Goal: Task Accomplishment & Management: Complete application form

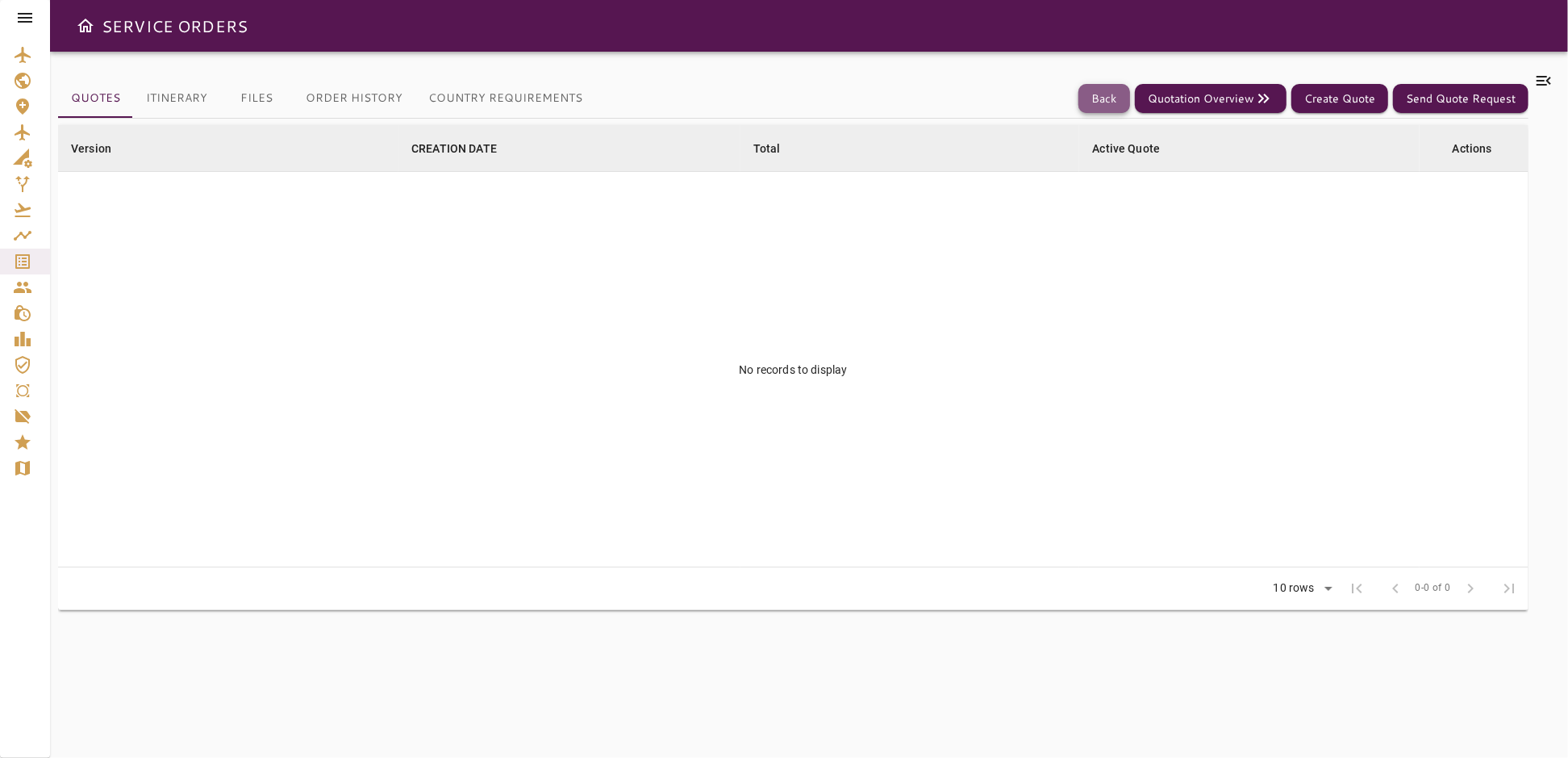
click at [1104, 104] on button "Back" at bounding box center [1104, 99] width 51 height 30
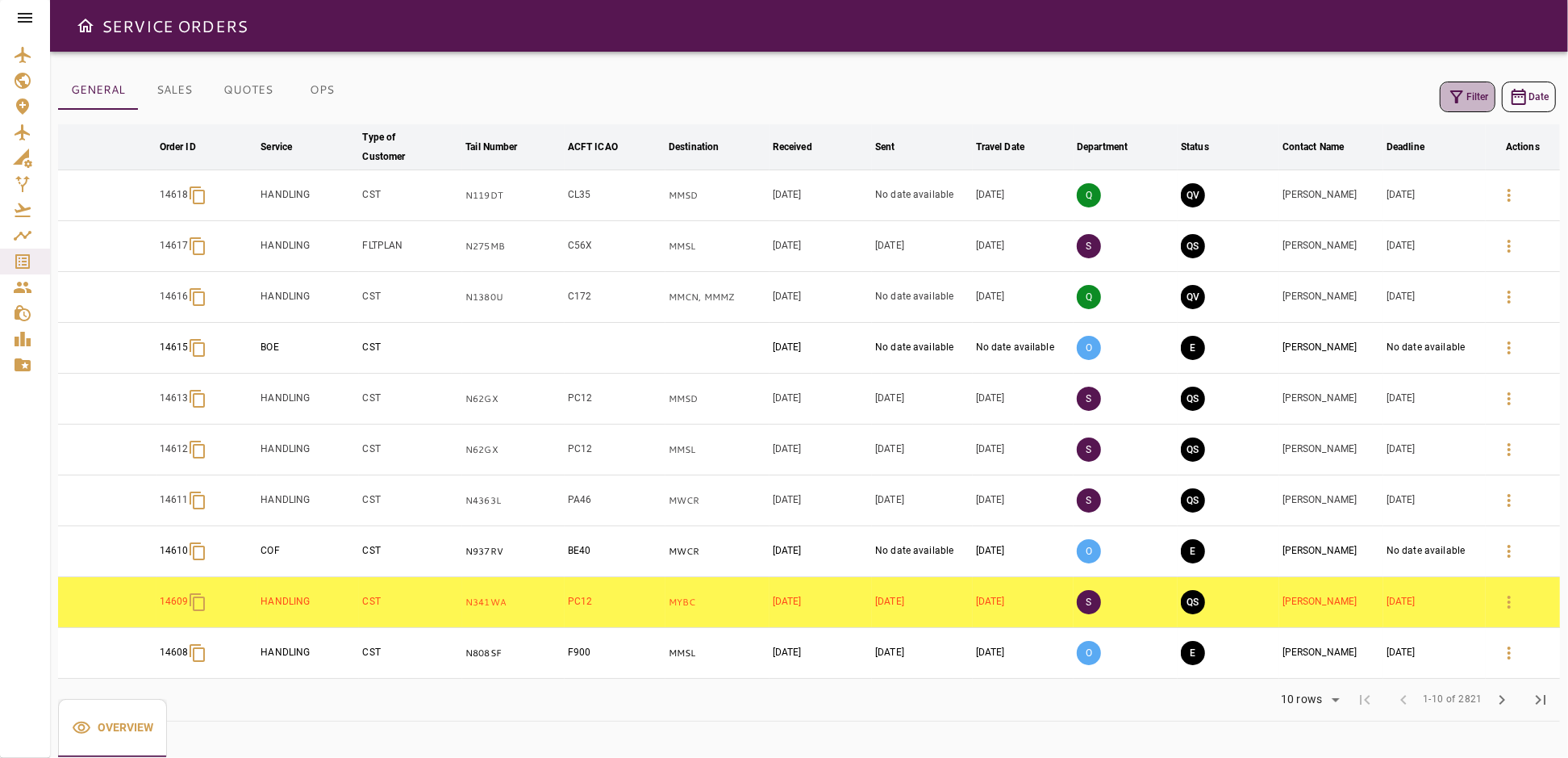
click at [1458, 101] on icon "button" at bounding box center [1456, 97] width 13 height 13
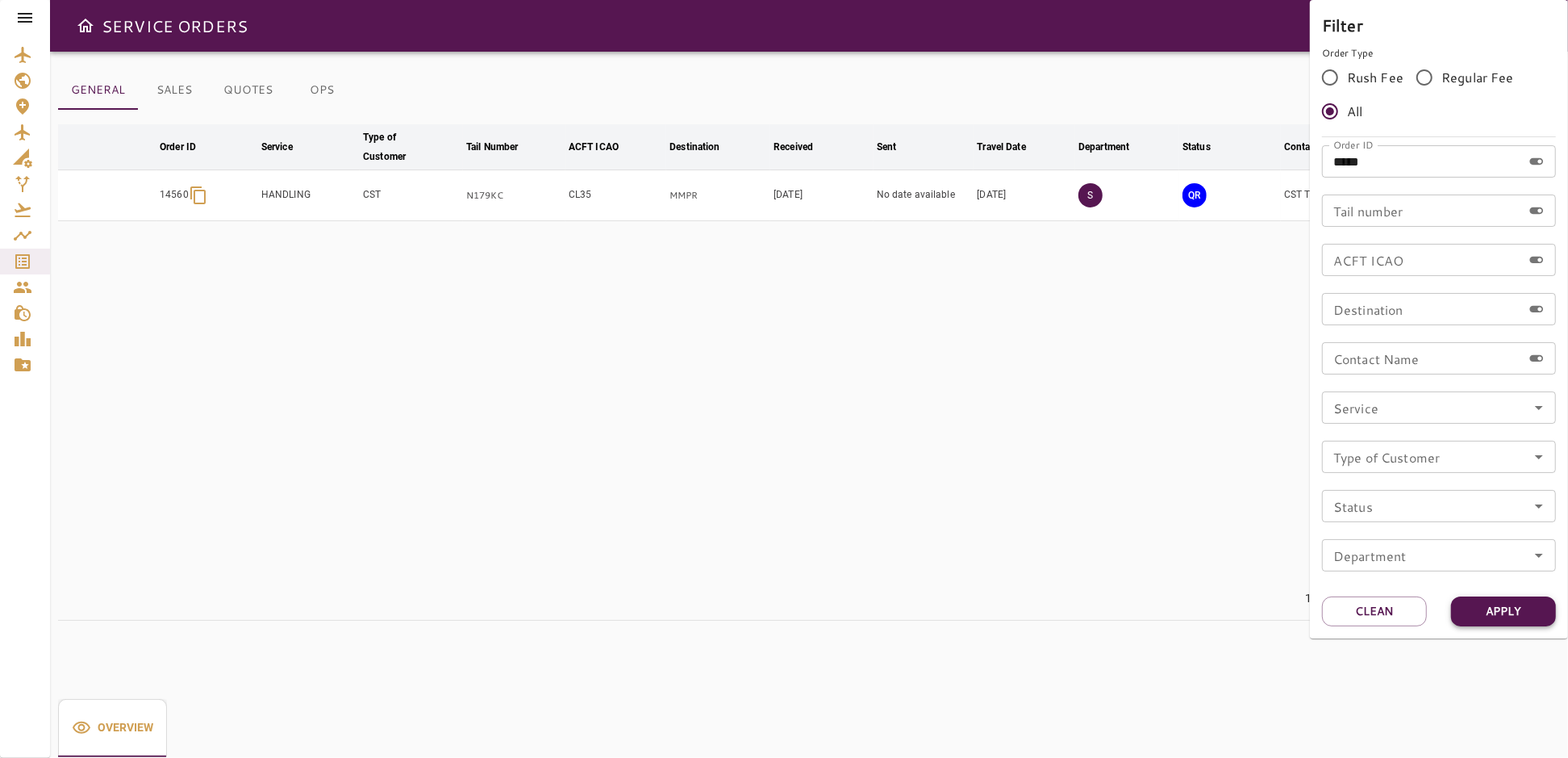
click at [1503, 616] on button "Apply" at bounding box center [1503, 611] width 104 height 30
click at [1030, 486] on div at bounding box center [784, 379] width 1568 height 758
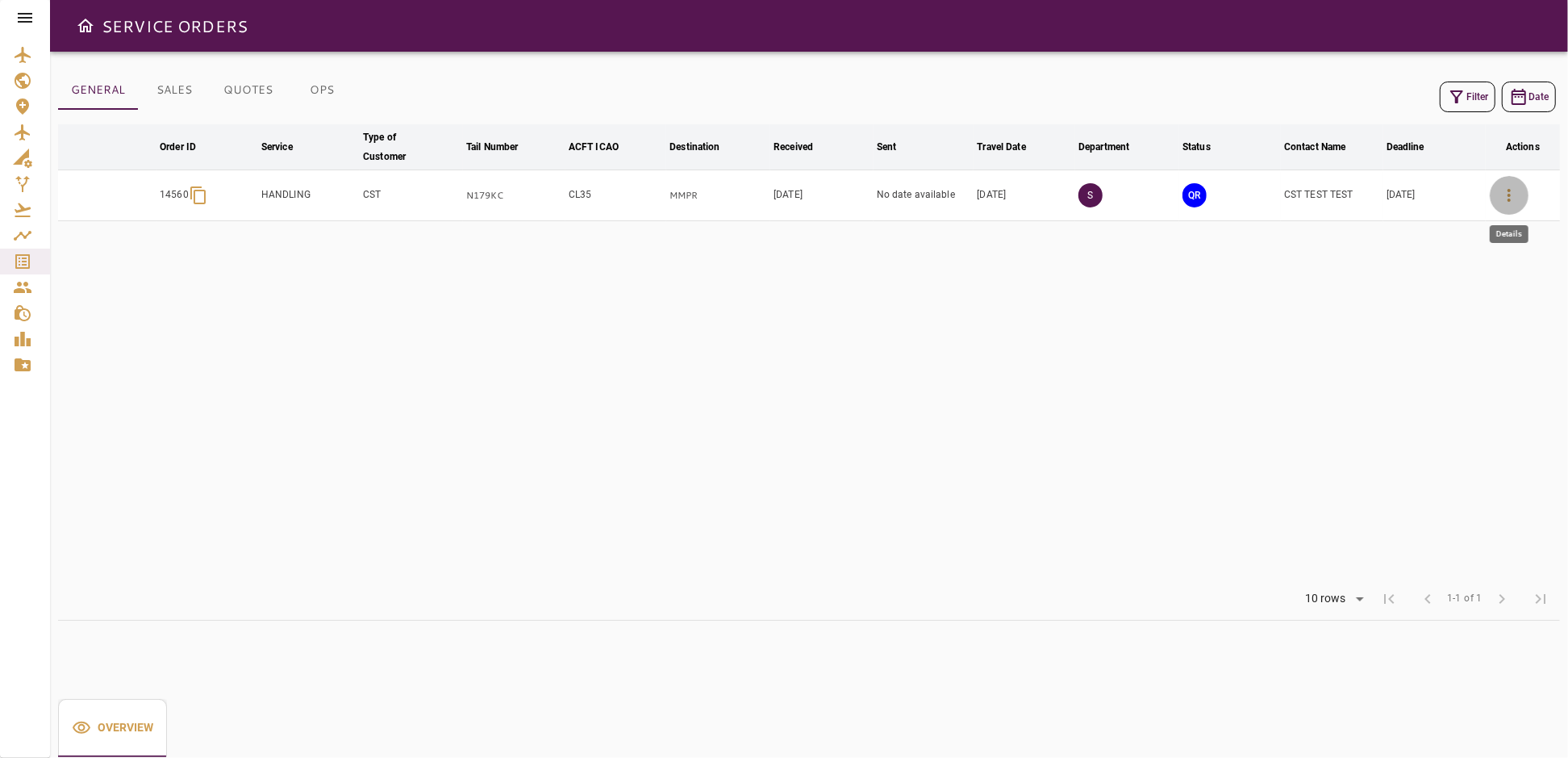
click at [1509, 196] on icon "button" at bounding box center [1510, 196] width 19 height 19
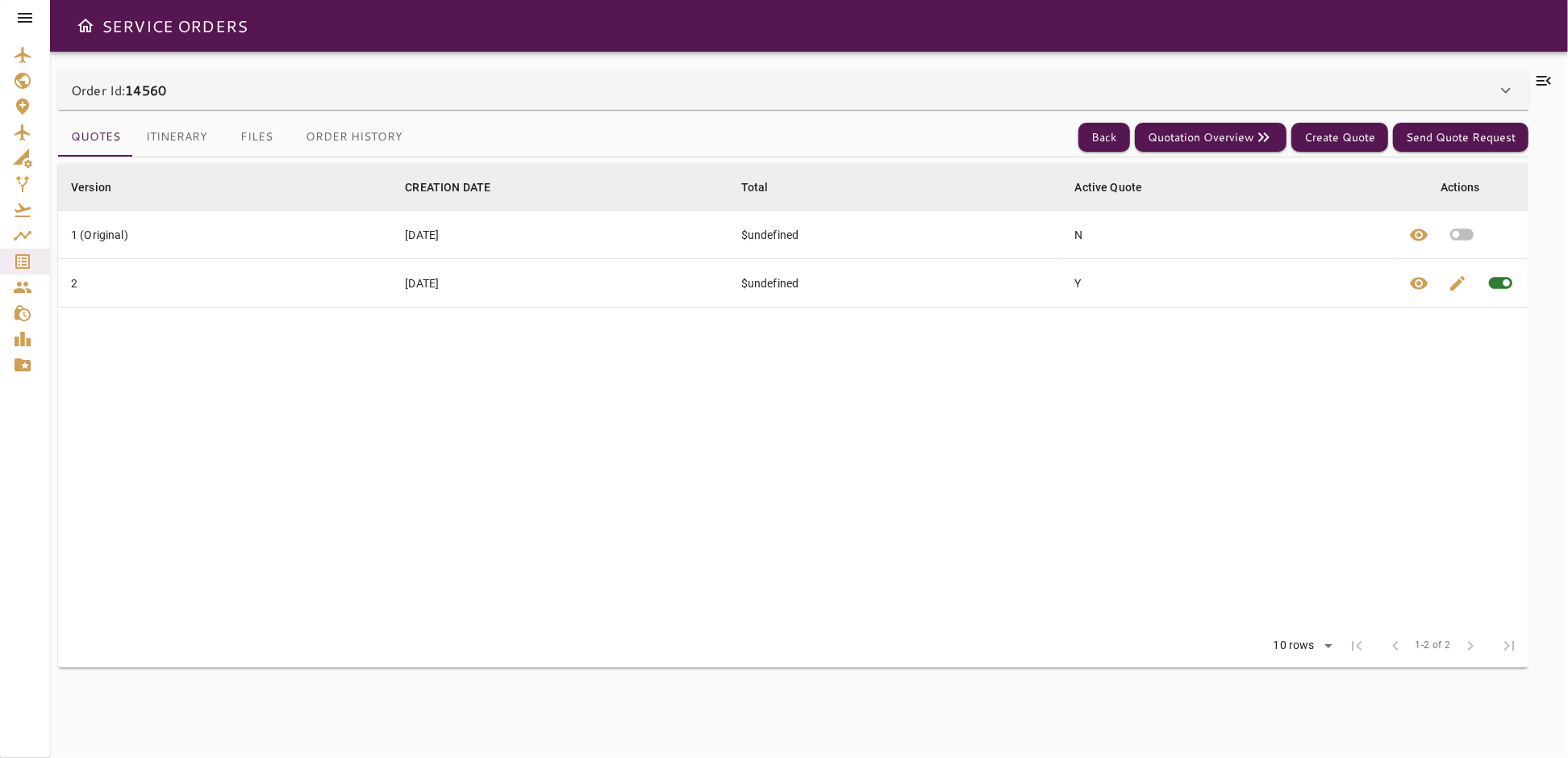
click at [1498, 89] on icon at bounding box center [1506, 90] width 19 height 19
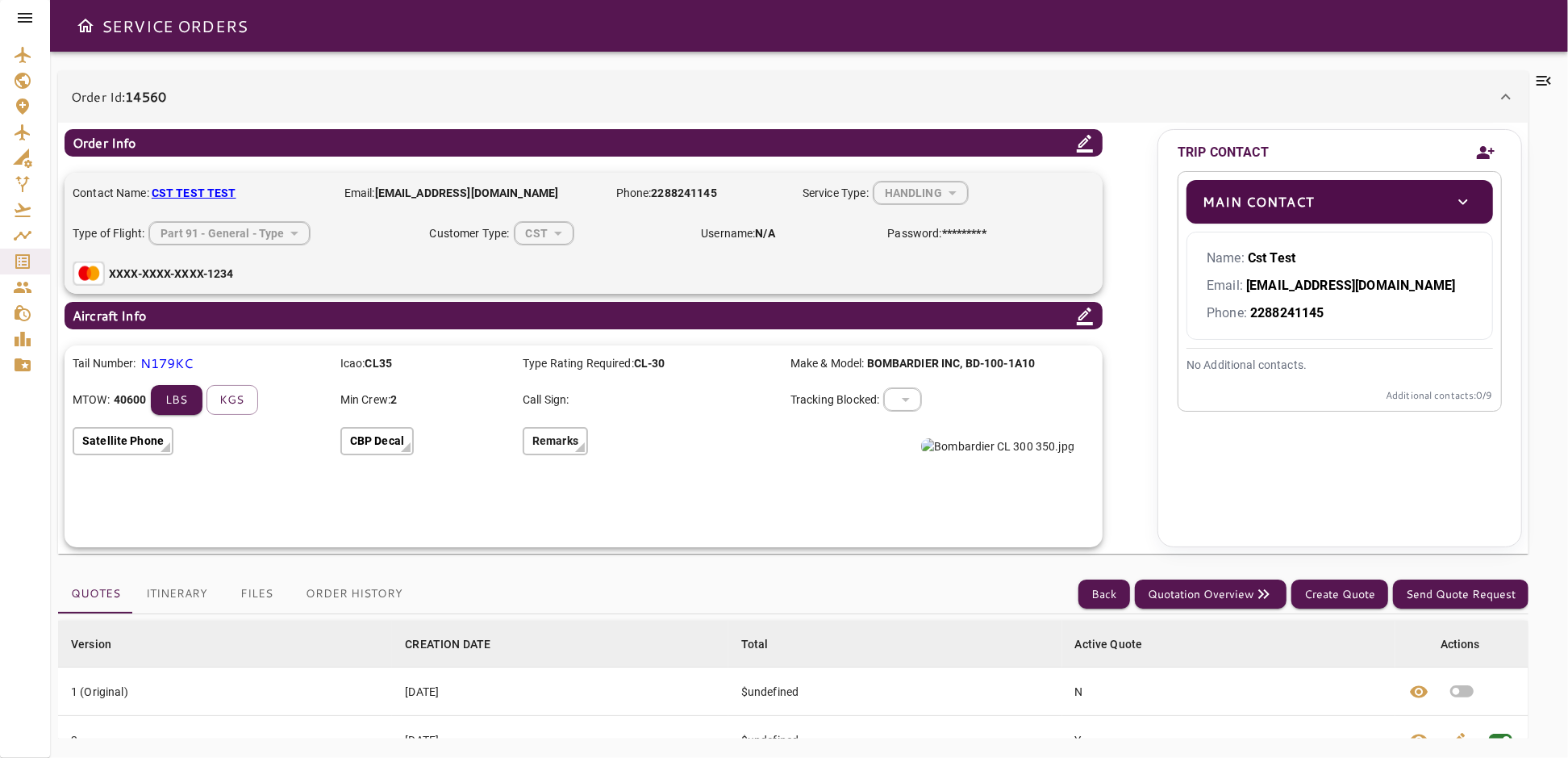
click at [1460, 197] on icon "toggle" at bounding box center [1464, 202] width 19 height 19
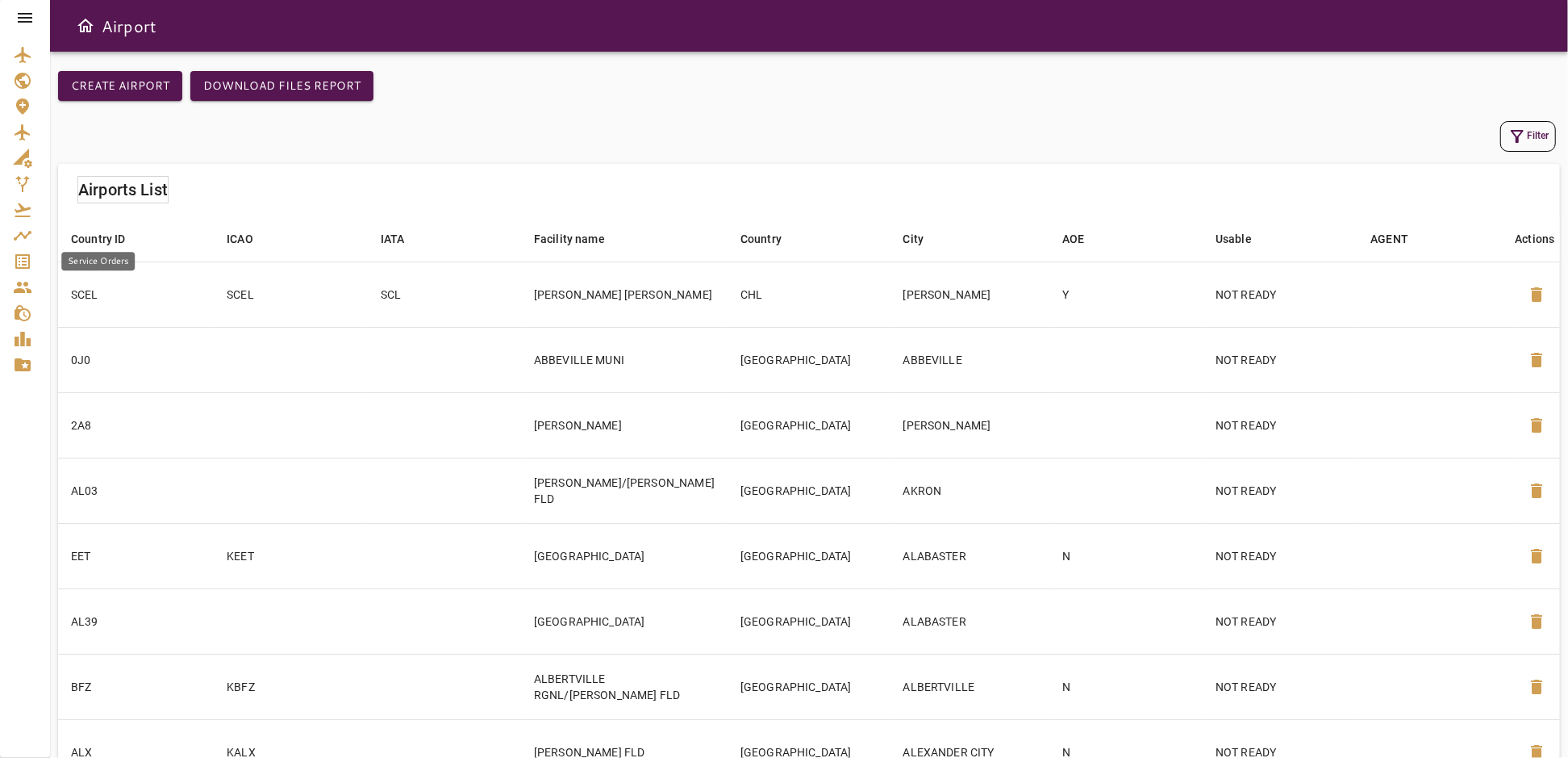
click at [27, 253] on icon "Service Orders" at bounding box center [23, 261] width 19 height 19
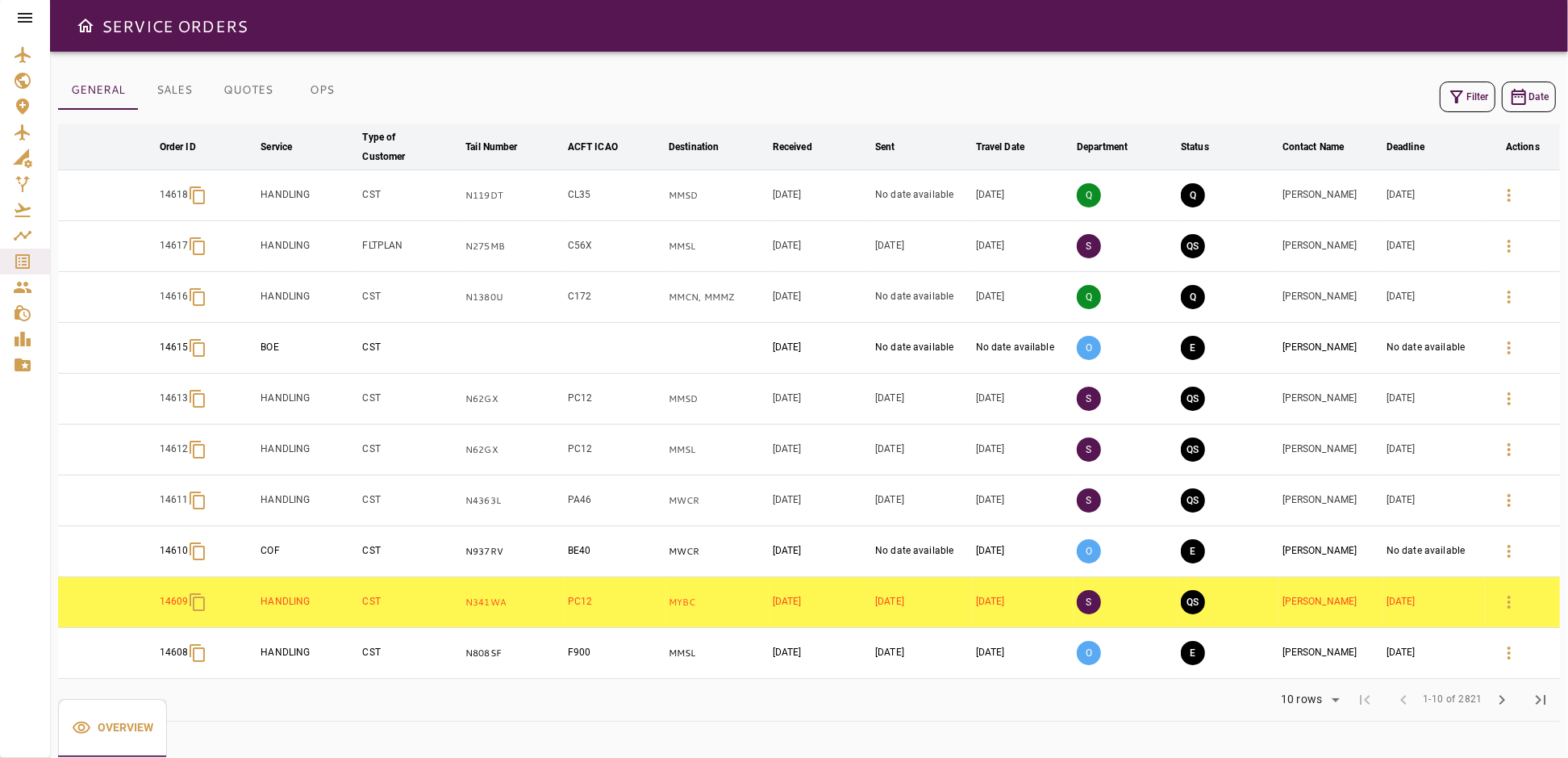
click at [1454, 94] on icon "button" at bounding box center [1457, 97] width 19 height 19
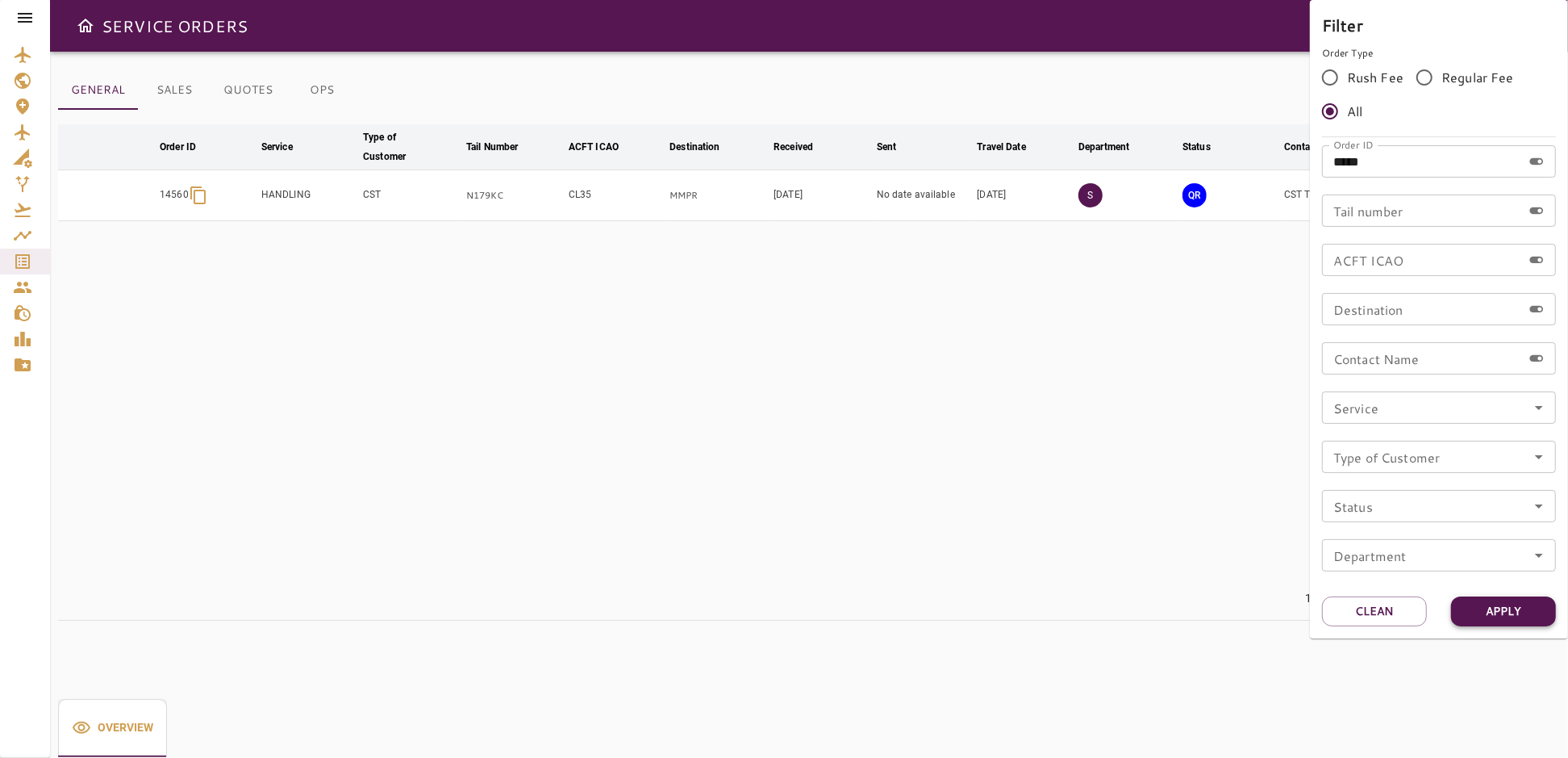
click at [1487, 614] on button "Apply" at bounding box center [1503, 611] width 104 height 30
click at [1146, 383] on div at bounding box center [784, 379] width 1568 height 758
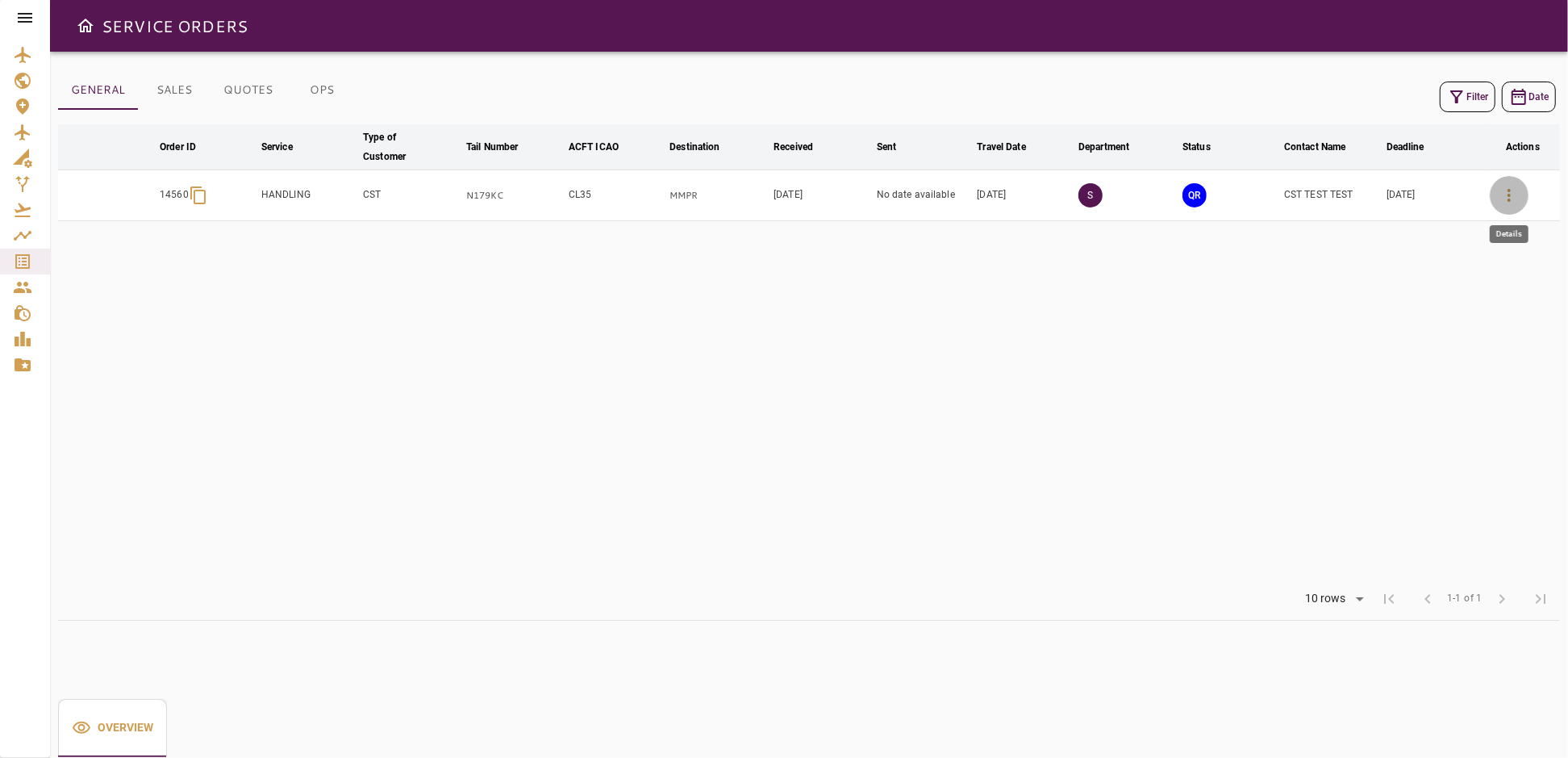
click at [1499, 198] on button "button" at bounding box center [1510, 196] width 39 height 39
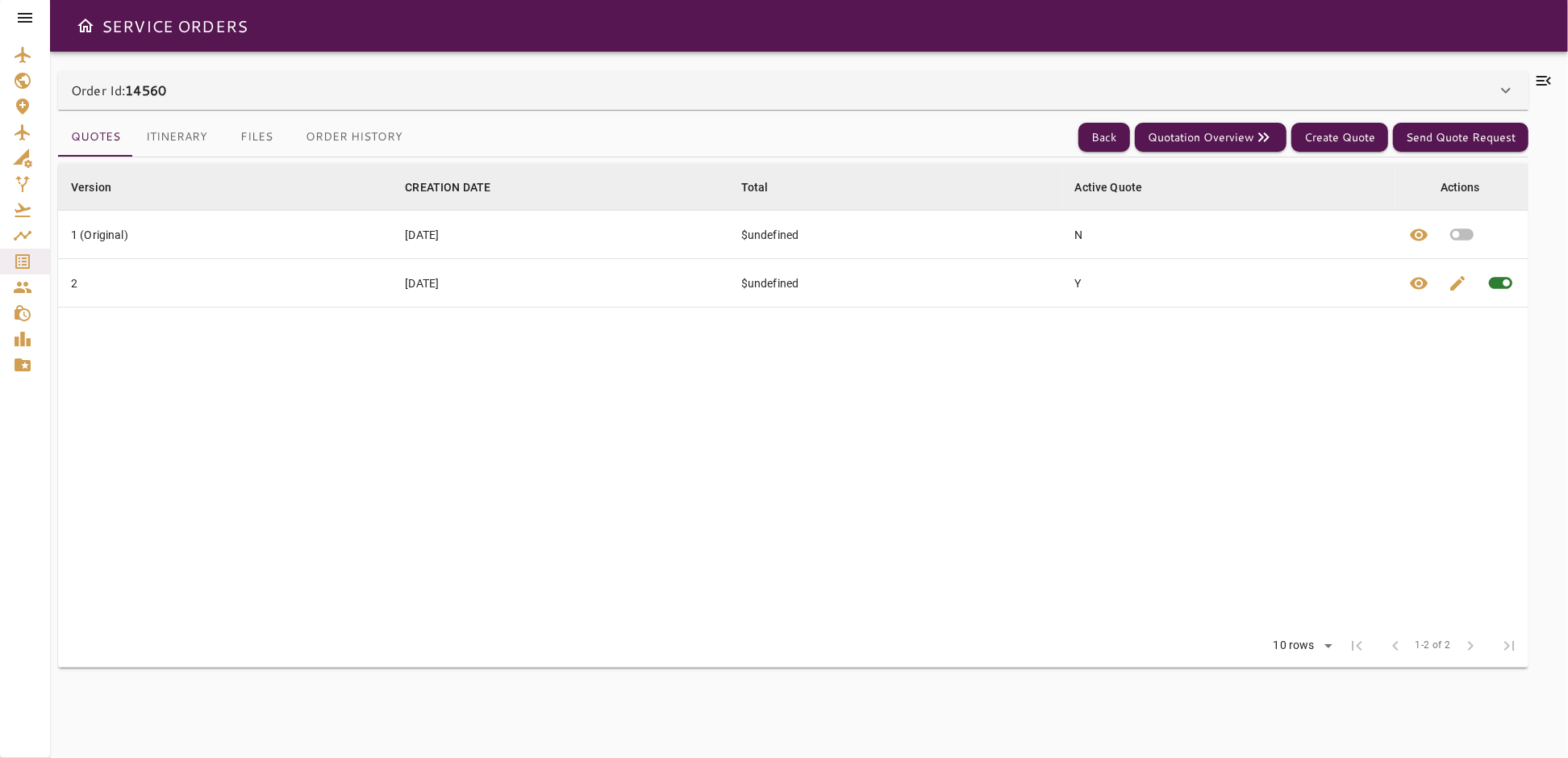
click at [1500, 86] on icon at bounding box center [1506, 90] width 19 height 19
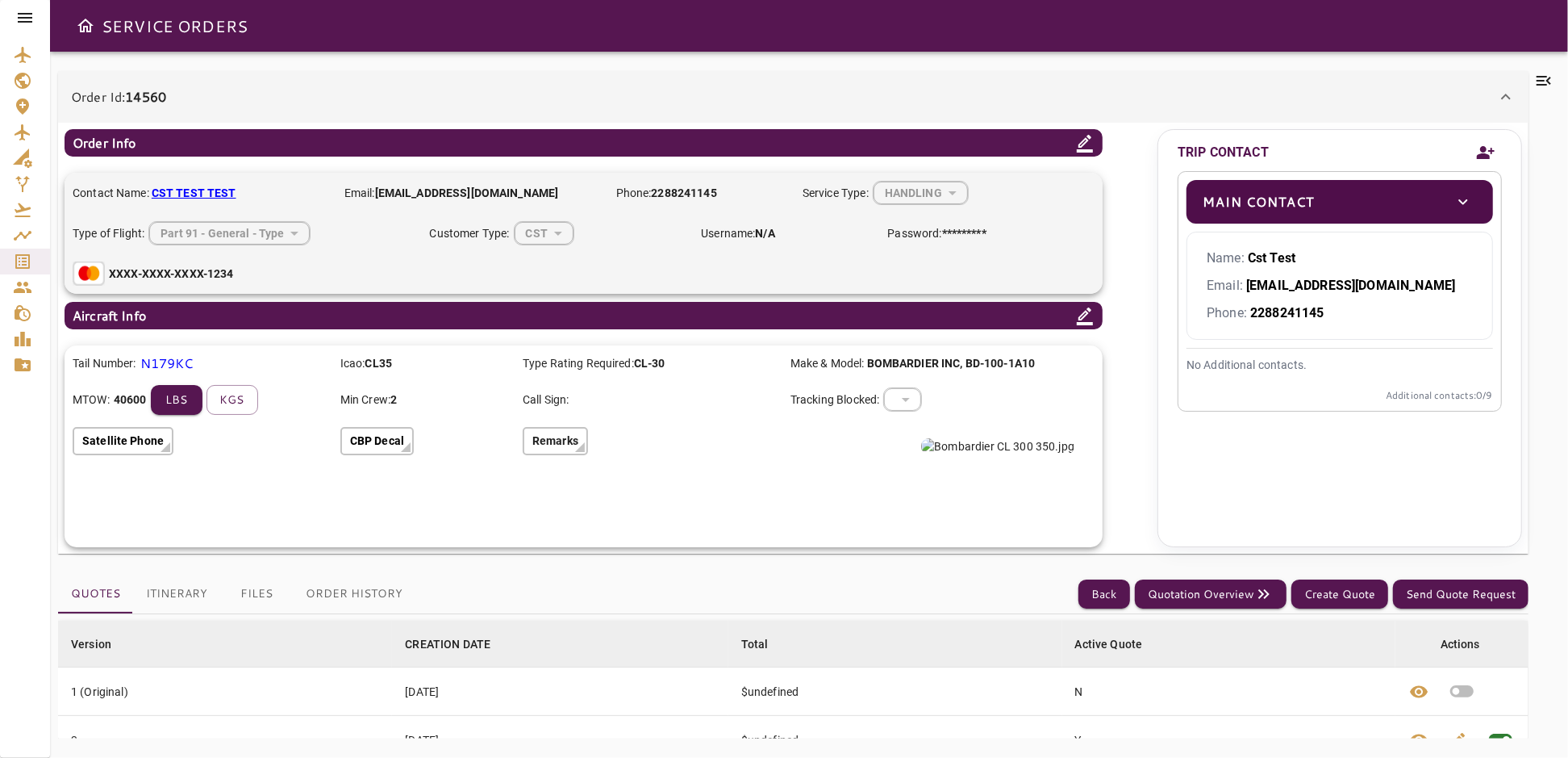
click at [1461, 201] on icon "toggle" at bounding box center [1464, 202] width 9 height 5
click at [1441, 508] on p "Additional contacts: 0 /9" at bounding box center [1340, 504] width 306 height 14
click at [1464, 199] on icon "toggle" at bounding box center [1464, 201] width 9 height 5
click at [1487, 151] on icon "Add new contact" at bounding box center [1487, 152] width 19 height 24
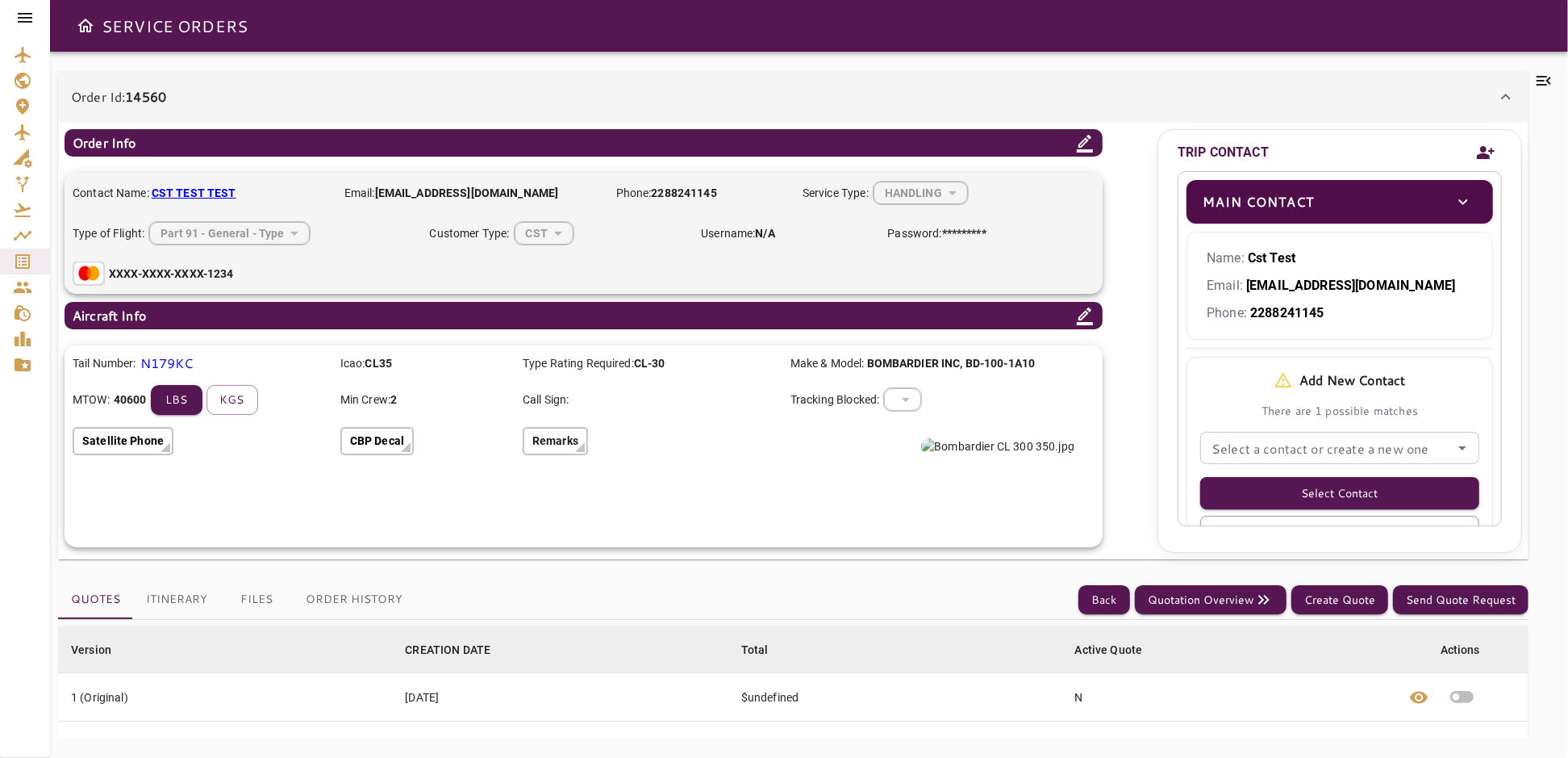
scroll to position [73, 0]
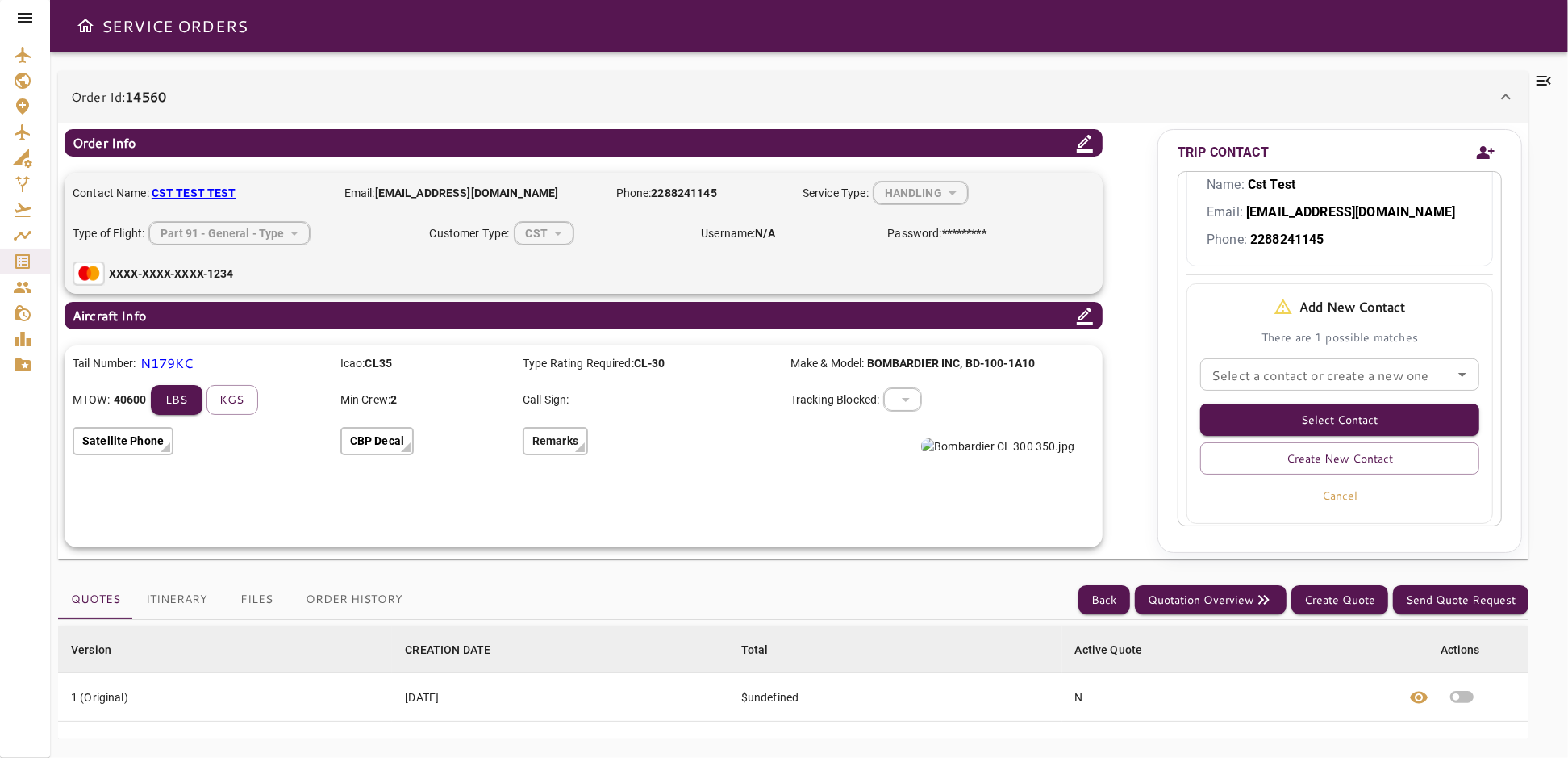
click at [1453, 367] on icon "Open" at bounding box center [1463, 375] width 19 height 19
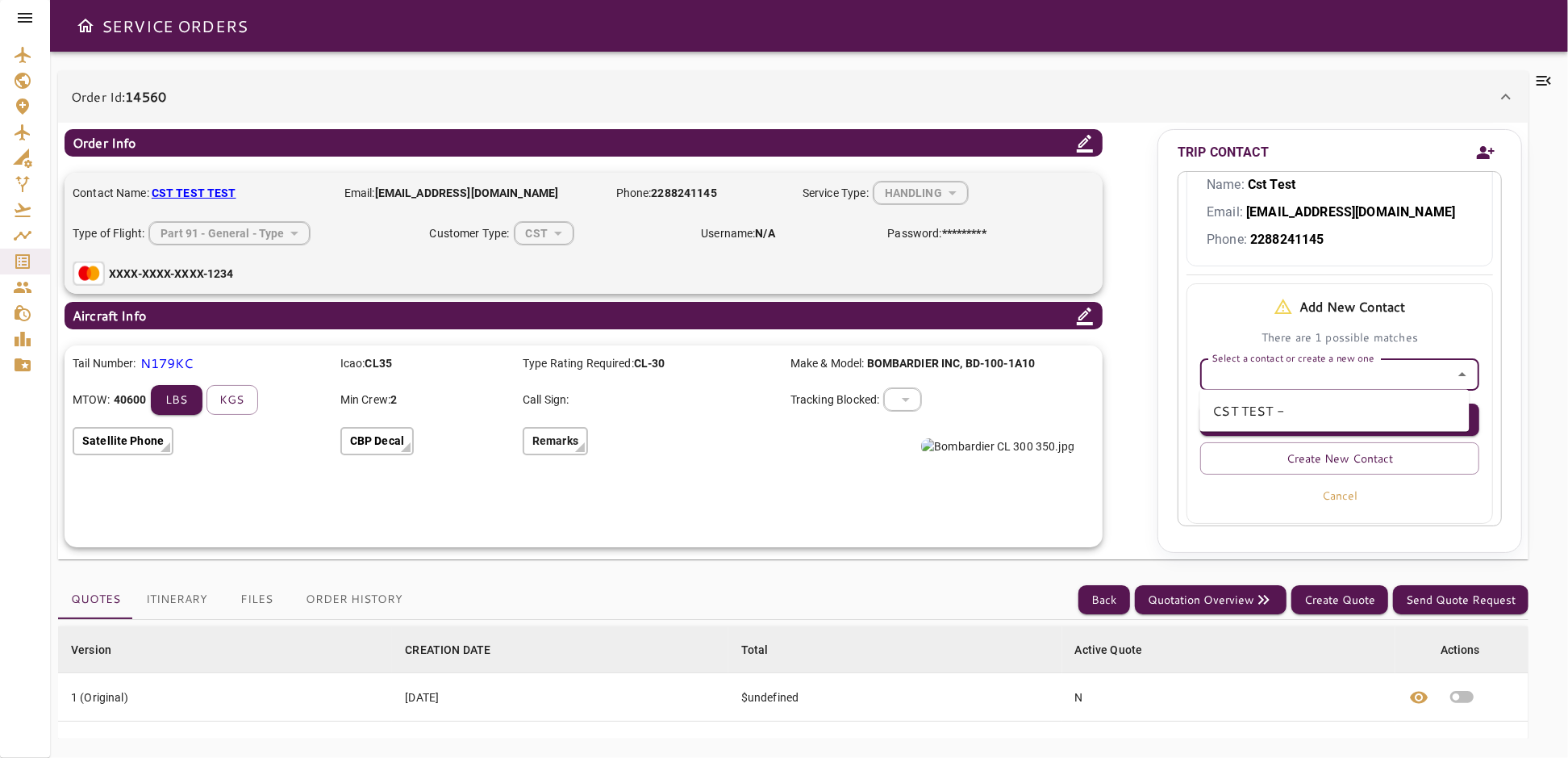
click at [1241, 411] on li "CST TEST -" at bounding box center [1334, 410] width 269 height 29
type input "**********"
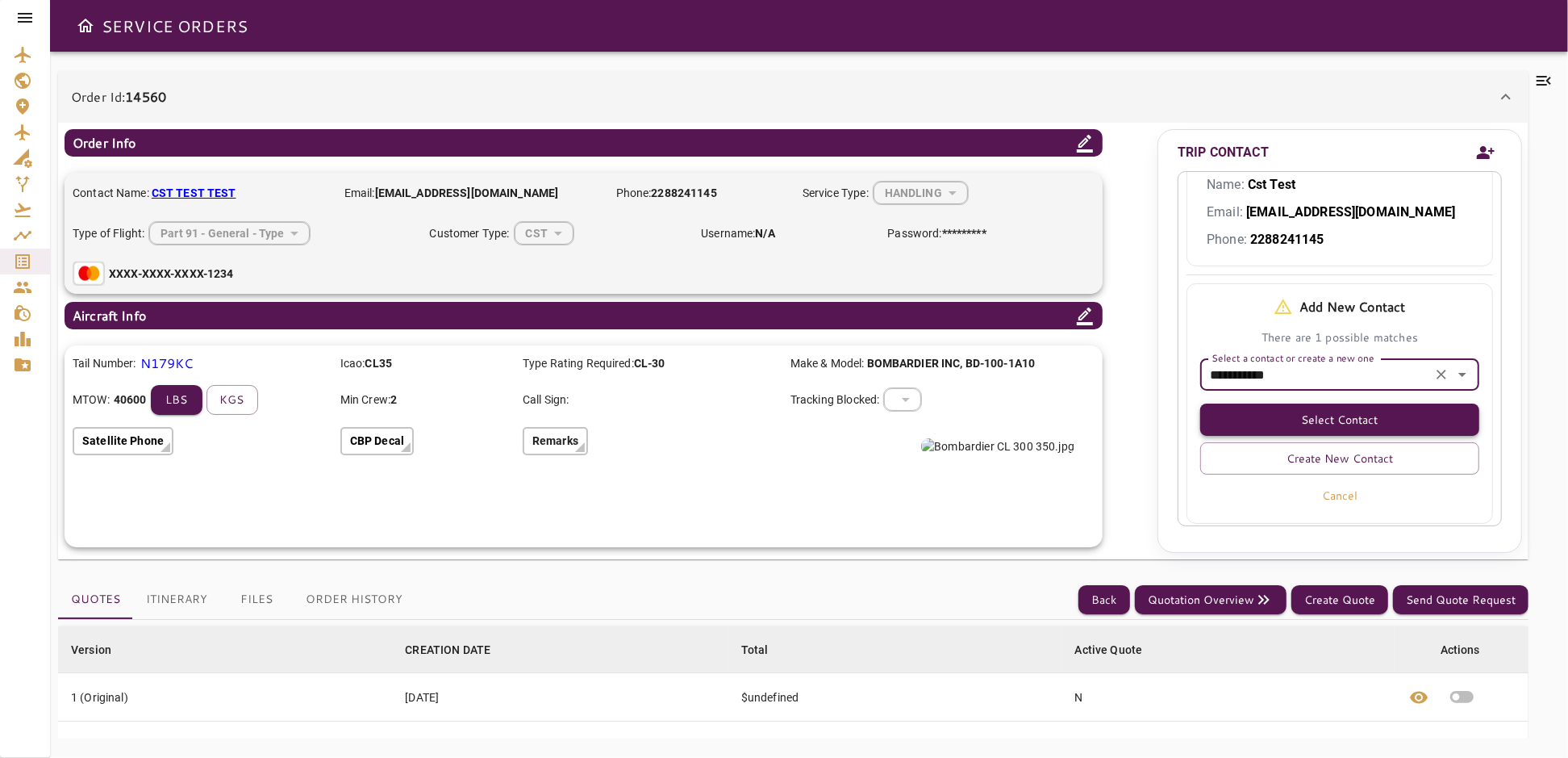
click at [1347, 419] on button "Select Contact" at bounding box center [1340, 420] width 279 height 32
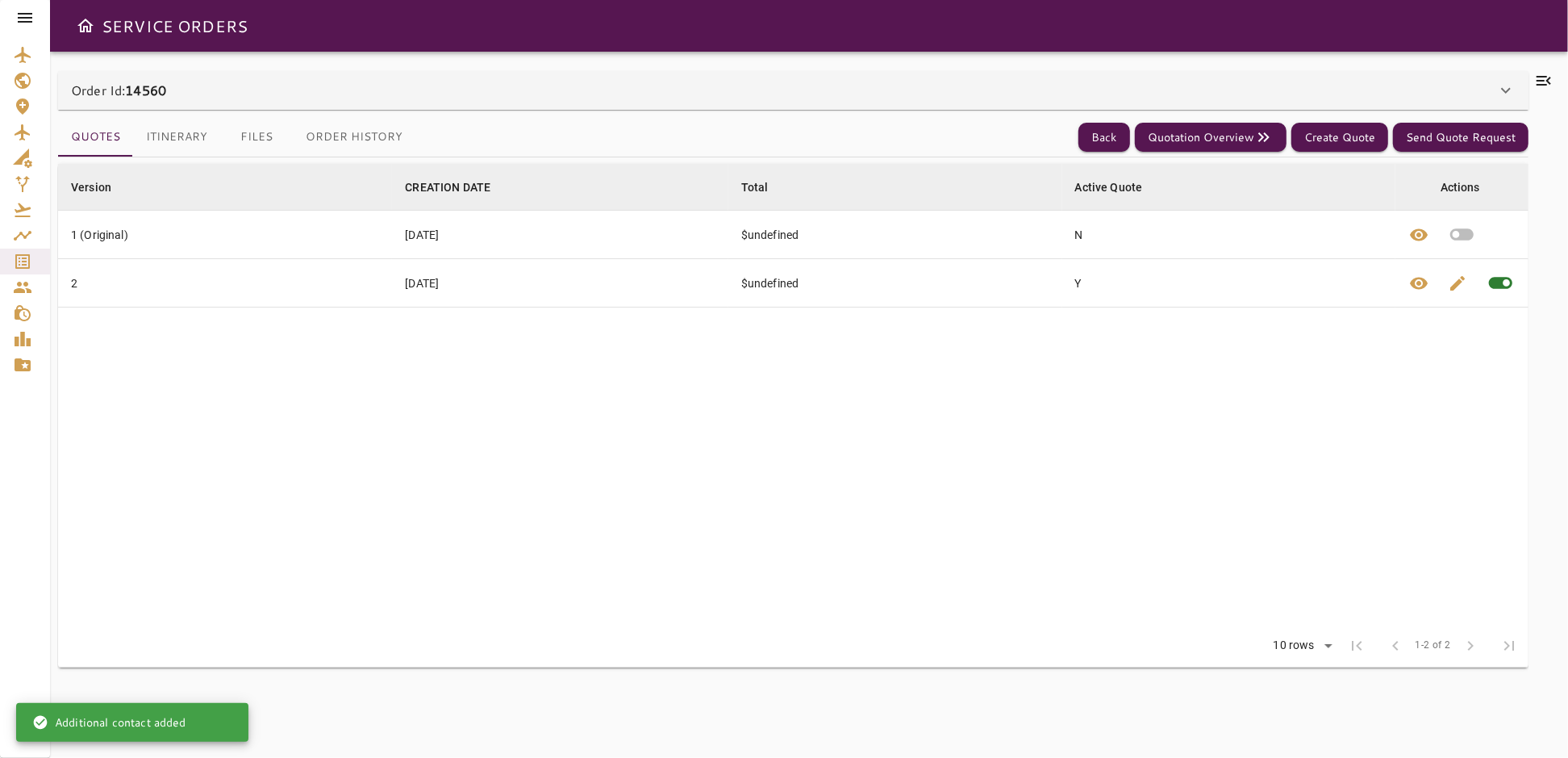
click at [1499, 85] on icon at bounding box center [1506, 90] width 19 height 19
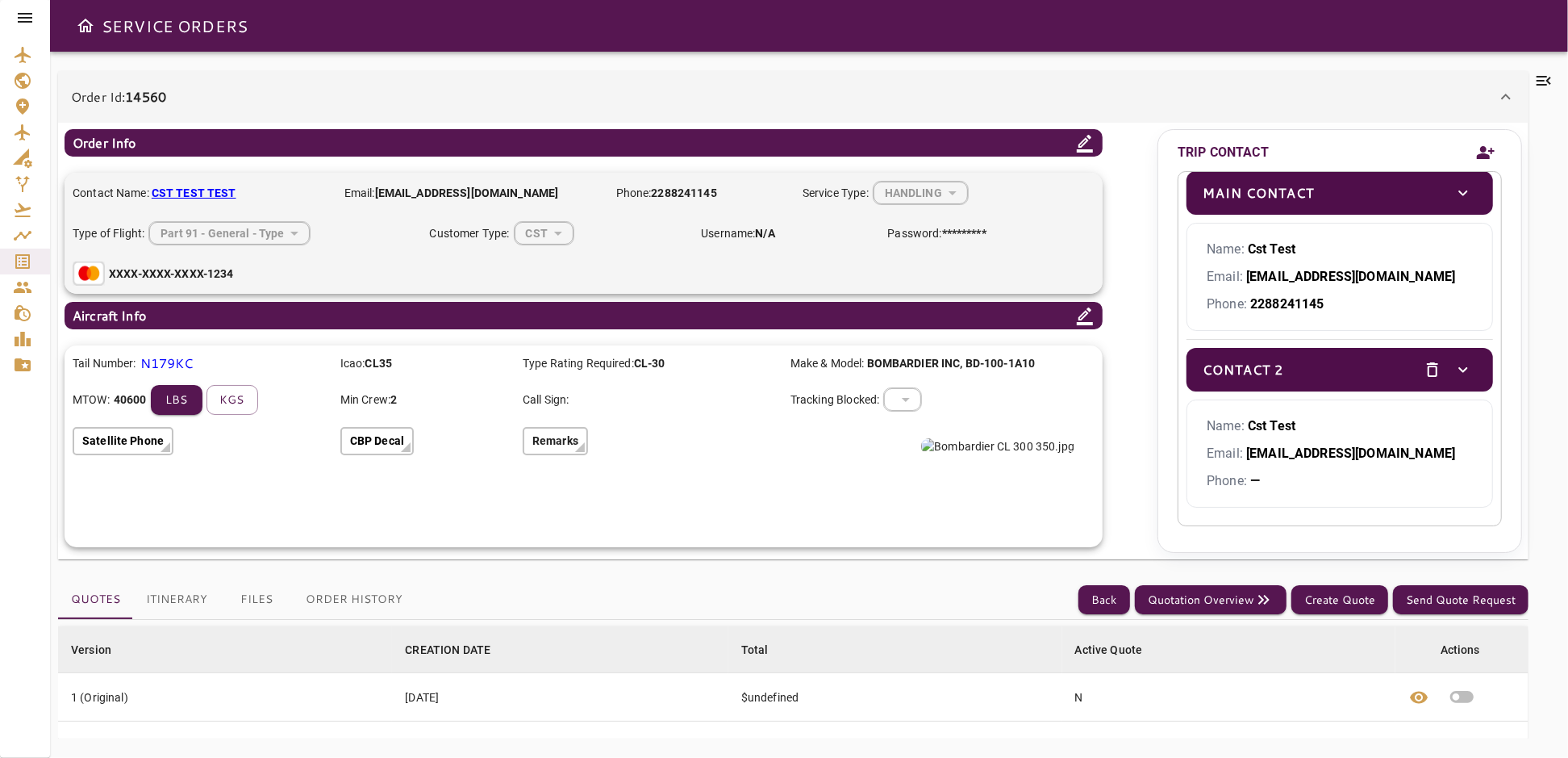
scroll to position [0, 0]
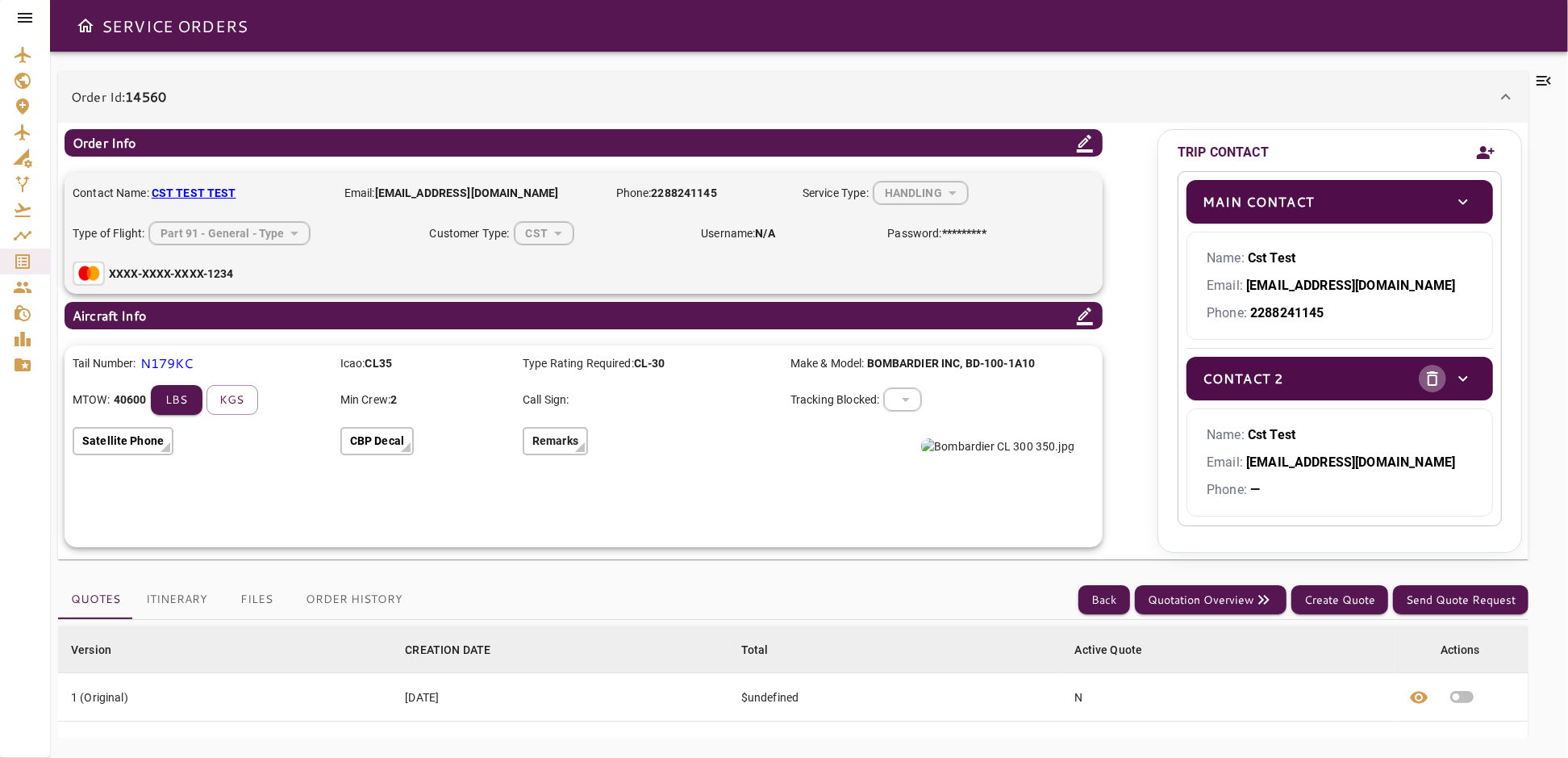
click at [1423, 377] on icon "delete" at bounding box center [1433, 378] width 19 height 19
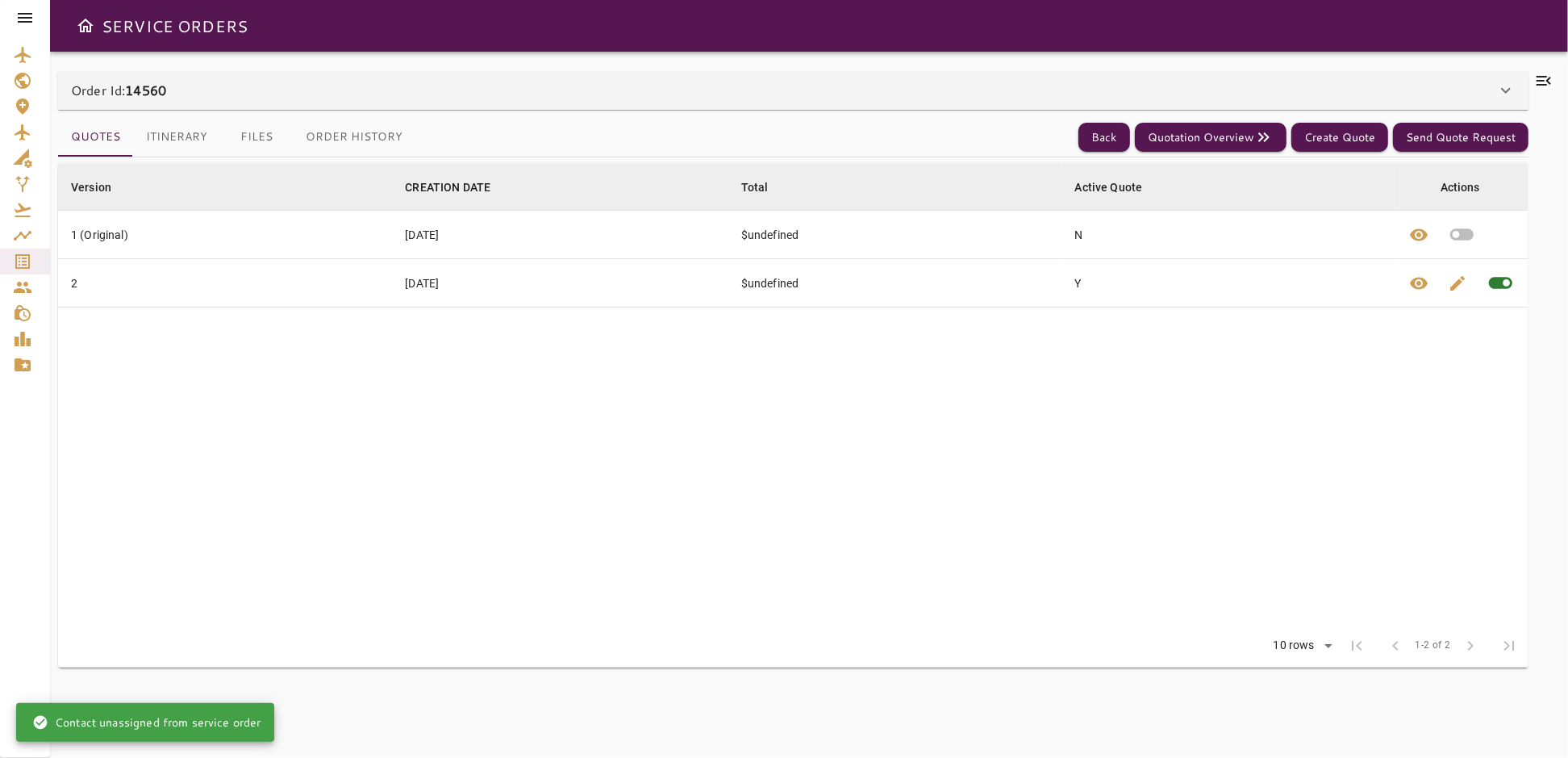
click at [1502, 87] on icon at bounding box center [1506, 90] width 19 height 19
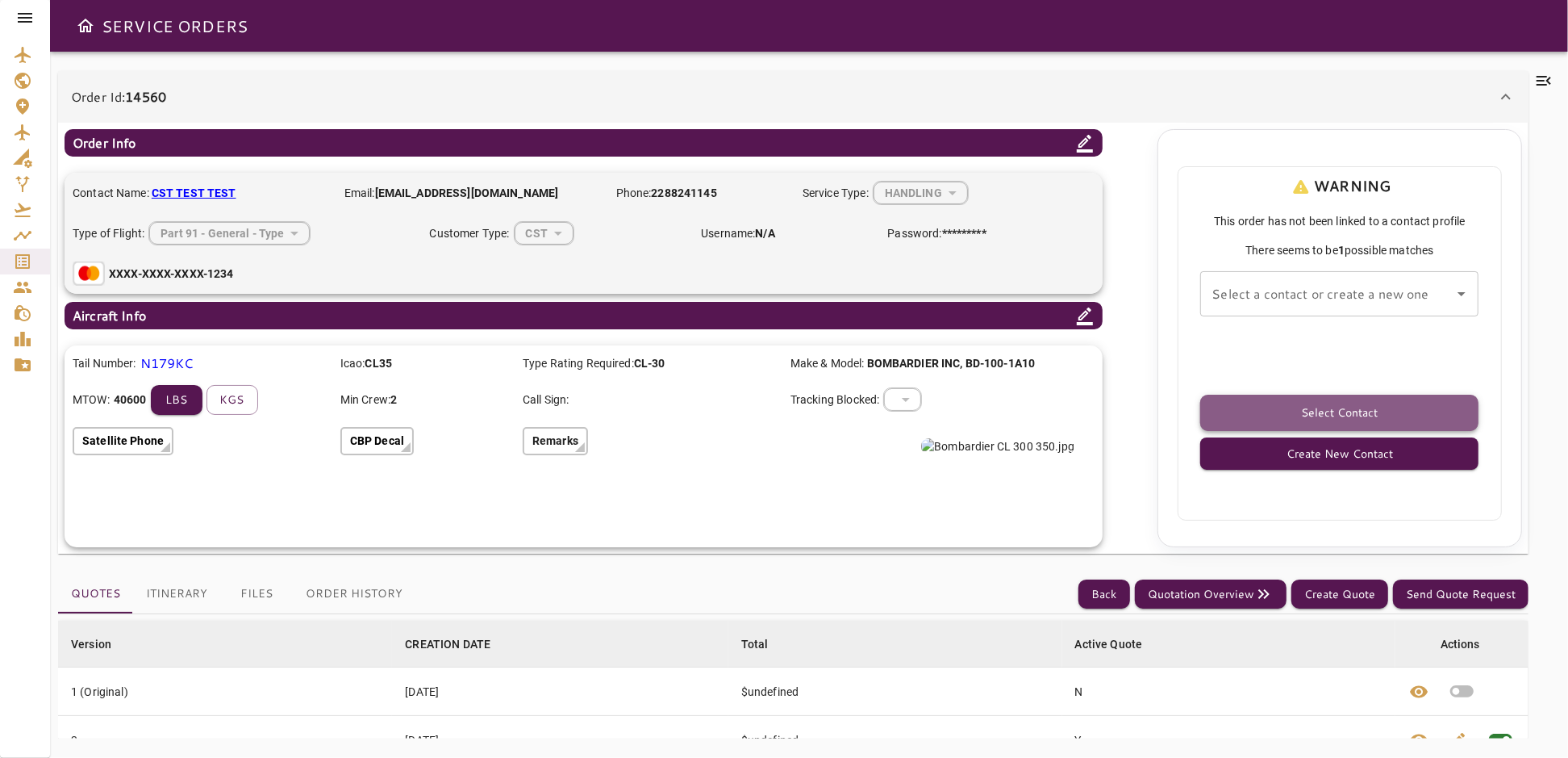
click at [1356, 415] on button "Select Contact" at bounding box center [1340, 413] width 278 height 36
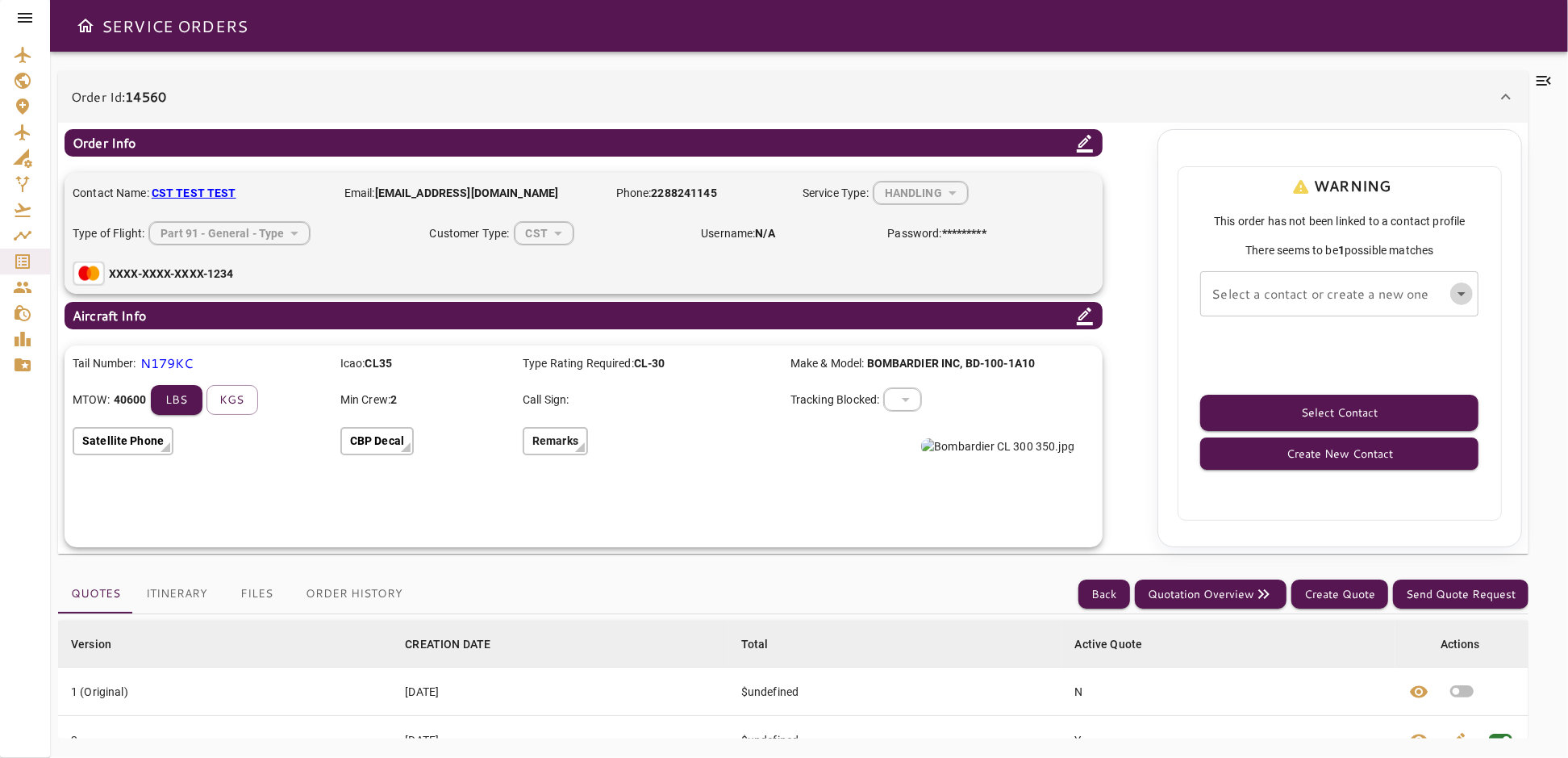
click at [1458, 298] on icon "Open" at bounding box center [1462, 294] width 19 height 19
click at [1291, 344] on li "CST TEST -" at bounding box center [1340, 337] width 278 height 29
type input "**********"
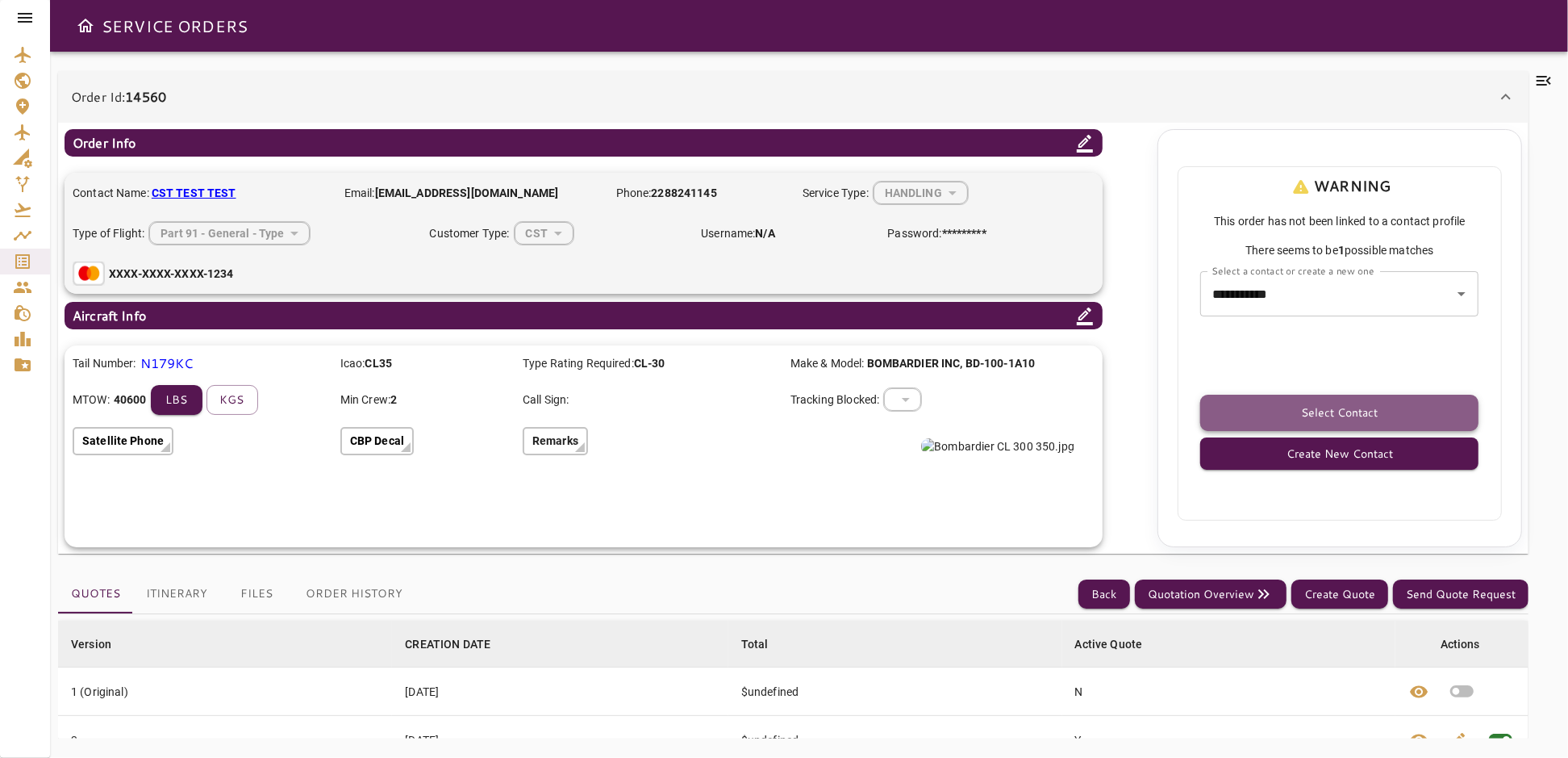
click at [1370, 416] on button "Select Contact" at bounding box center [1340, 413] width 278 height 36
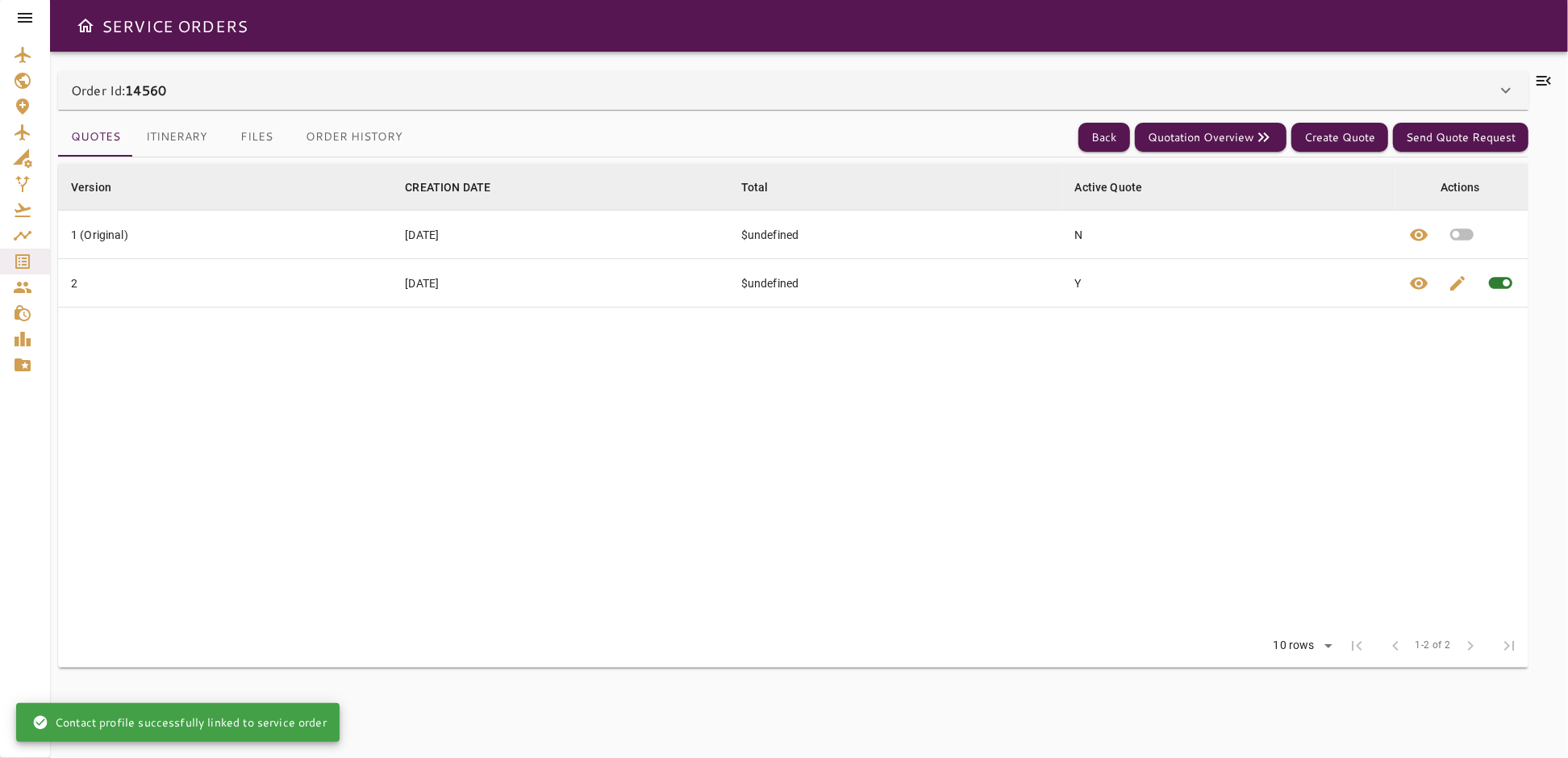
click at [1511, 81] on icon at bounding box center [1506, 90] width 19 height 19
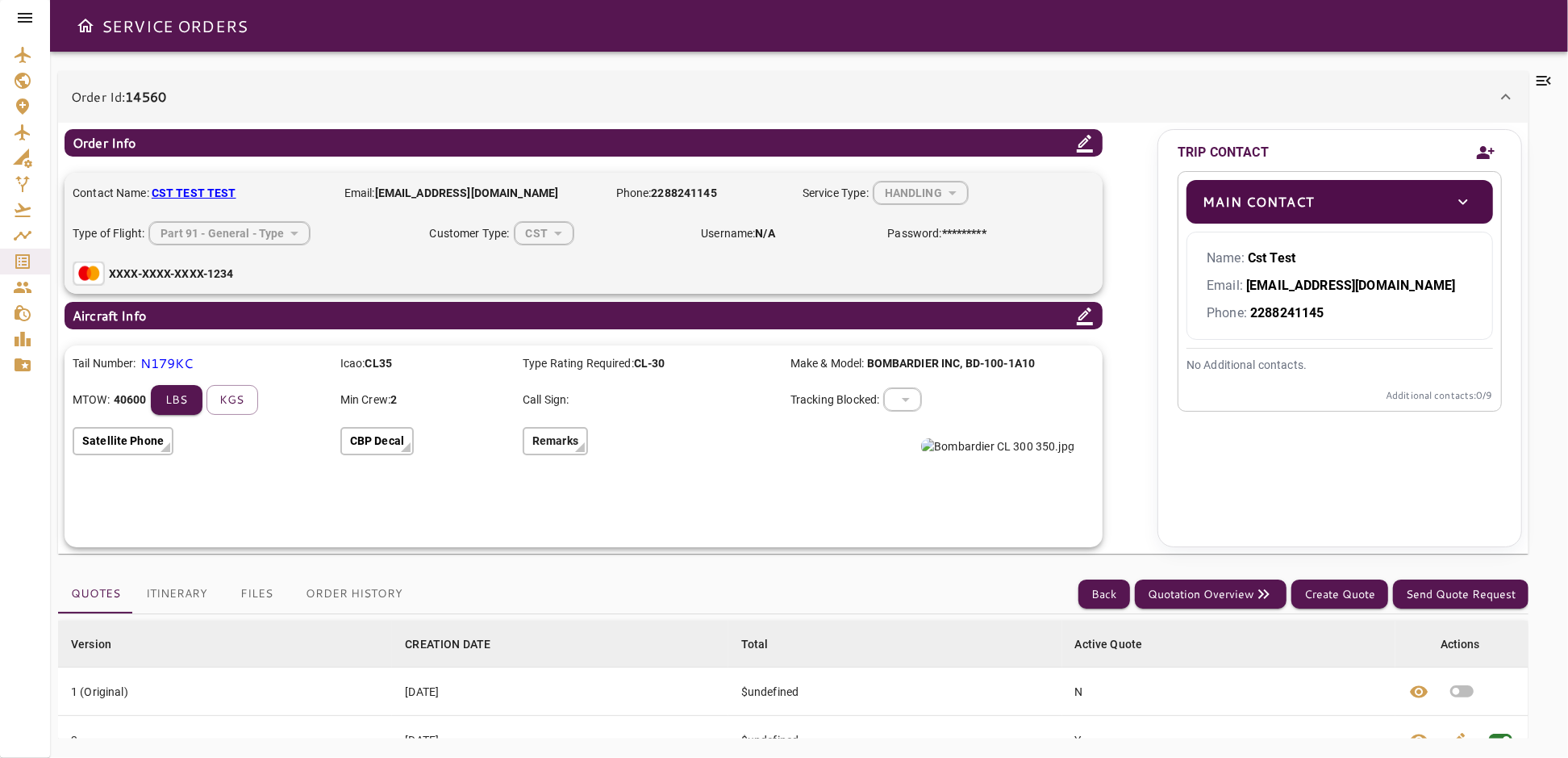
click at [1486, 150] on icon "Add new contact" at bounding box center [1487, 152] width 18 height 13
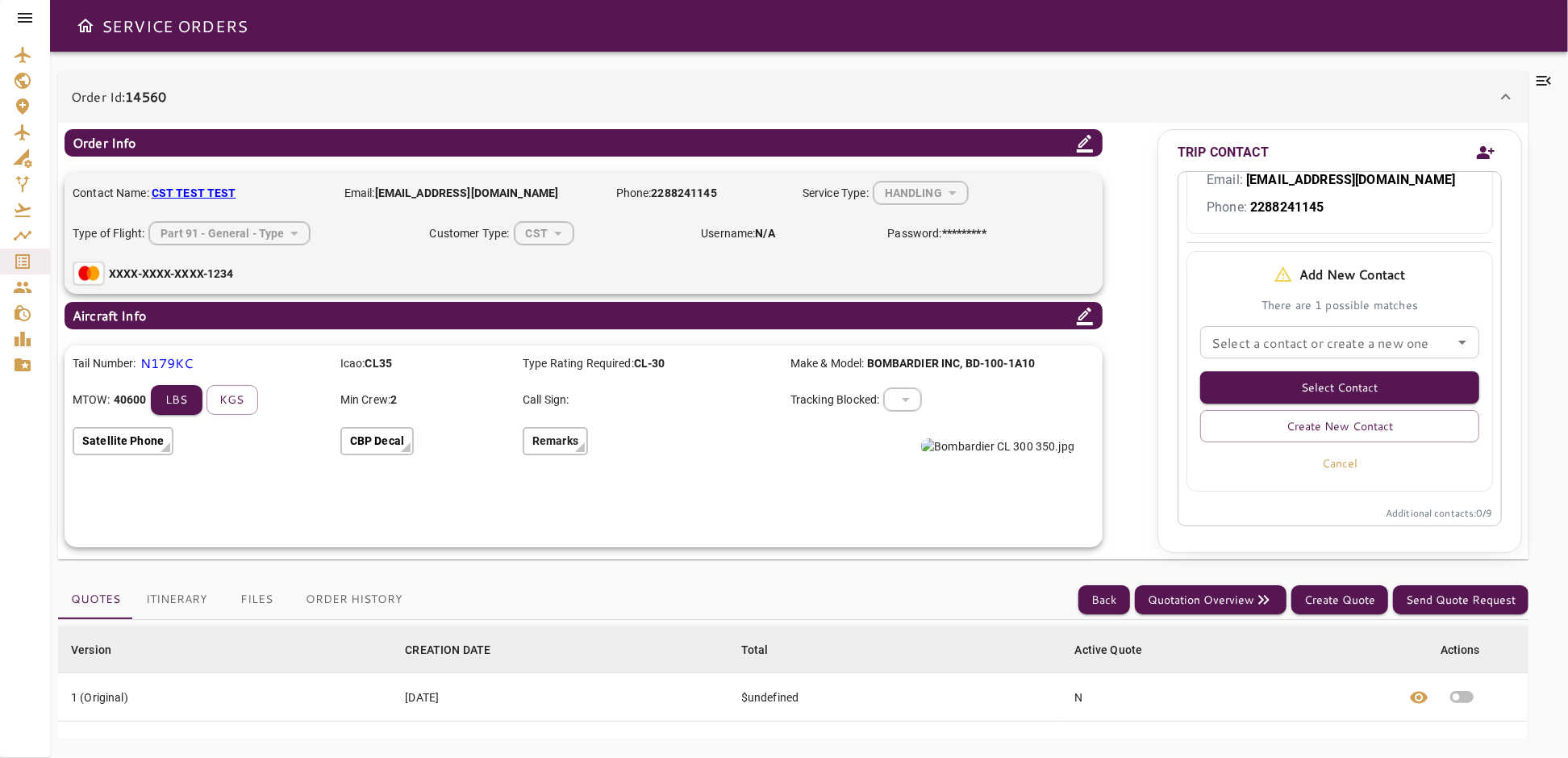
scroll to position [106, 0]
click at [1414, 427] on button "Create New Contact" at bounding box center [1340, 425] width 279 height 32
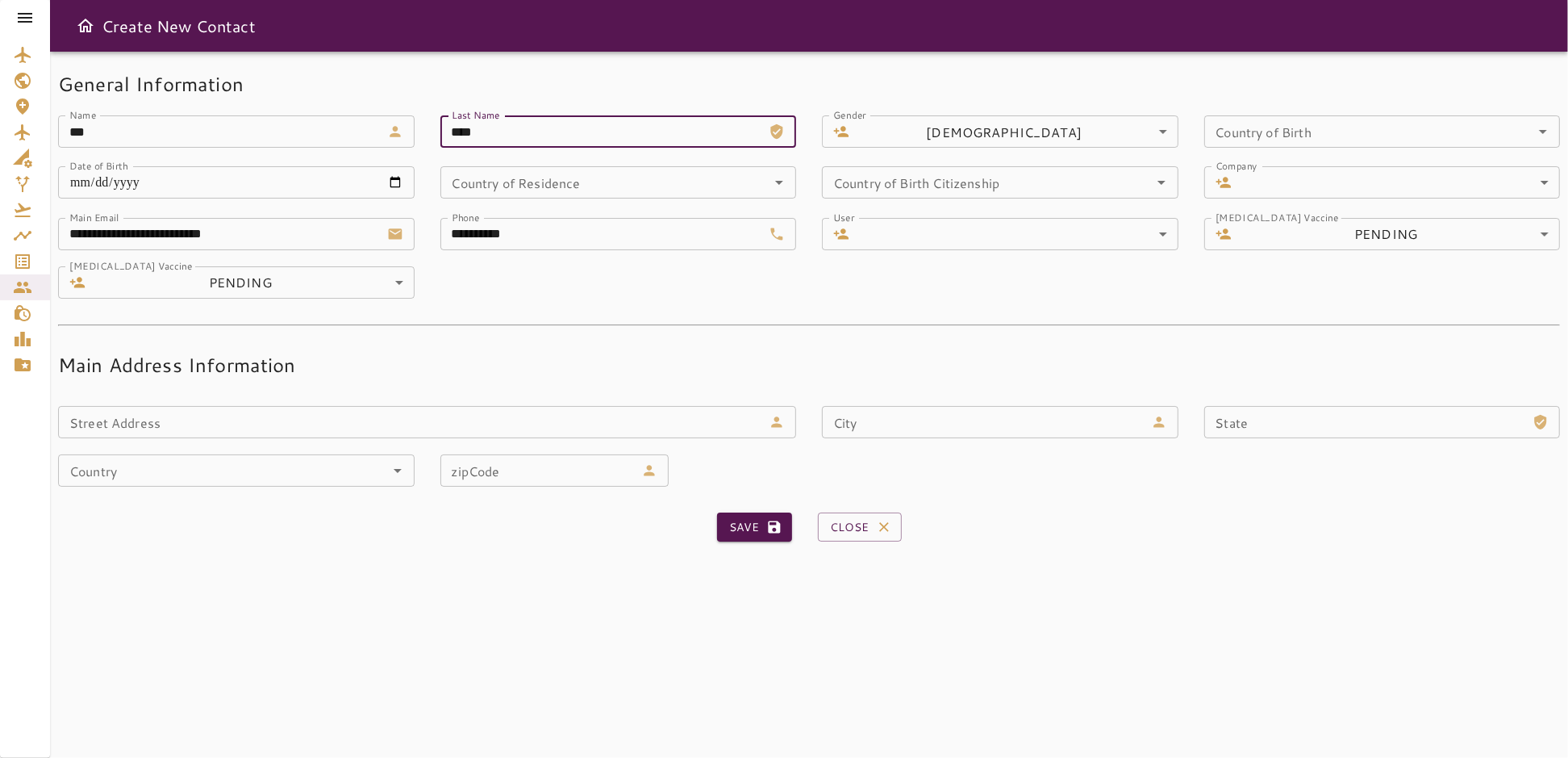
click at [514, 132] on input "****" at bounding box center [602, 131] width 323 height 32
type input "******"
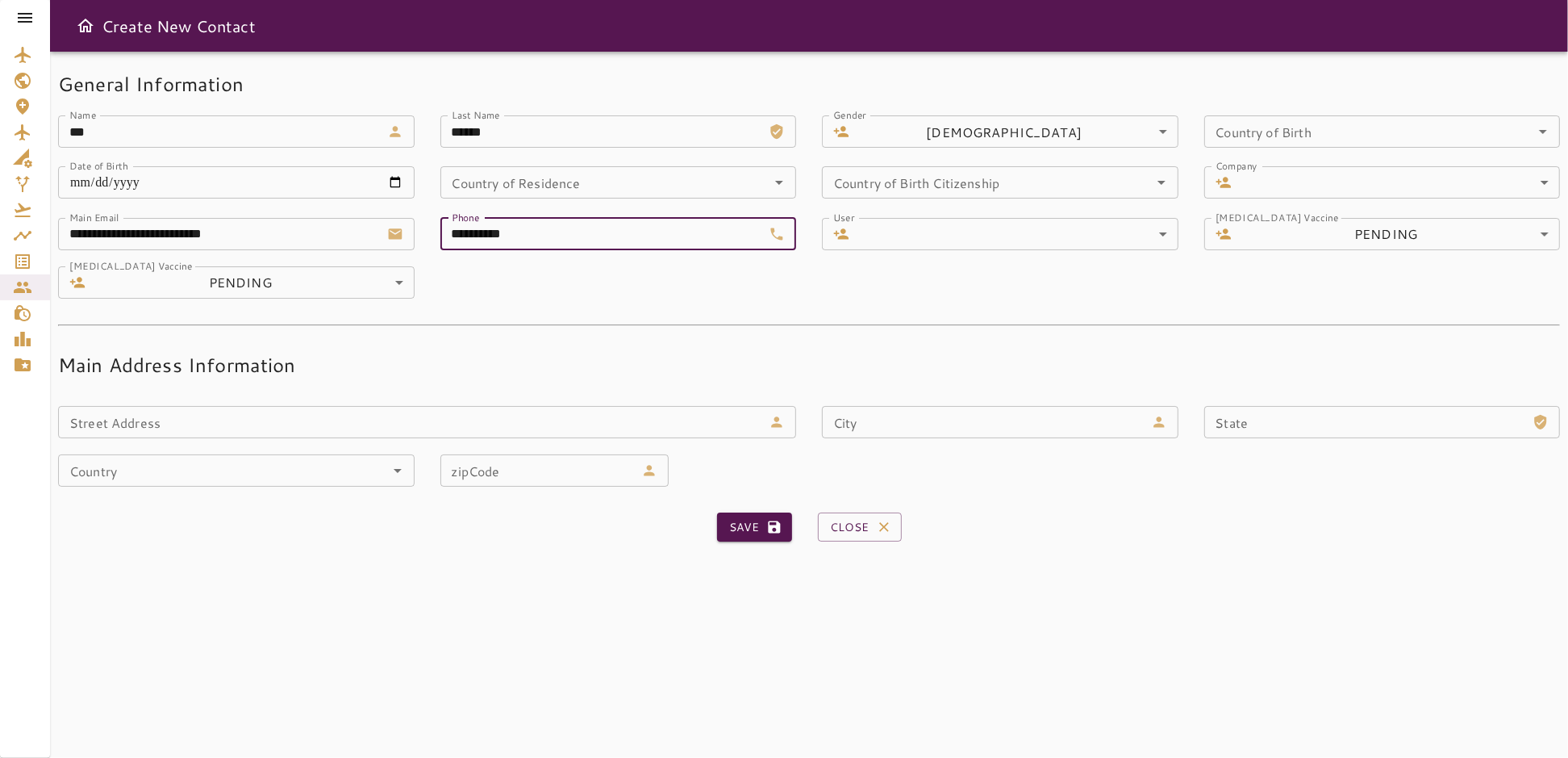
click at [563, 236] on input "**********" at bounding box center [602, 234] width 323 height 32
click at [538, 238] on input "**********" at bounding box center [602, 234] width 323 height 32
type input "**********"
click at [739, 526] on button "Save" at bounding box center [754, 528] width 75 height 30
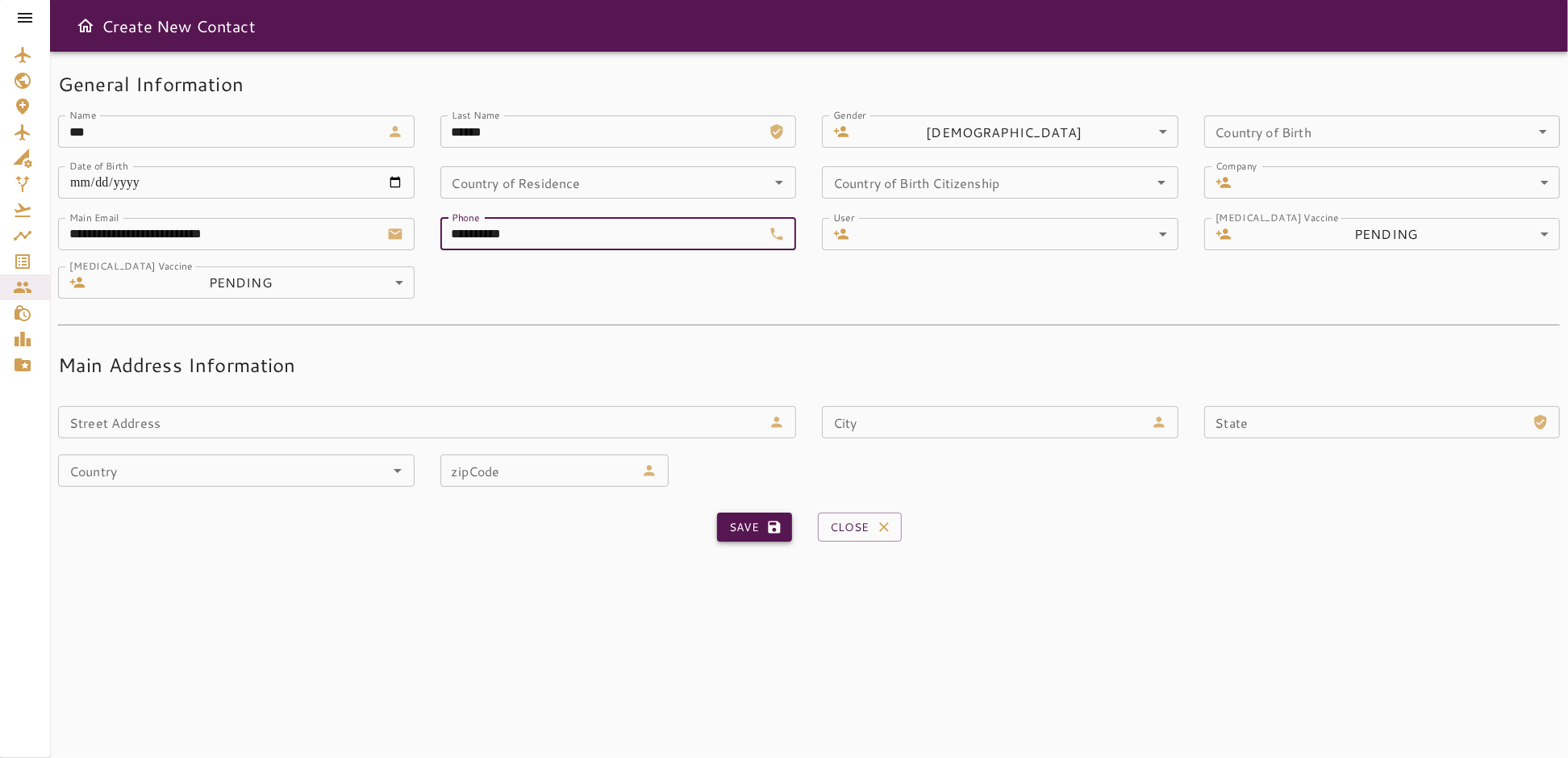
type input "****"
type input "**********"
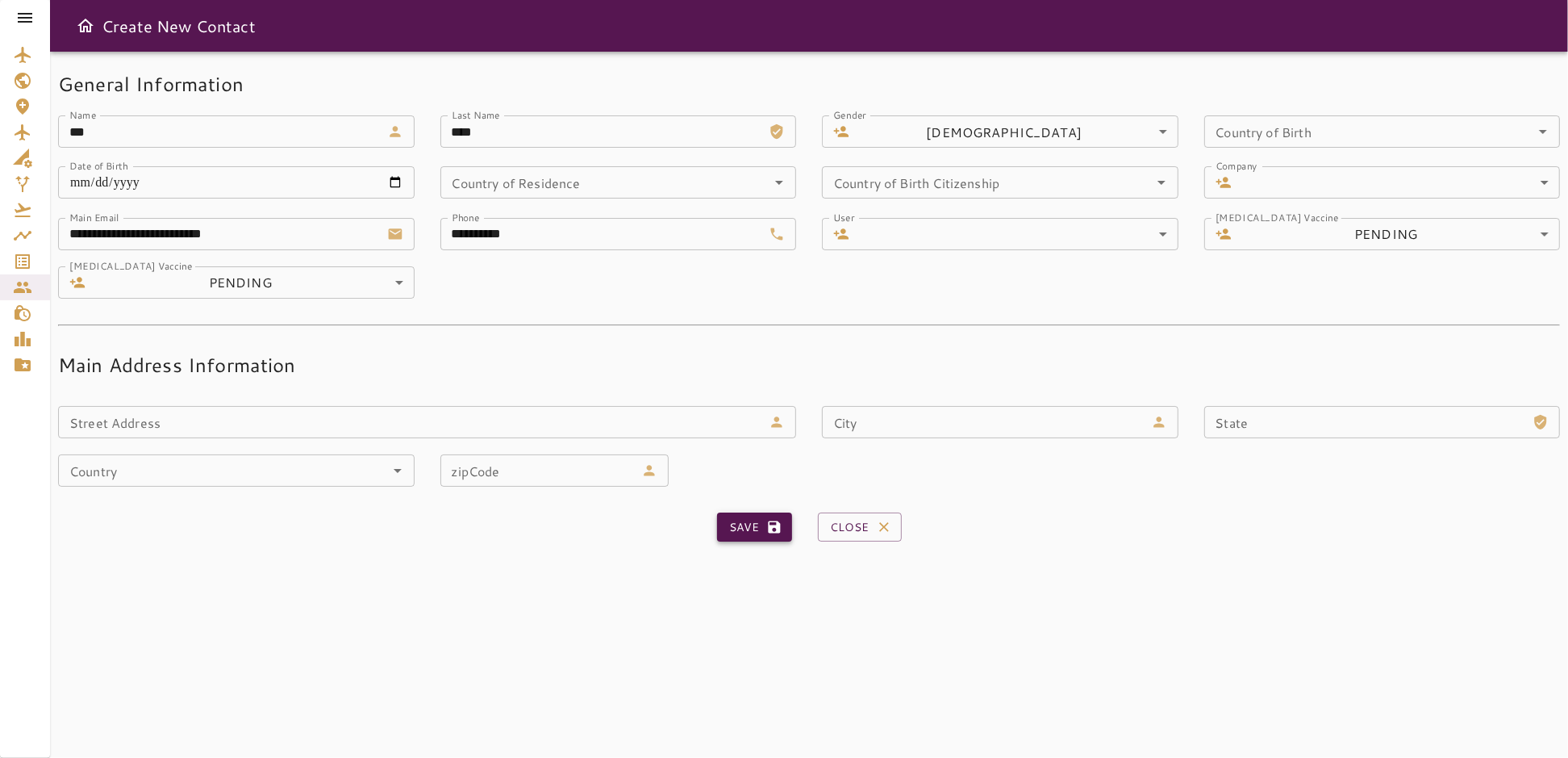
click at [748, 531] on button "Save" at bounding box center [754, 528] width 75 height 30
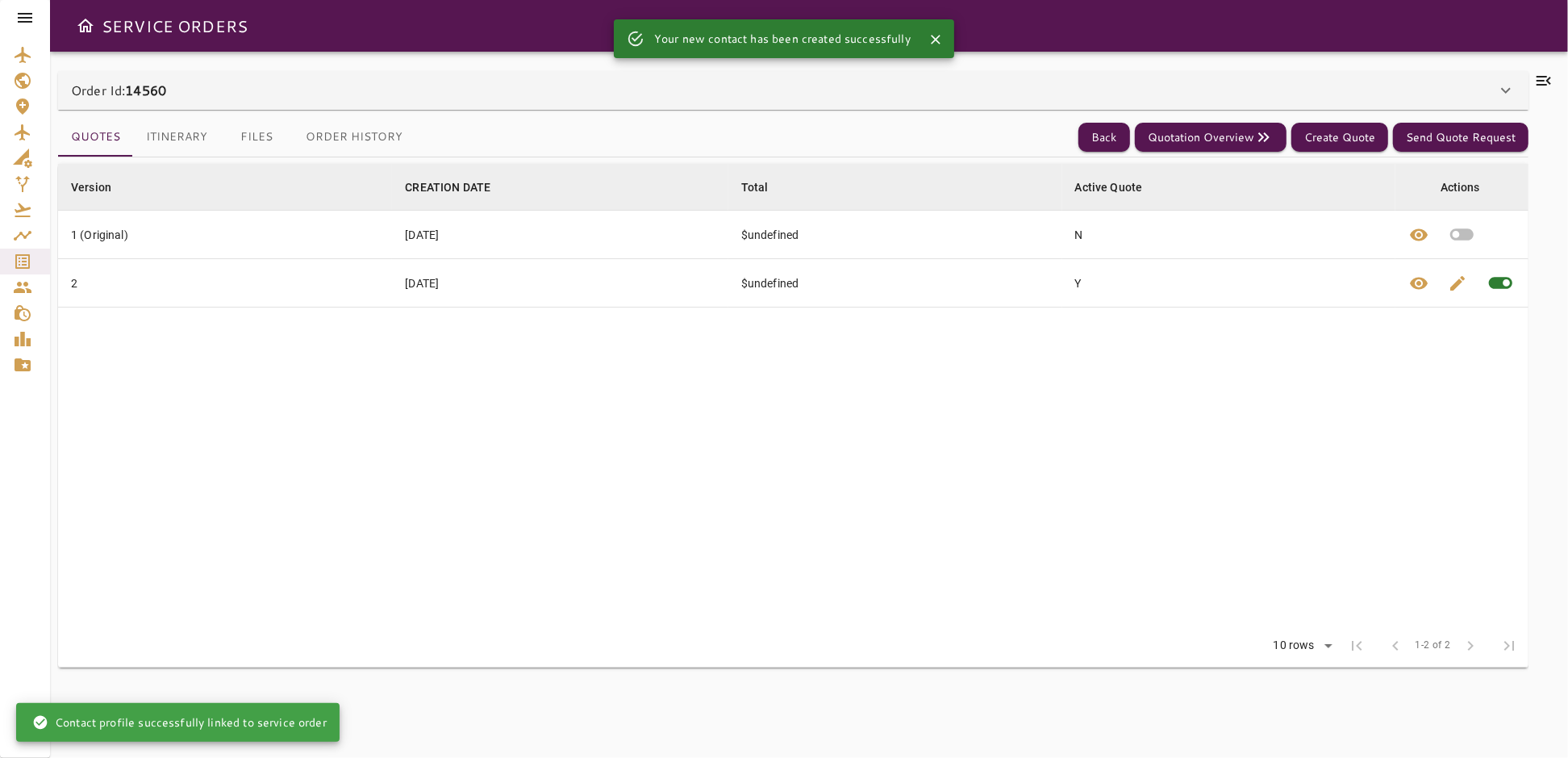
click at [1510, 89] on icon at bounding box center [1506, 90] width 10 height 5
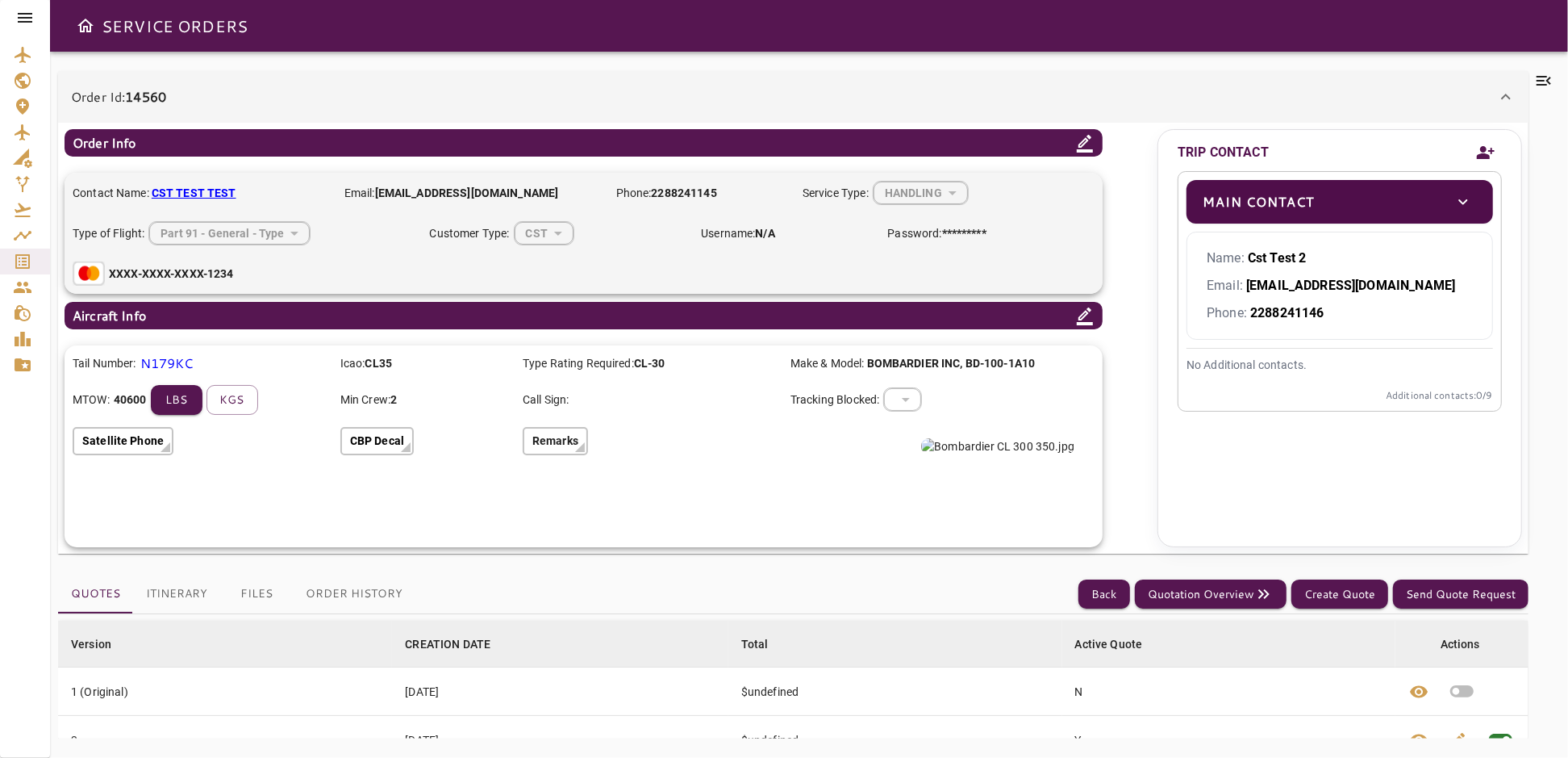
click at [1466, 203] on icon "toggle" at bounding box center [1464, 202] width 19 height 19
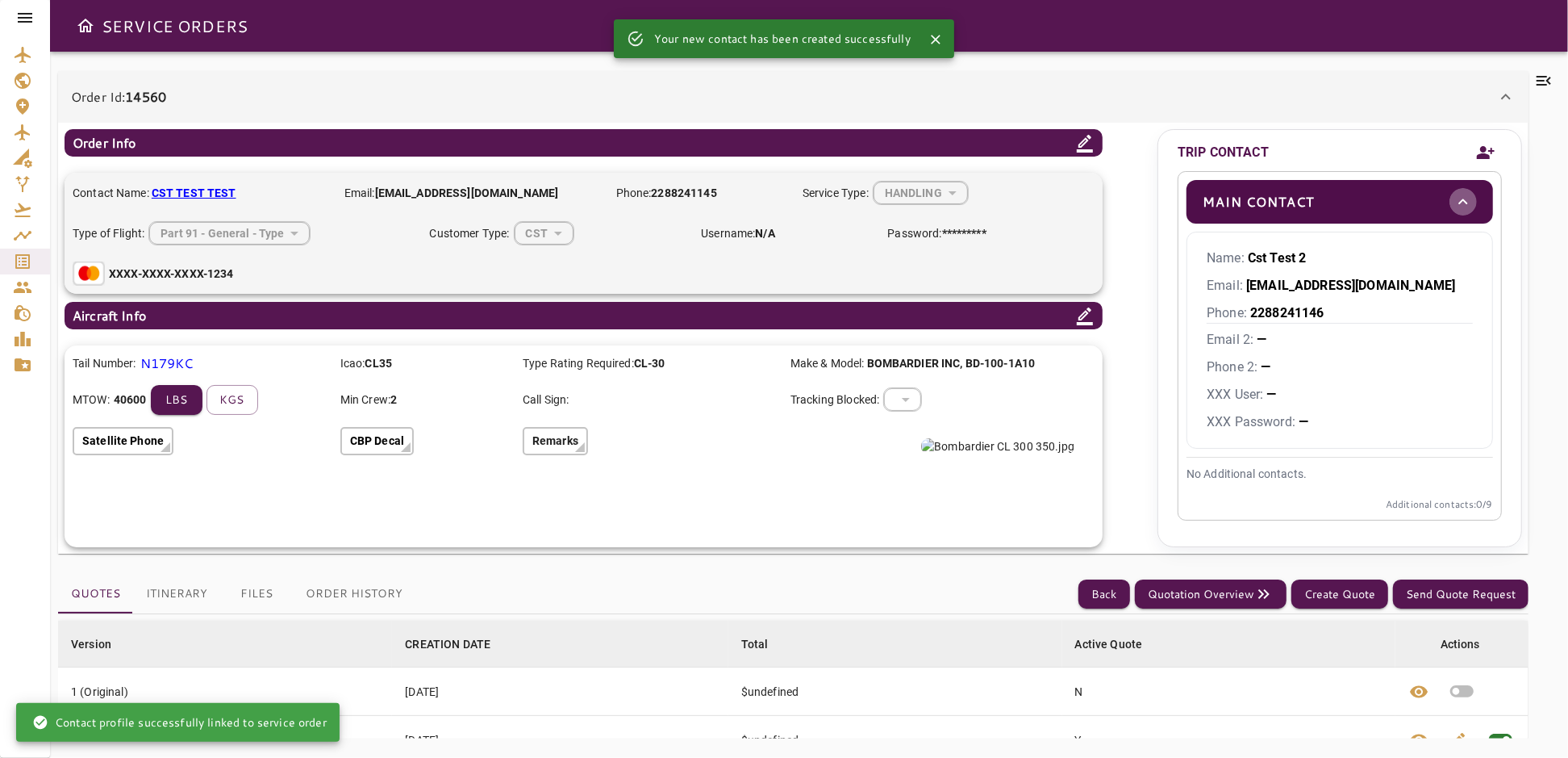
click at [1466, 203] on icon "toggle" at bounding box center [1464, 202] width 19 height 19
click at [1480, 151] on icon "Add new contact" at bounding box center [1487, 152] width 19 height 24
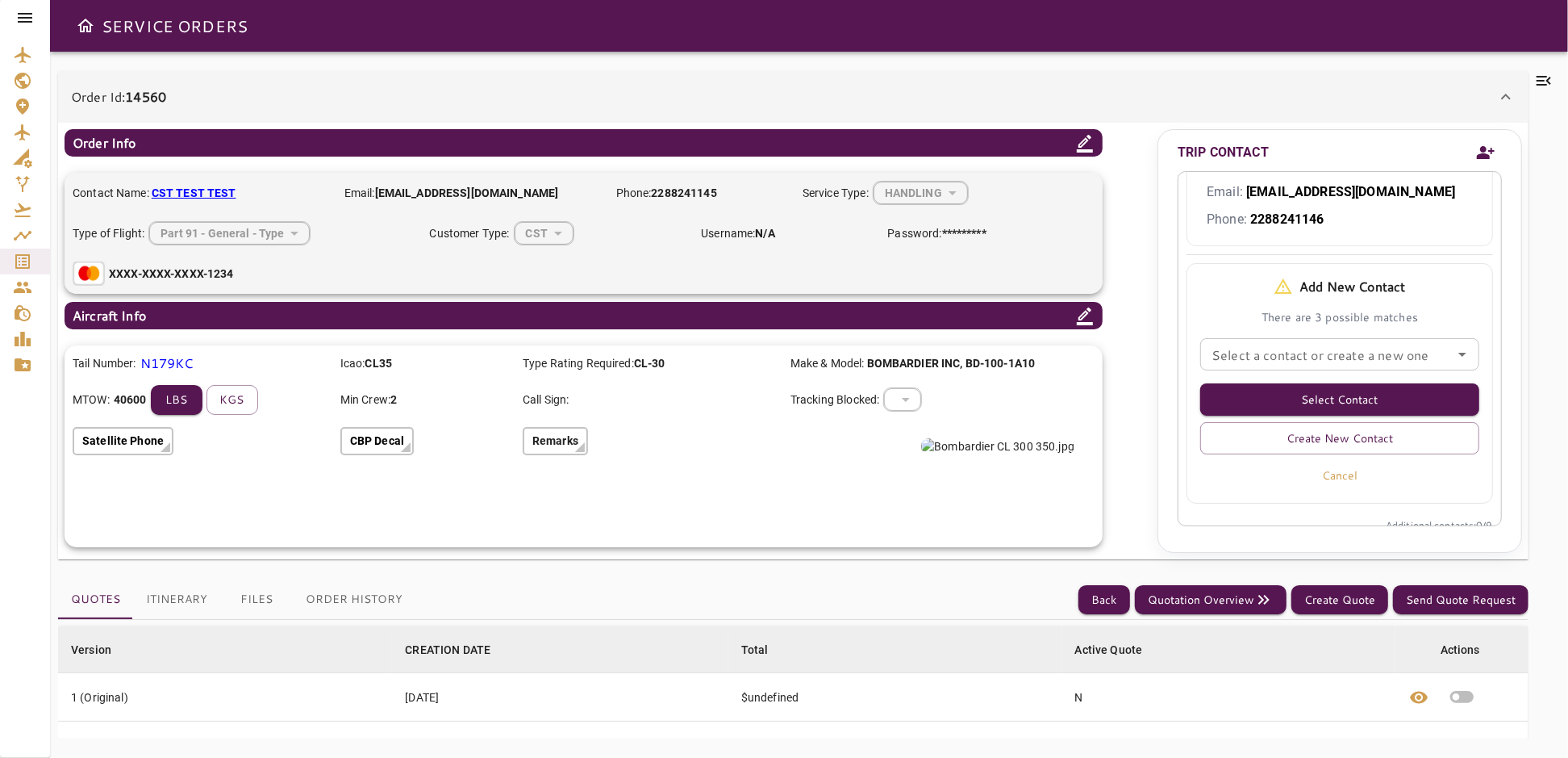
scroll to position [106, 0]
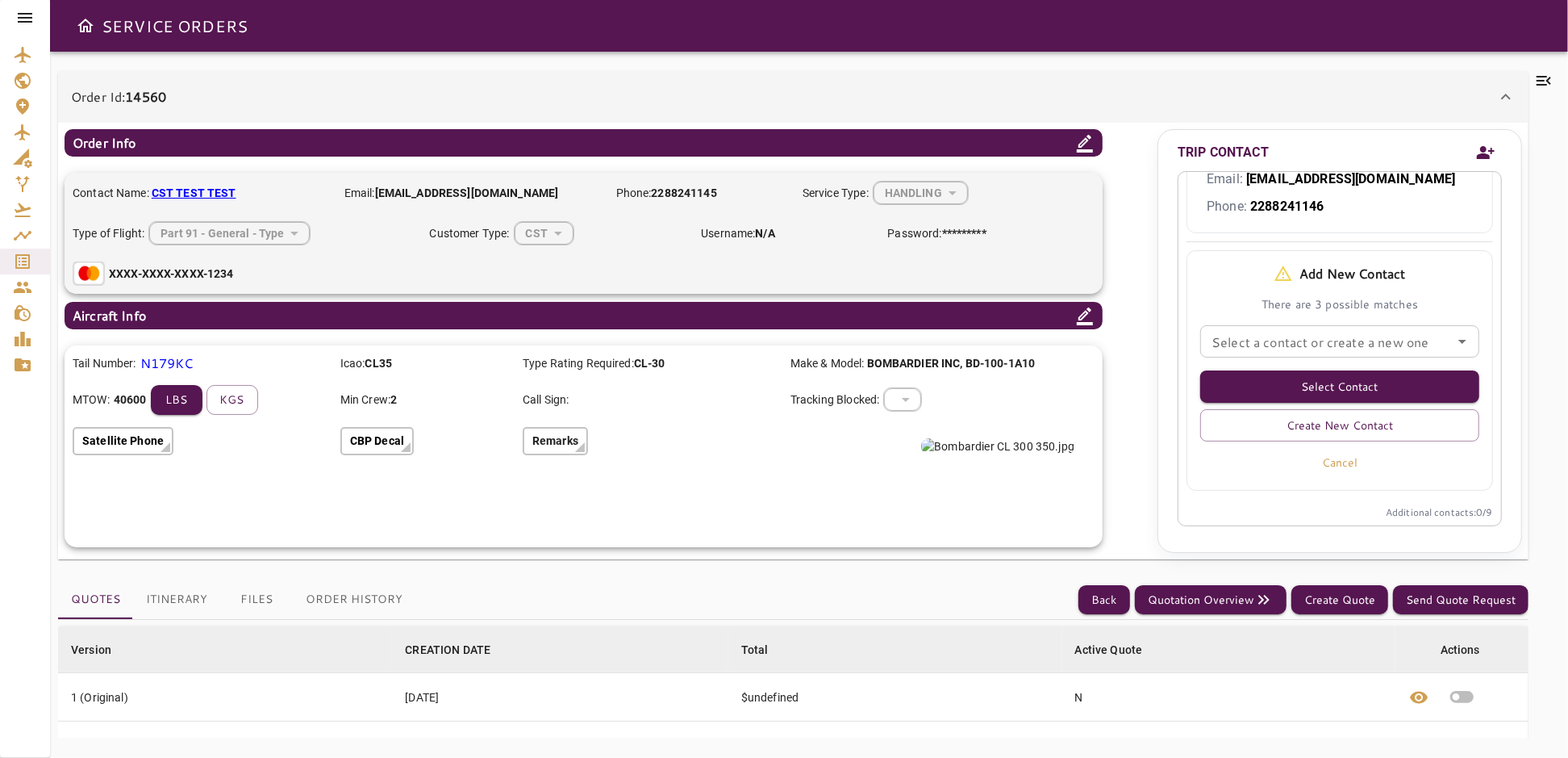
click at [1433, 350] on input "Select a contact or create a new one" at bounding box center [1340, 342] width 269 height 23
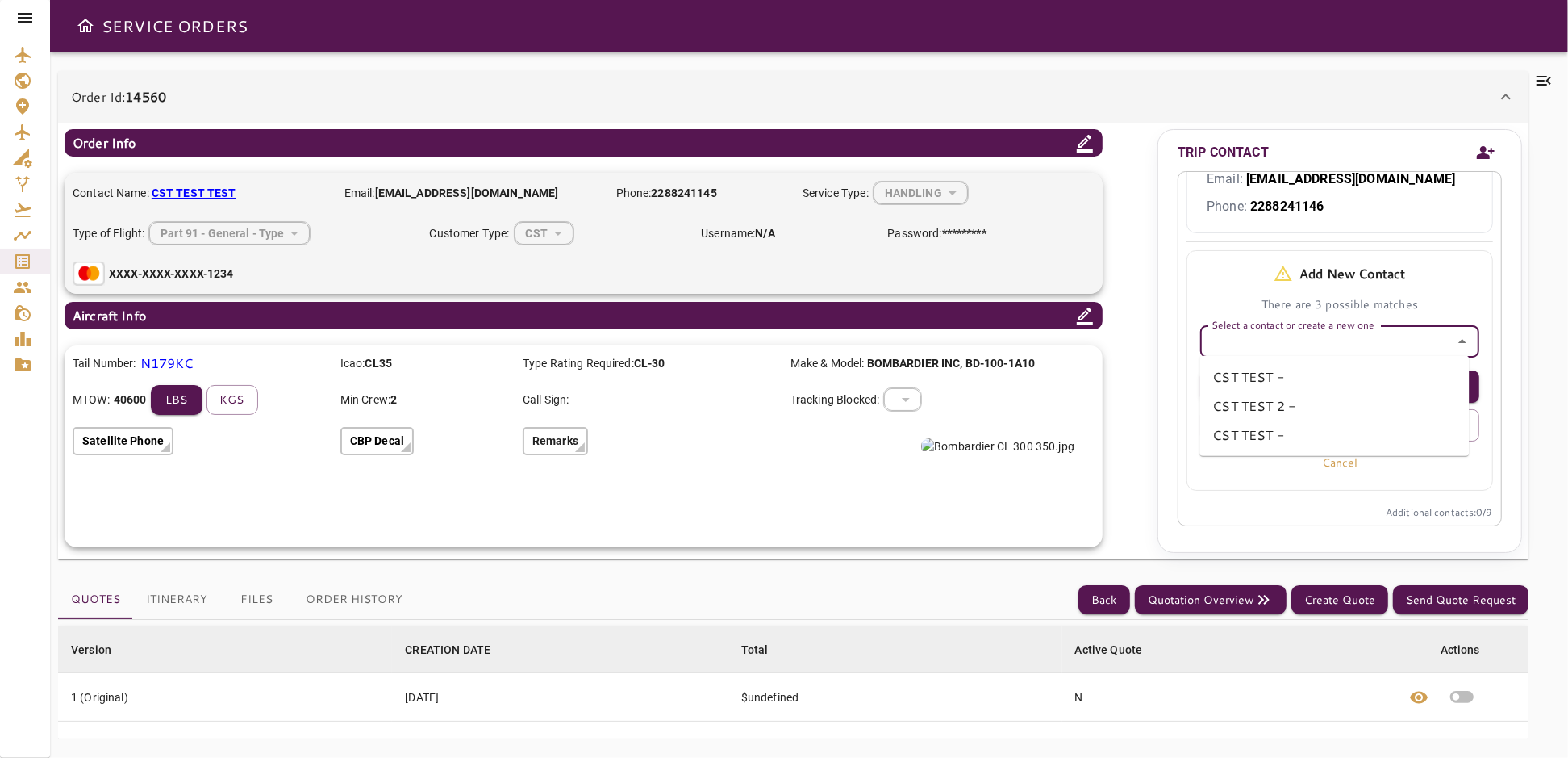
click at [1267, 378] on li "CST TEST -" at bounding box center [1334, 376] width 269 height 29
type input "**********"
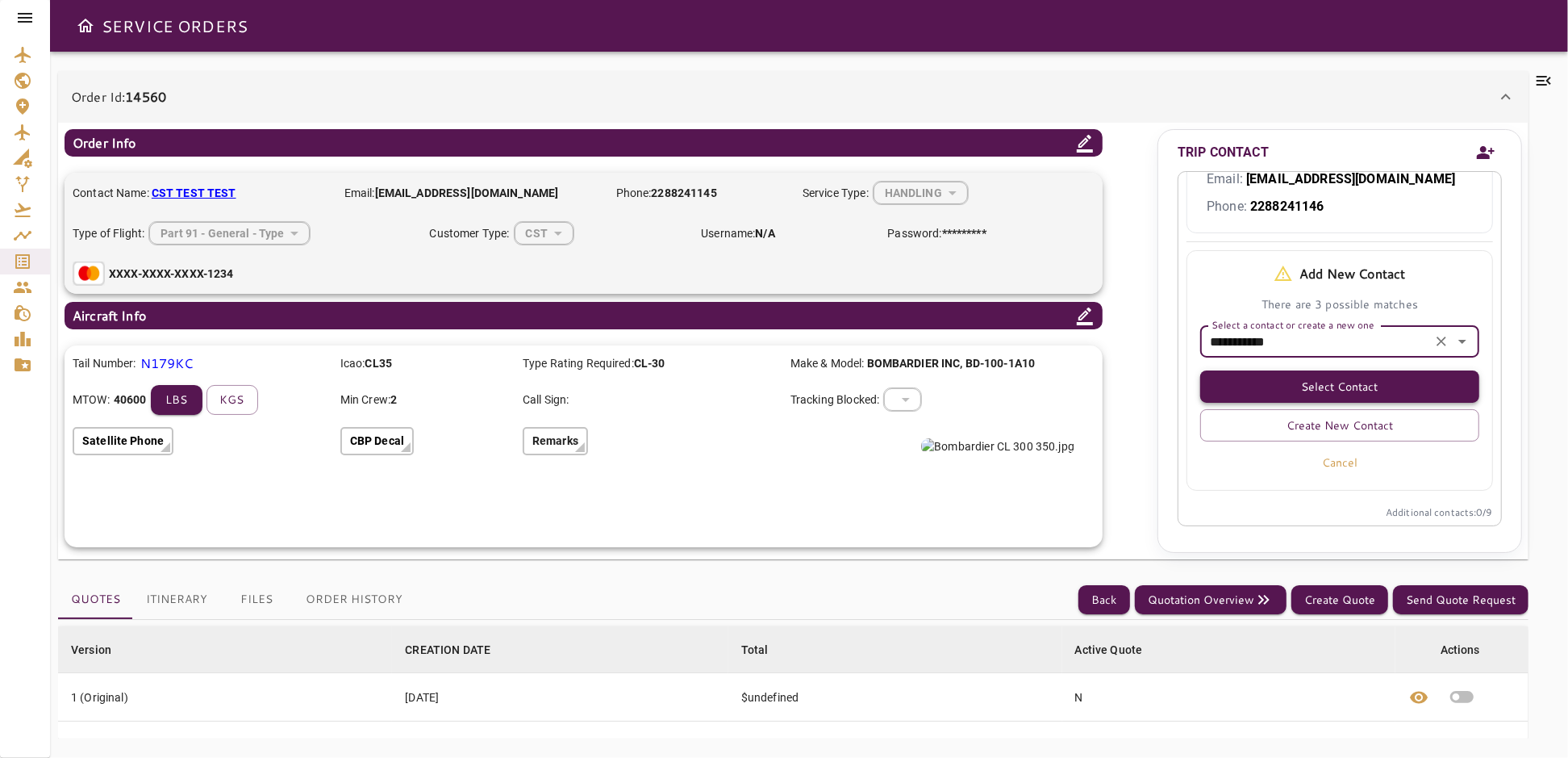
click at [1328, 387] on button "Select Contact" at bounding box center [1340, 386] width 279 height 32
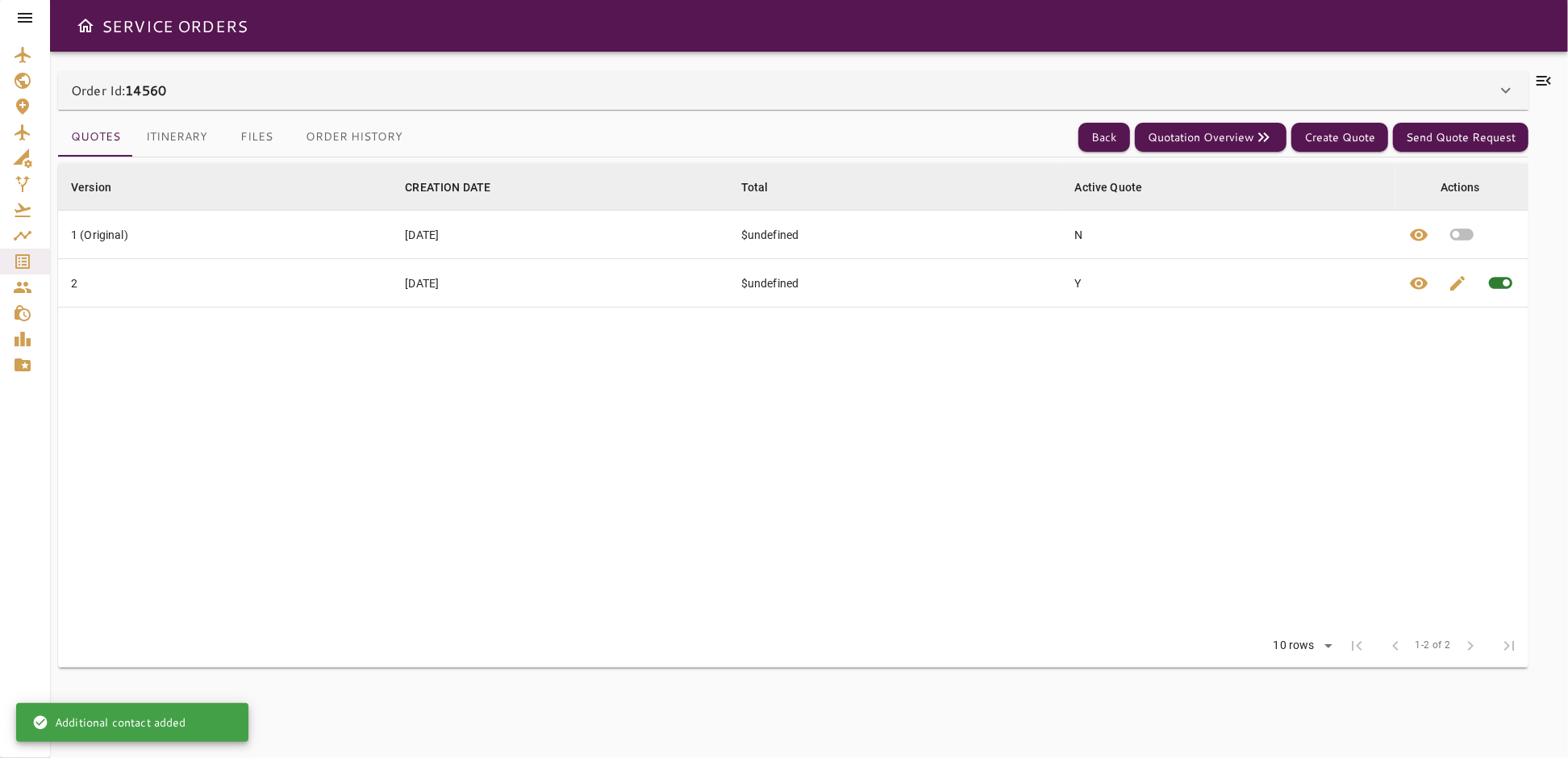
click at [1516, 89] on icon at bounding box center [1506, 90] width 19 height 19
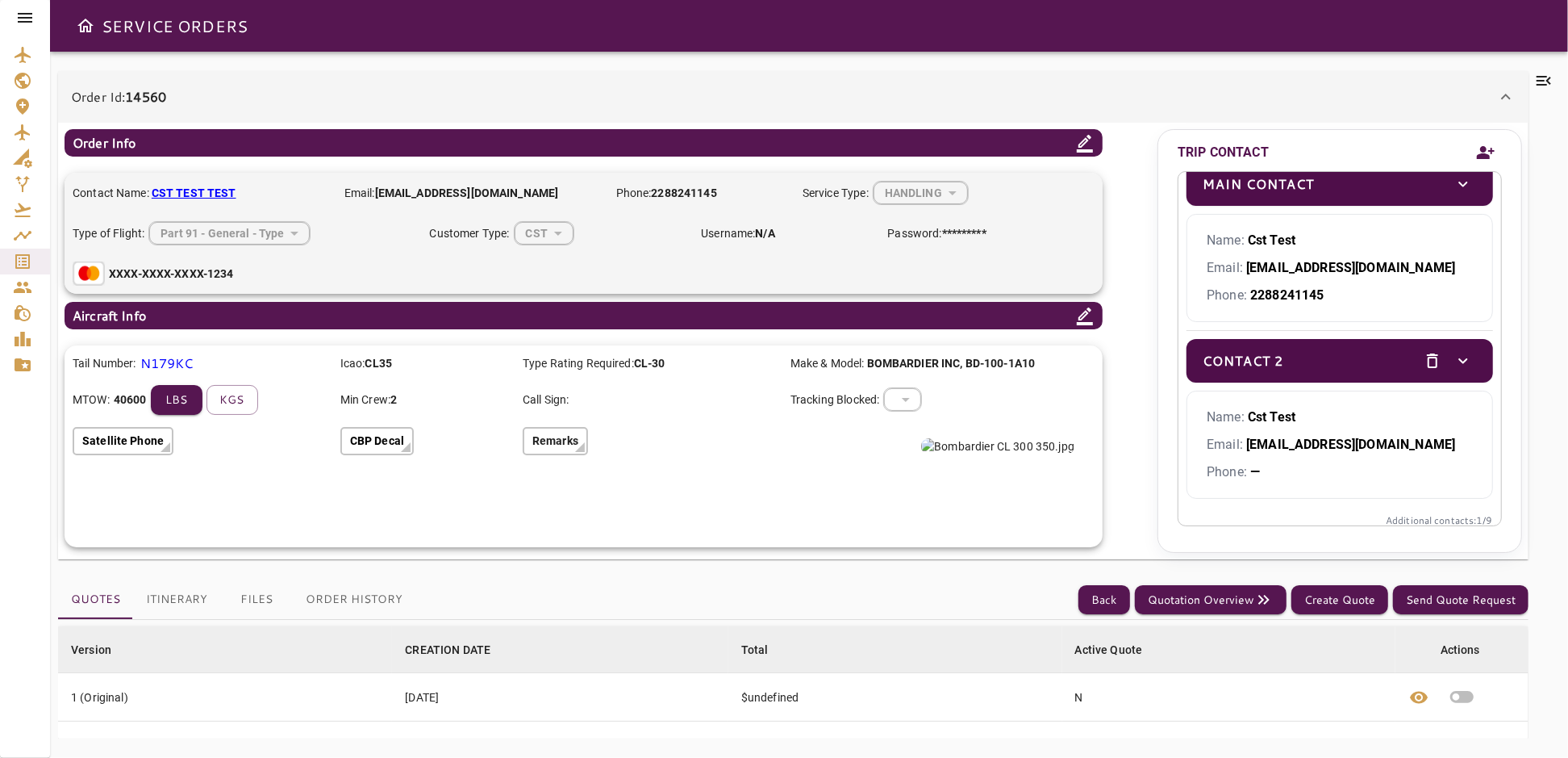
scroll to position [26, 0]
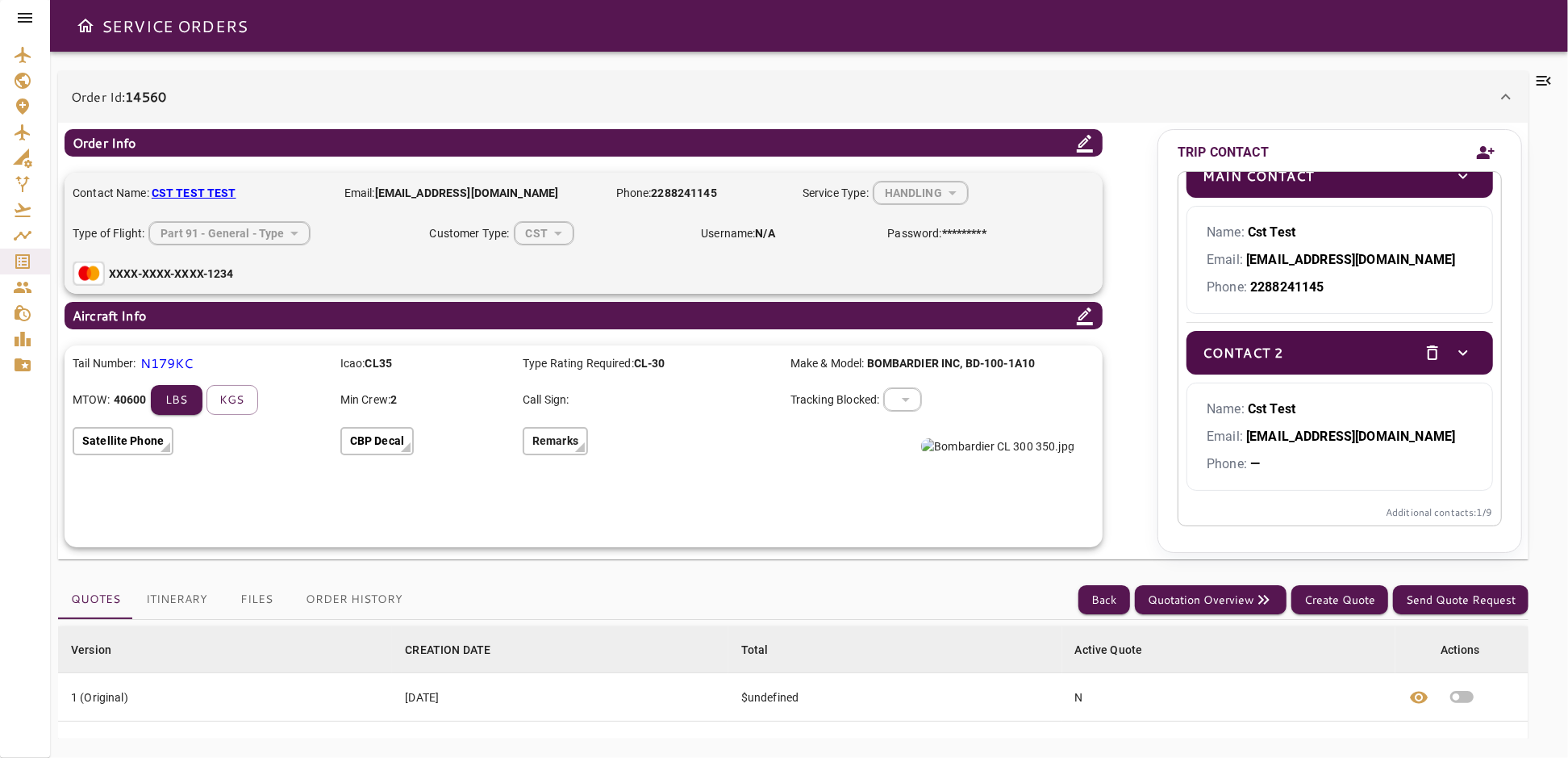
click at [1423, 350] on icon "delete" at bounding box center [1433, 352] width 19 height 19
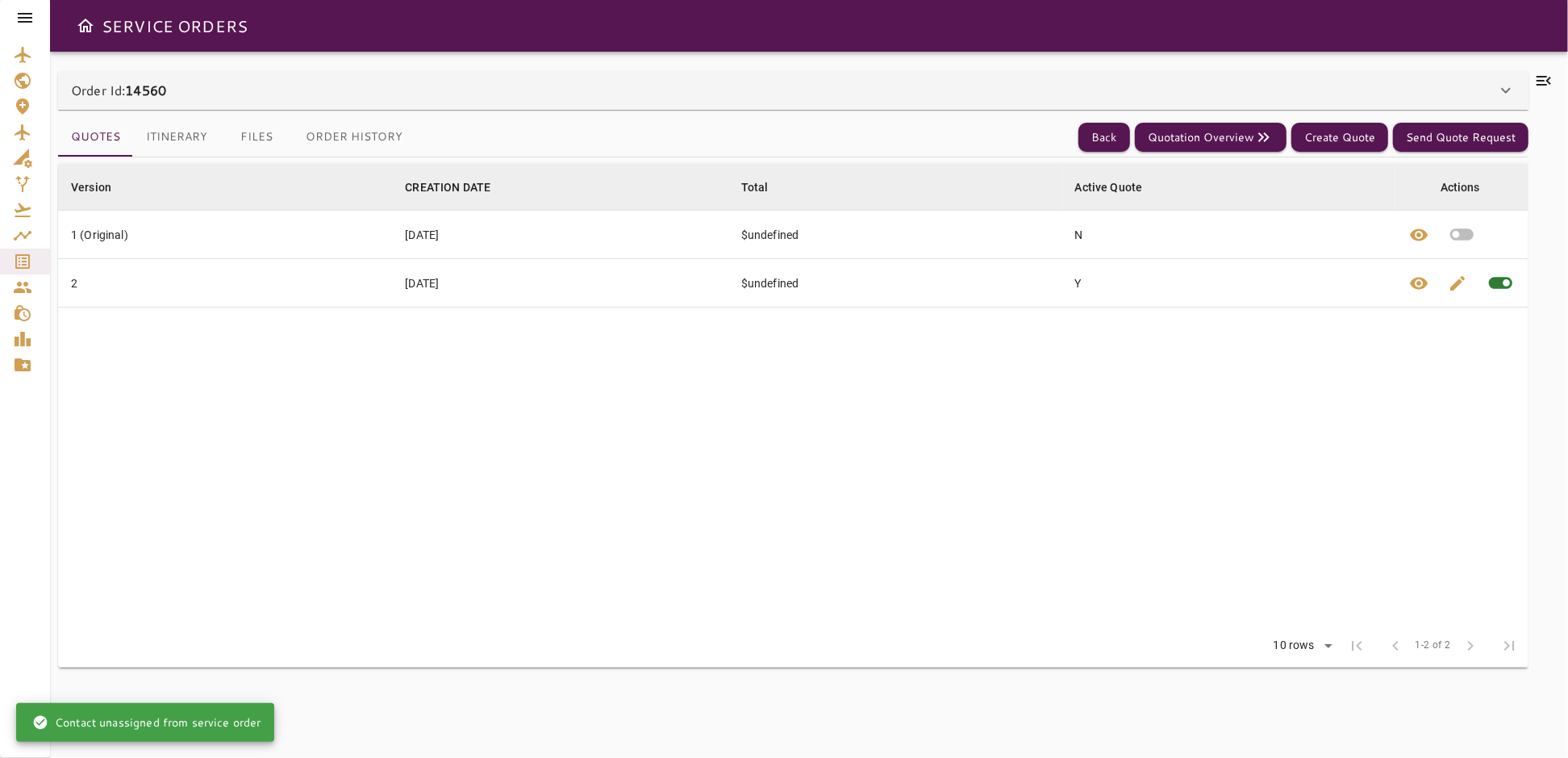
click at [1511, 89] on icon at bounding box center [1506, 90] width 19 height 19
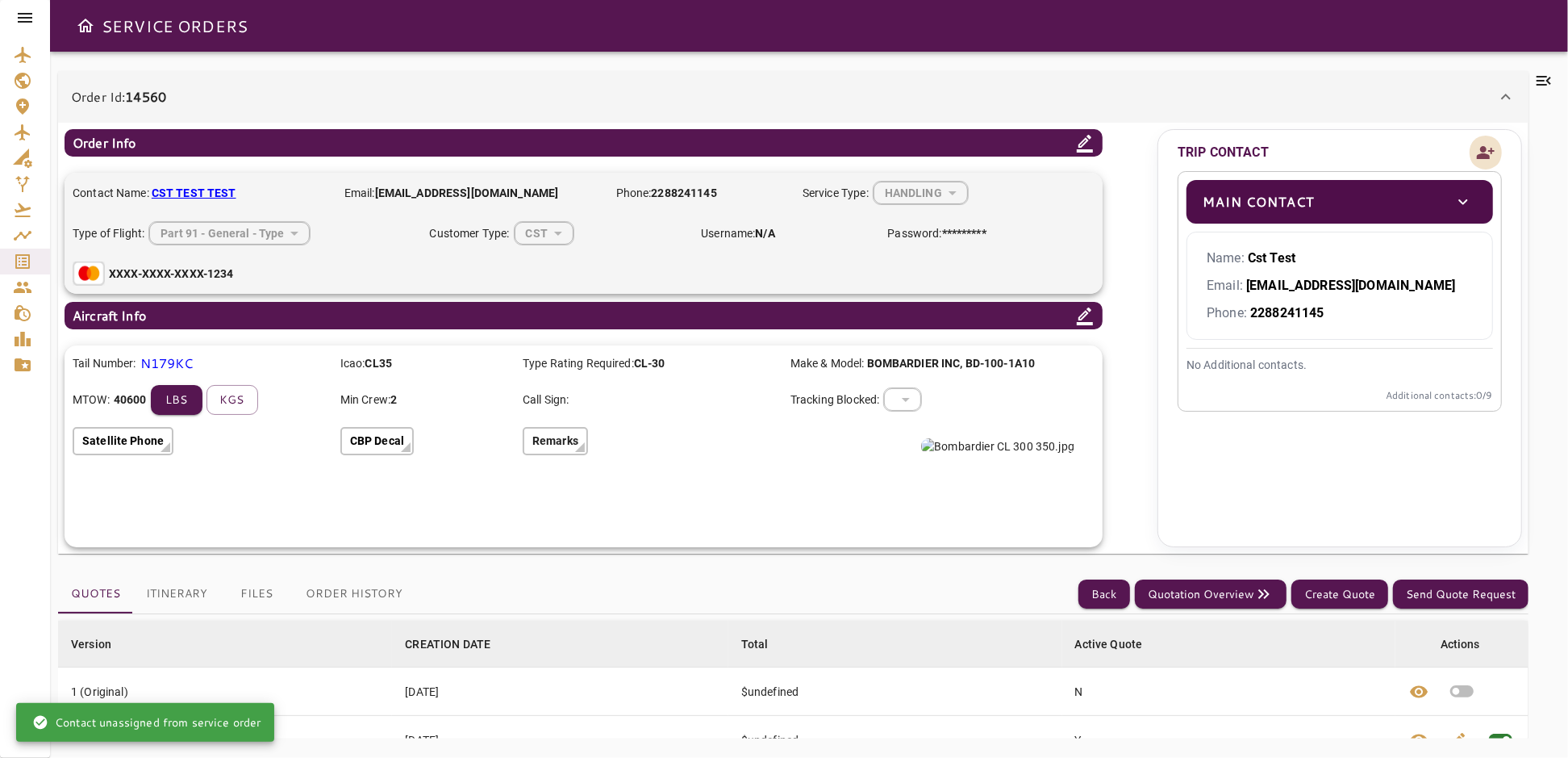
click at [1483, 157] on icon "Add new contact" at bounding box center [1487, 152] width 18 height 13
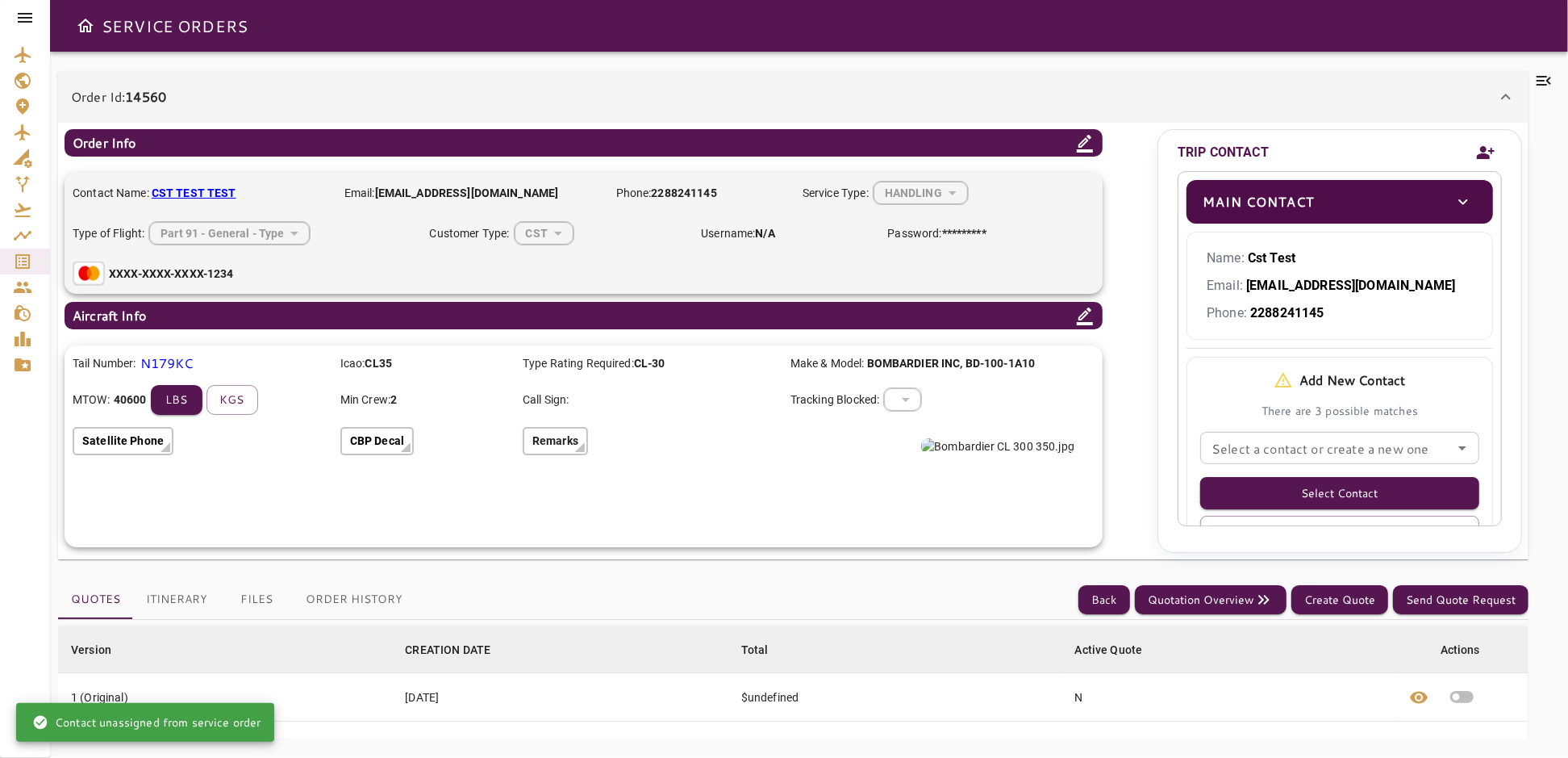
click at [1359, 447] on input "Select a contact or create a new one" at bounding box center [1340, 448] width 269 height 23
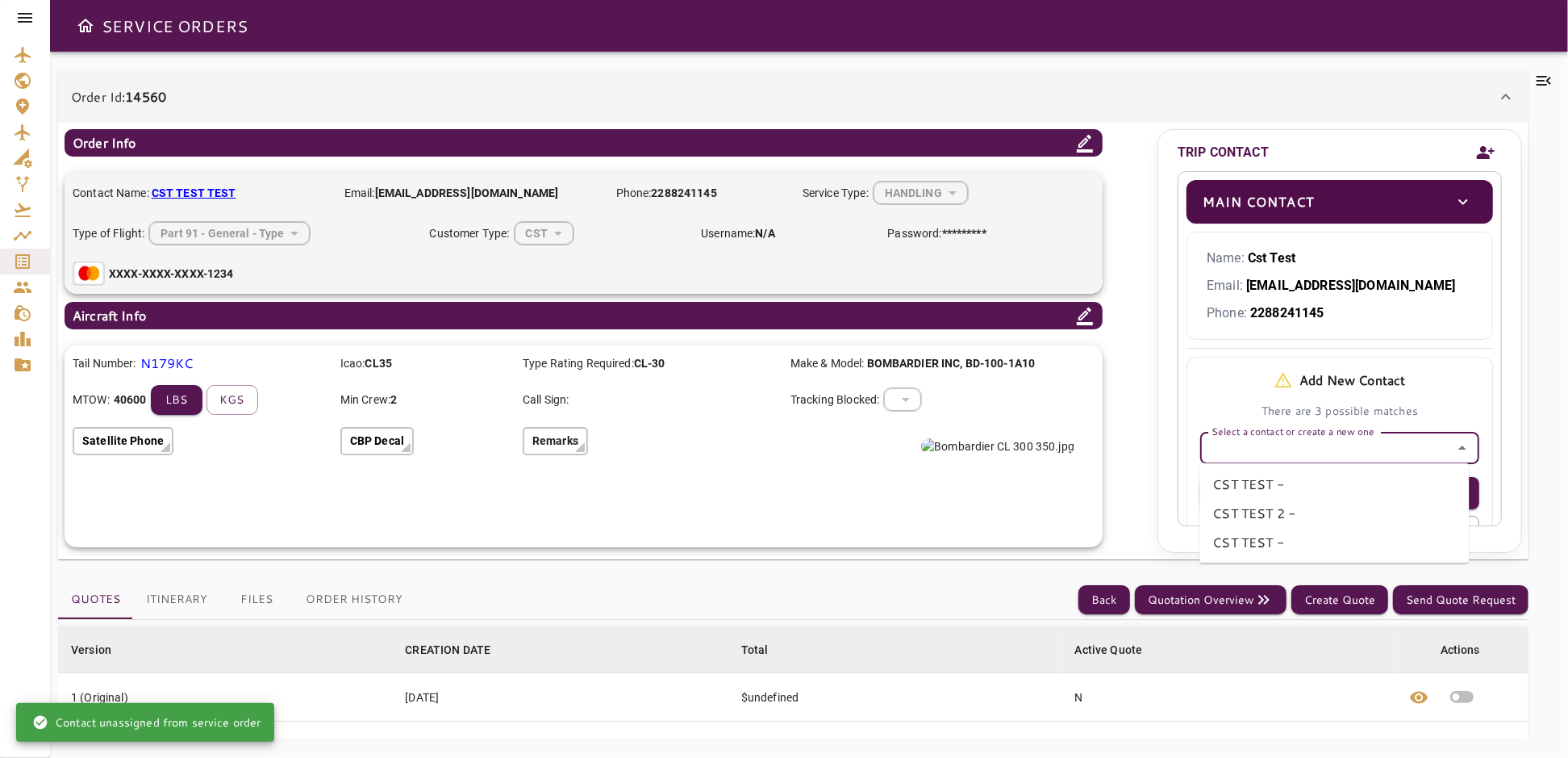
click at [1259, 506] on li "CST TEST 2 -" at bounding box center [1334, 513] width 269 height 29
type input "**********"
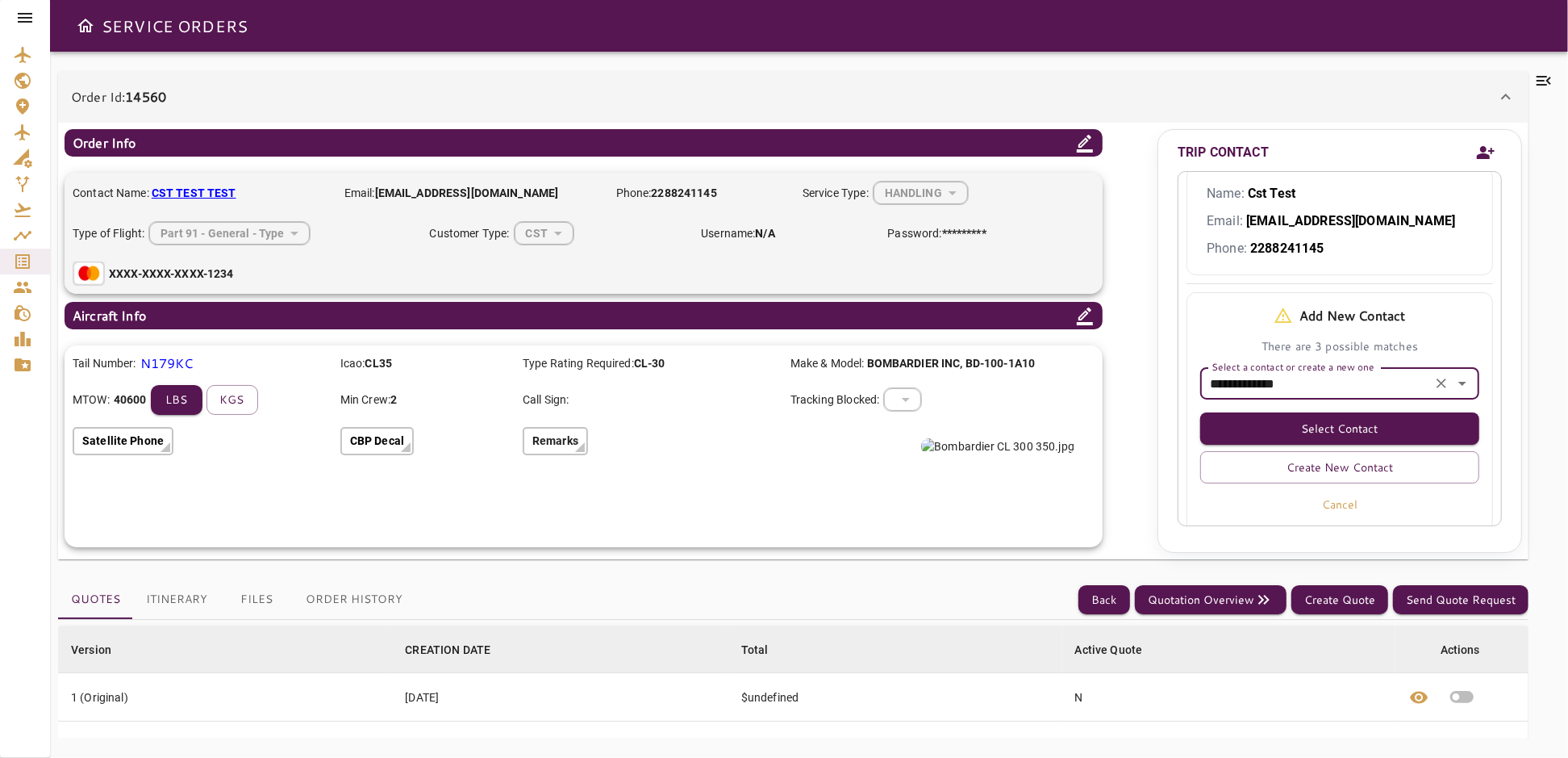
scroll to position [106, 0]
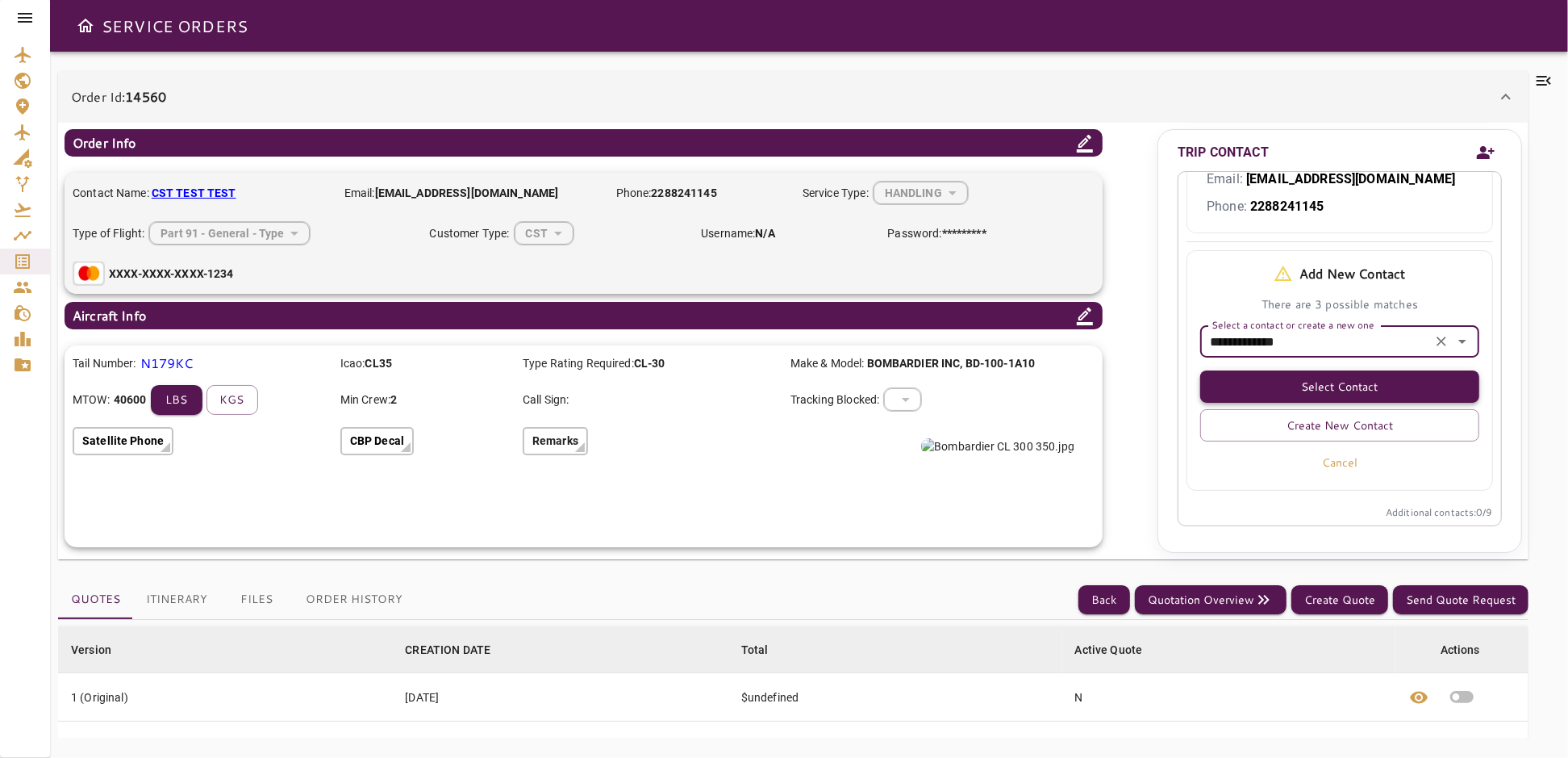
click at [1362, 381] on button "Select Contact" at bounding box center [1340, 386] width 279 height 32
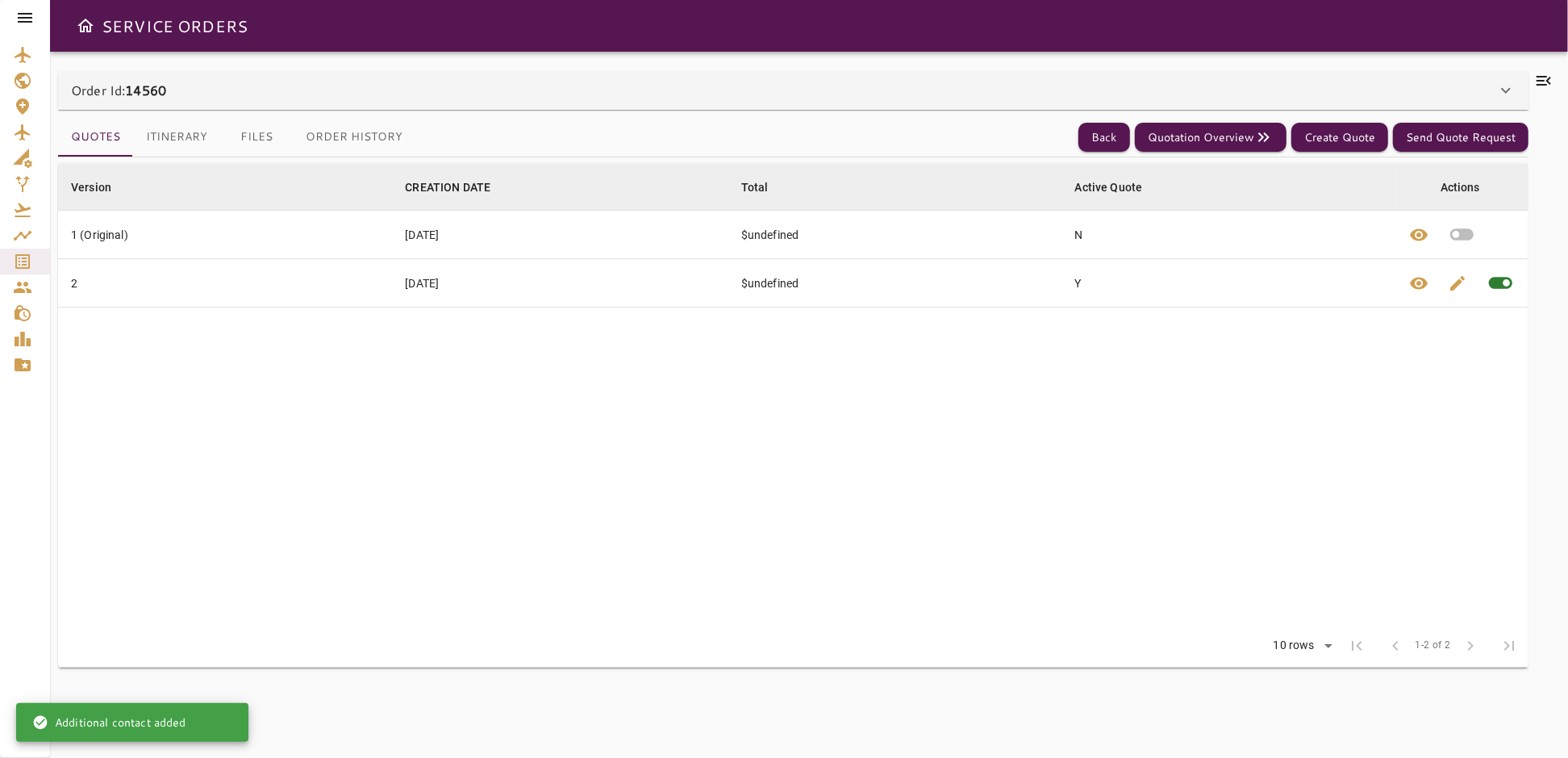
click at [1501, 94] on icon at bounding box center [1506, 90] width 19 height 19
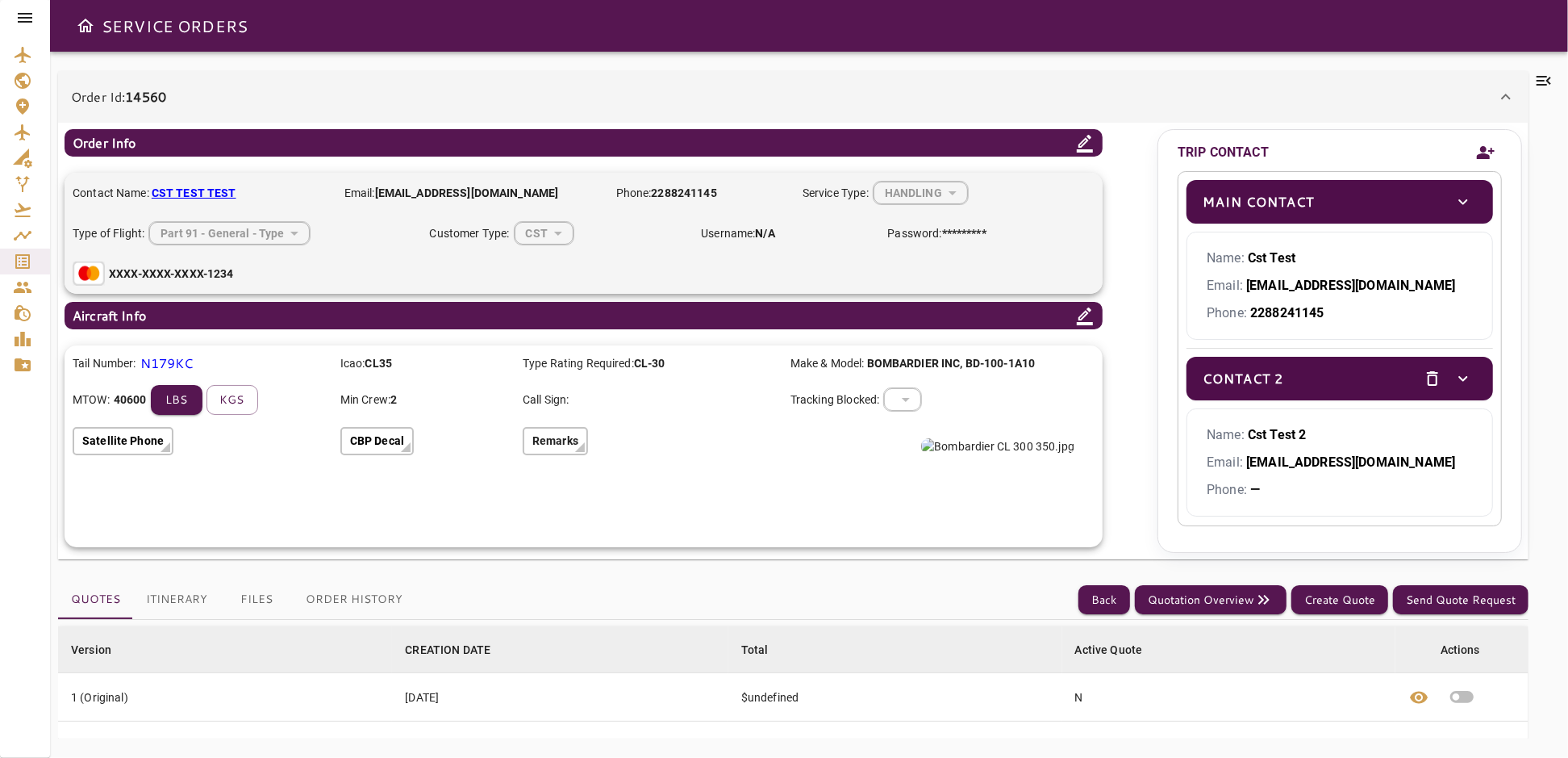
scroll to position [26, 0]
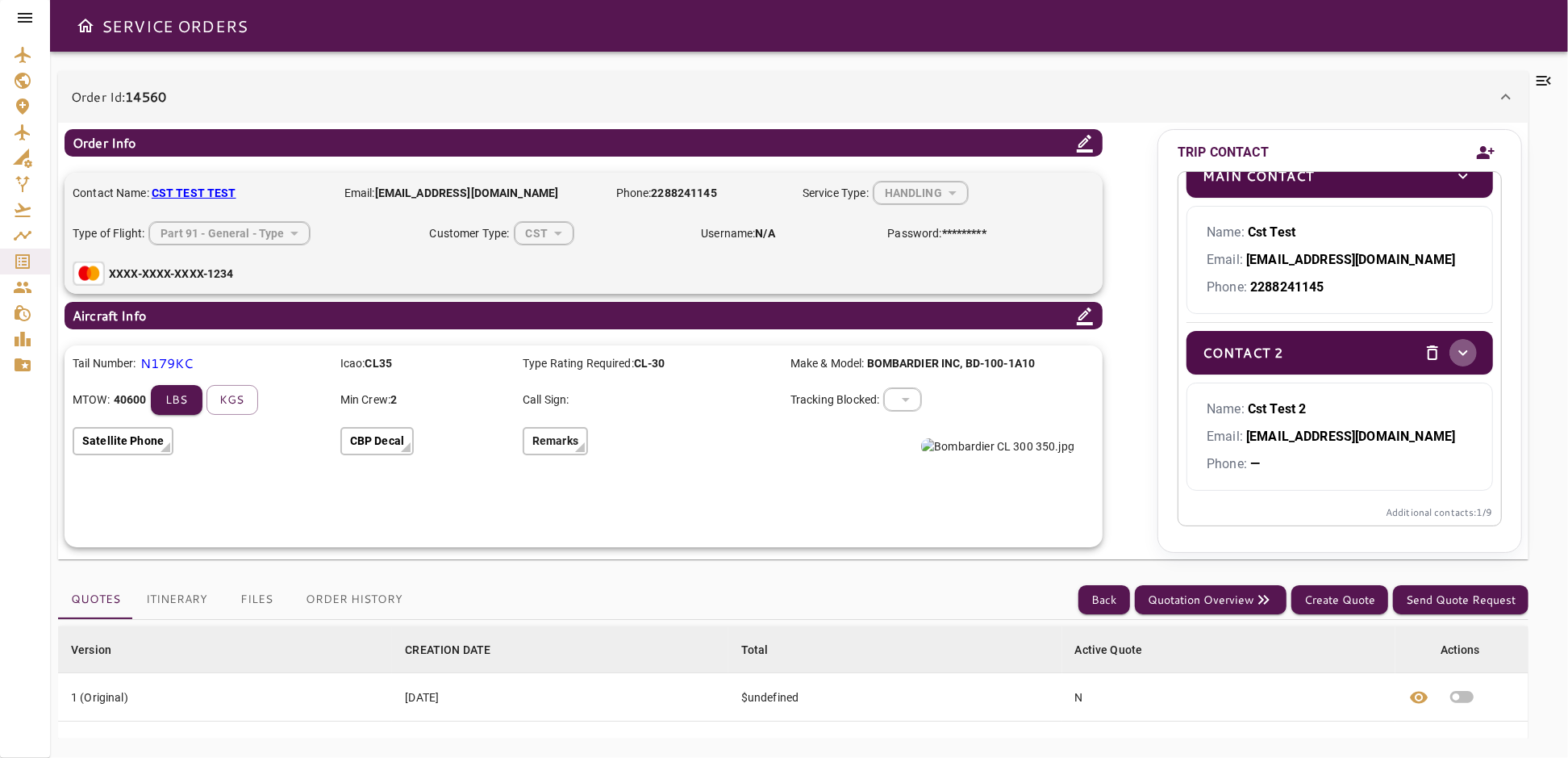
click at [1456, 352] on icon "toggle" at bounding box center [1464, 352] width 19 height 19
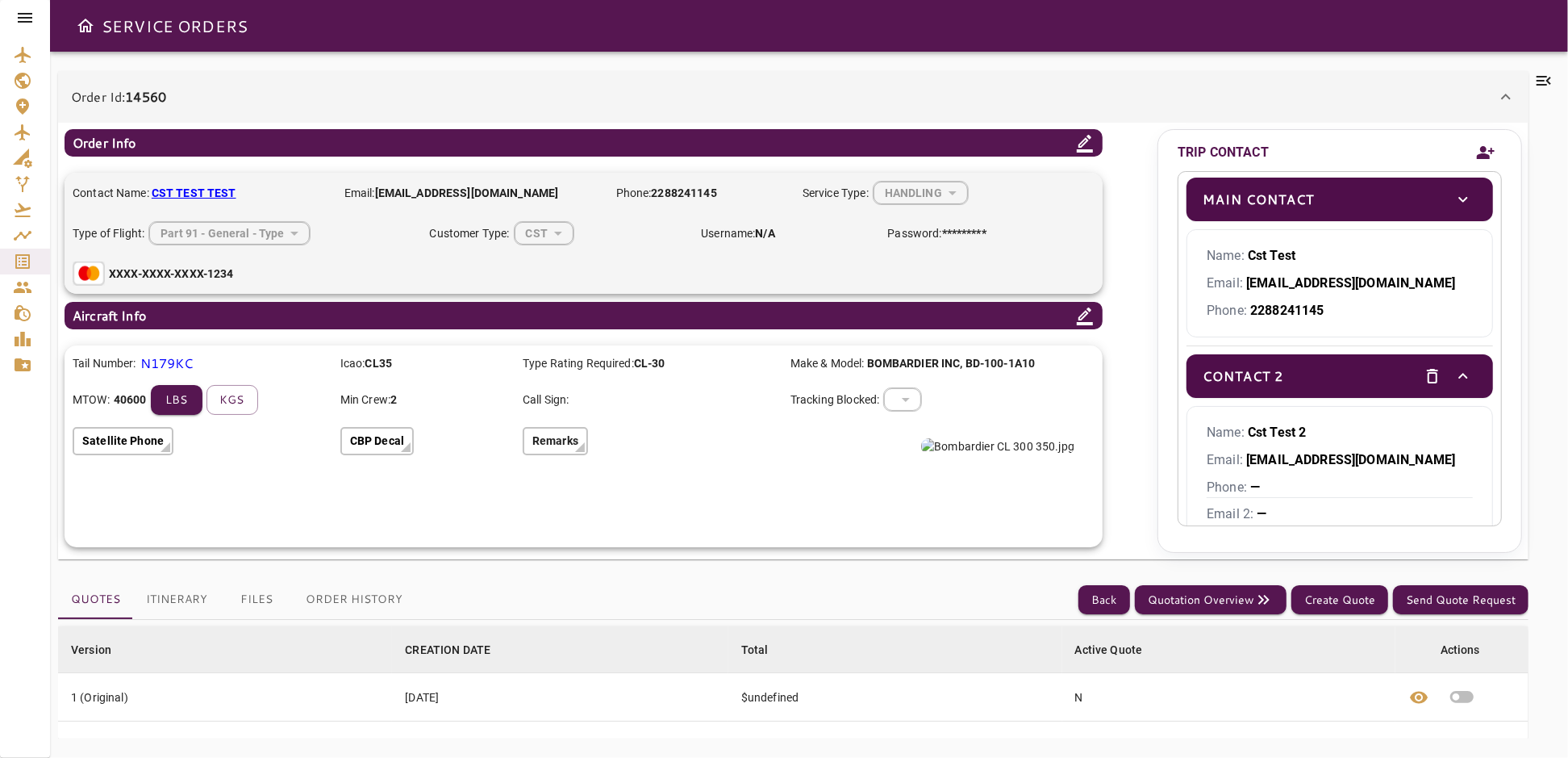
scroll to position [0, 0]
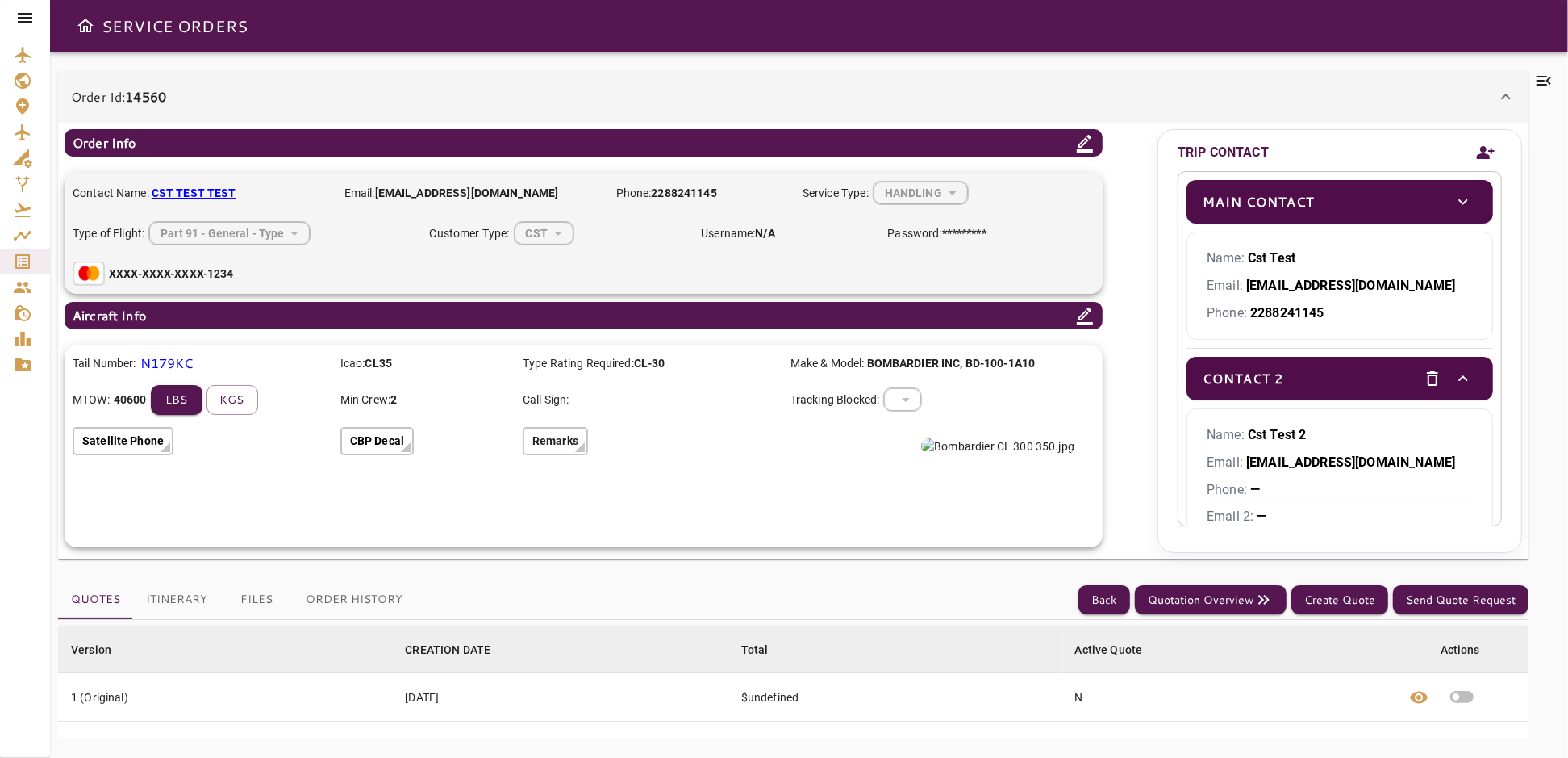
click at [1454, 374] on icon "toggle" at bounding box center [1464, 378] width 19 height 19
click at [1488, 147] on icon "Add new contact" at bounding box center [1487, 152] width 19 height 24
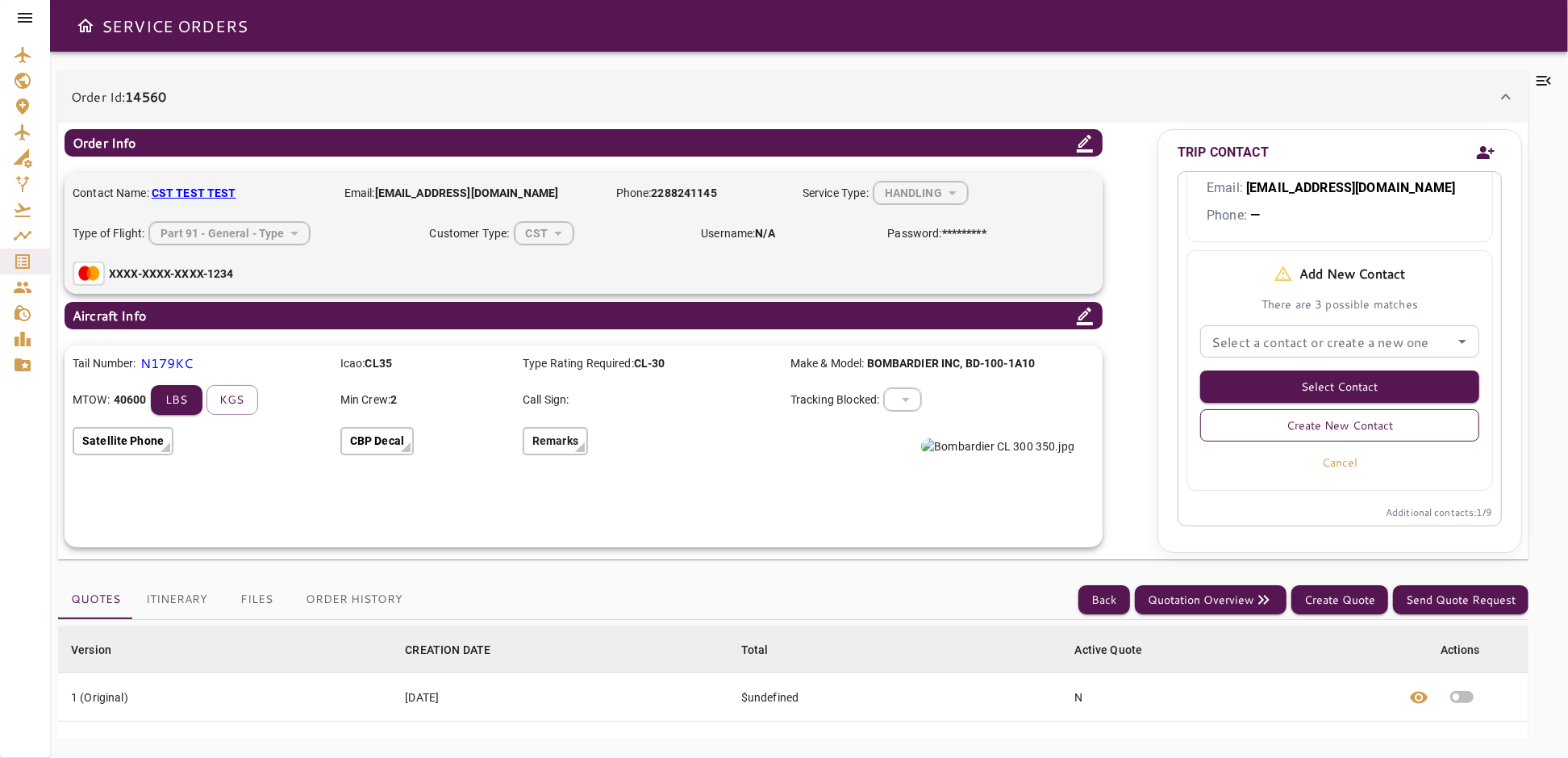
click at [1407, 422] on button "Create New Contact" at bounding box center [1340, 425] width 279 height 32
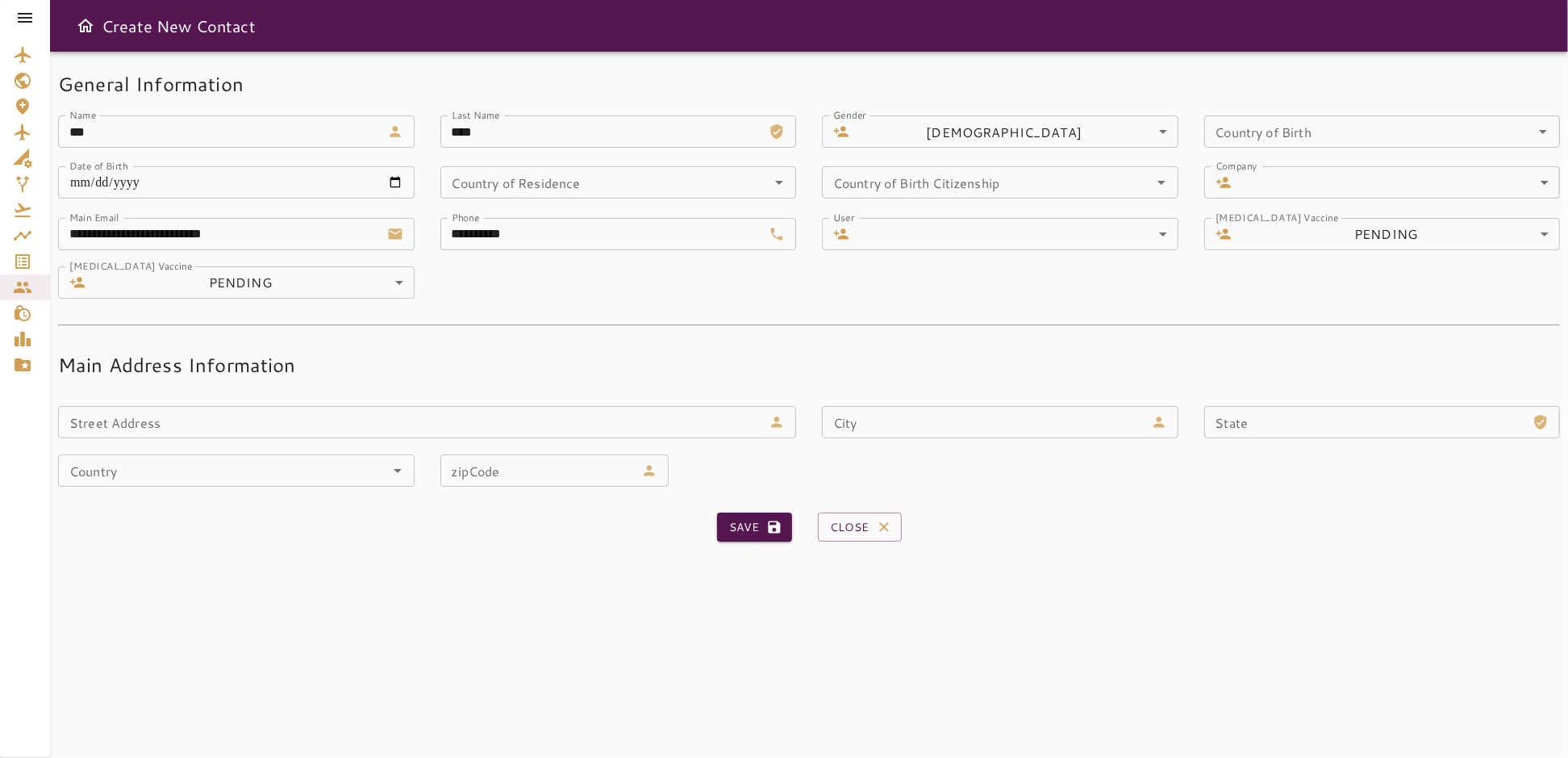
click at [551, 142] on input "****" at bounding box center [602, 131] width 323 height 32
click at [550, 134] on input "****" at bounding box center [602, 131] width 323 height 32
type input "******"
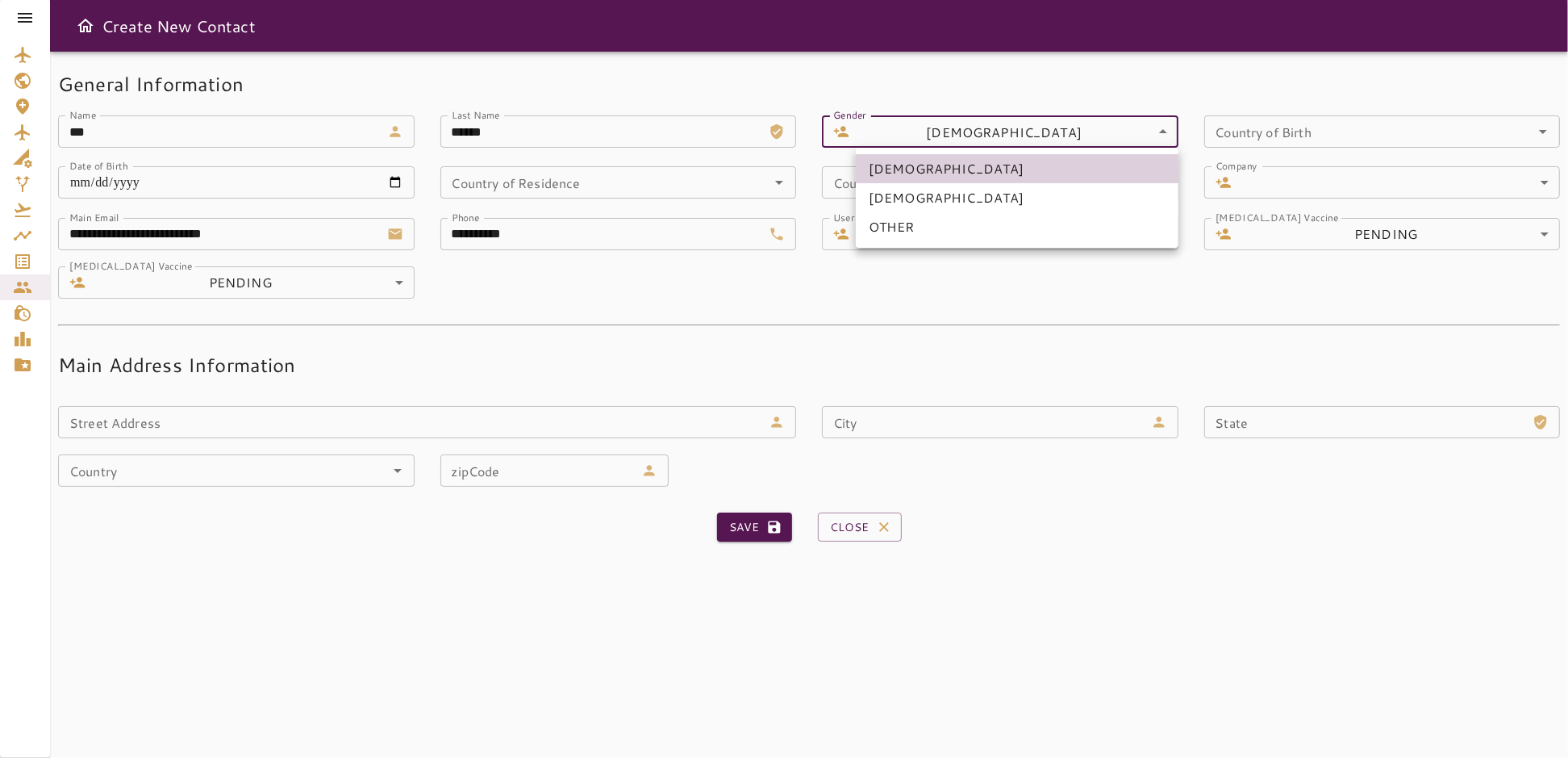
click at [1165, 133] on body "**********" at bounding box center [784, 379] width 1568 height 758
click at [916, 196] on li "FEMALE" at bounding box center [1017, 197] width 323 height 29
type input "******"
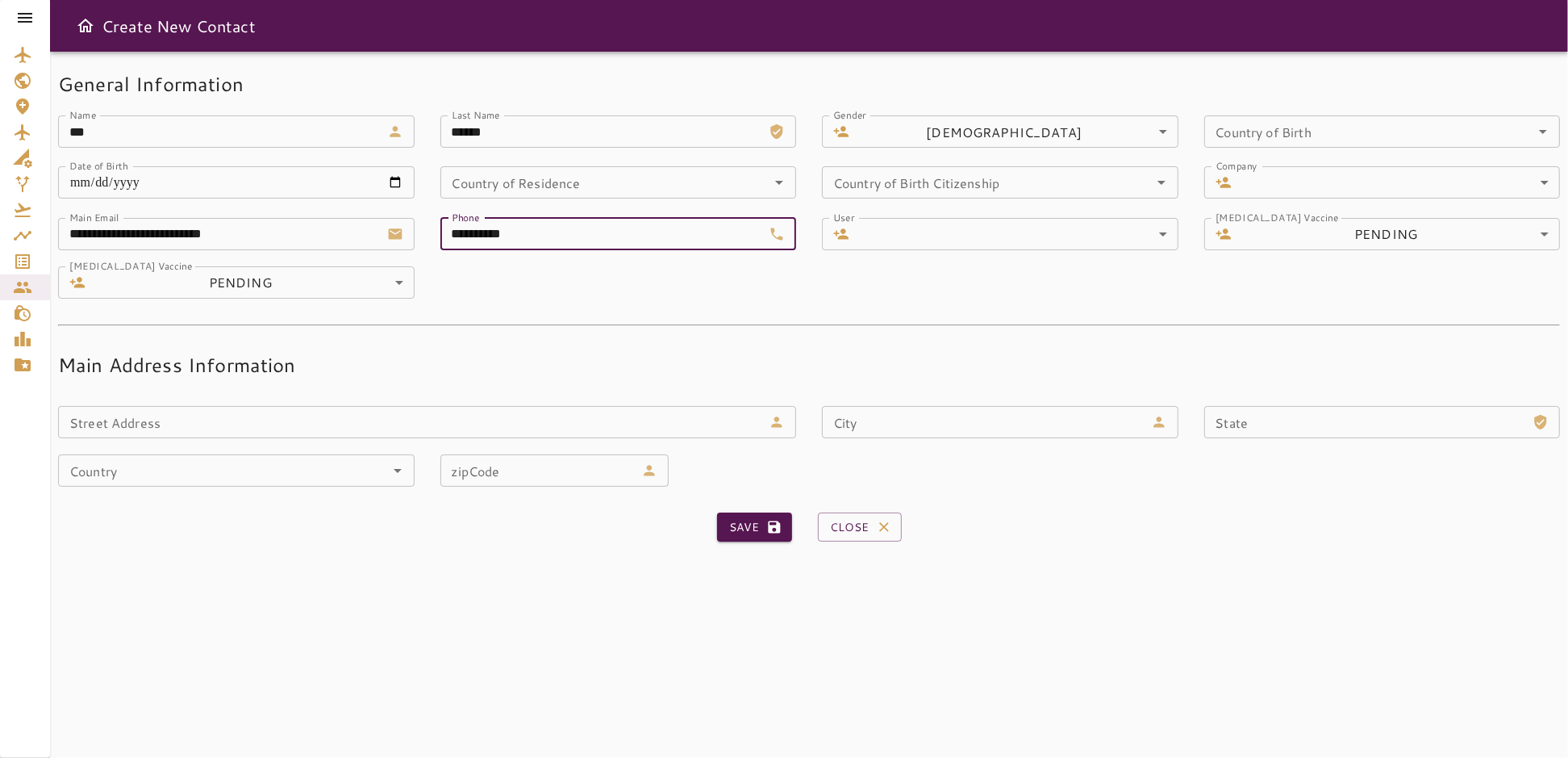
click at [536, 232] on input "**********" at bounding box center [602, 234] width 323 height 32
type input "**********"
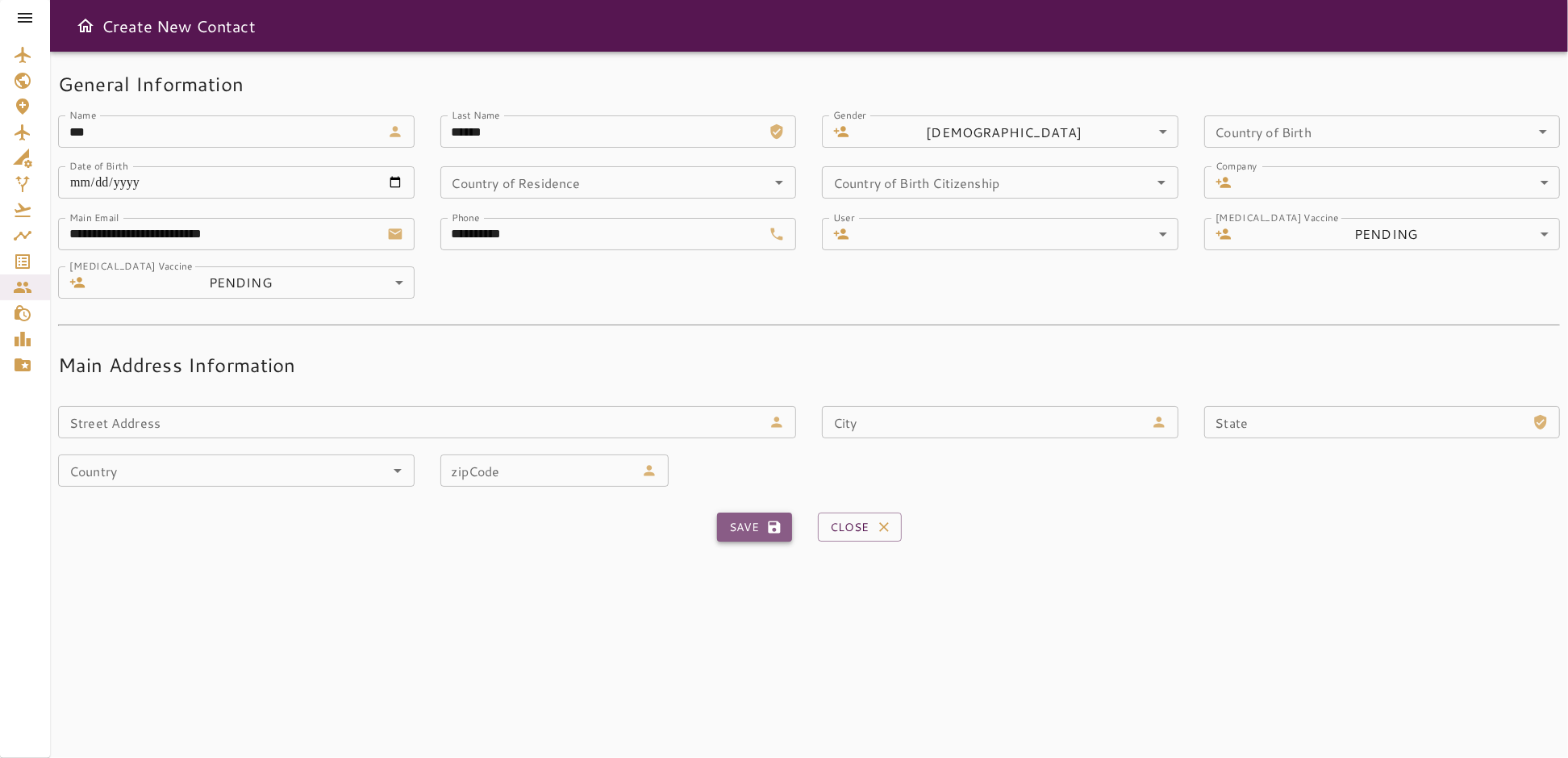
click at [738, 520] on button "Save" at bounding box center [754, 528] width 75 height 30
type input "****"
type input "**********"
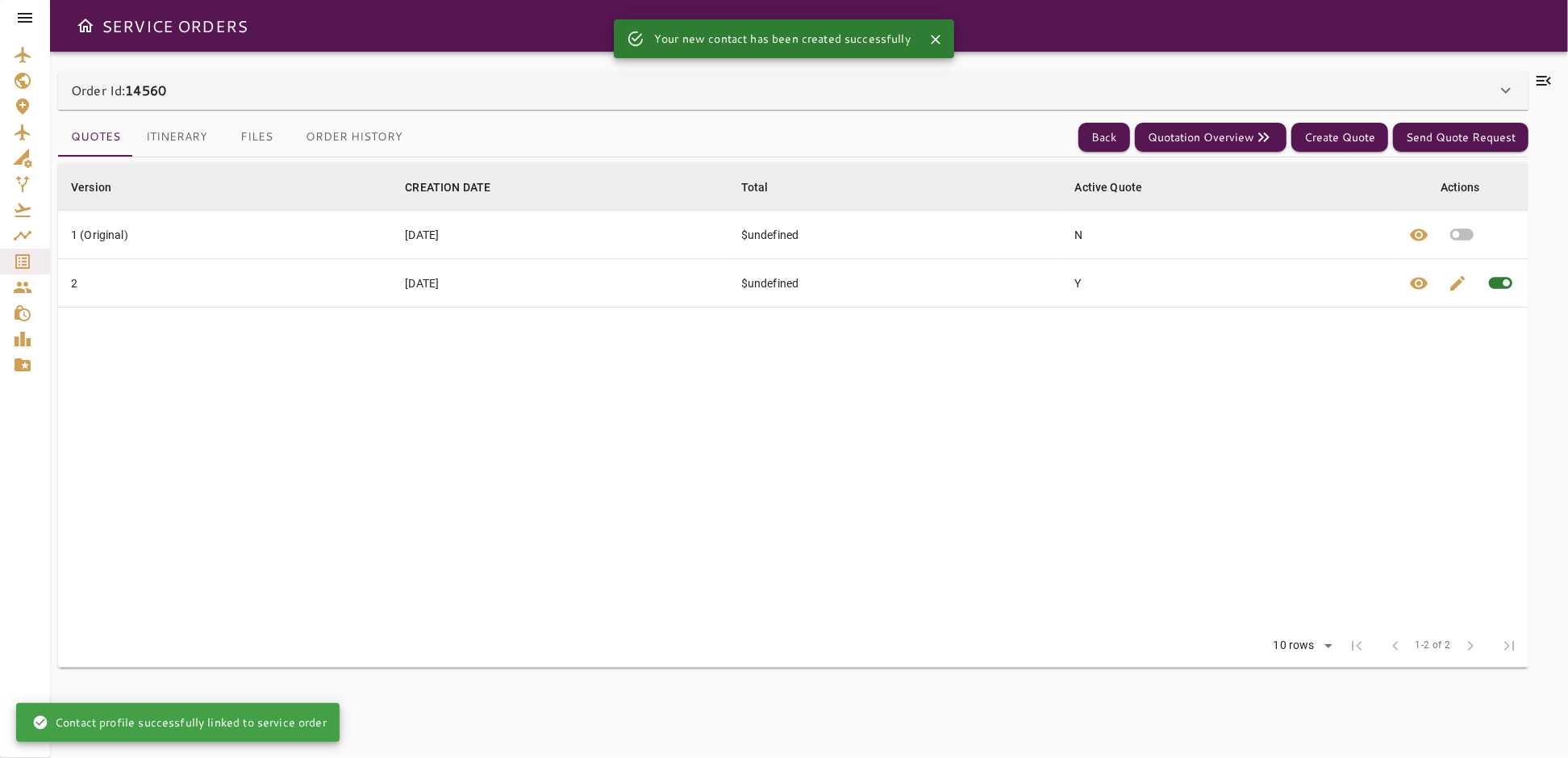
click at [1504, 96] on icon at bounding box center [1506, 90] width 19 height 19
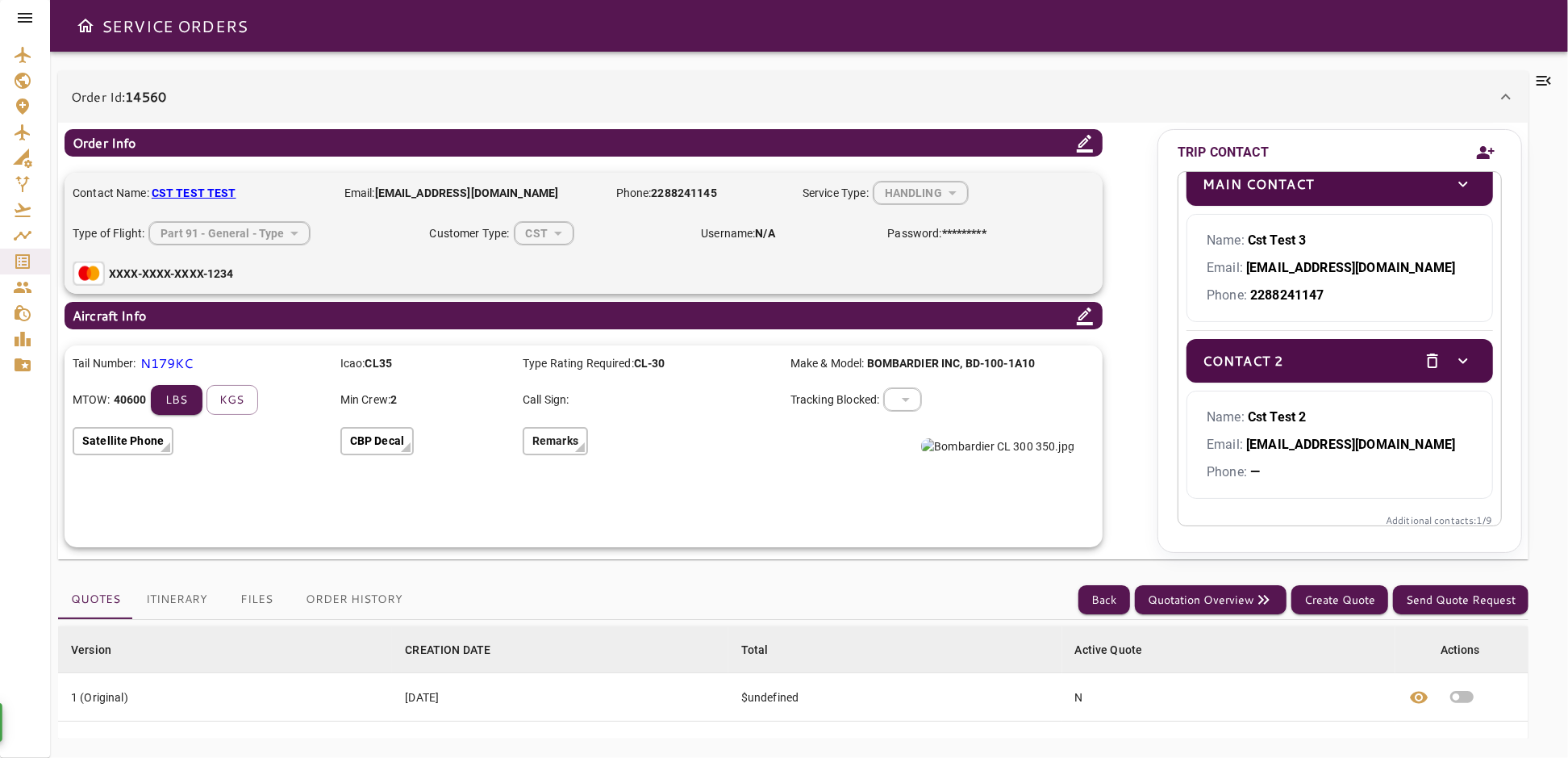
scroll to position [26, 0]
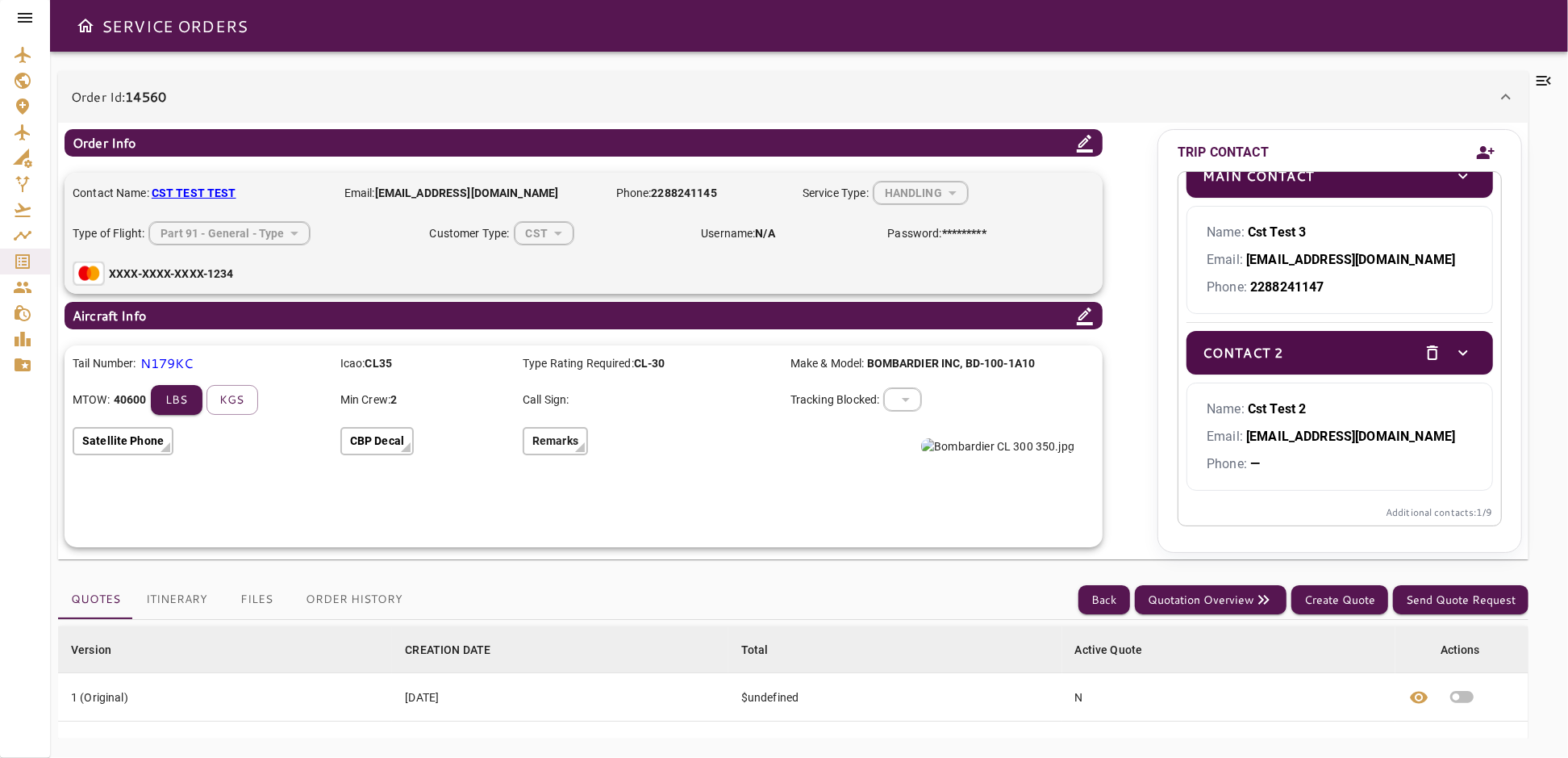
click at [1423, 355] on icon "delete" at bounding box center [1433, 352] width 19 height 19
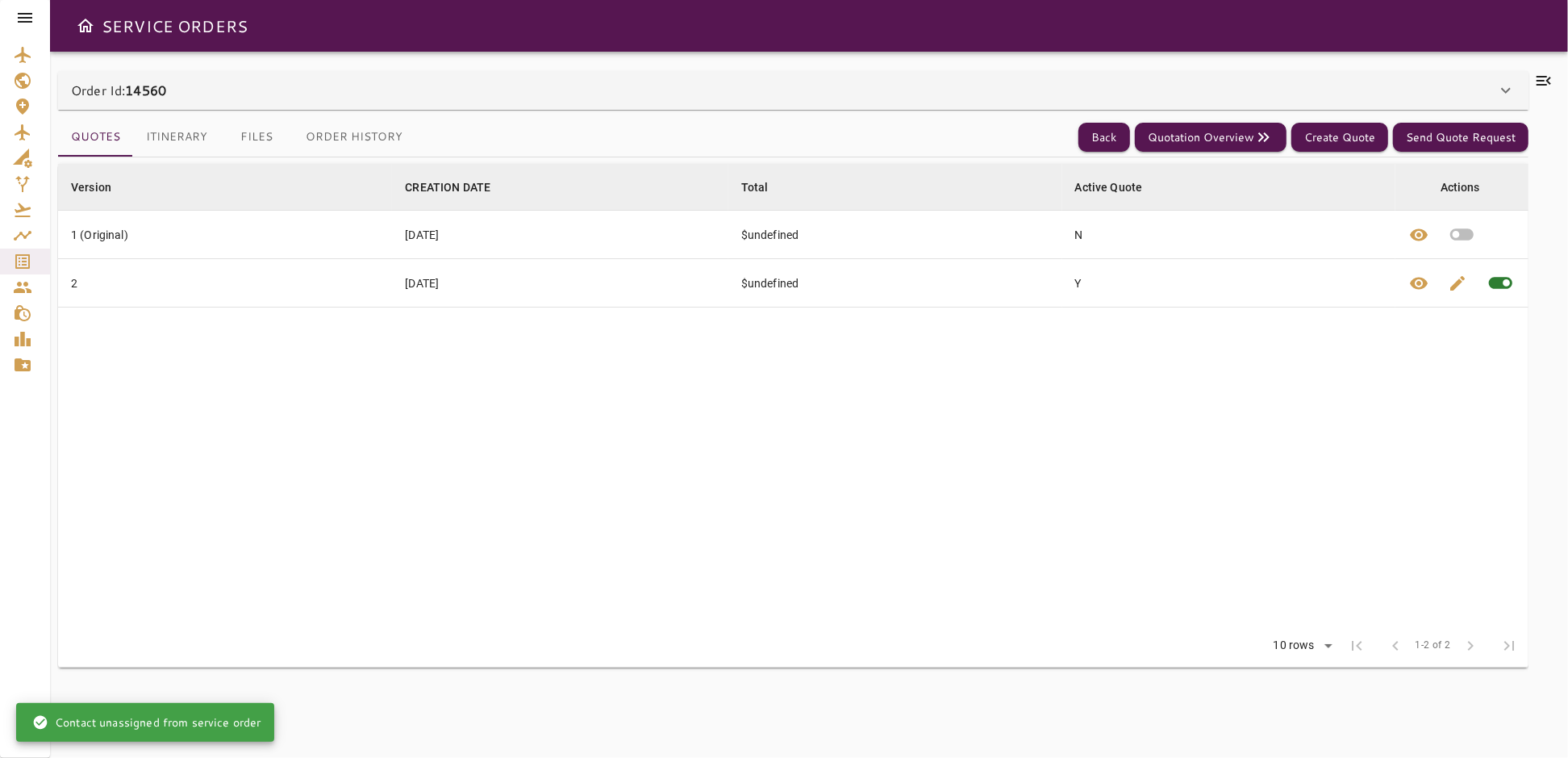
click at [1510, 89] on icon at bounding box center [1506, 90] width 19 height 19
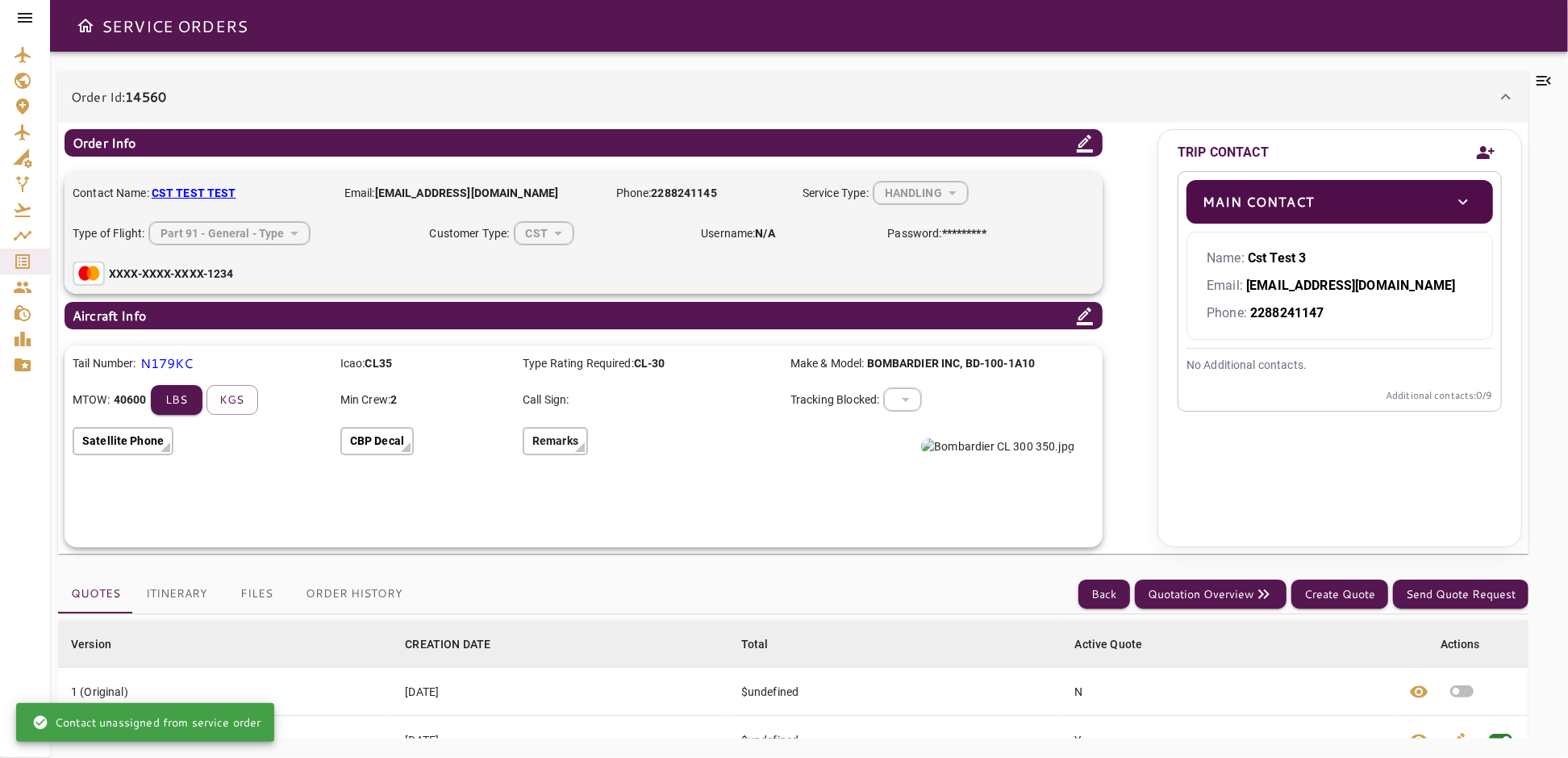
click at [1486, 152] on icon "Add new contact" at bounding box center [1487, 152] width 19 height 24
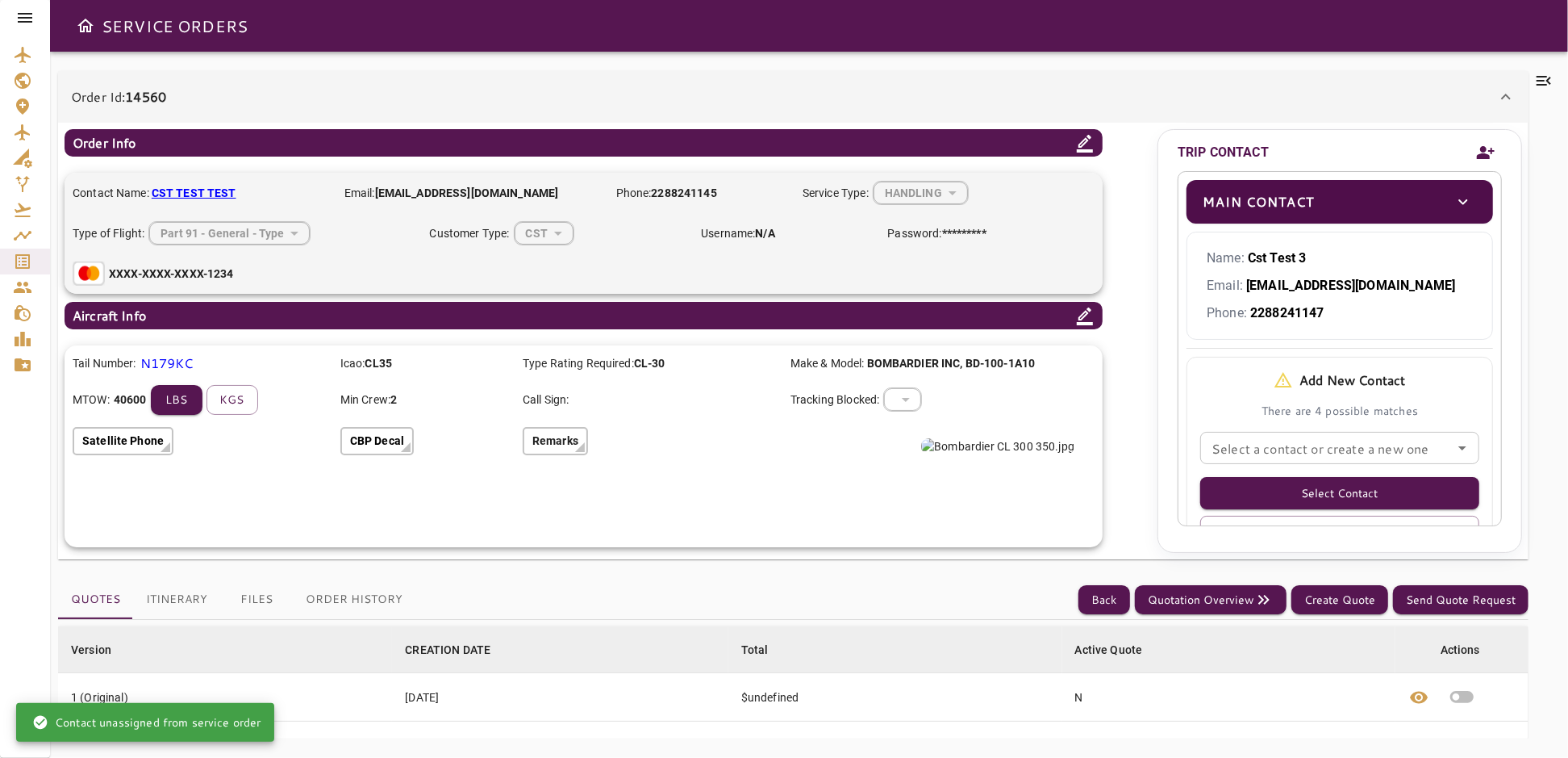
click at [1486, 152] on icon "Add new contact" at bounding box center [1487, 152] width 19 height 24
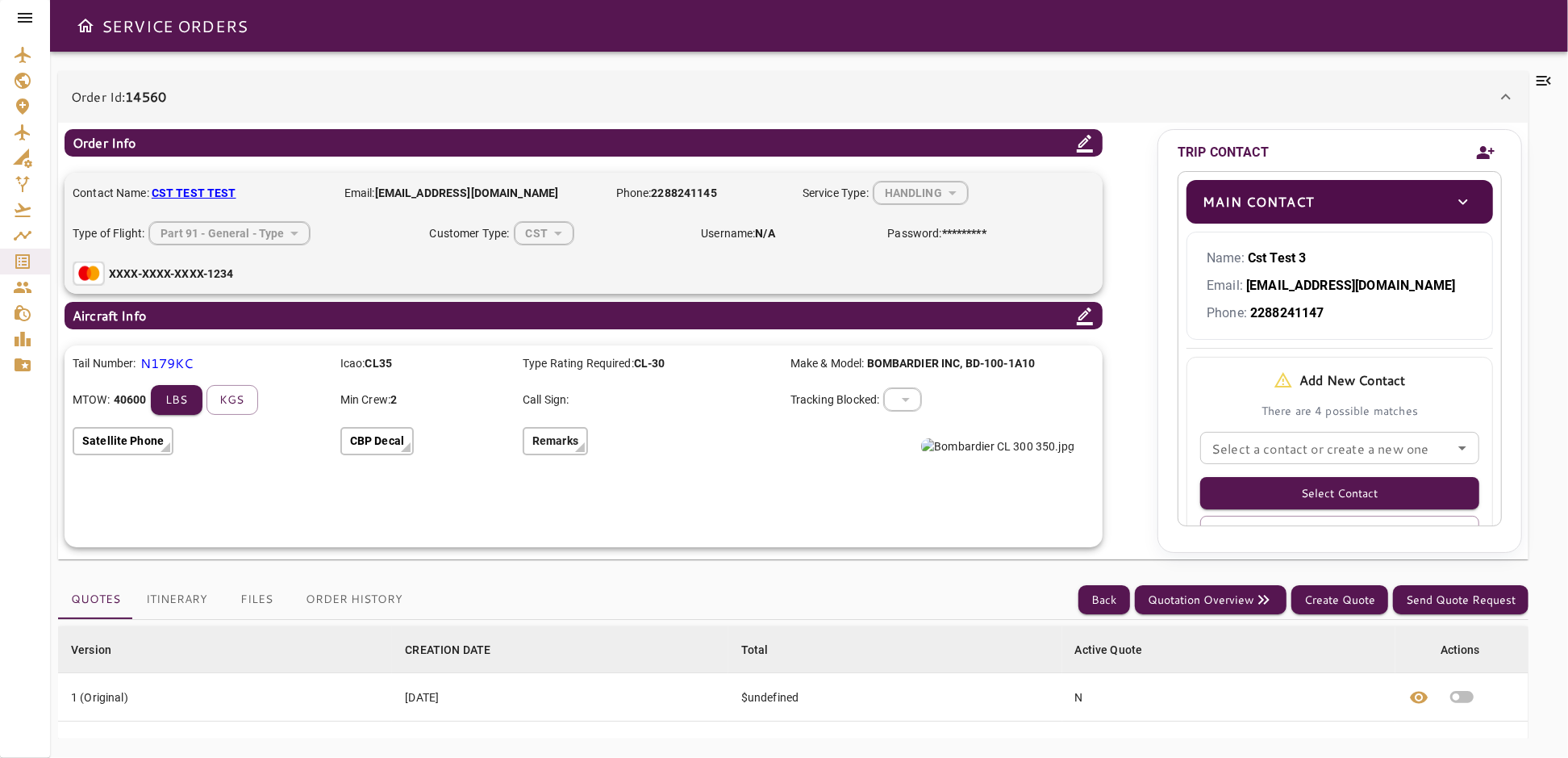
click at [1478, 151] on icon "Add new contact" at bounding box center [1487, 152] width 19 height 24
click at [1454, 197] on icon "toggle" at bounding box center [1464, 202] width 19 height 19
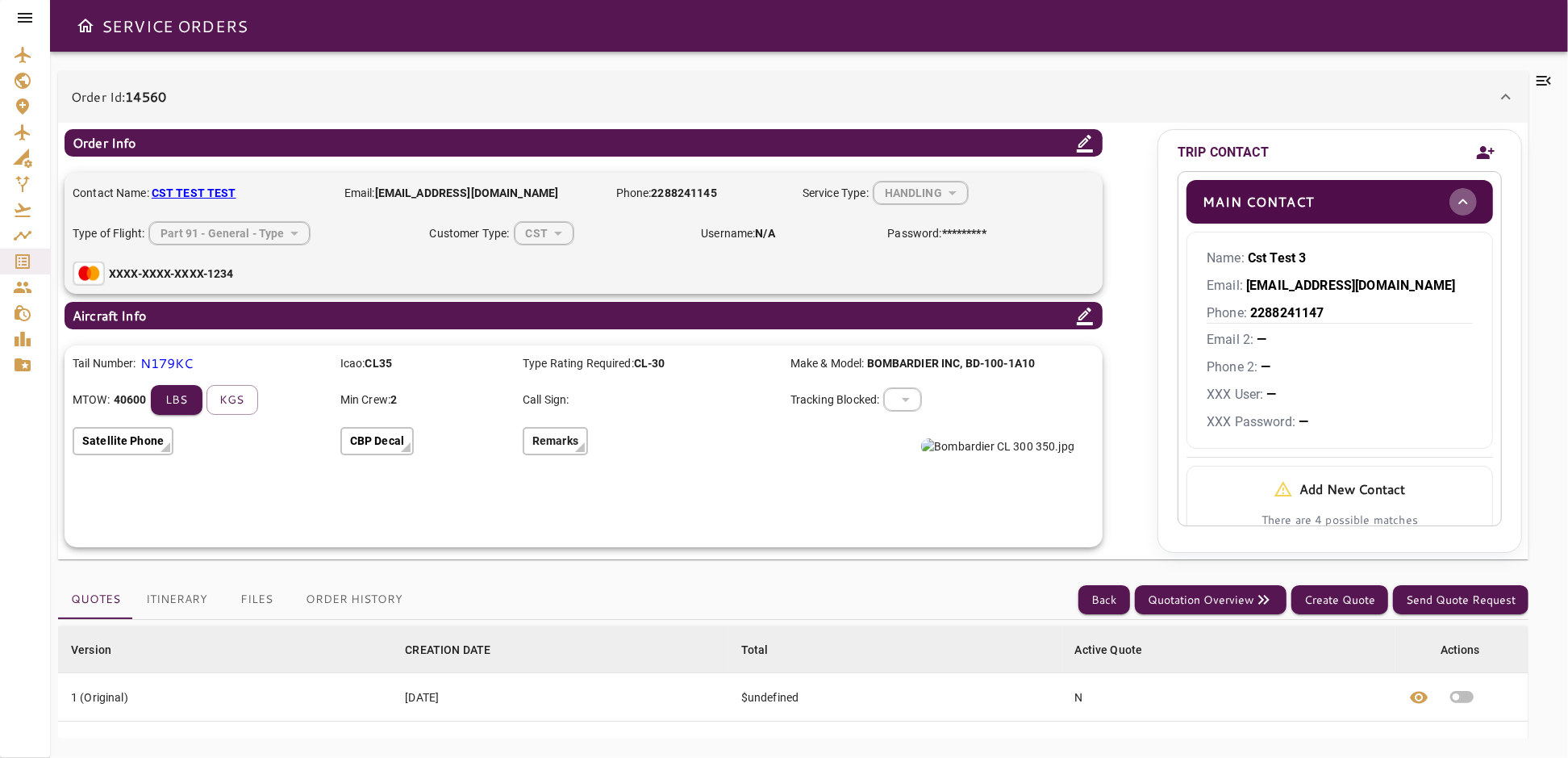
click at [1454, 194] on icon "toggle" at bounding box center [1464, 202] width 19 height 19
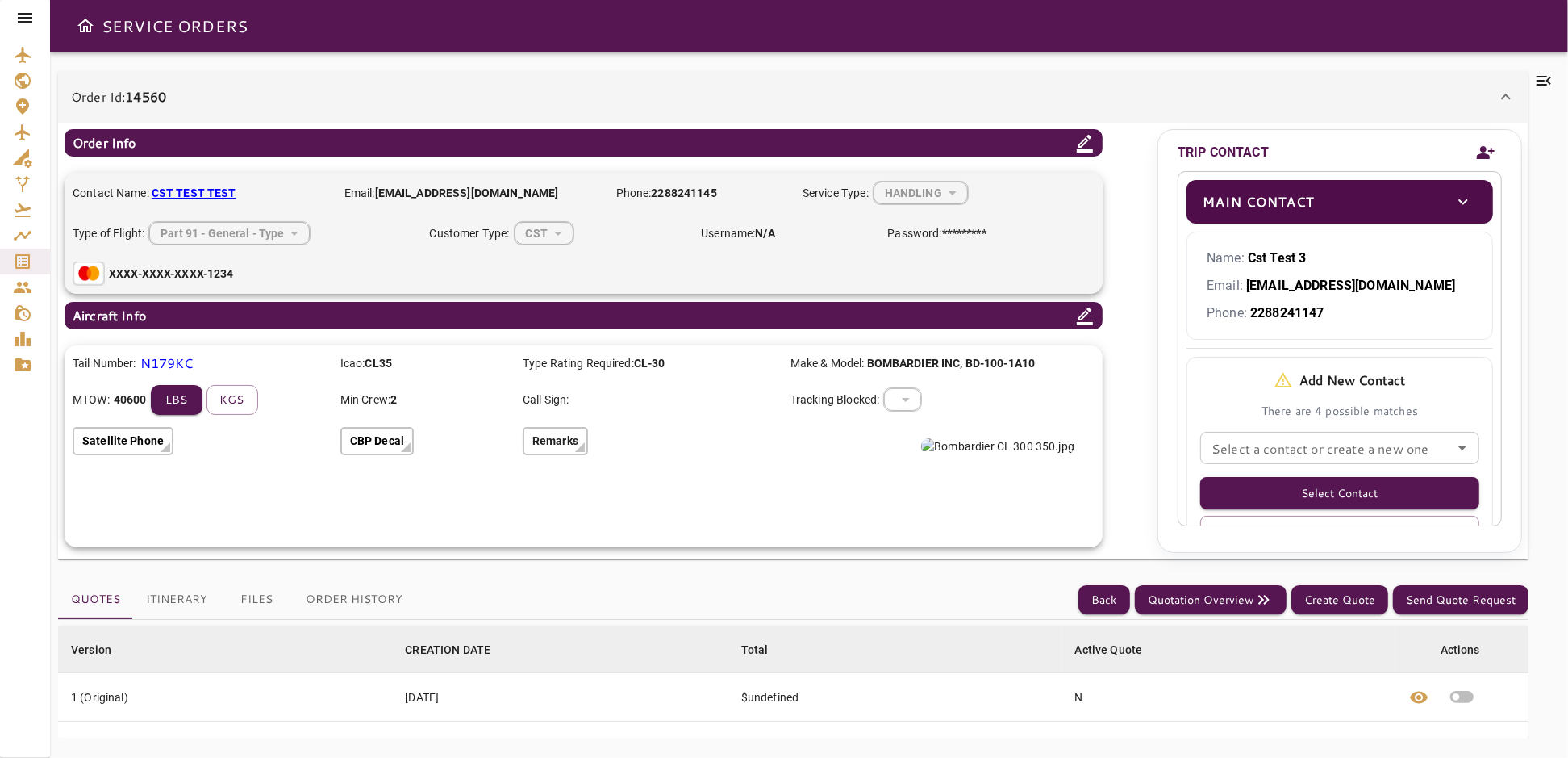
click at [1454, 208] on icon "toggle" at bounding box center [1464, 202] width 19 height 19
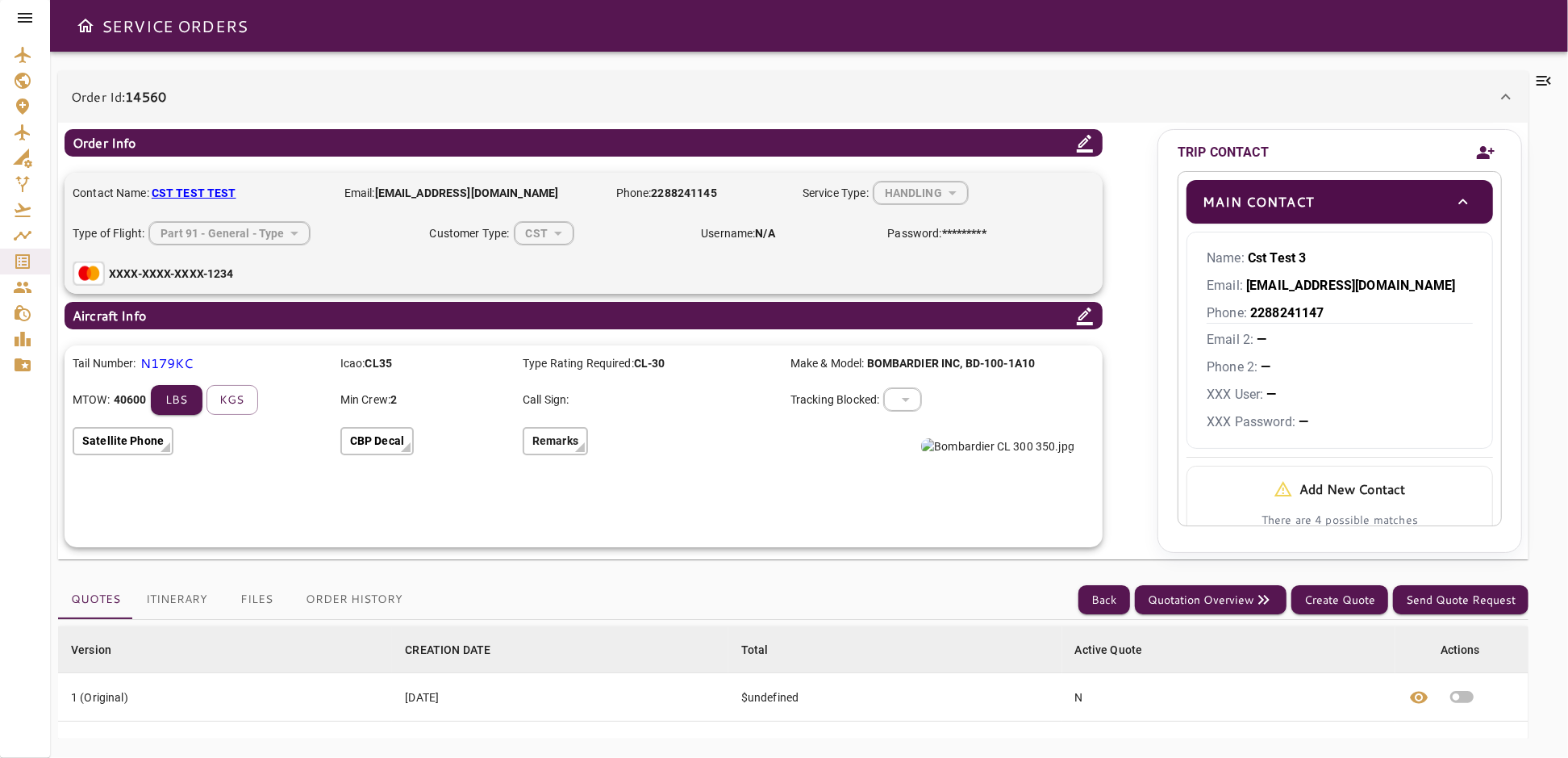
click at [1304, 261] on b "Cst Test 3" at bounding box center [1278, 257] width 59 height 15
click at [1459, 199] on icon "toggle" at bounding box center [1464, 201] width 9 height 5
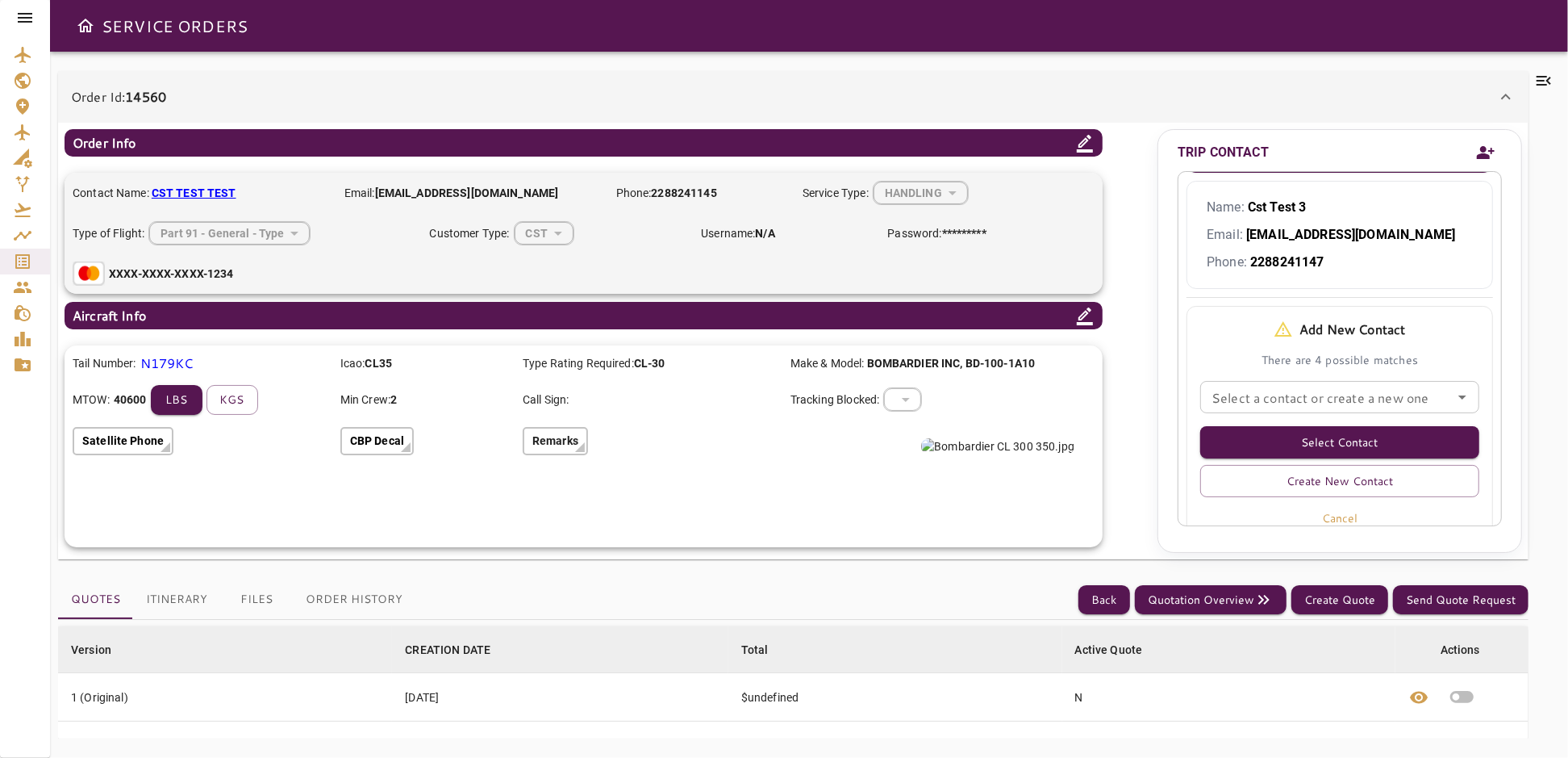
scroll to position [0, 0]
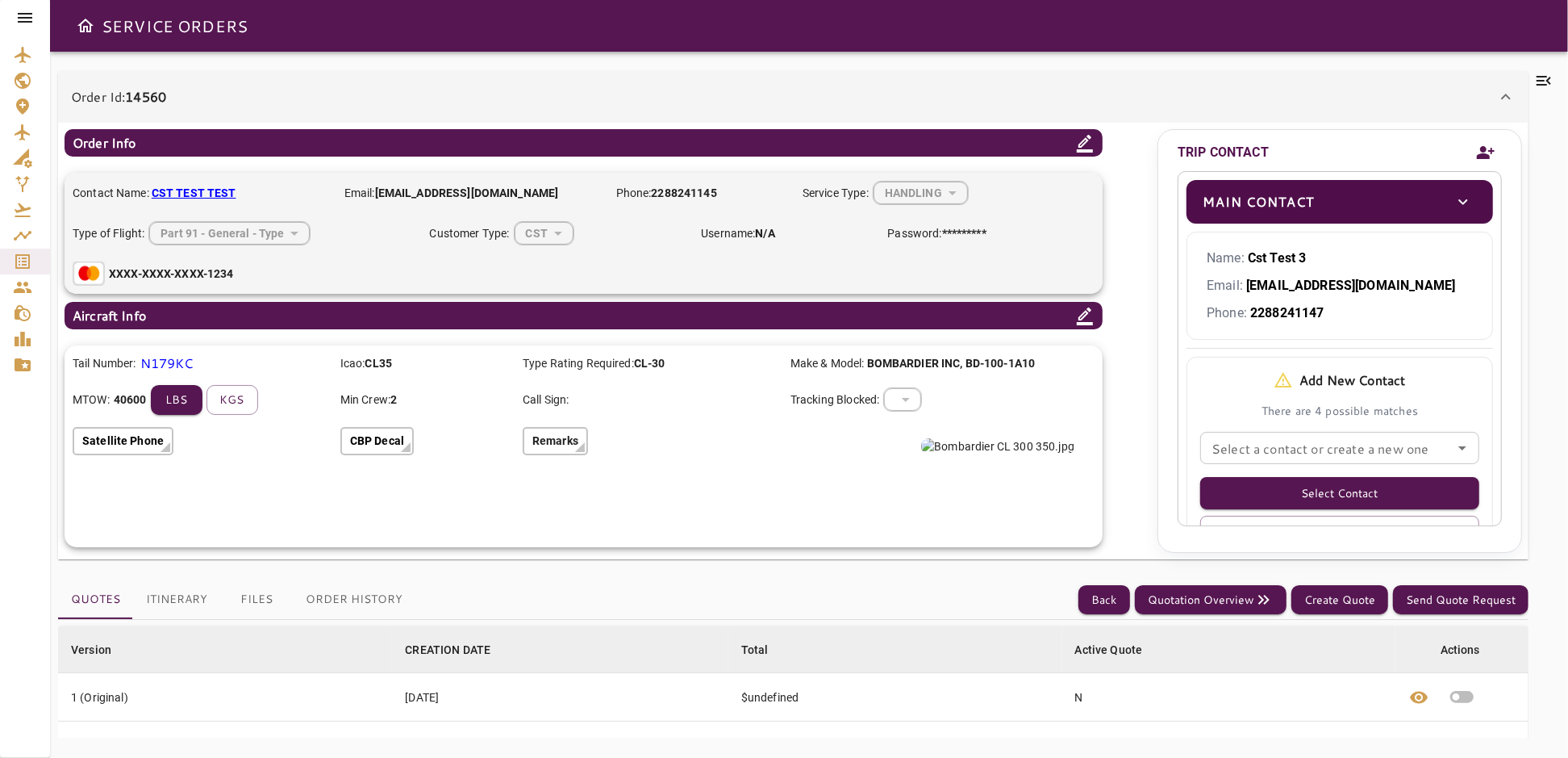
click at [1453, 444] on icon "Open" at bounding box center [1463, 448] width 19 height 19
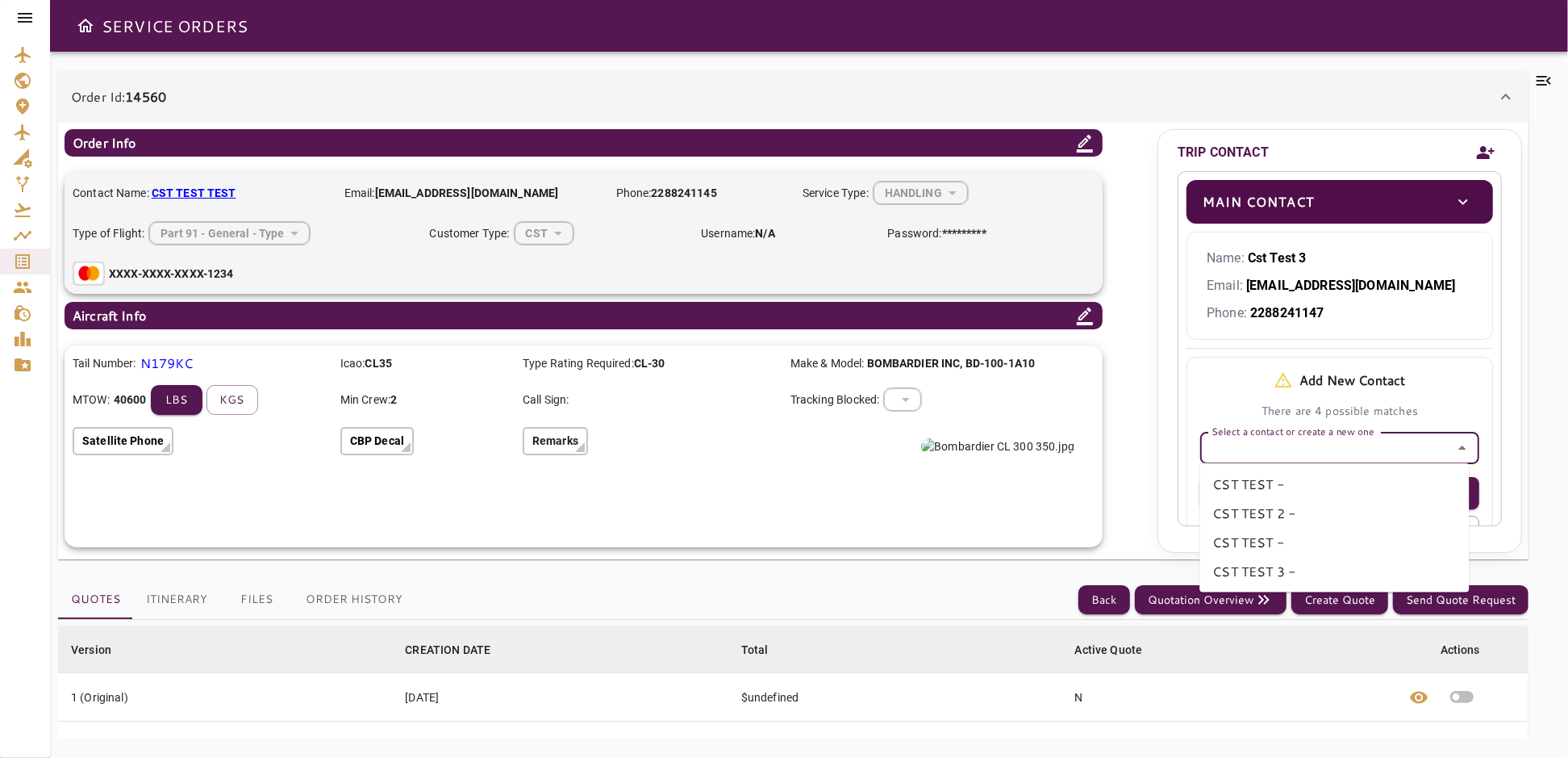
click at [1244, 485] on li "CST TEST -" at bounding box center [1334, 483] width 269 height 29
type input "**********"
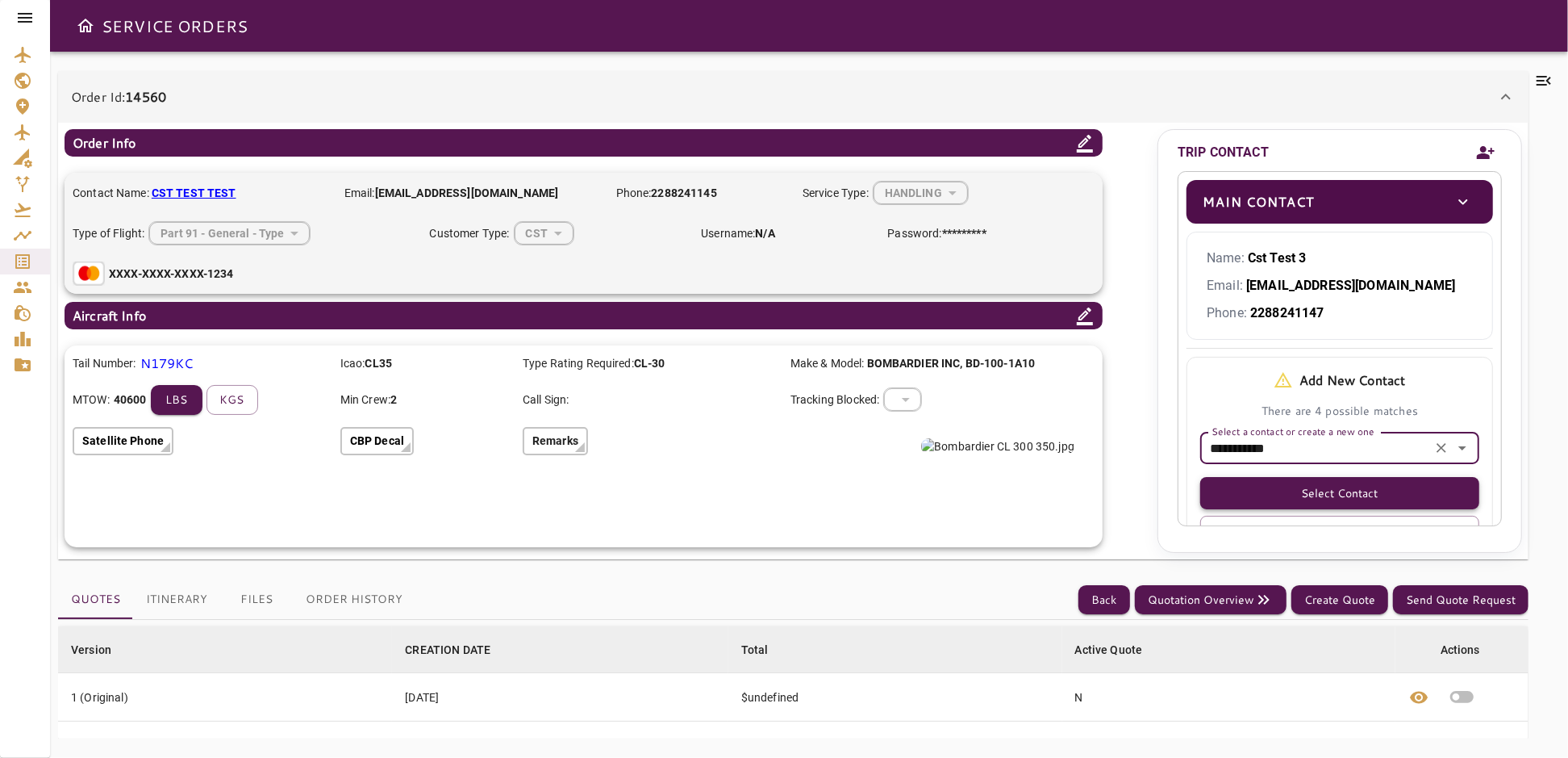
click at [1278, 492] on button "Select Contact" at bounding box center [1340, 493] width 279 height 32
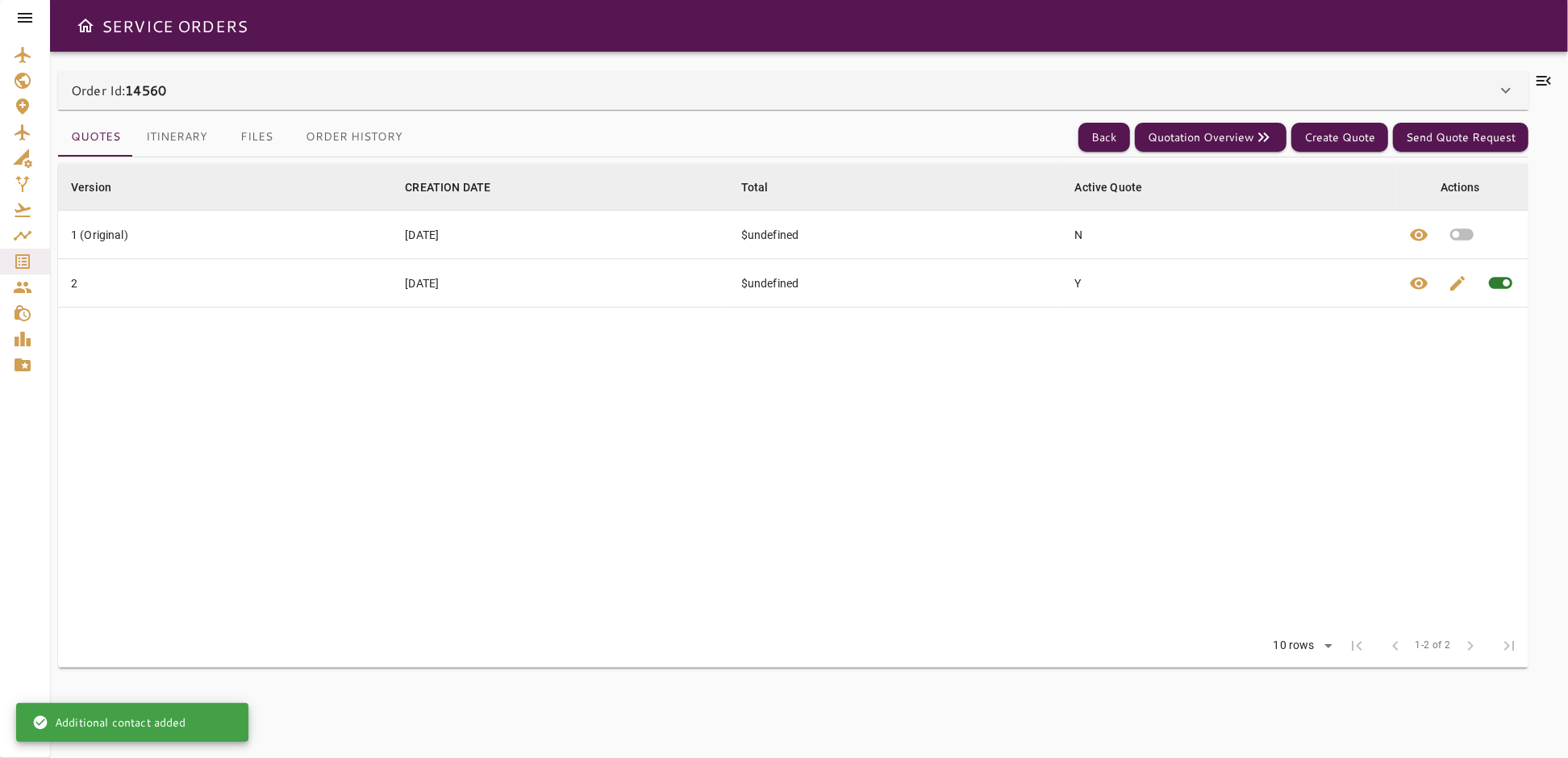
click at [1501, 93] on icon at bounding box center [1506, 90] width 19 height 19
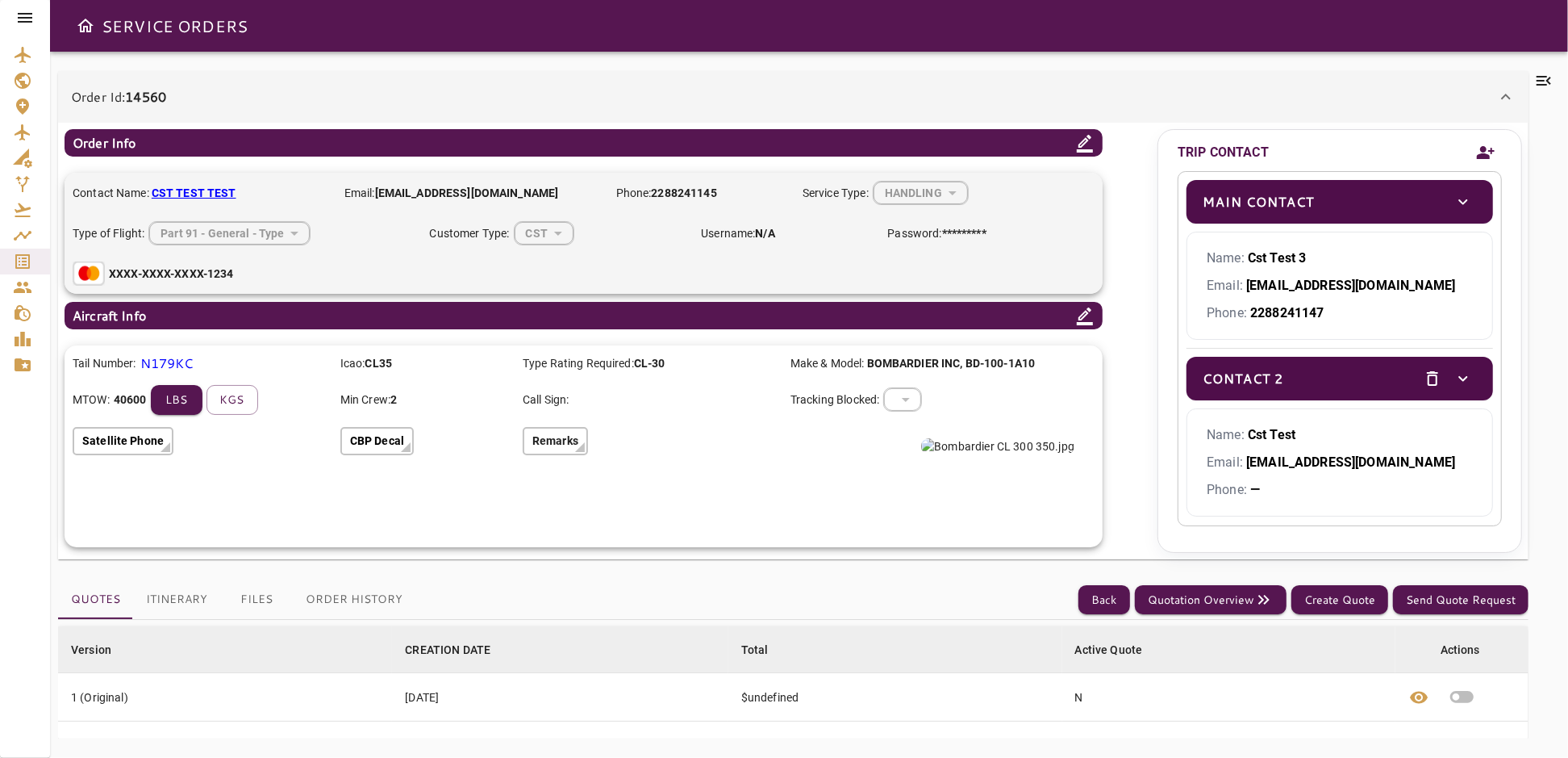
click at [1455, 196] on icon "toggle" at bounding box center [1464, 202] width 19 height 19
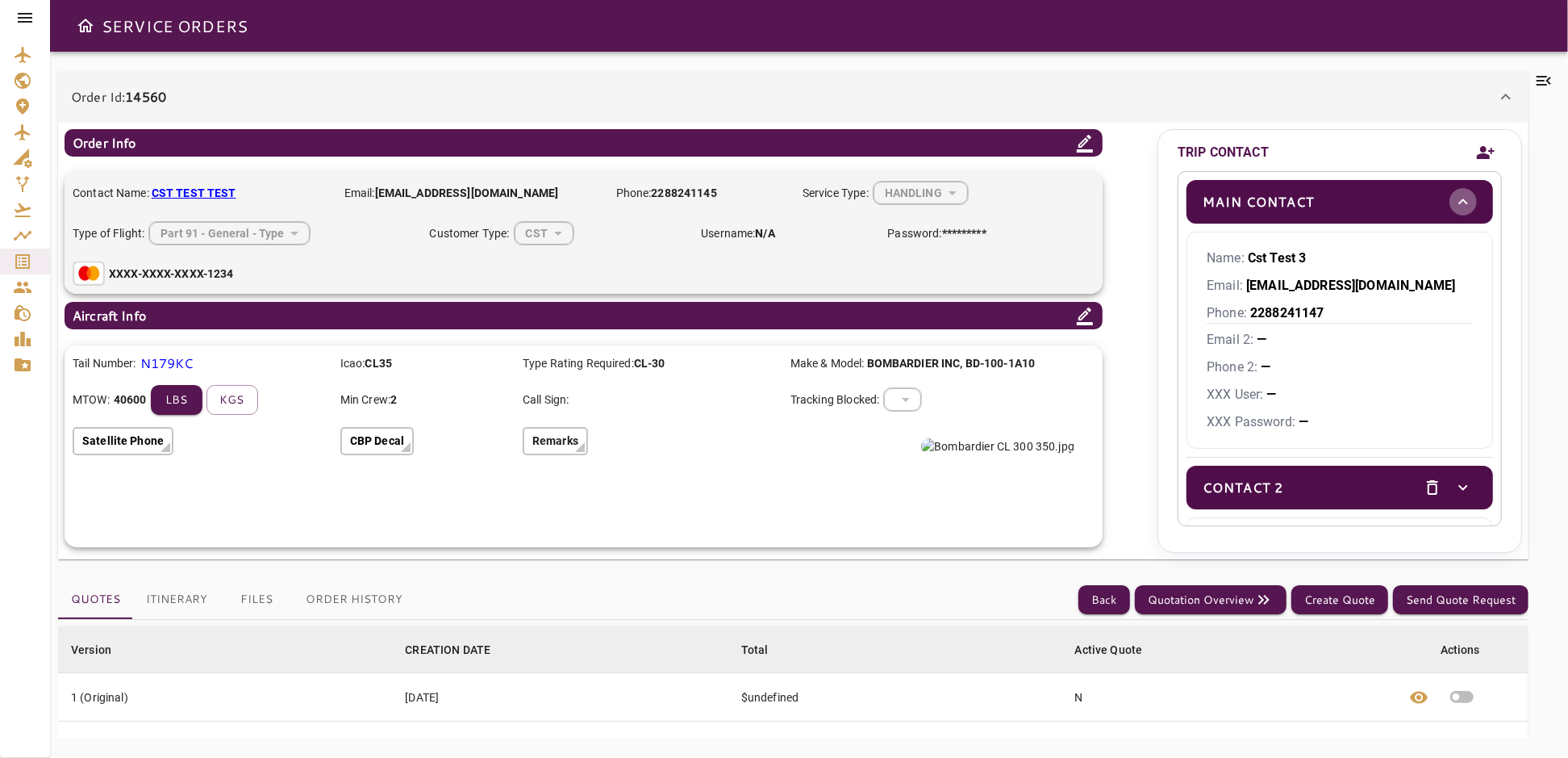
click at [1457, 198] on icon "toggle" at bounding box center [1464, 202] width 19 height 19
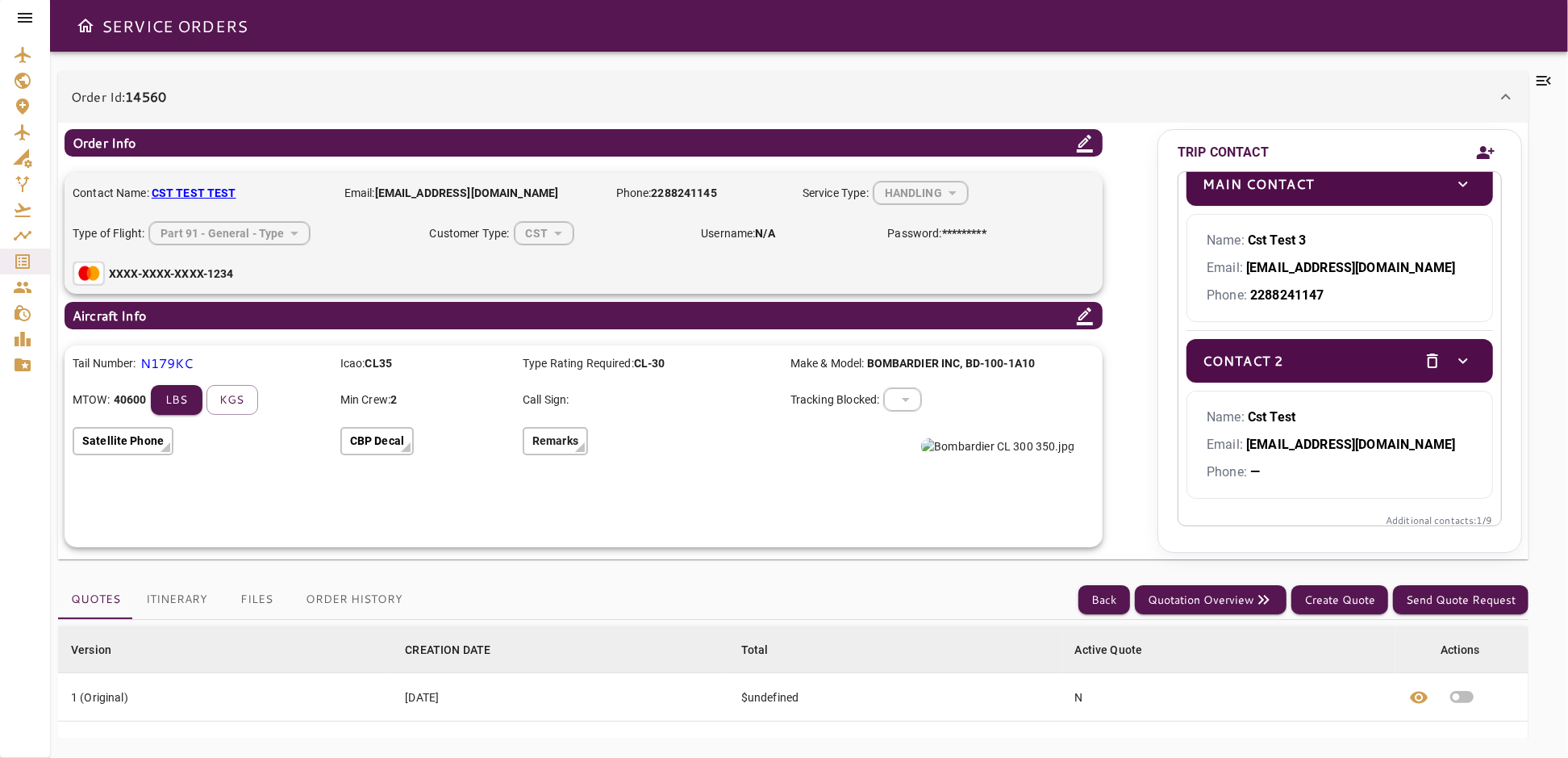
scroll to position [26, 0]
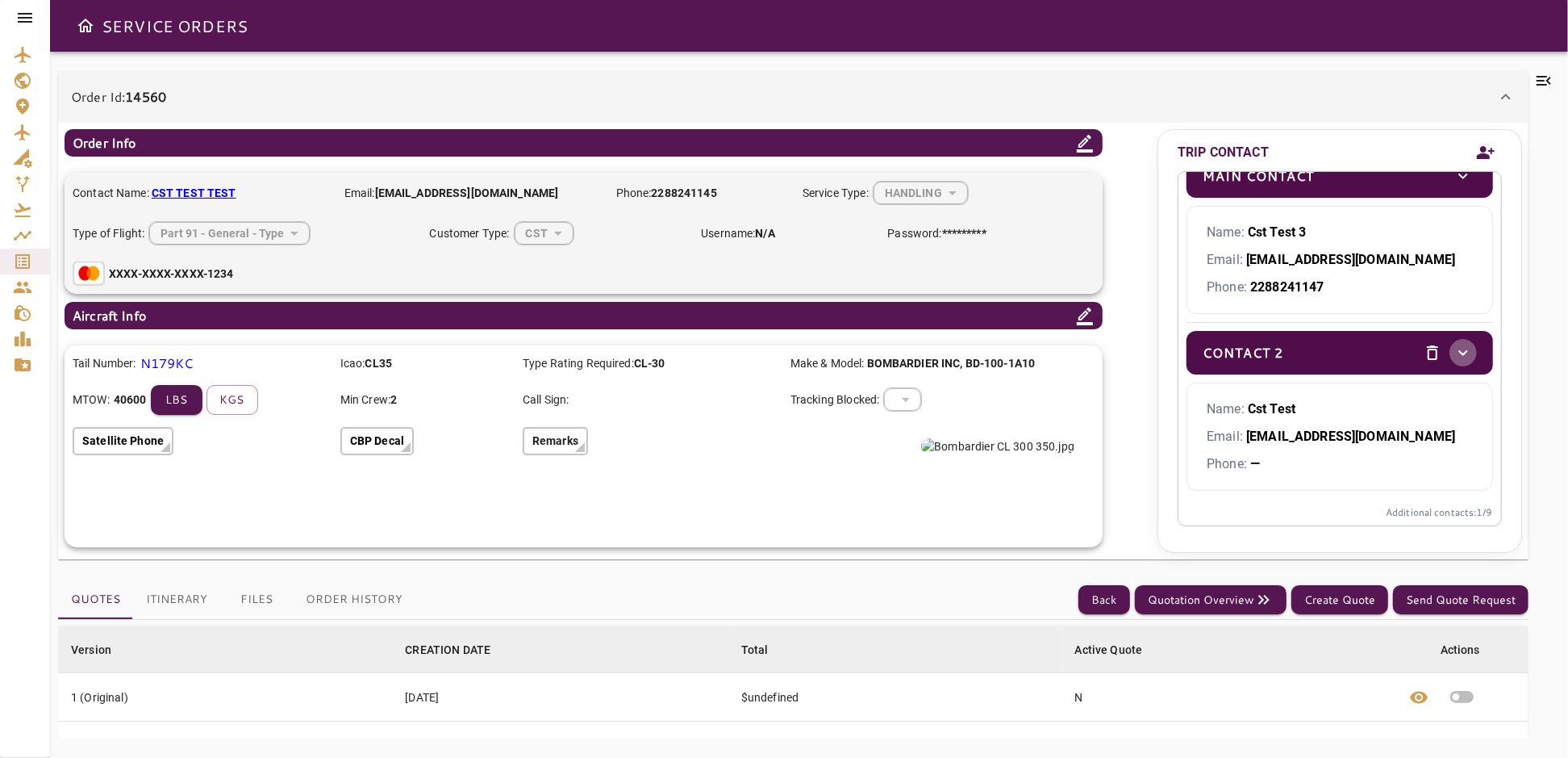
click at [1454, 345] on icon "toggle" at bounding box center [1464, 352] width 19 height 19
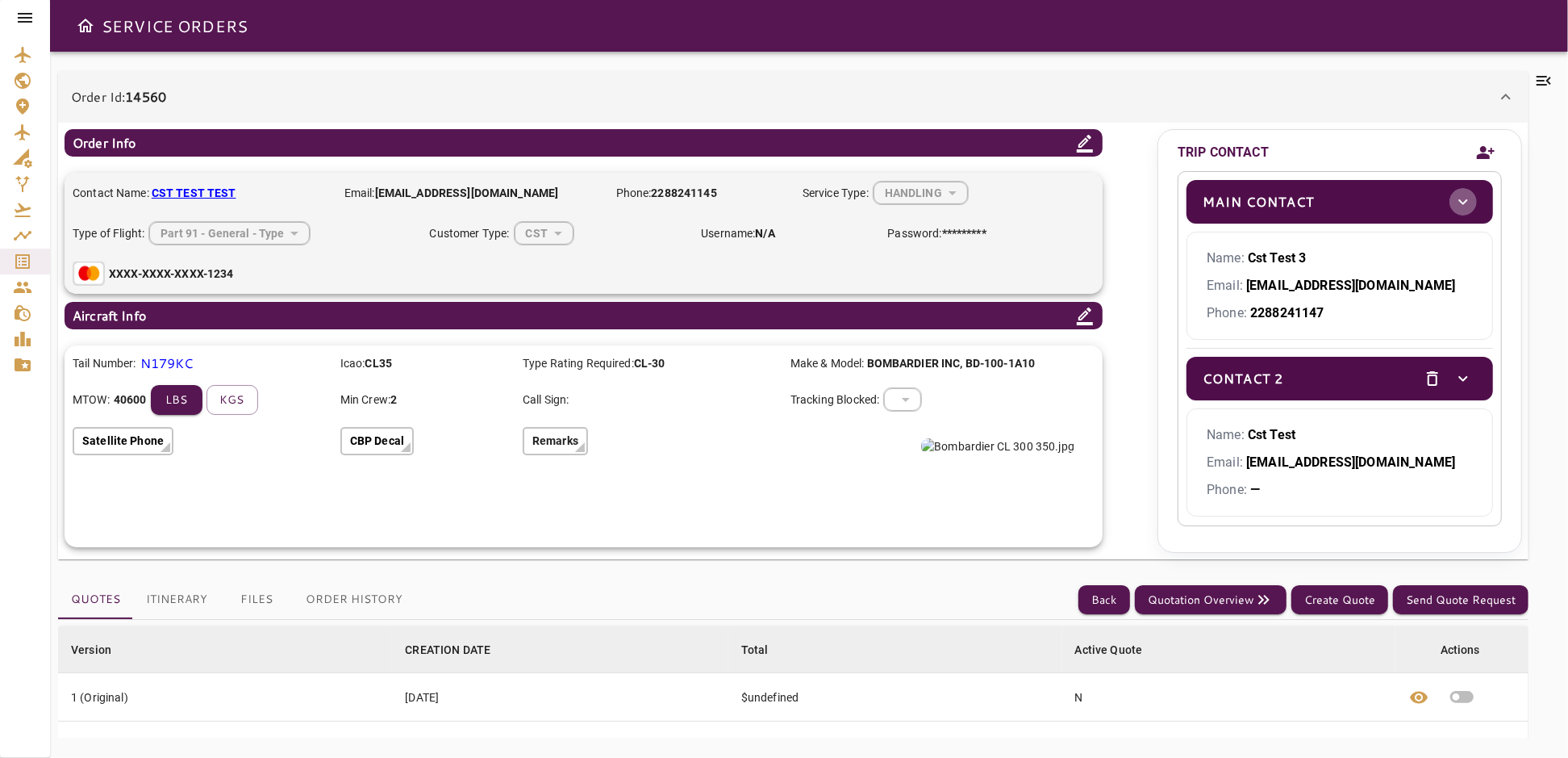
click at [1454, 204] on icon "toggle" at bounding box center [1464, 202] width 19 height 19
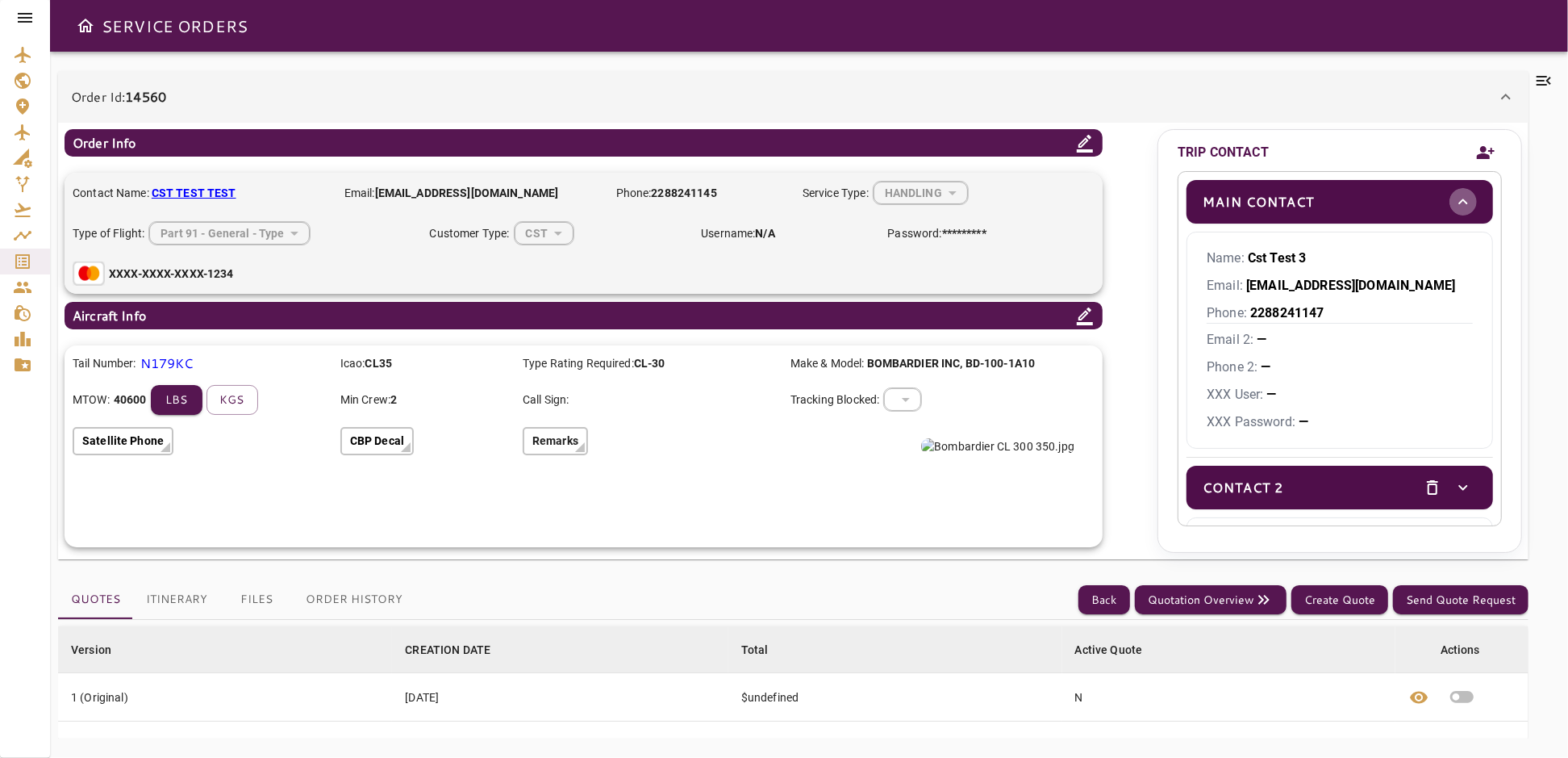
click at [1463, 205] on button "toggle" at bounding box center [1464, 201] width 27 height 27
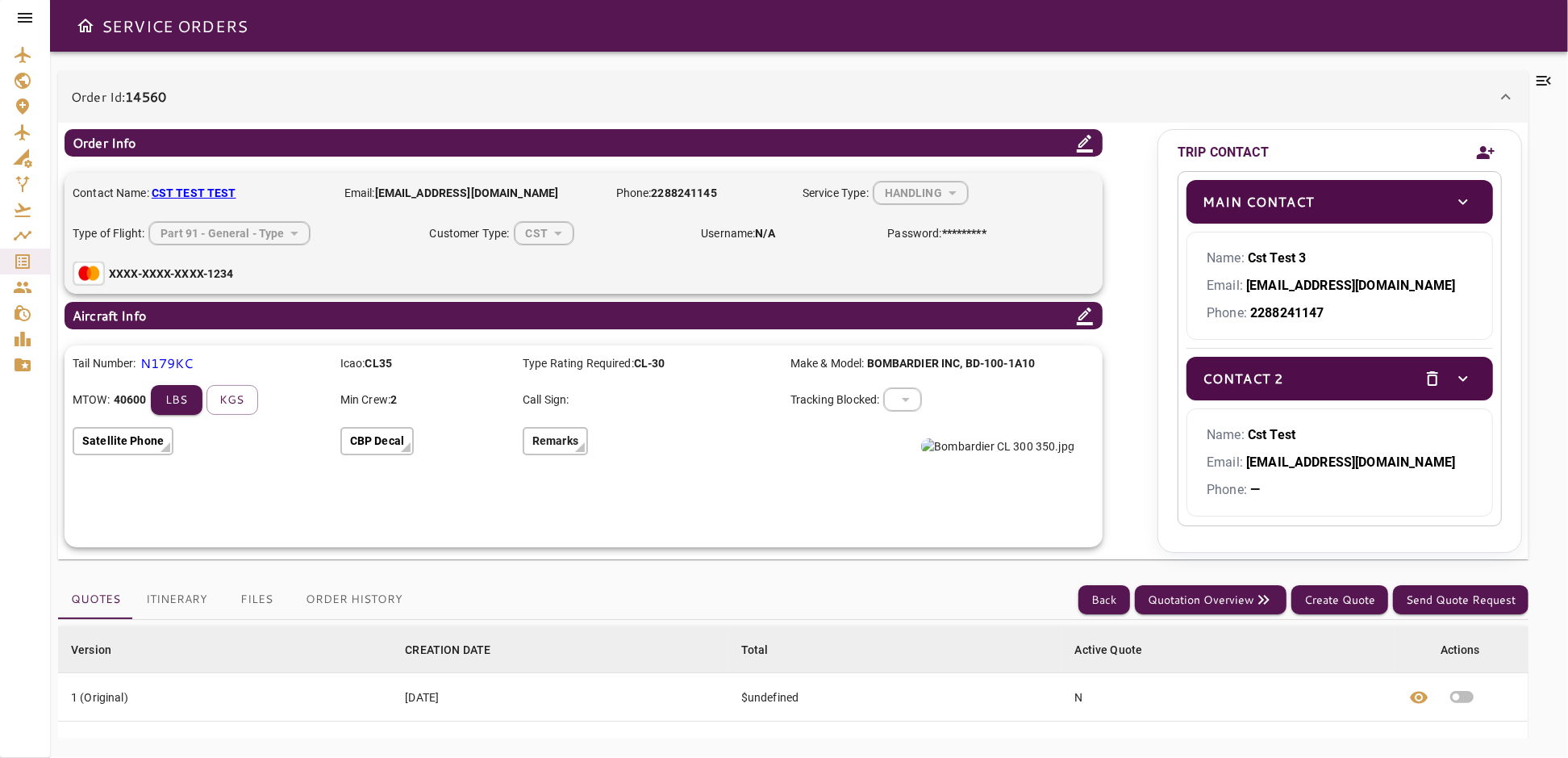
click at [1427, 377] on icon "delete" at bounding box center [1433, 378] width 12 height 14
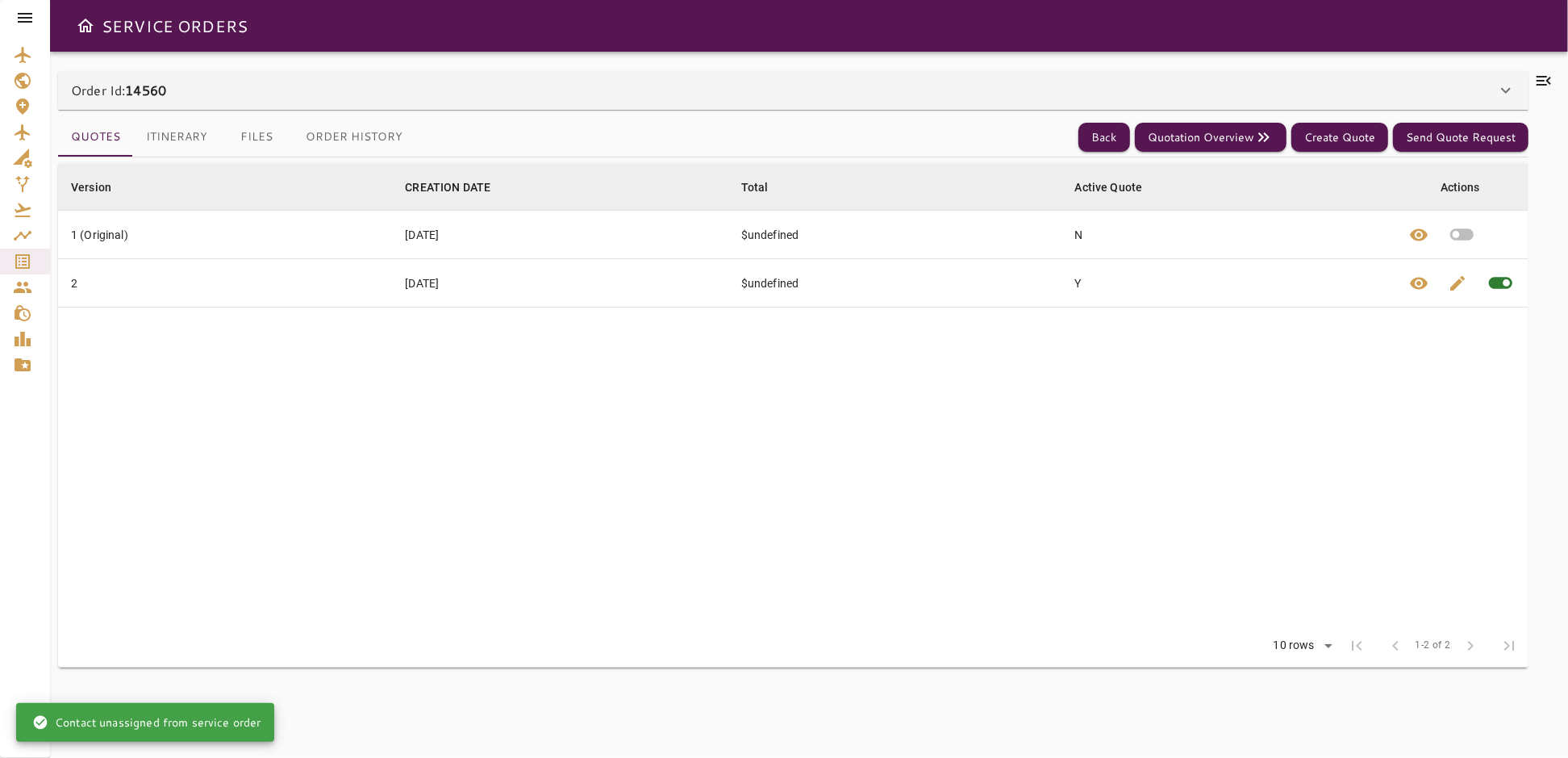
click at [1505, 93] on icon at bounding box center [1506, 90] width 10 height 5
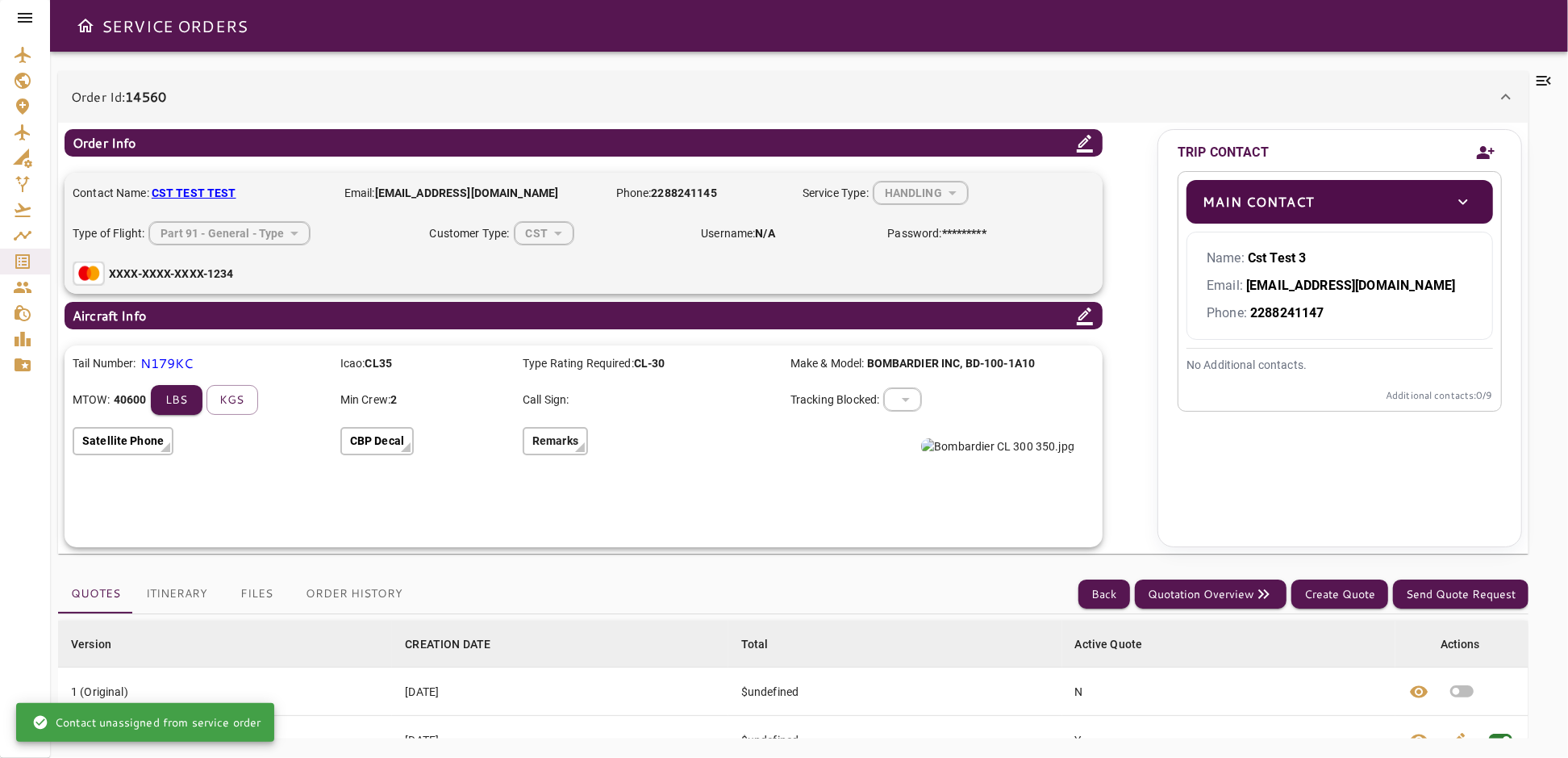
click at [1466, 205] on icon "toggle" at bounding box center [1464, 202] width 19 height 19
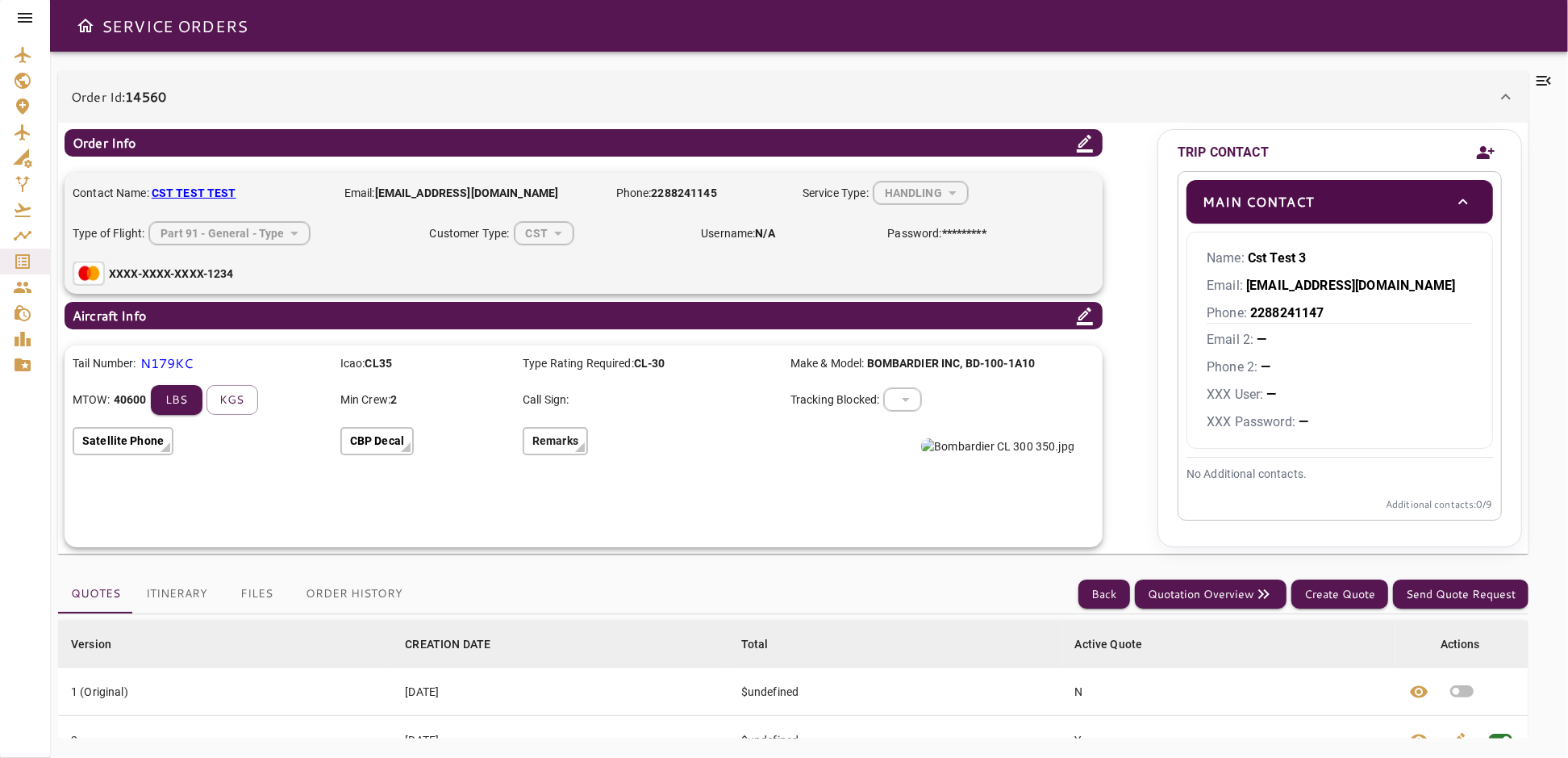
click at [1466, 205] on icon "toggle" at bounding box center [1464, 202] width 19 height 19
click at [1425, 196] on div "Main Contact" at bounding box center [1340, 201] width 306 height 43
click at [1465, 199] on icon "toggle" at bounding box center [1464, 201] width 9 height 5
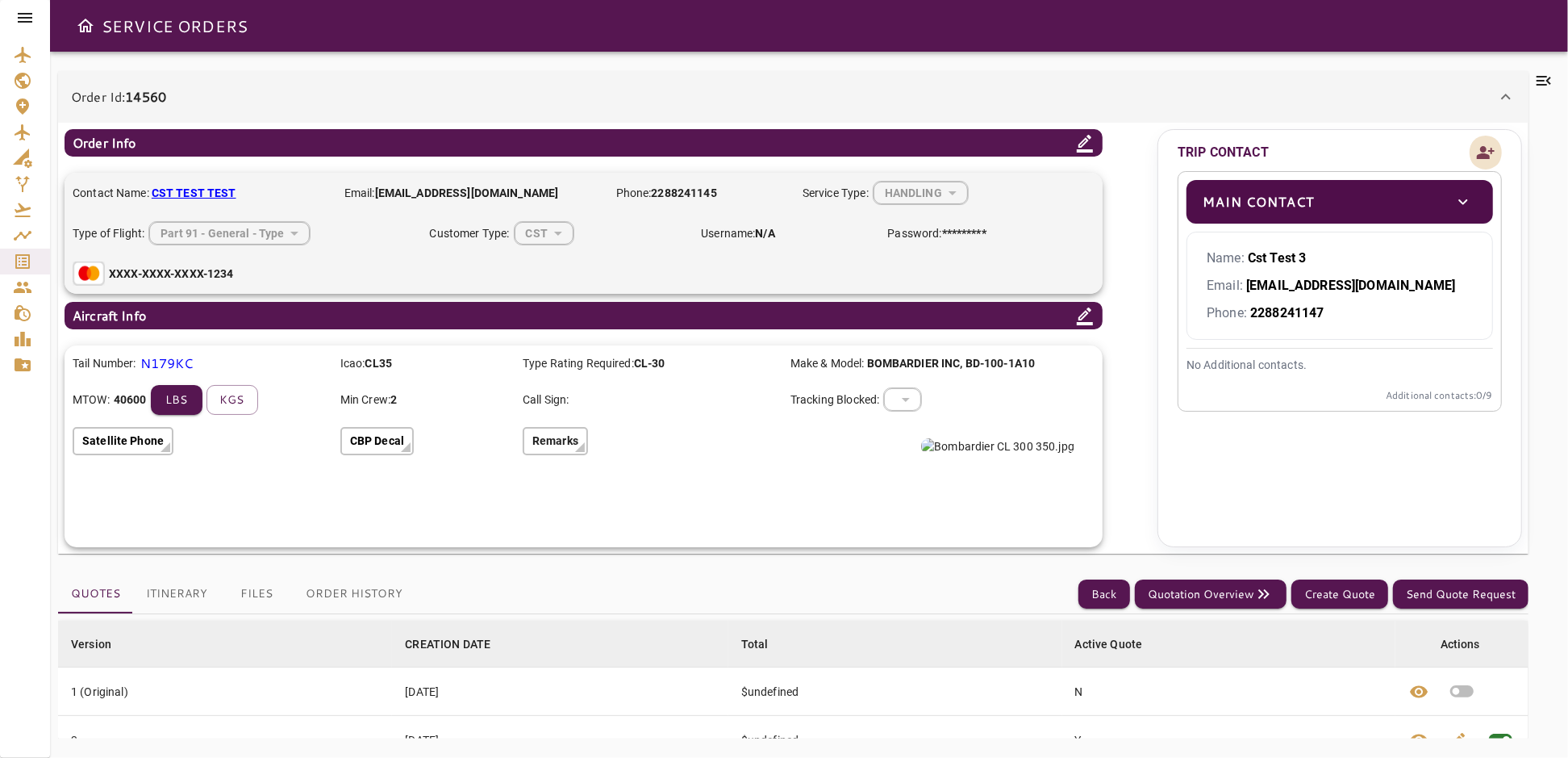
click at [1481, 153] on icon "Add new contact" at bounding box center [1487, 152] width 18 height 13
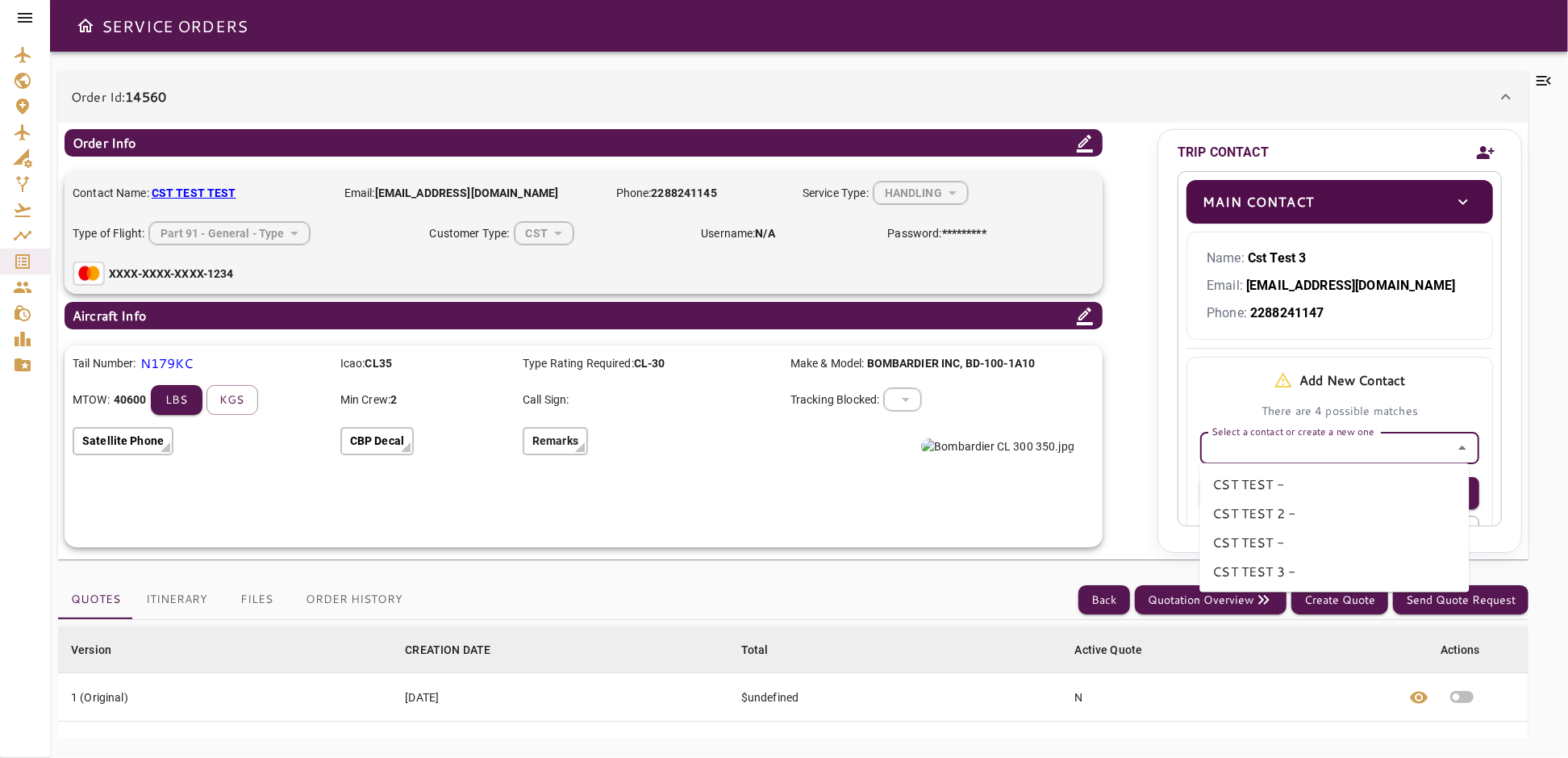
click at [1430, 442] on input "Select a contact or create a new one" at bounding box center [1340, 448] width 269 height 23
click at [1241, 478] on li "CST TEST -" at bounding box center [1334, 483] width 269 height 29
type input "**********"
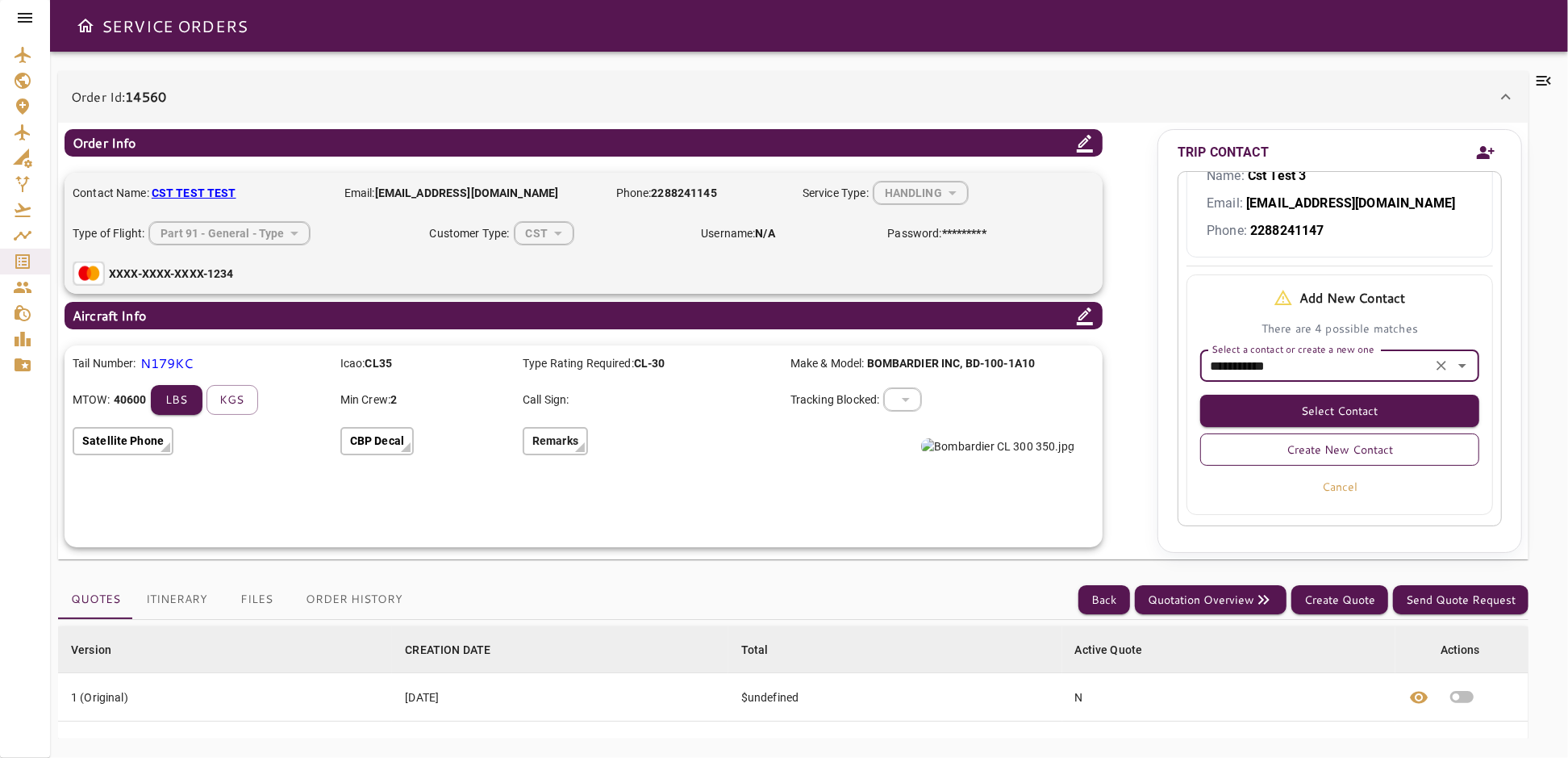
scroll to position [106, 0]
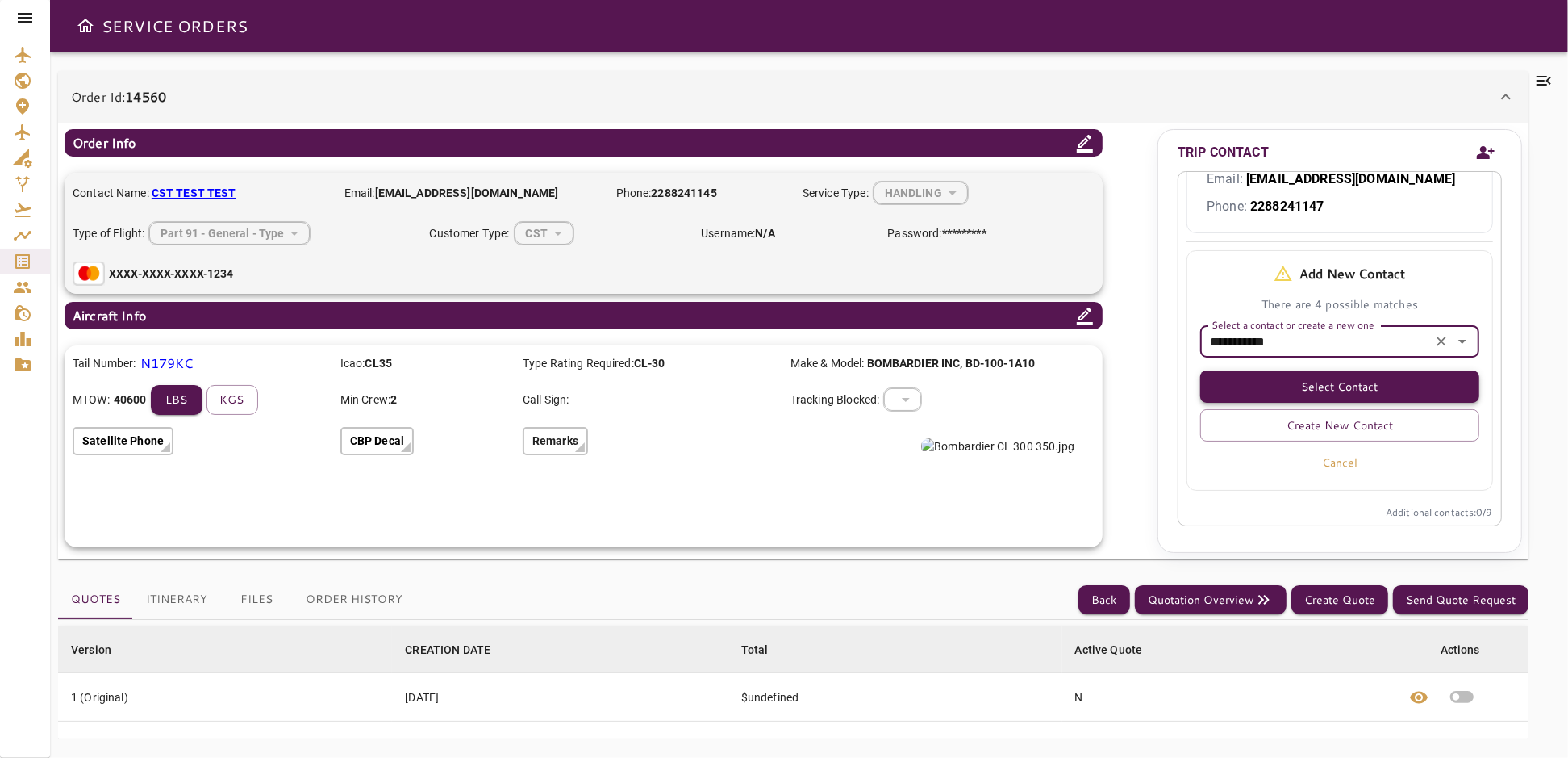
click at [1364, 385] on button "Select Contact" at bounding box center [1340, 386] width 279 height 32
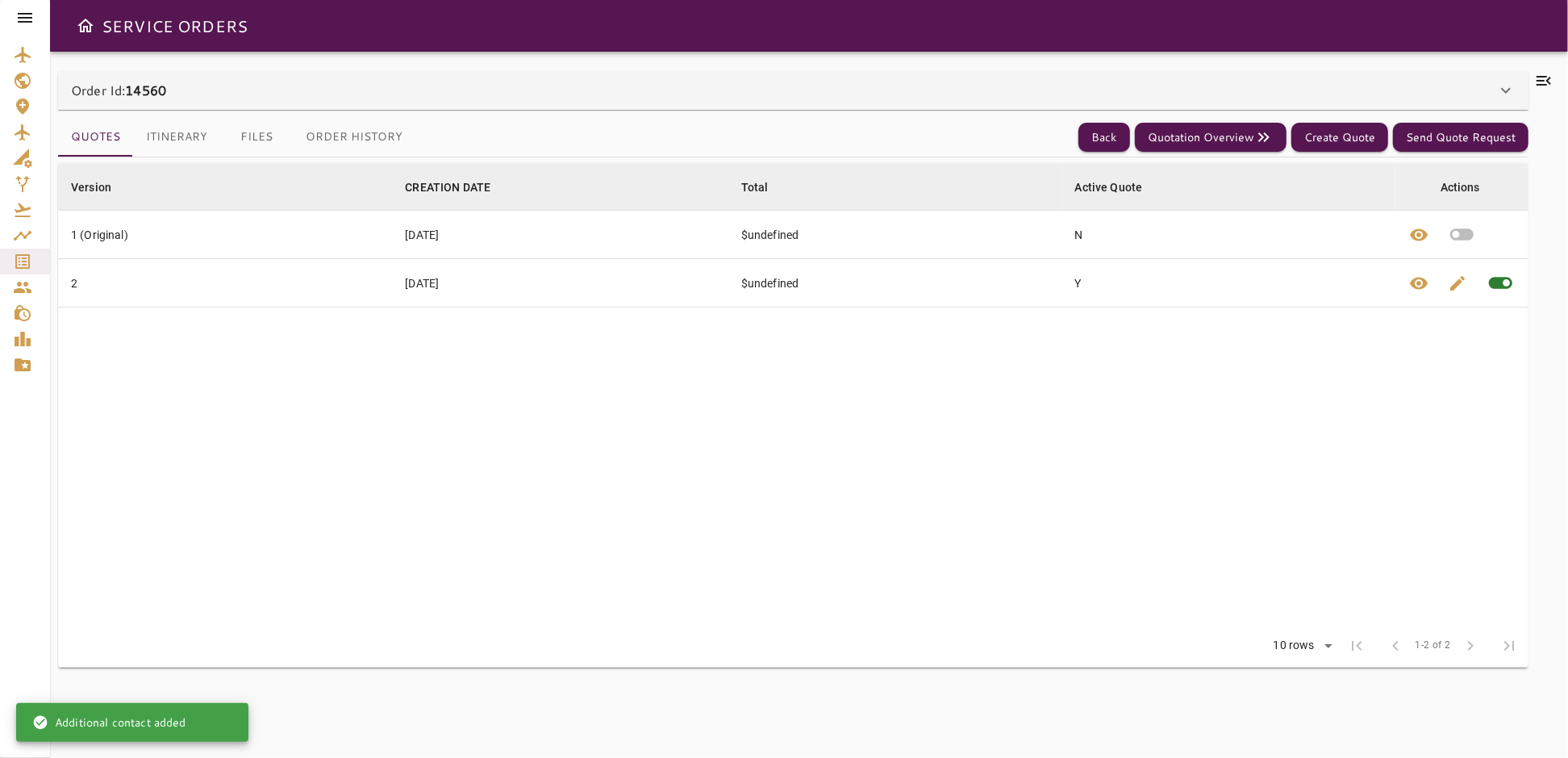
click at [1505, 87] on icon at bounding box center [1506, 90] width 19 height 19
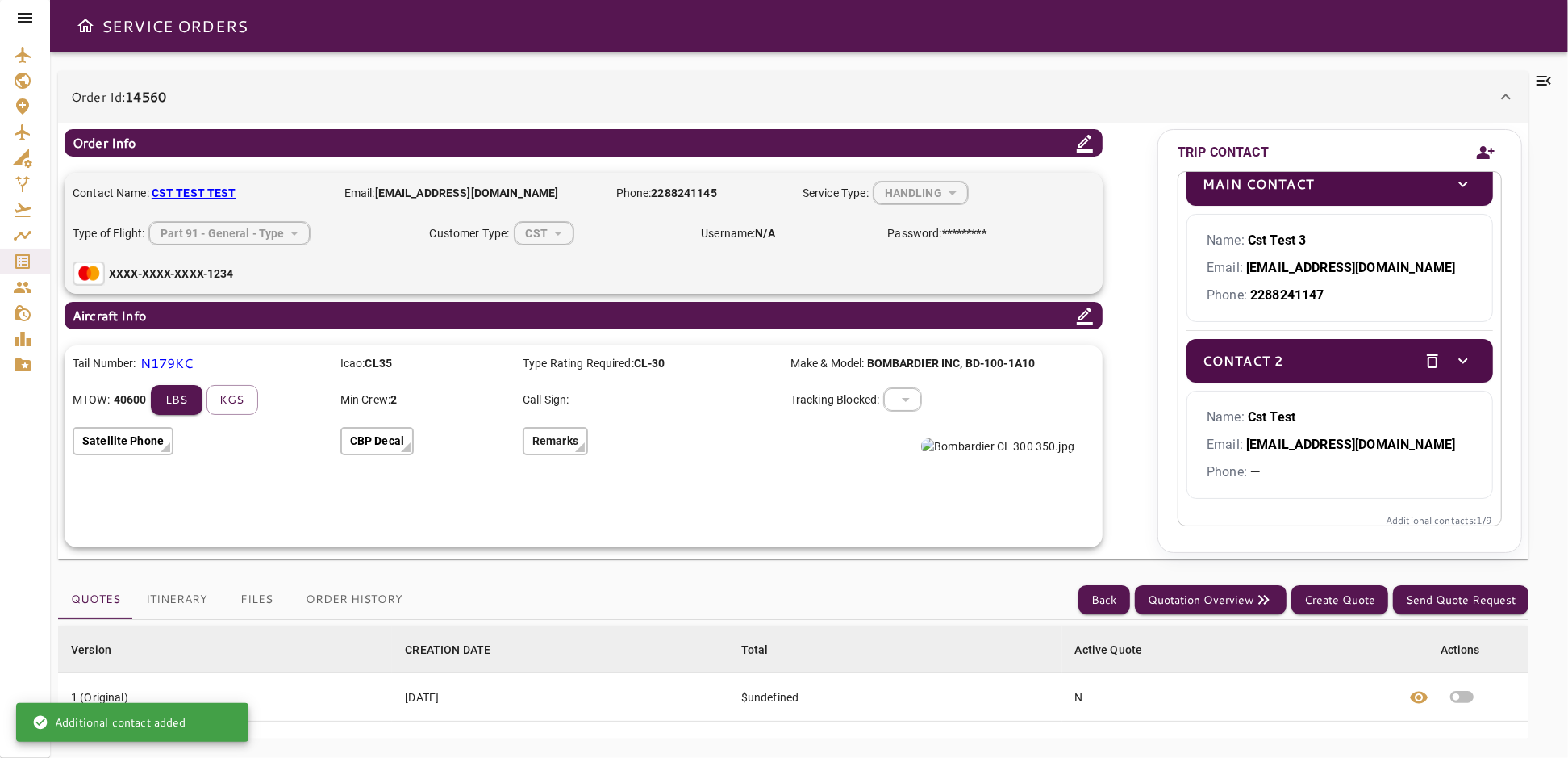
scroll to position [26, 0]
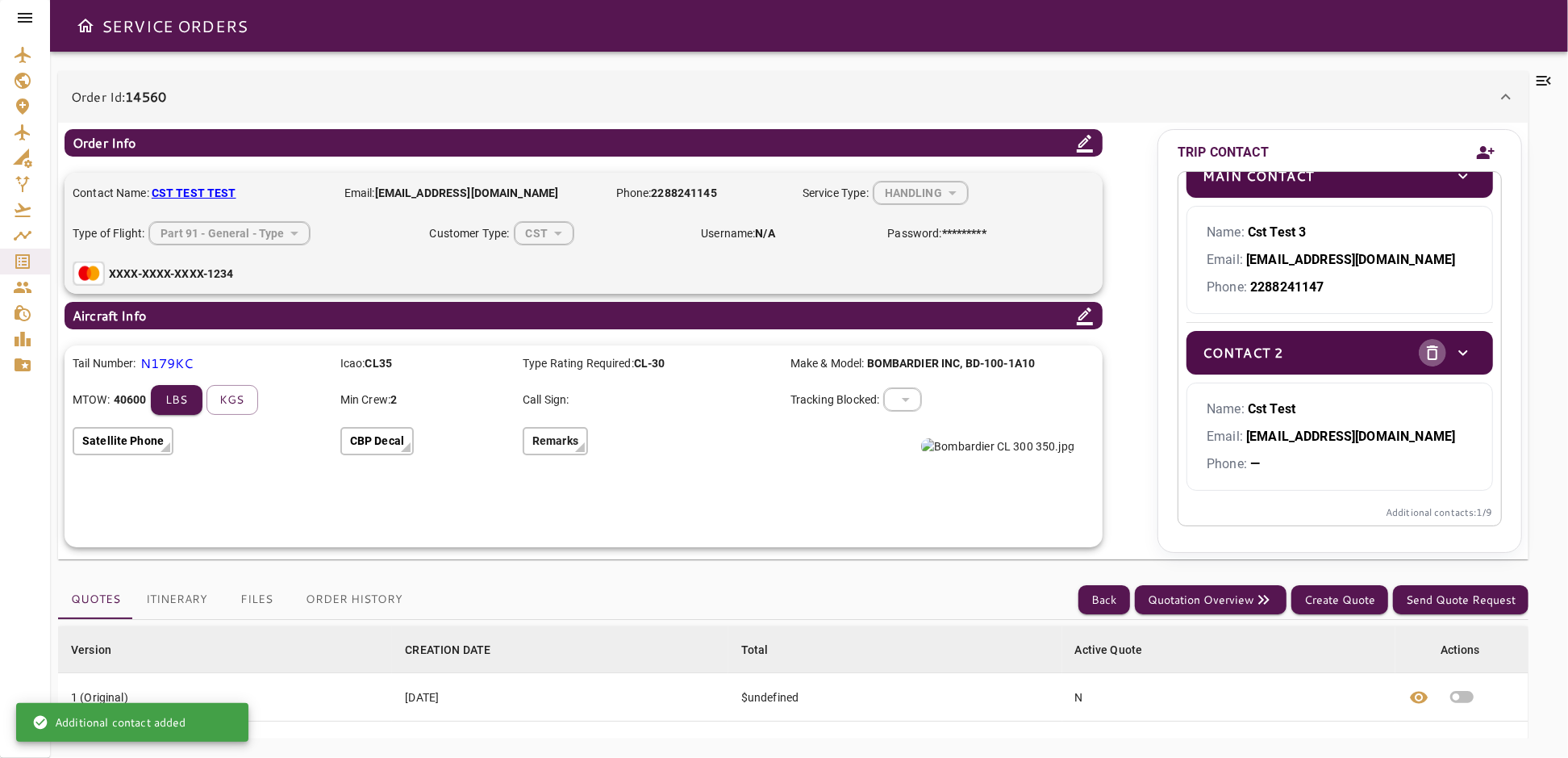
click at [1423, 351] on icon "delete" at bounding box center [1433, 352] width 19 height 19
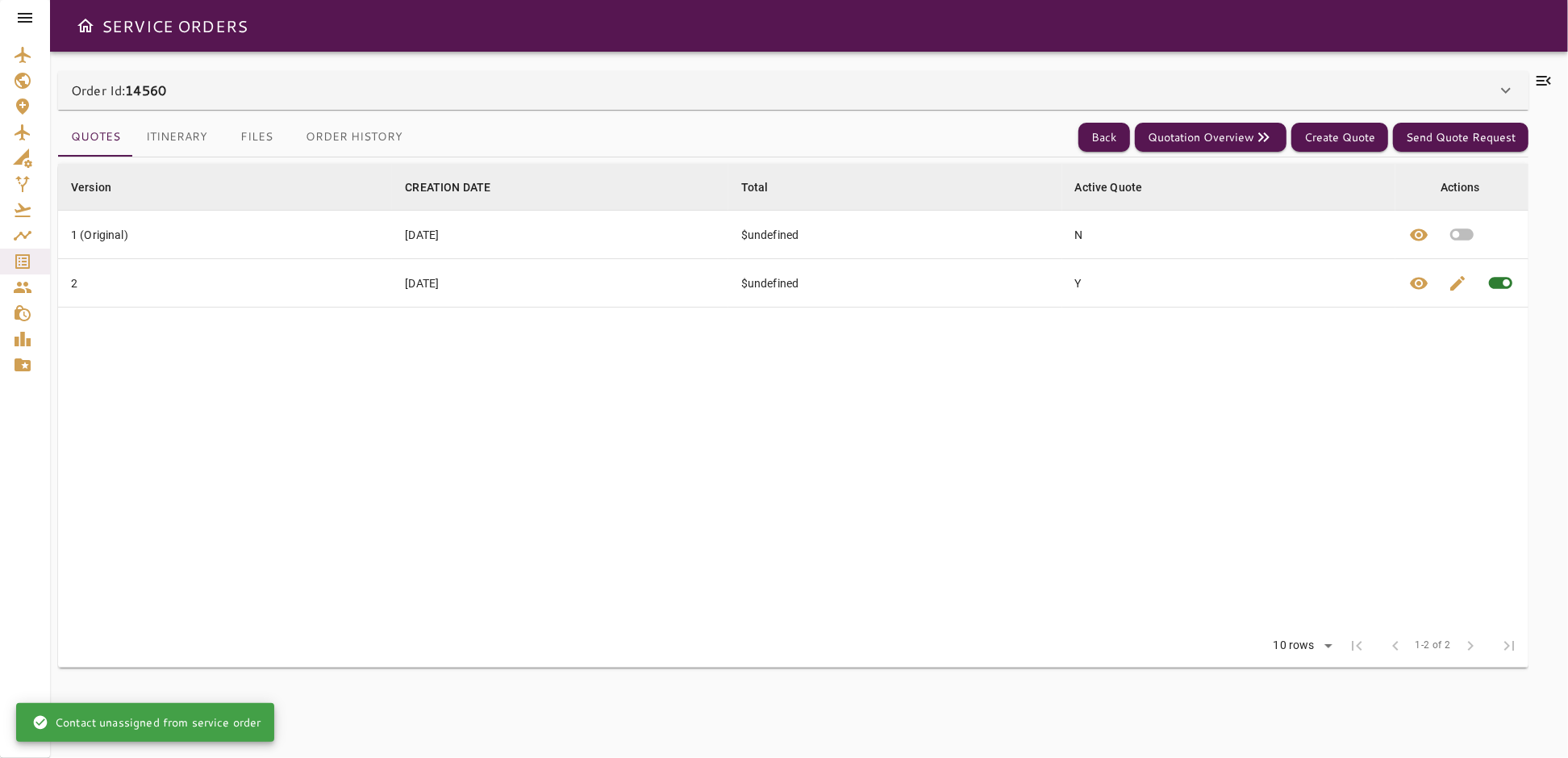
click at [1513, 94] on icon at bounding box center [1506, 90] width 19 height 19
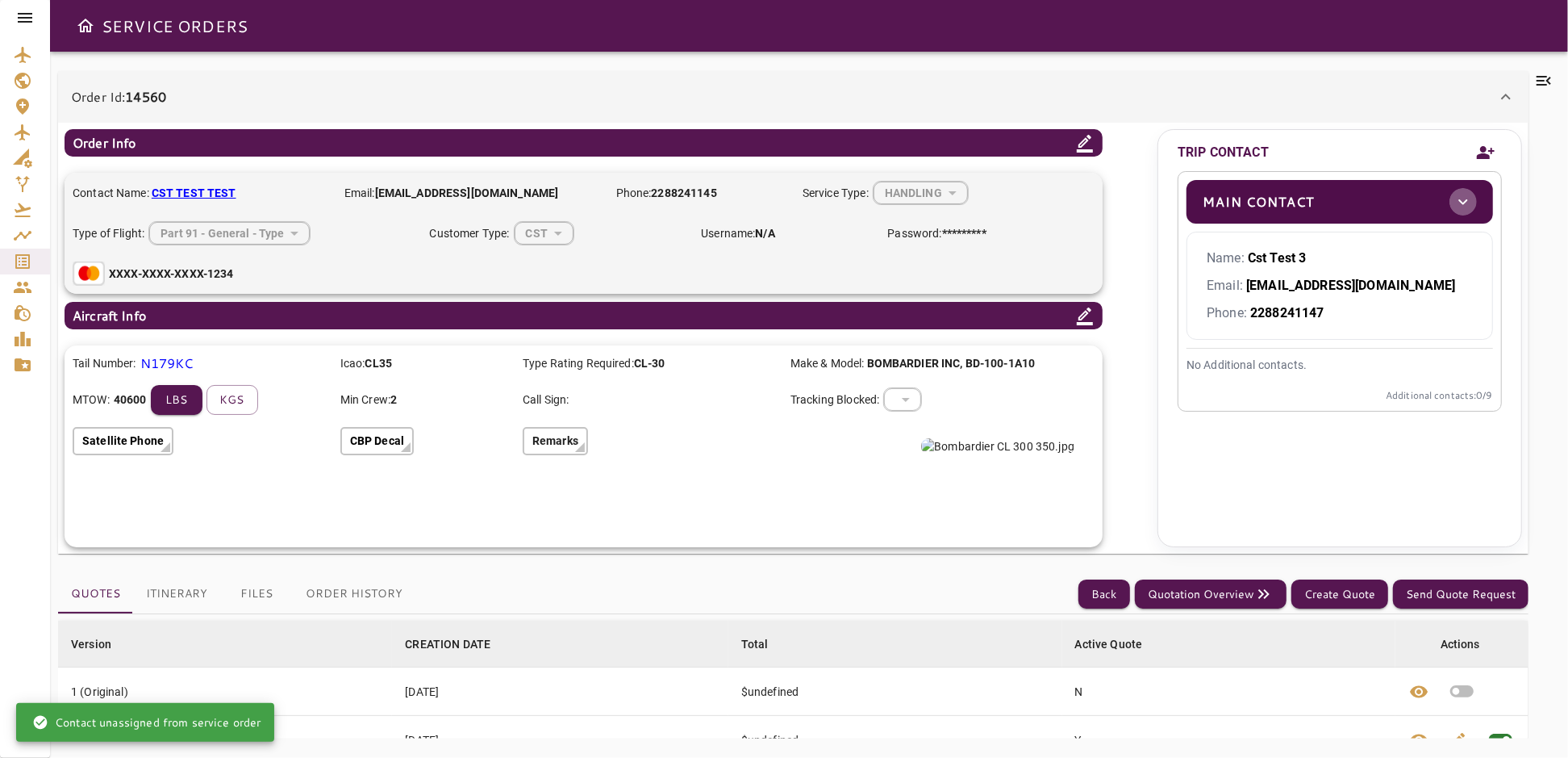
click at [1459, 199] on icon "toggle" at bounding box center [1464, 202] width 9 height 5
click at [1459, 199] on icon "toggle" at bounding box center [1464, 202] width 19 height 19
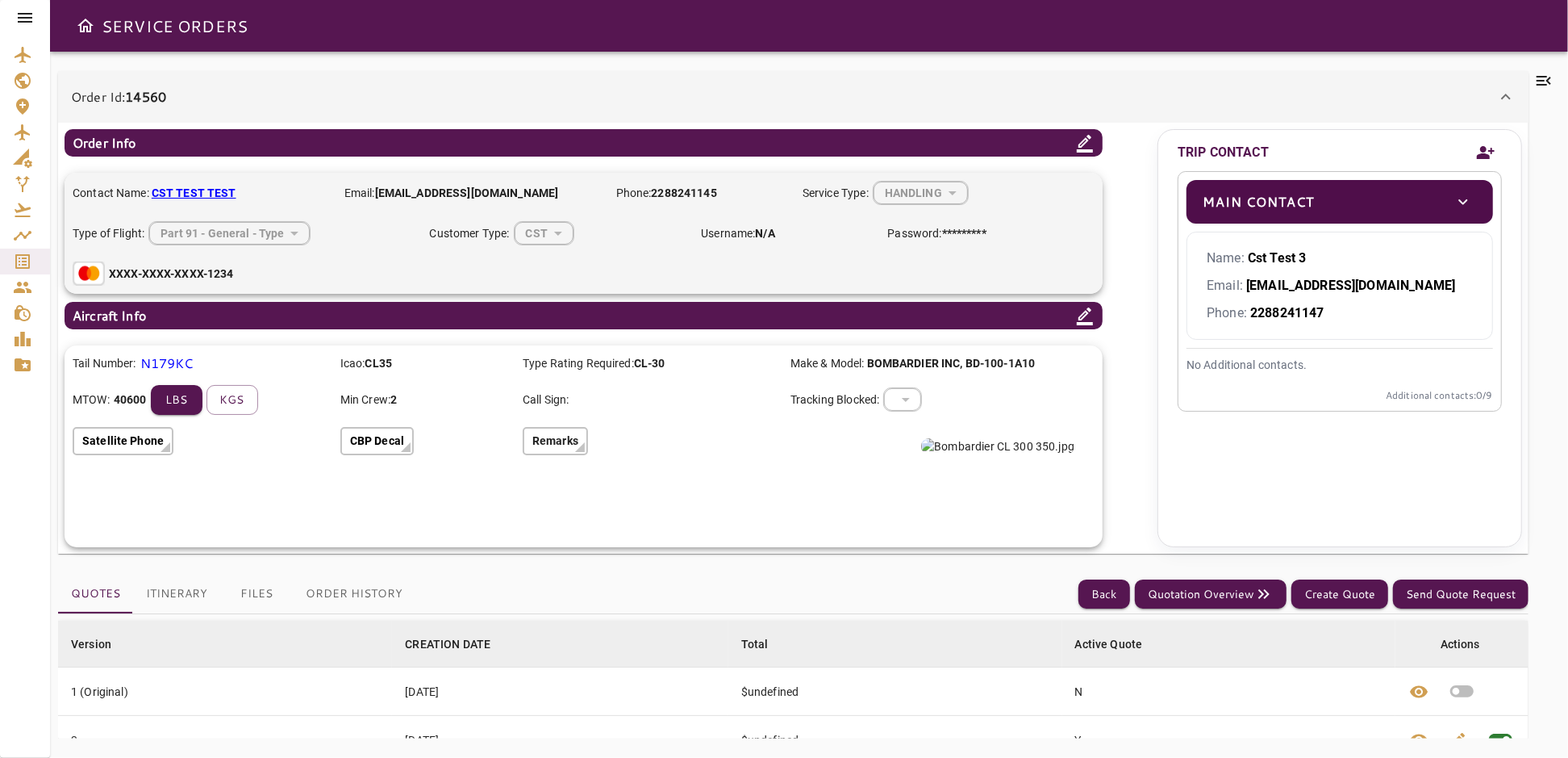
click at [1463, 202] on icon "toggle" at bounding box center [1464, 202] width 9 height 5
click at [1466, 207] on icon "toggle" at bounding box center [1464, 202] width 19 height 19
click at [1484, 151] on icon "Add new contact" at bounding box center [1487, 152] width 18 height 13
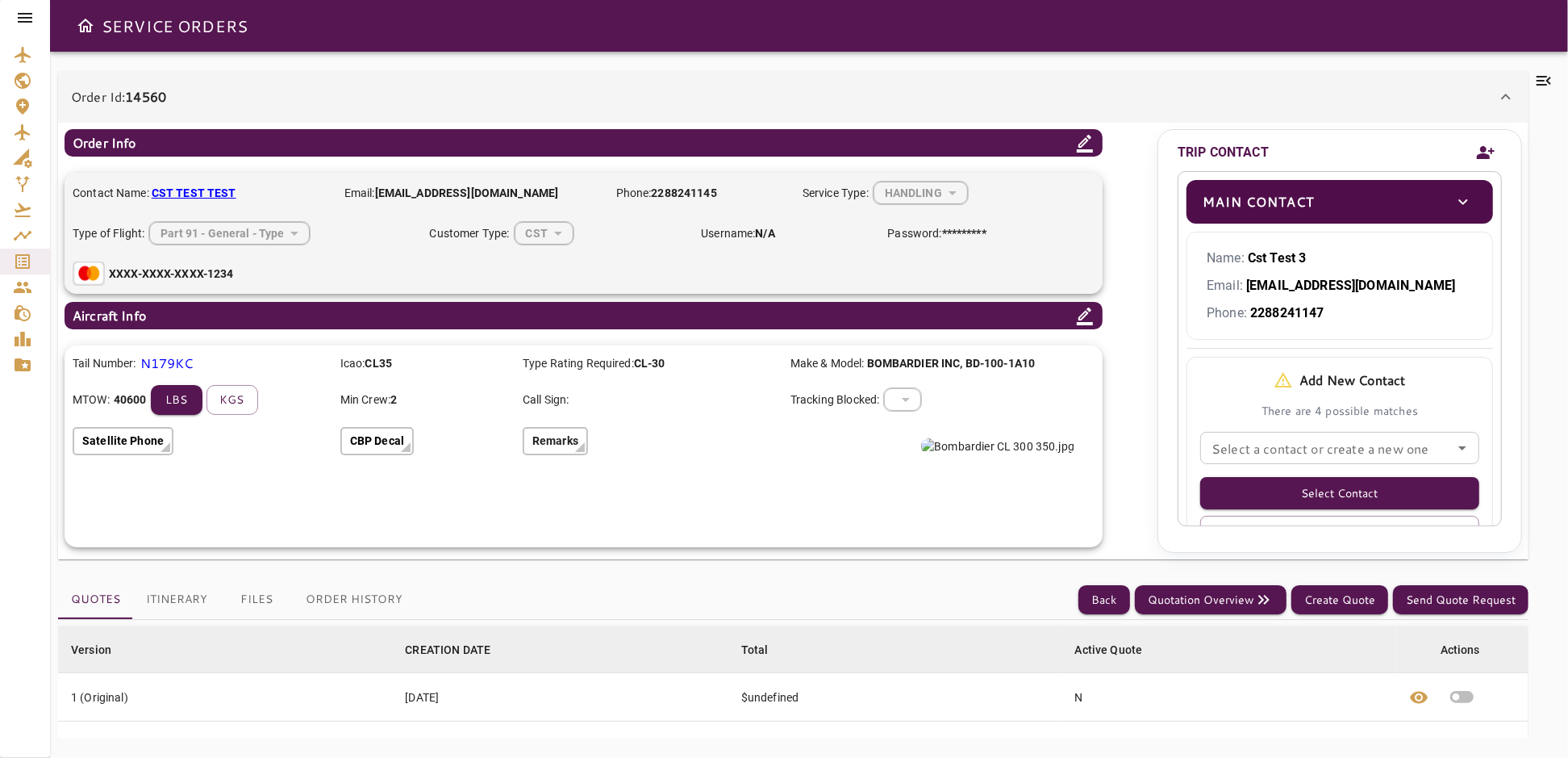
click at [1418, 447] on input "Select a contact or create a new one" at bounding box center [1340, 448] width 269 height 23
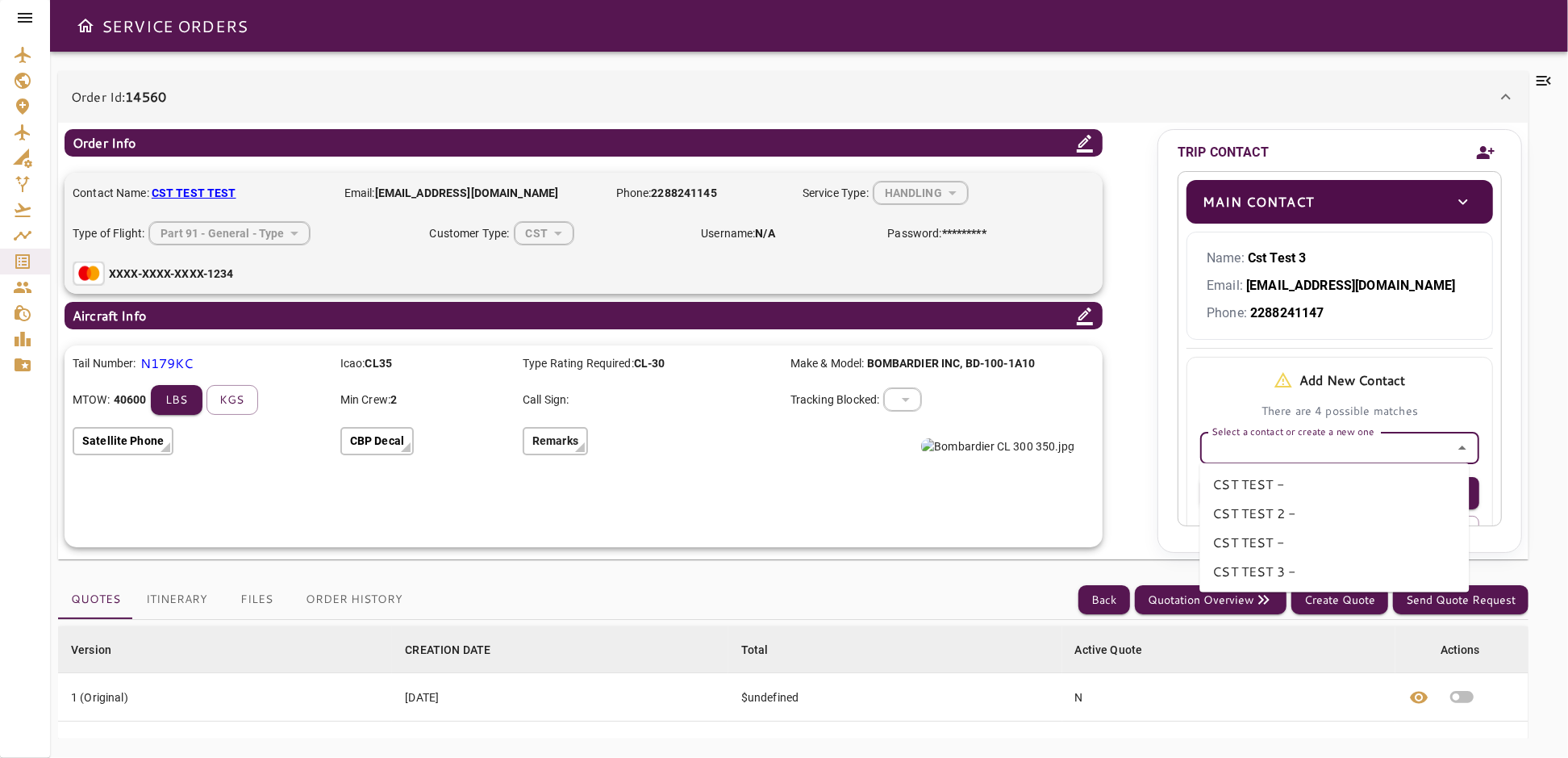
click at [1265, 483] on li "CST TEST -" at bounding box center [1334, 483] width 269 height 29
type input "**********"
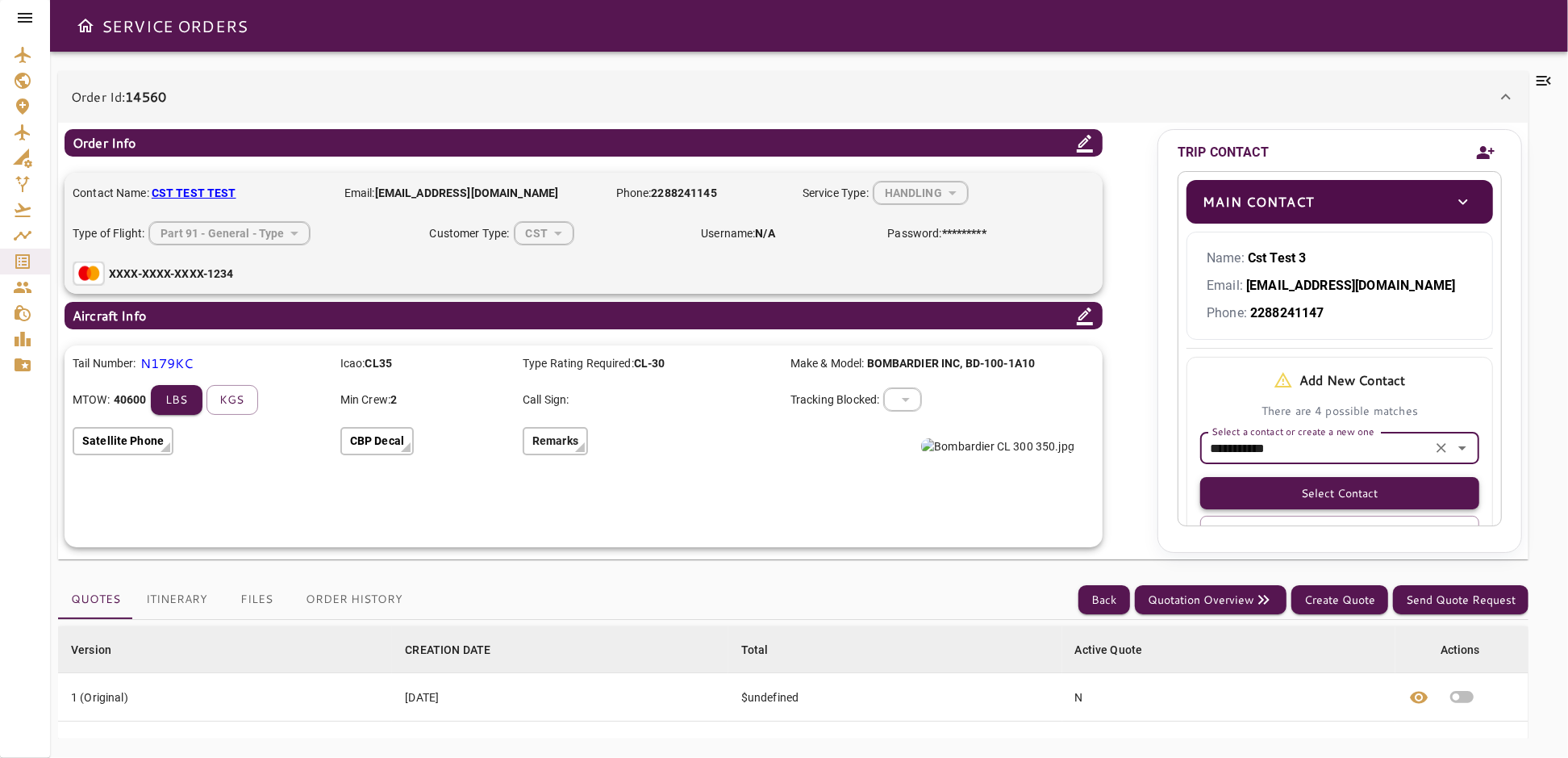
click at [1331, 490] on button "Select Contact" at bounding box center [1340, 493] width 279 height 32
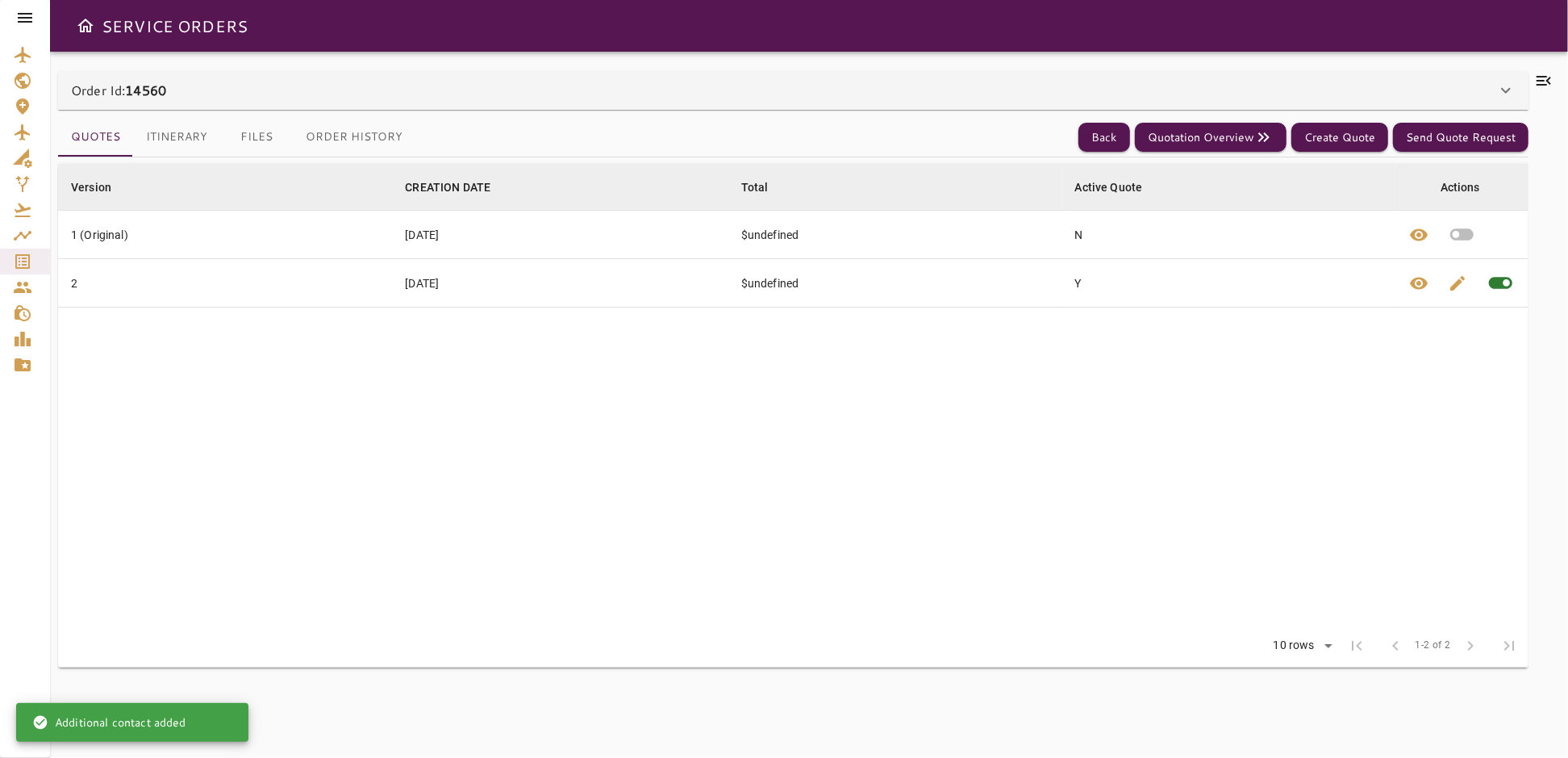
click at [1506, 88] on icon at bounding box center [1506, 90] width 19 height 19
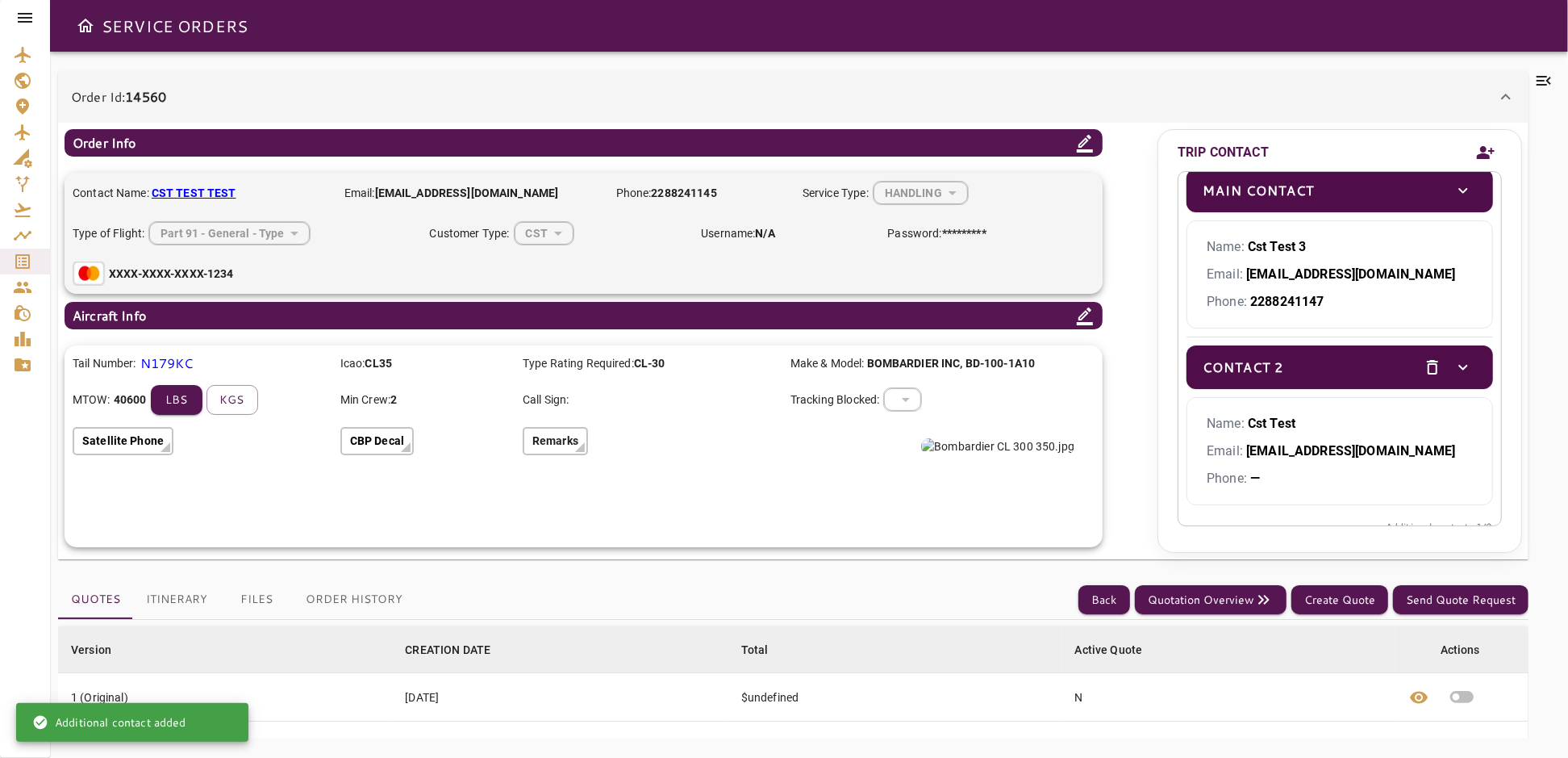
scroll to position [0, 0]
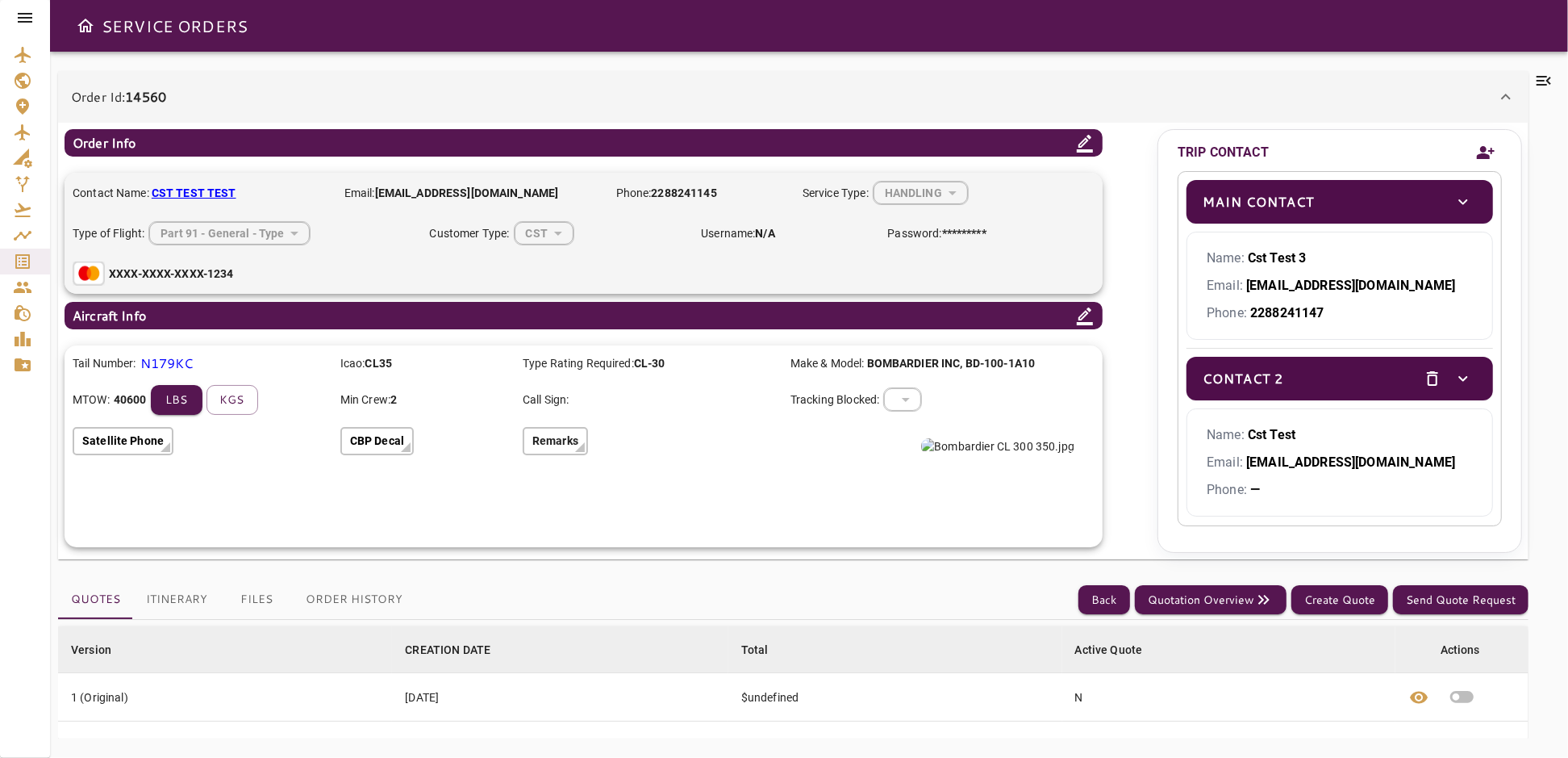
click at [1423, 377] on icon "delete" at bounding box center [1433, 378] width 19 height 19
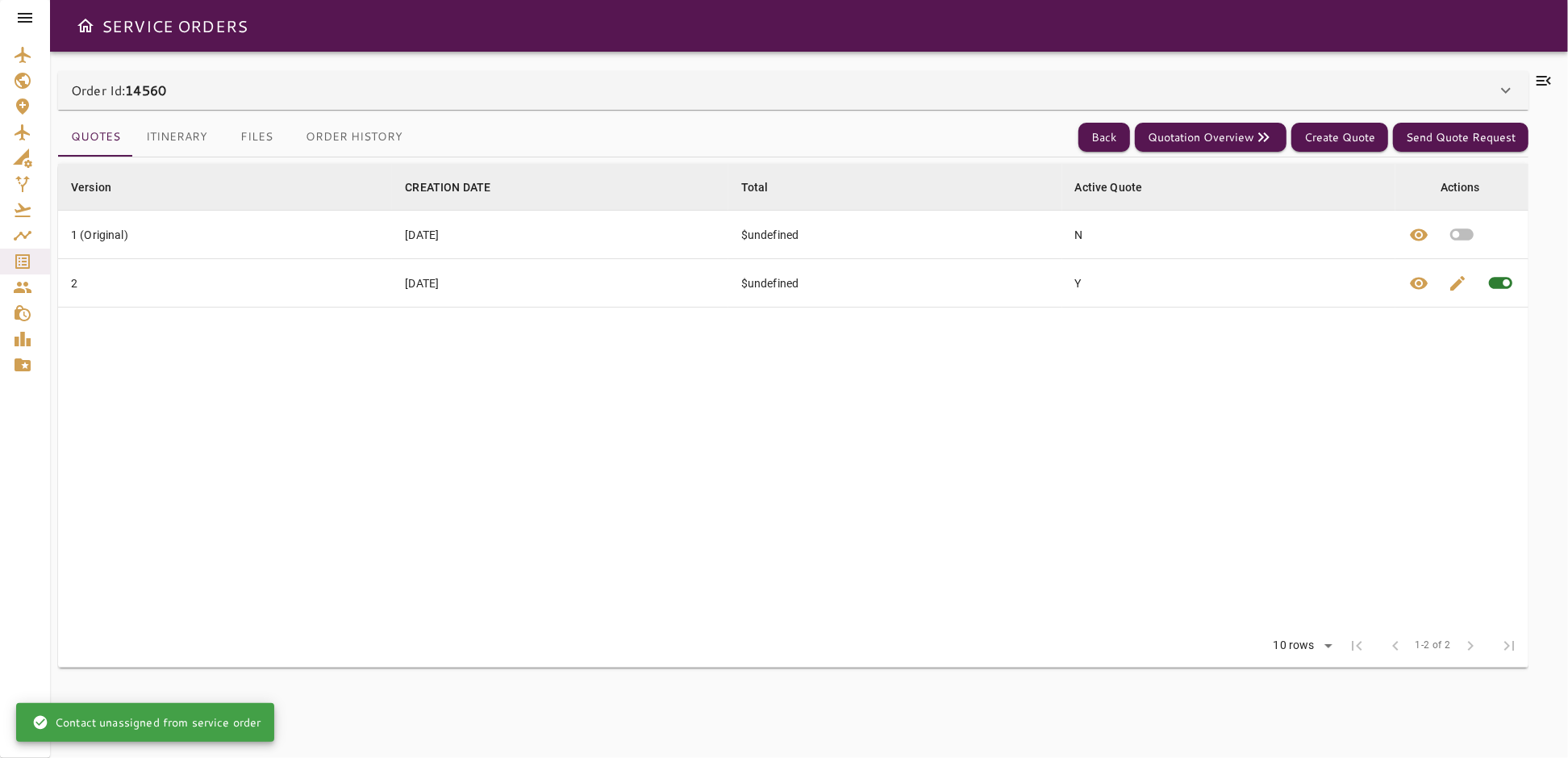
click at [1505, 90] on icon at bounding box center [1506, 90] width 10 height 5
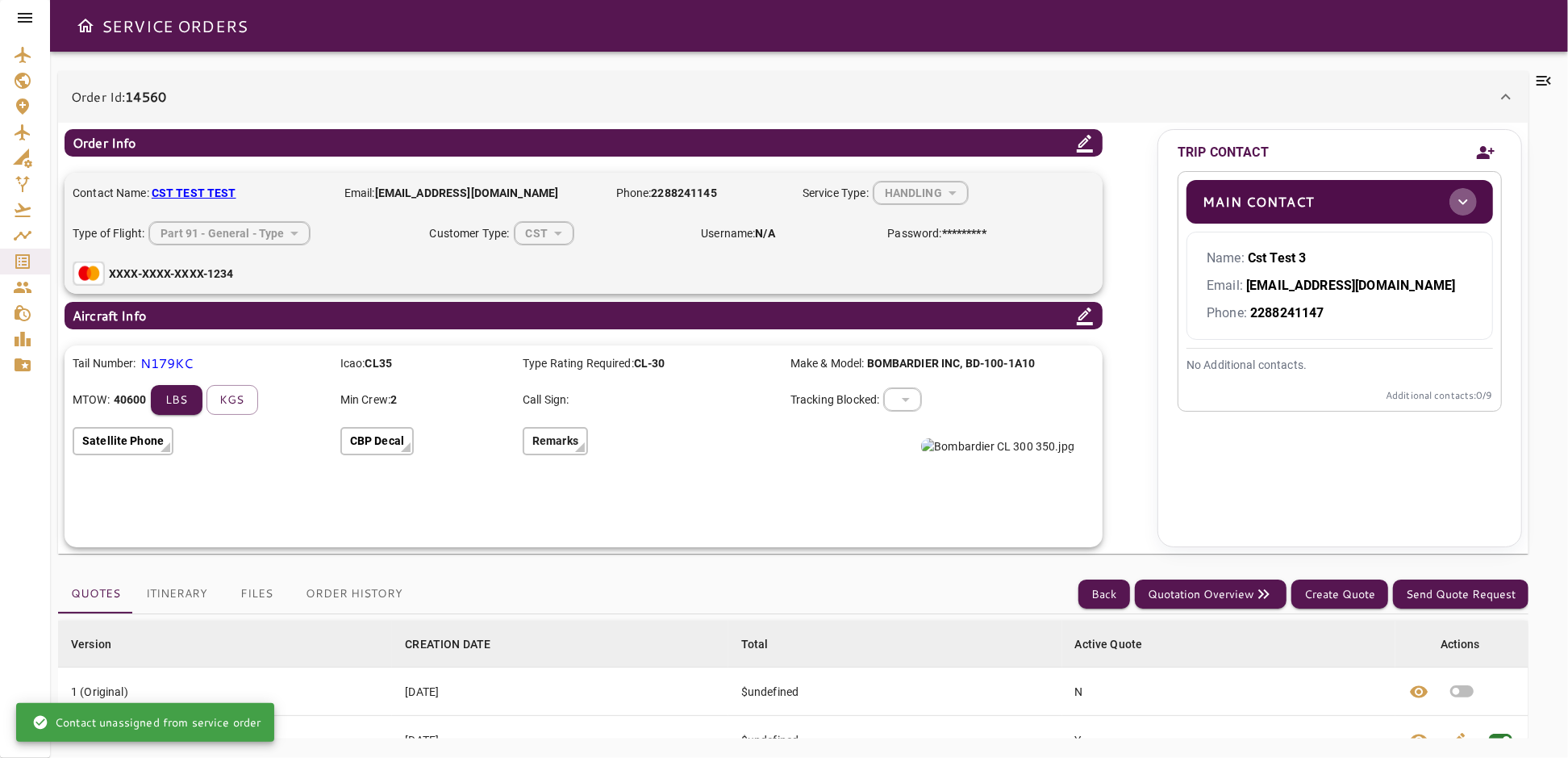
click at [1462, 197] on icon "toggle" at bounding box center [1464, 202] width 19 height 19
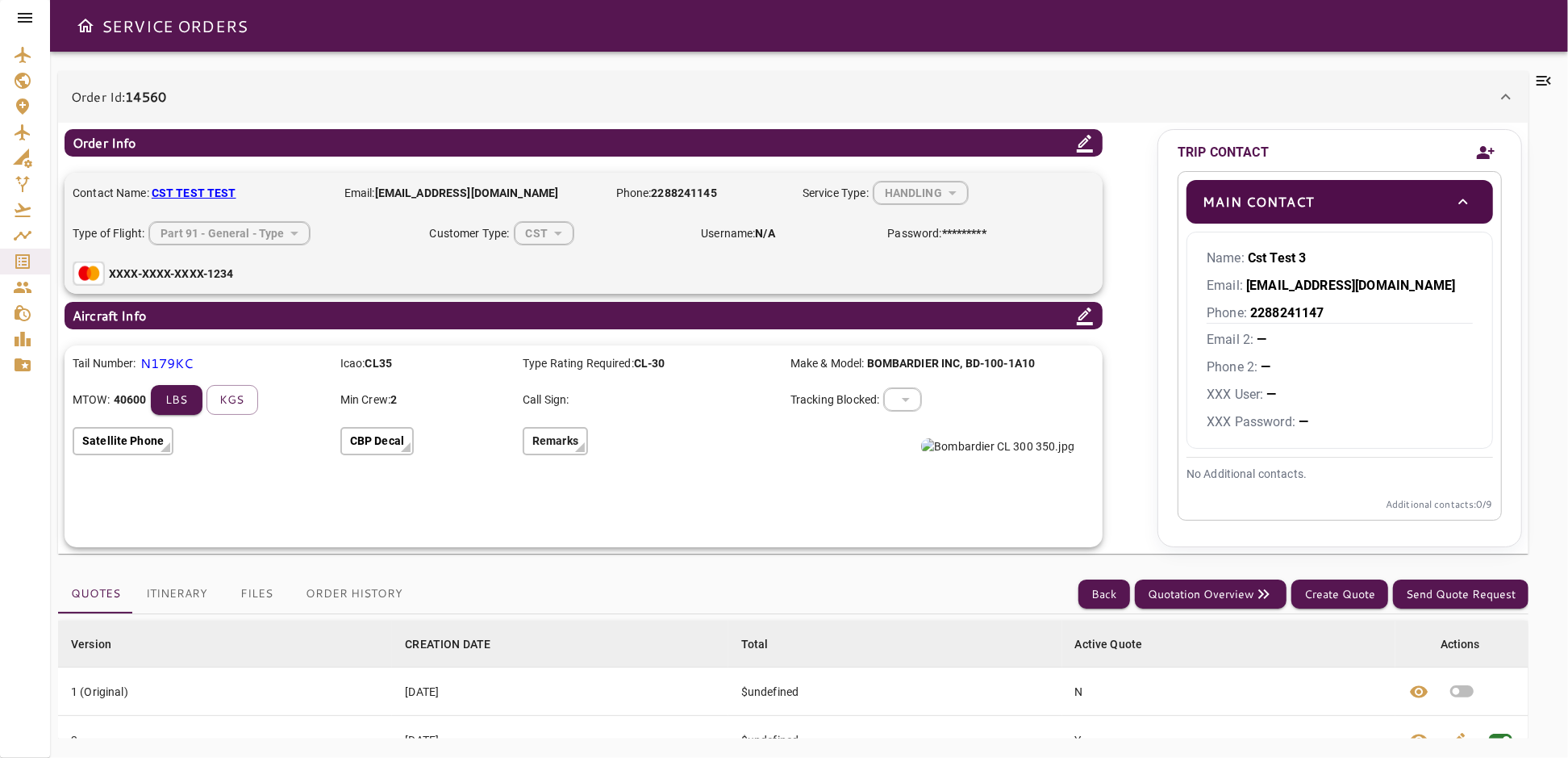
click at [1462, 197] on icon "toggle" at bounding box center [1464, 202] width 19 height 19
click at [1462, 200] on icon "toggle" at bounding box center [1464, 202] width 19 height 19
click at [1462, 200] on icon "toggle" at bounding box center [1464, 201] width 9 height 5
click at [18, 12] on icon at bounding box center [25, 18] width 19 height 19
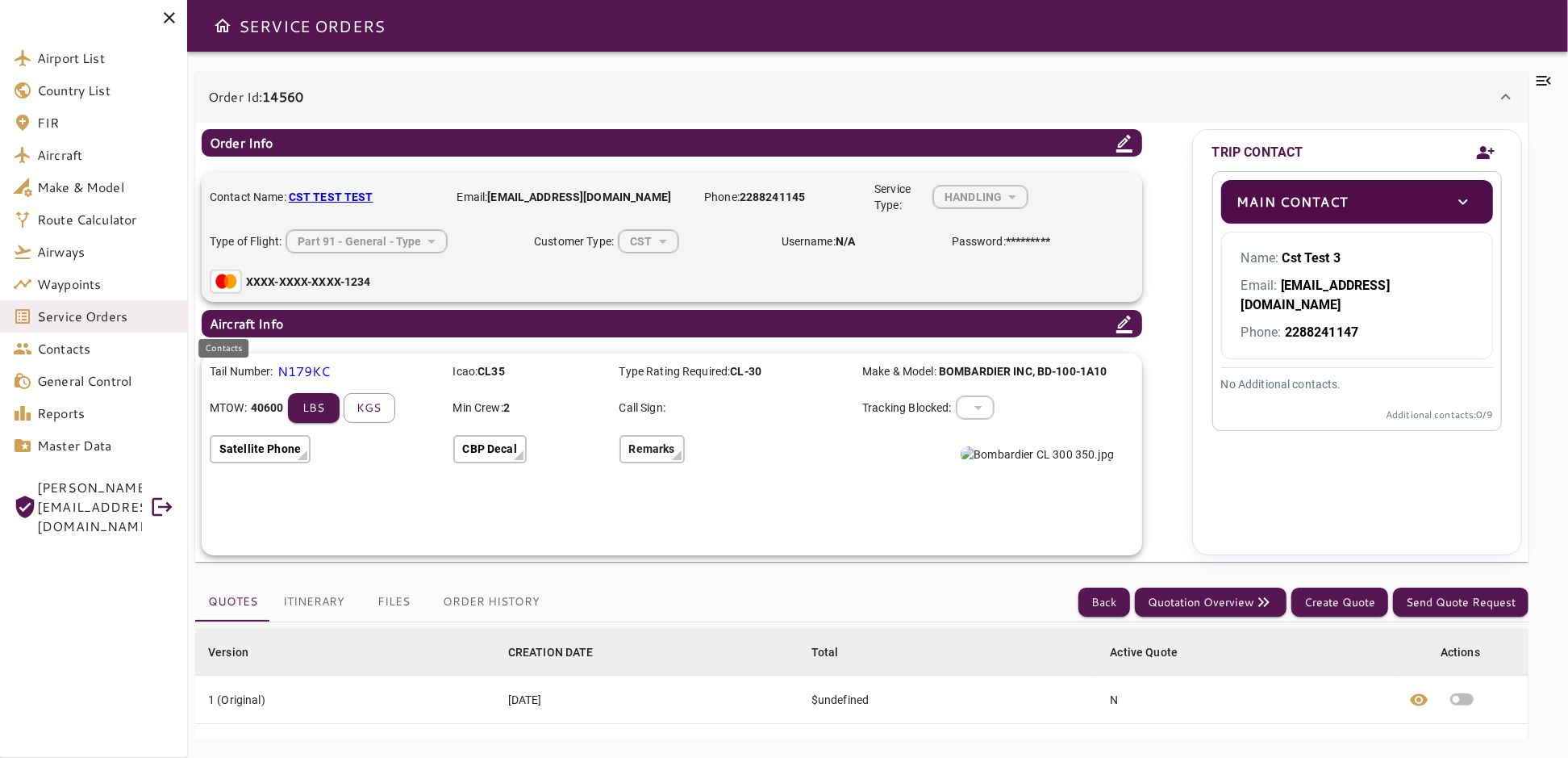
click at [73, 351] on span "Contacts" at bounding box center [105, 349] width 137 height 19
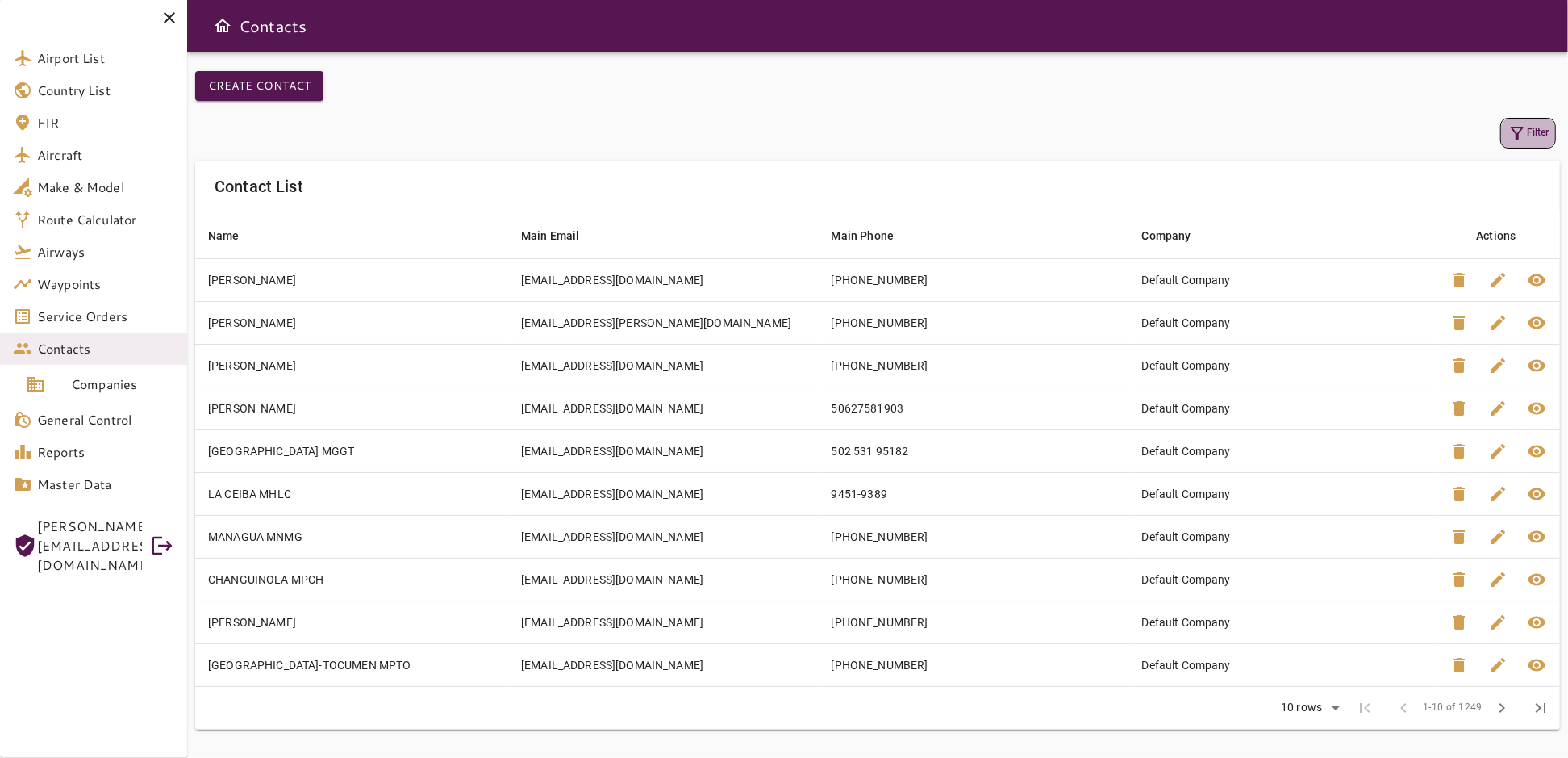
click at [1522, 141] on icon "button" at bounding box center [1518, 133] width 19 height 19
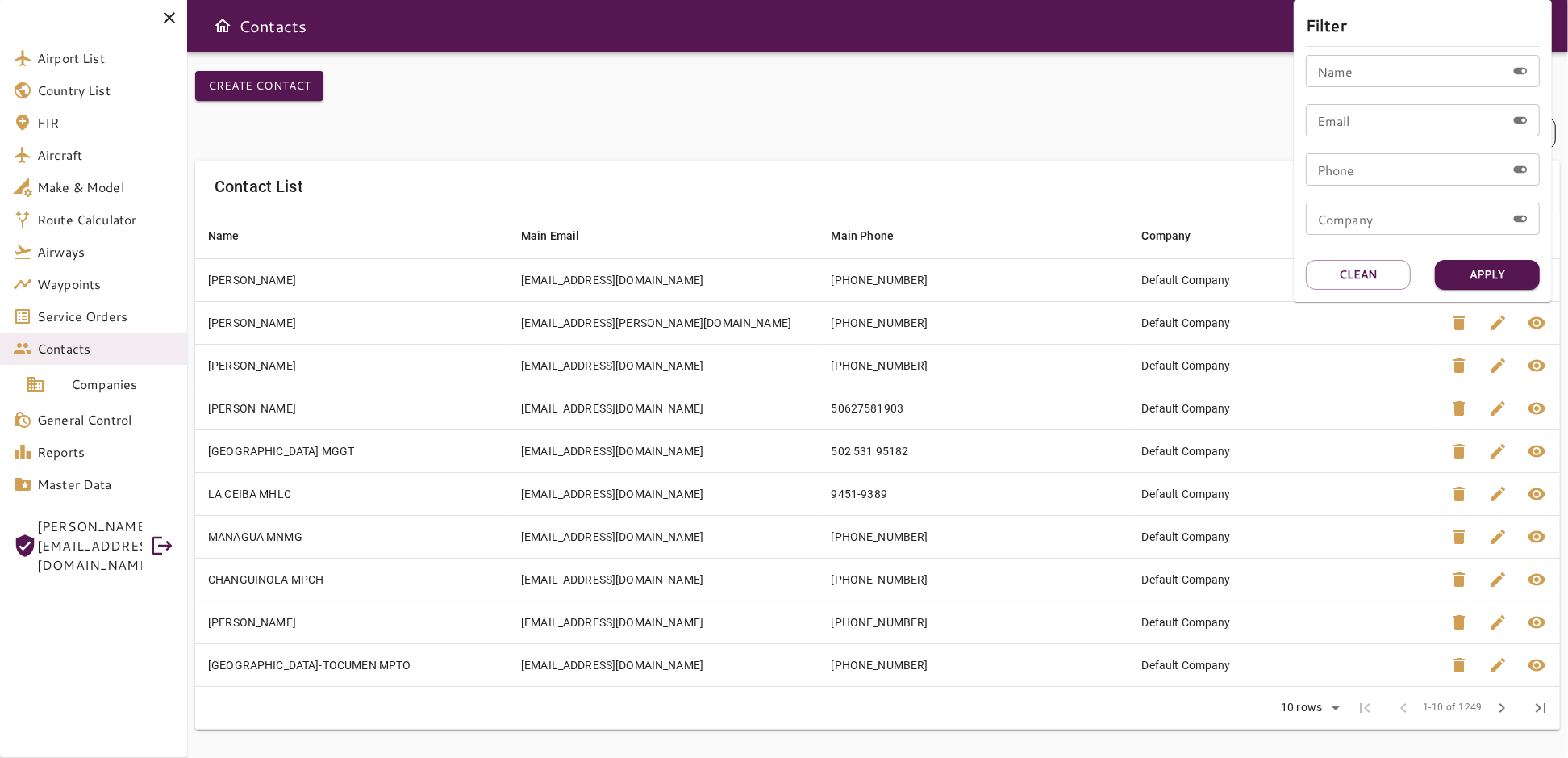
click at [1395, 78] on input "Name" at bounding box center [1406, 71] width 200 height 32
click at [1472, 267] on button "Apply" at bounding box center [1487, 275] width 104 height 30
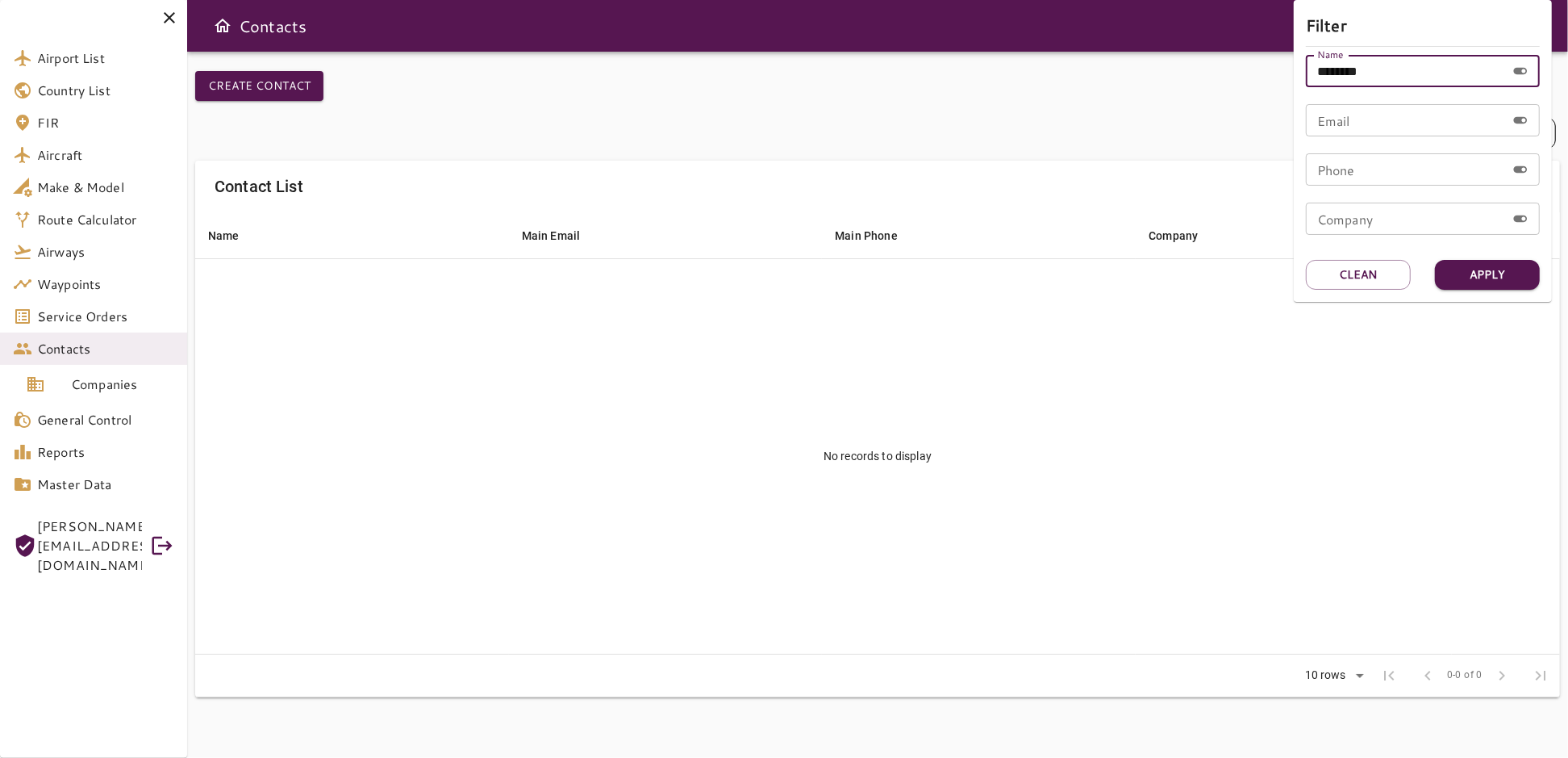
click at [1378, 70] on input "********" at bounding box center [1406, 71] width 200 height 32
click at [1504, 275] on button "Apply" at bounding box center [1487, 275] width 104 height 30
click at [1390, 71] on input "**********" at bounding box center [1406, 71] width 200 height 32
type input "*"
click at [927, 103] on div at bounding box center [784, 379] width 1568 height 758
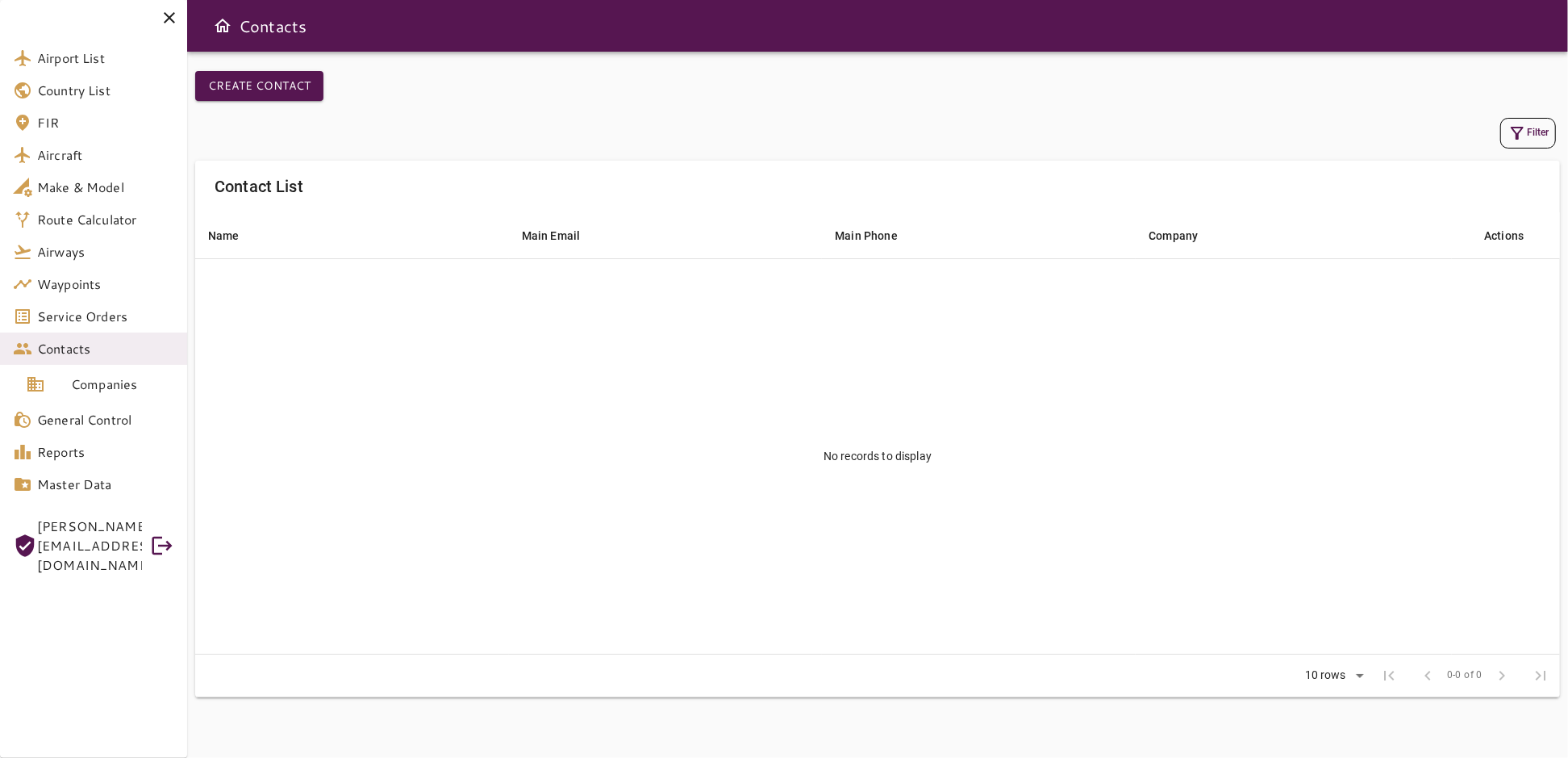
click at [1521, 132] on icon "button" at bounding box center [1518, 133] width 19 height 19
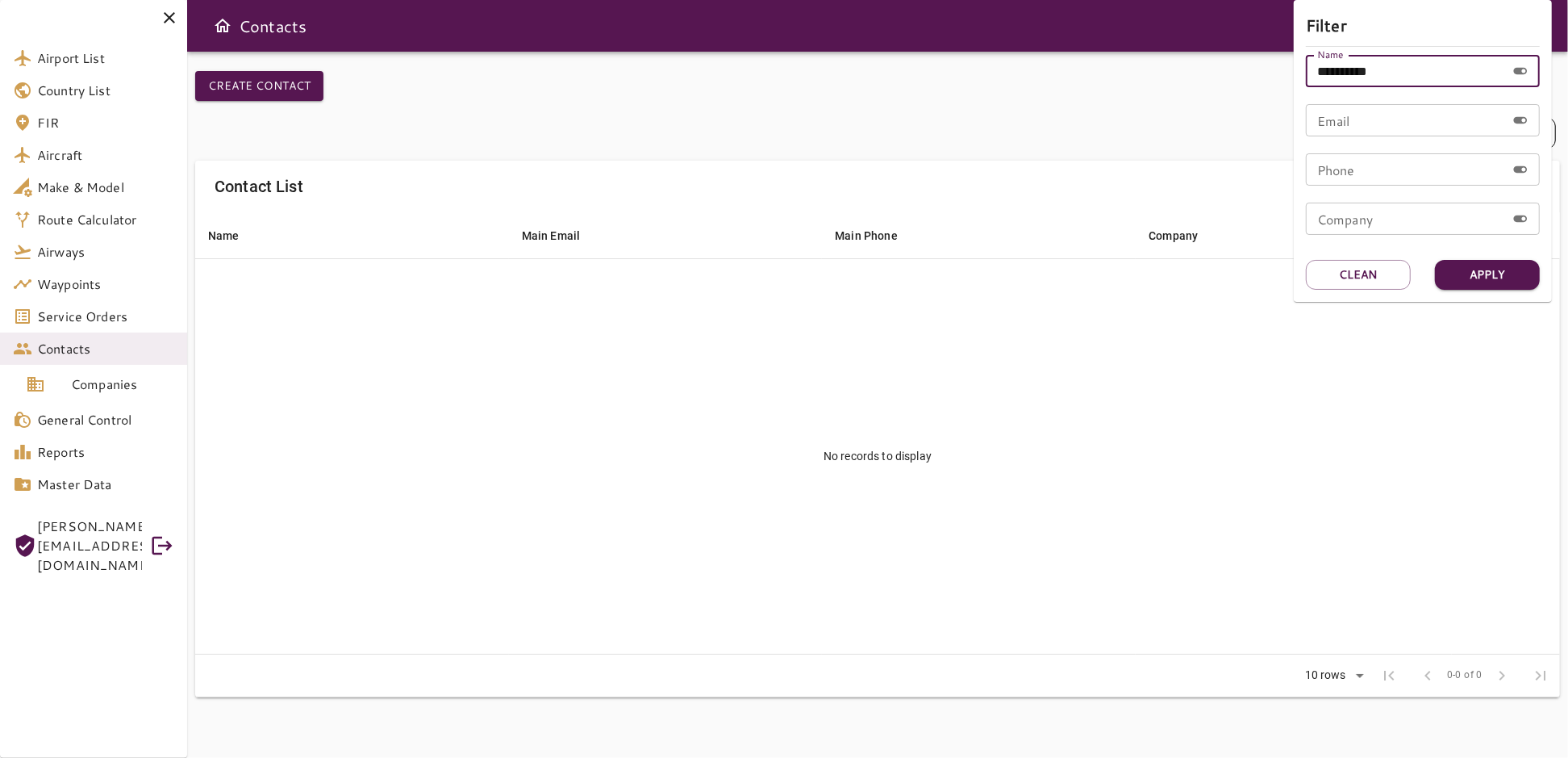
drag, startPoint x: 1419, startPoint y: 74, endPoint x: 1286, endPoint y: 73, distance: 133.0
click at [1286, 73] on div "**********" at bounding box center [784, 379] width 1568 height 758
click at [1379, 277] on button "Clean" at bounding box center [1358, 275] width 104 height 30
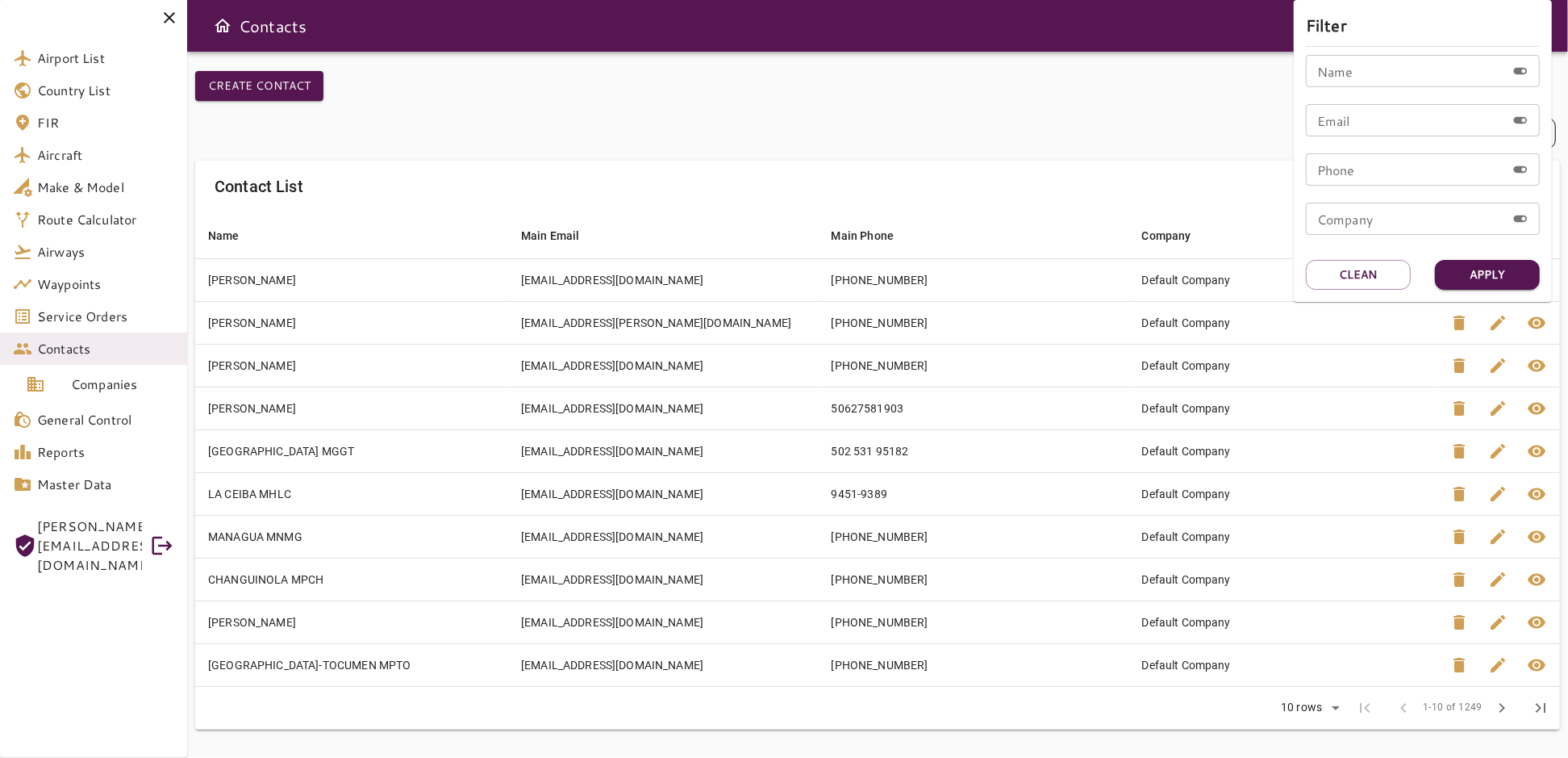
click at [856, 104] on div at bounding box center [784, 379] width 1568 height 758
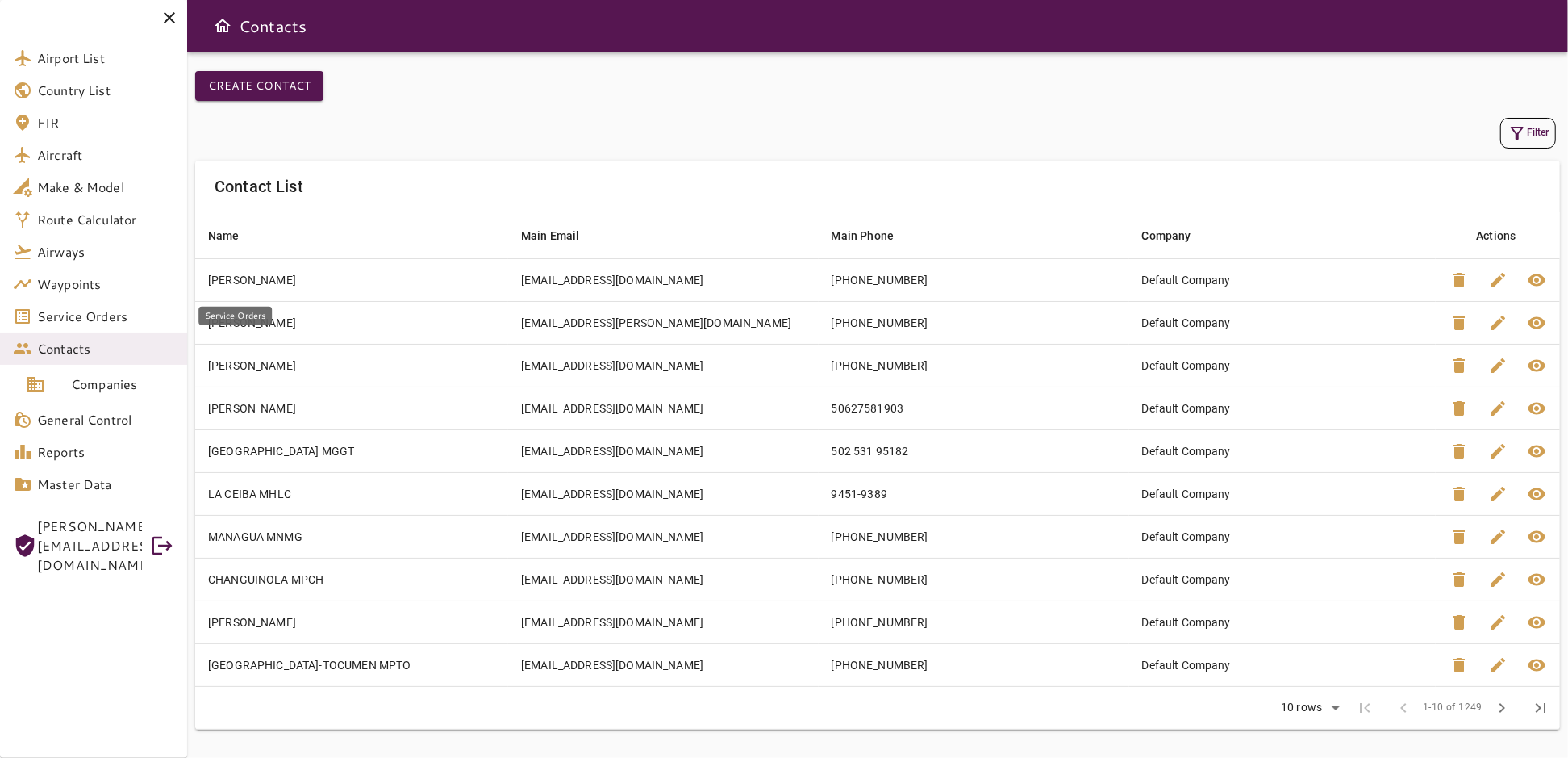
click at [91, 318] on span "Service Orders" at bounding box center [105, 316] width 137 height 19
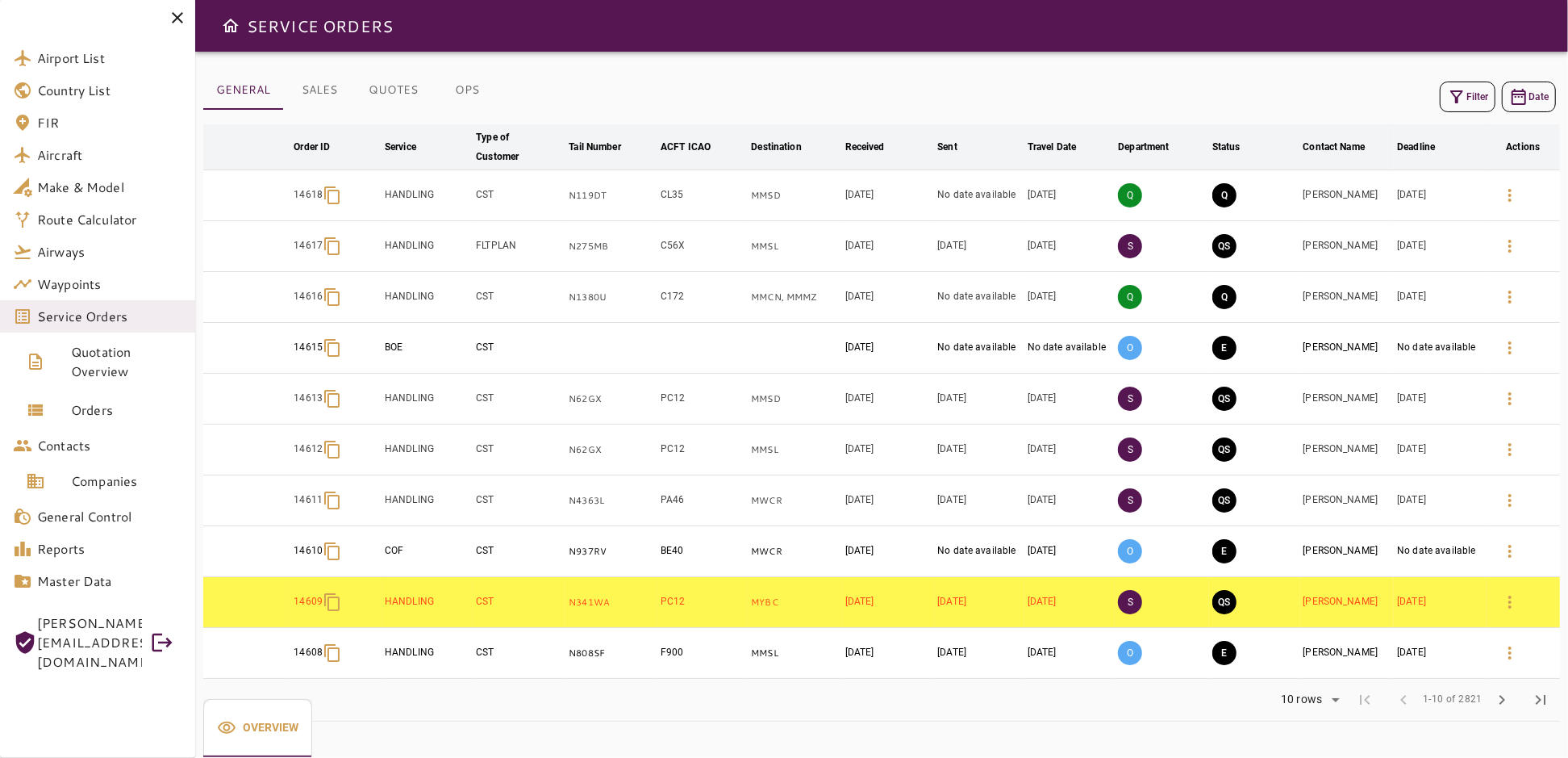
click at [1478, 88] on button "Filter" at bounding box center [1468, 97] width 56 height 31
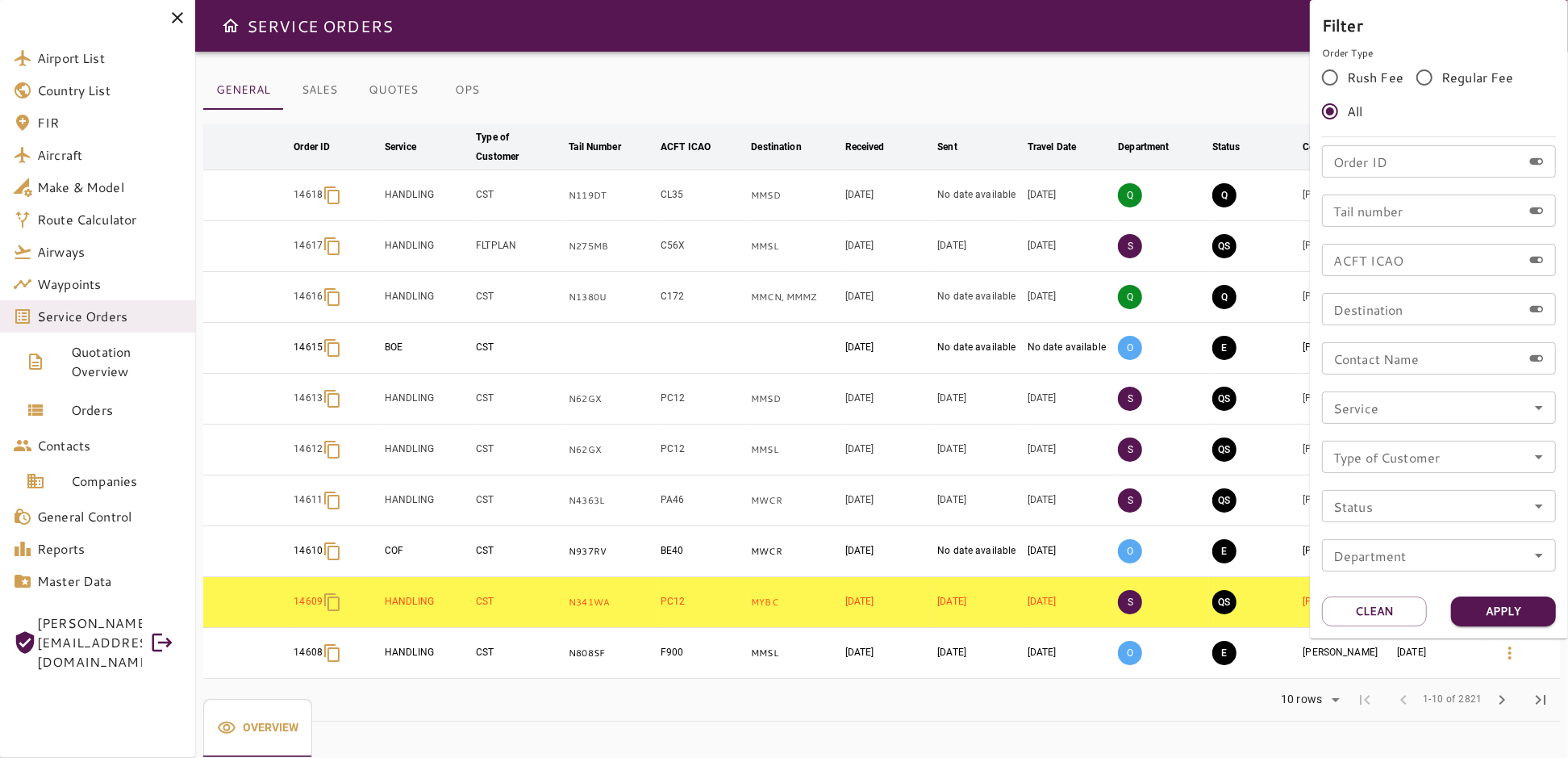
click at [1403, 168] on input "Order ID" at bounding box center [1423, 161] width 200 height 32
type input "*****"
click at [1500, 605] on button "Apply" at bounding box center [1503, 611] width 104 height 30
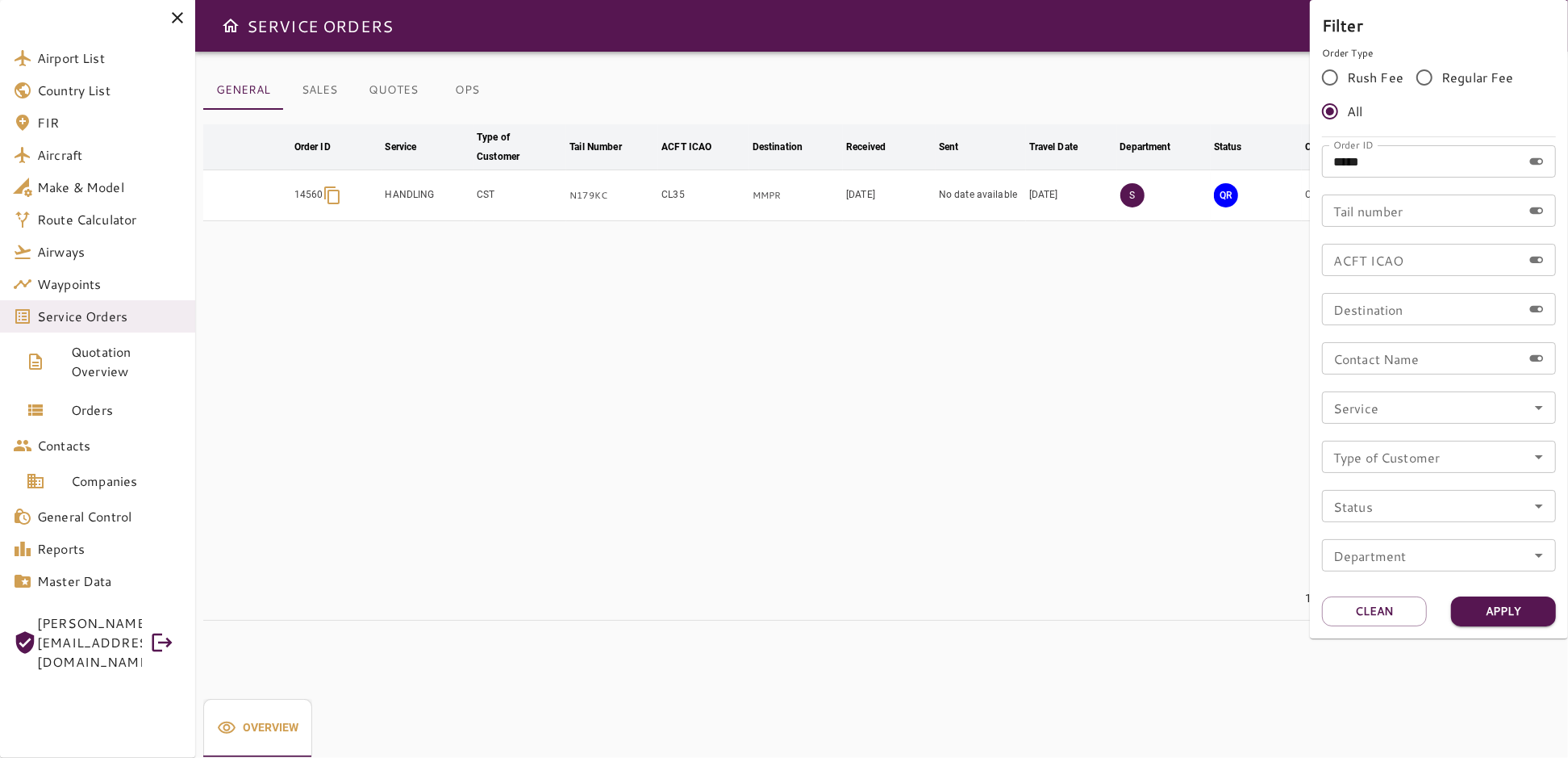
click at [1209, 89] on div at bounding box center [784, 379] width 1568 height 758
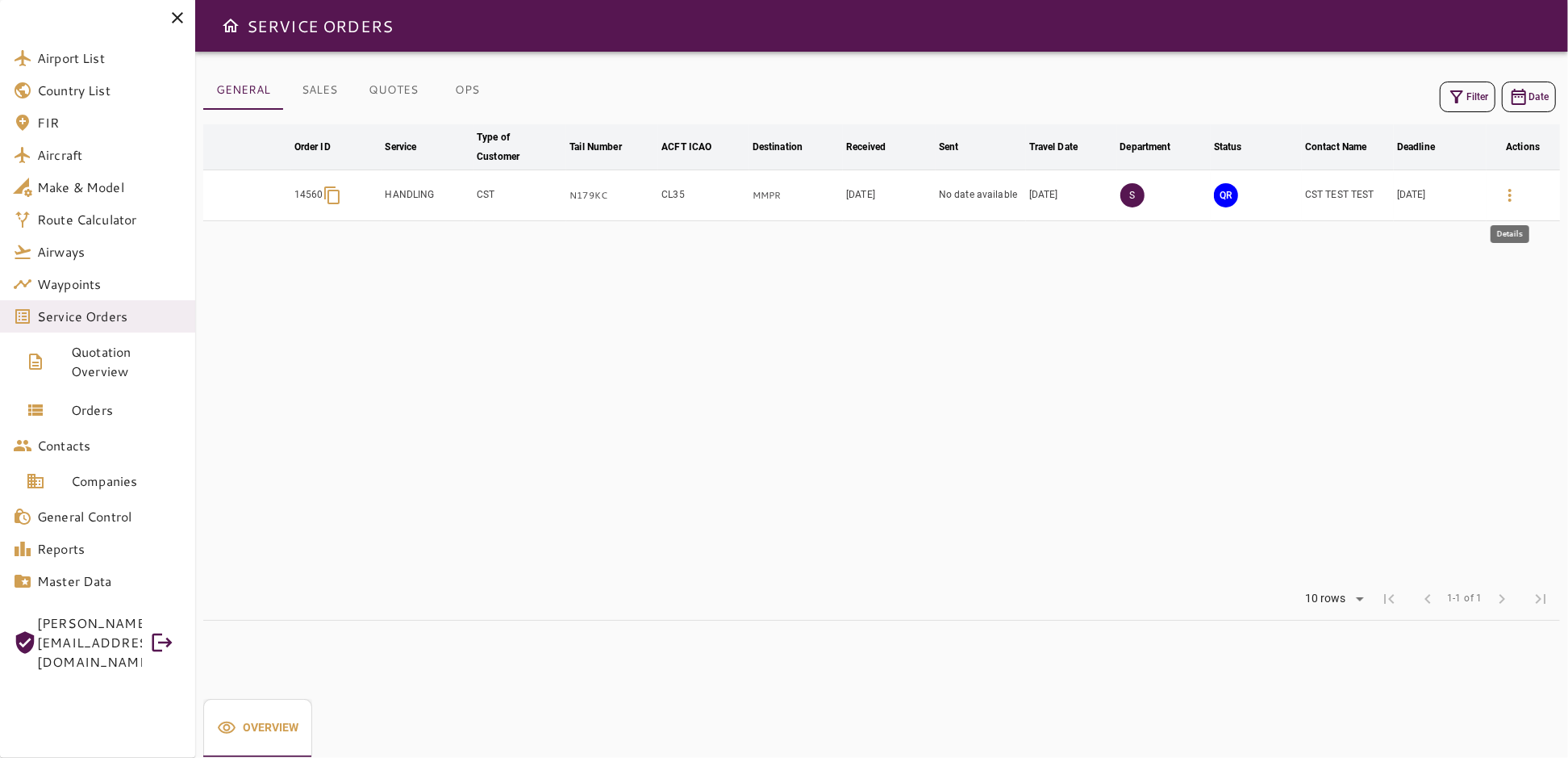
click at [1514, 197] on icon "button" at bounding box center [1510, 196] width 19 height 19
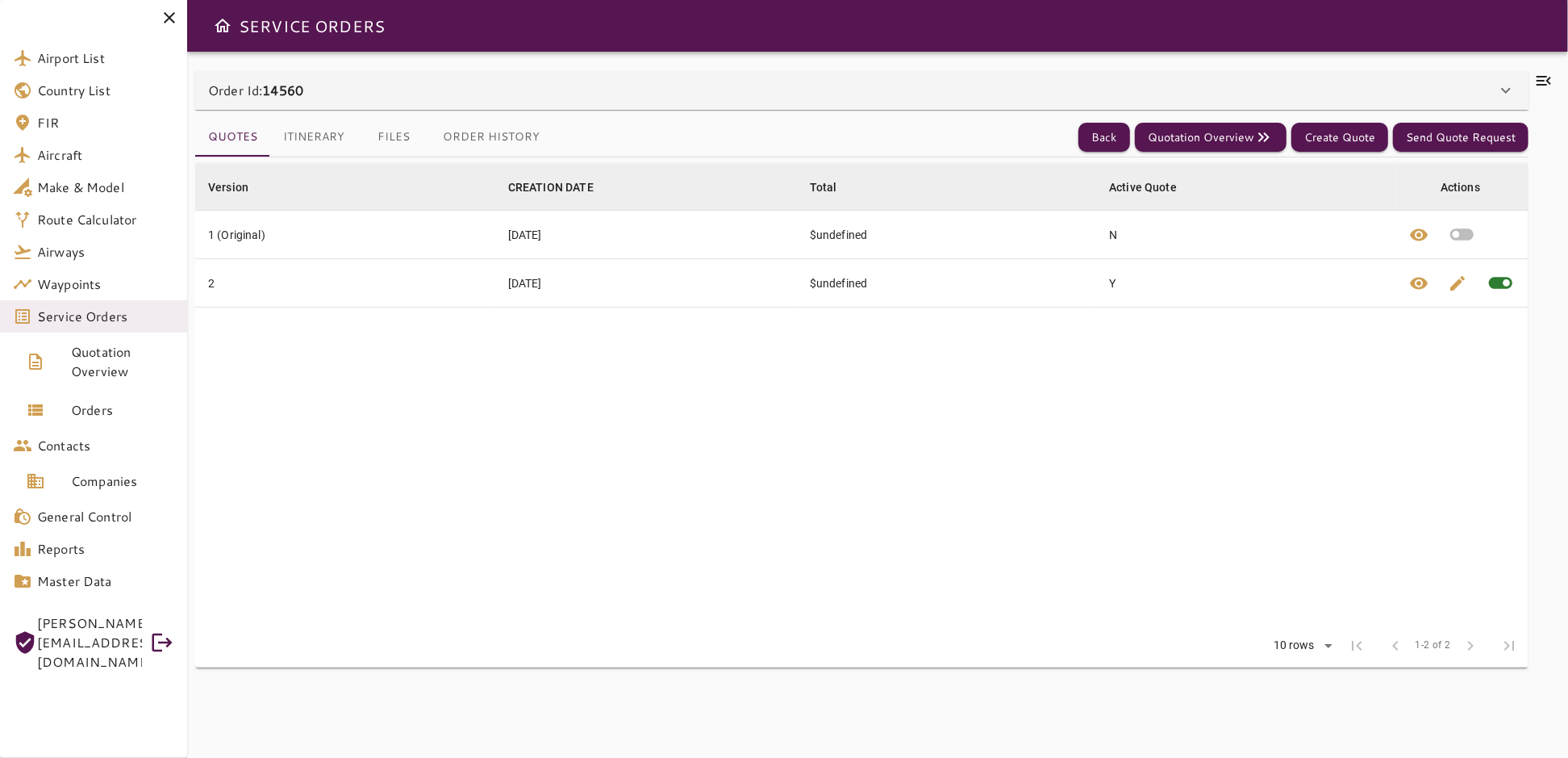
click at [1504, 91] on icon at bounding box center [1506, 90] width 10 height 5
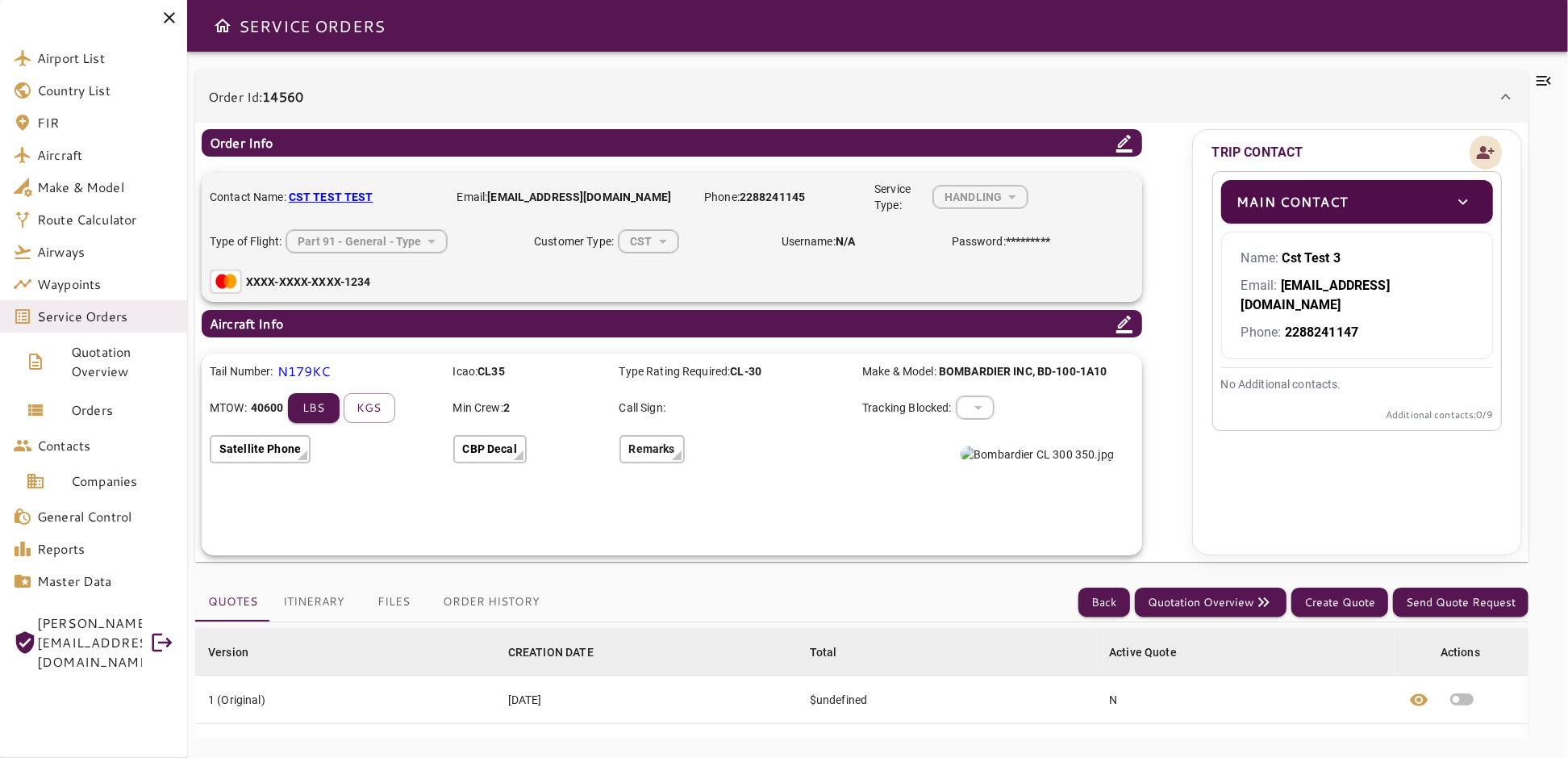
click at [1486, 152] on icon "Add new contact" at bounding box center [1487, 152] width 19 height 24
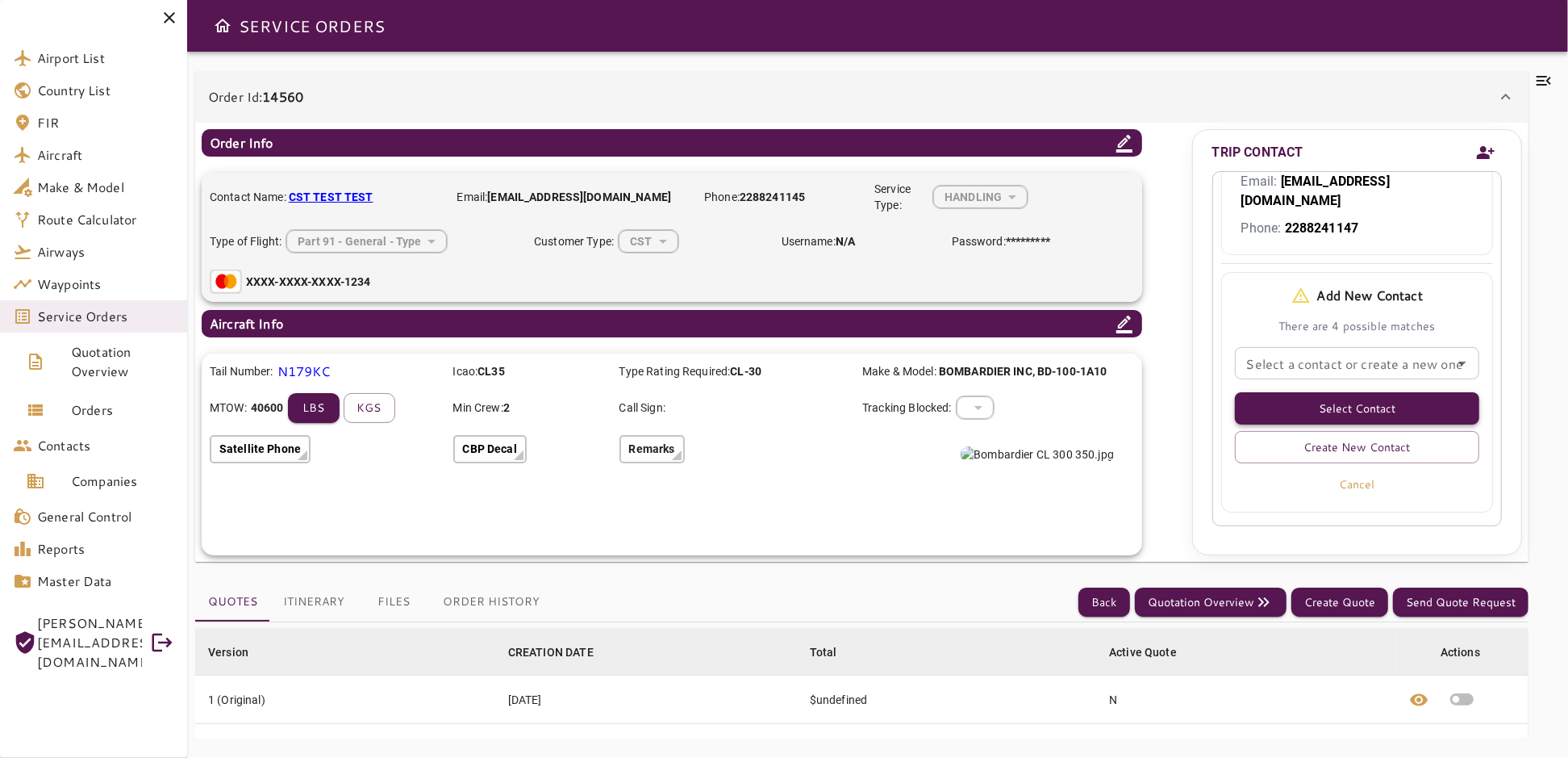
scroll to position [106, 0]
click at [1453, 351] on icon "Open" at bounding box center [1463, 360] width 19 height 19
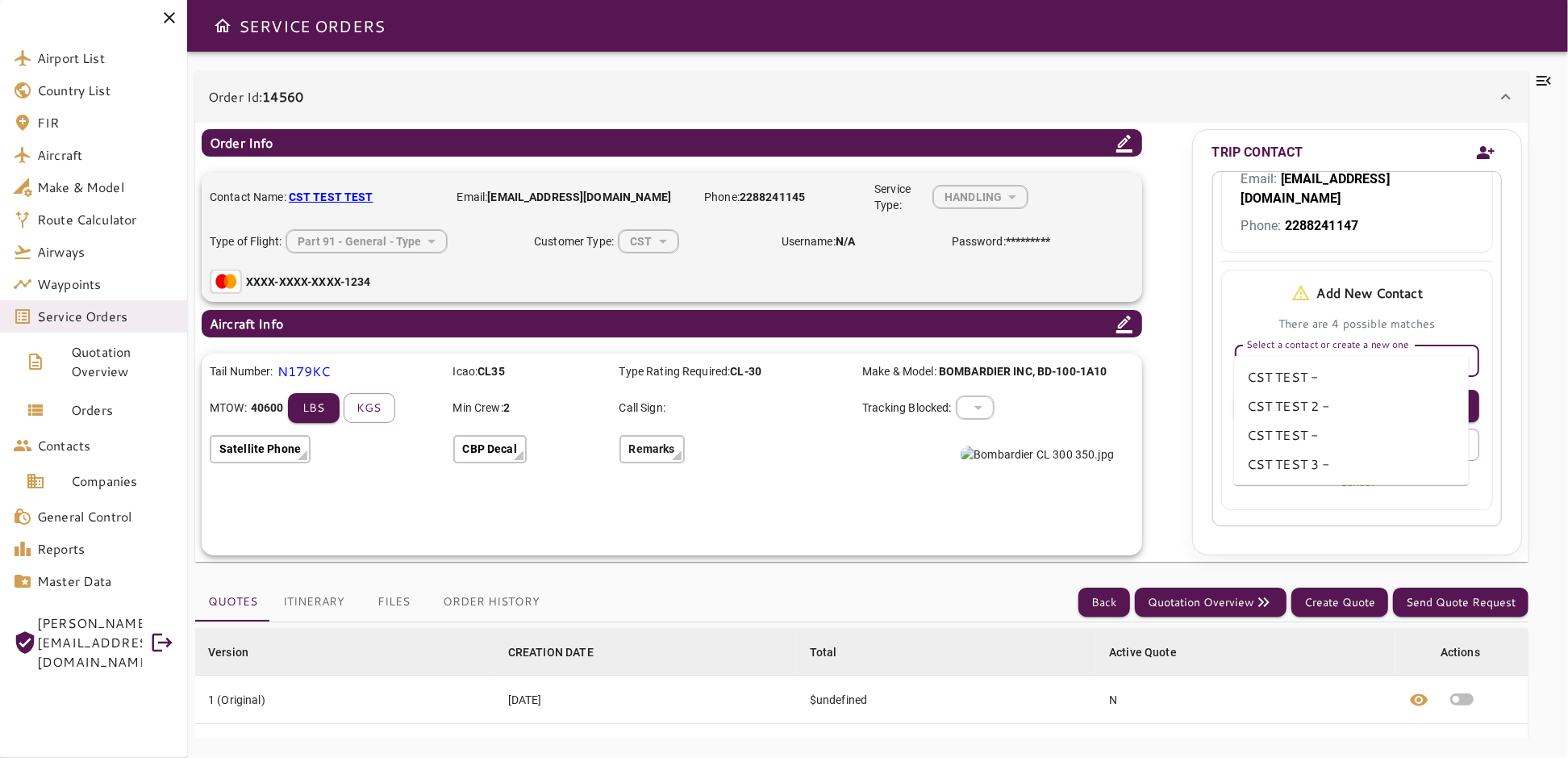
click at [1453, 351] on icon "Close" at bounding box center [1463, 360] width 19 height 19
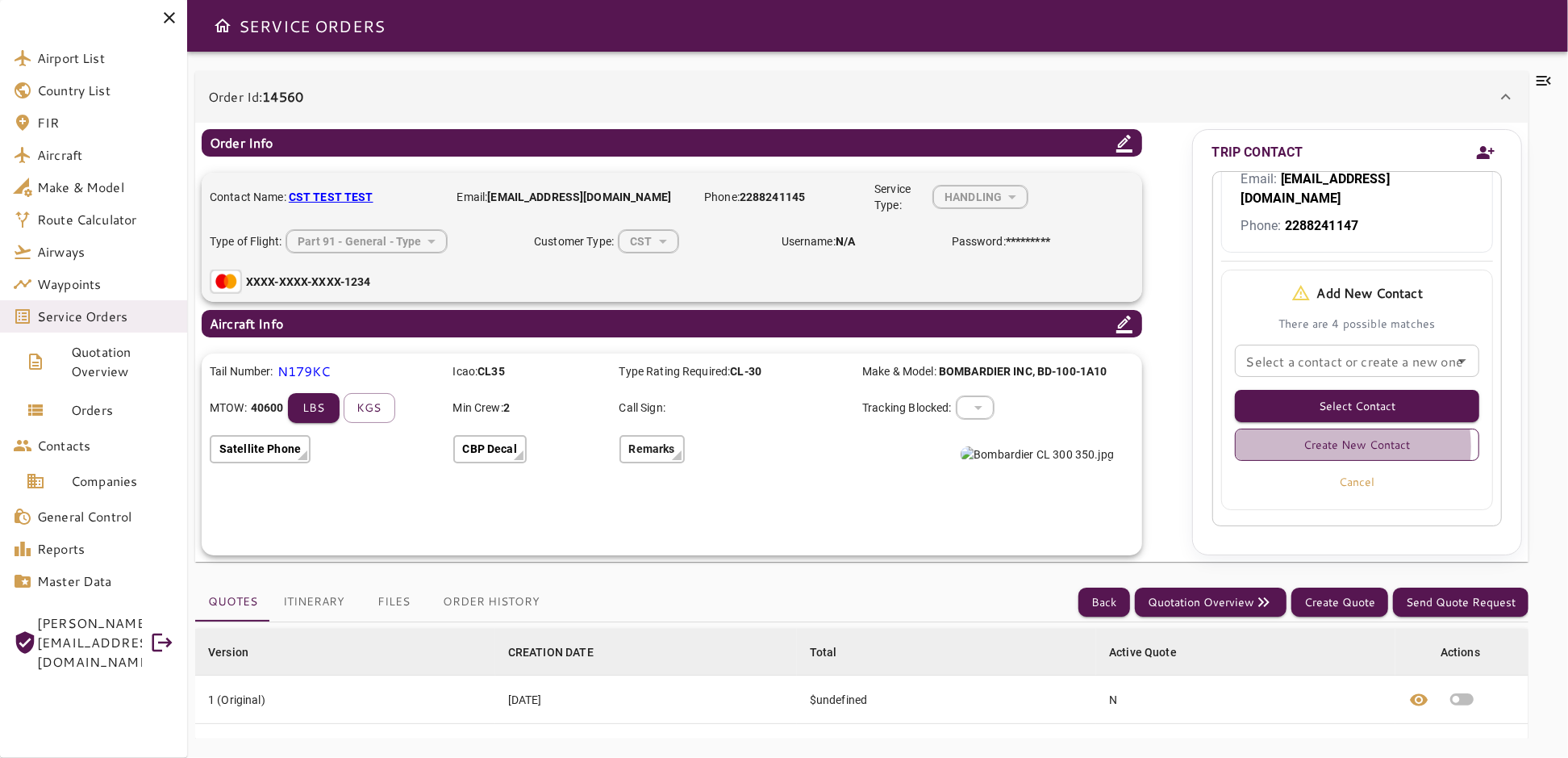
click at [1336, 429] on button "Create New Contact" at bounding box center [1357, 445] width 244 height 32
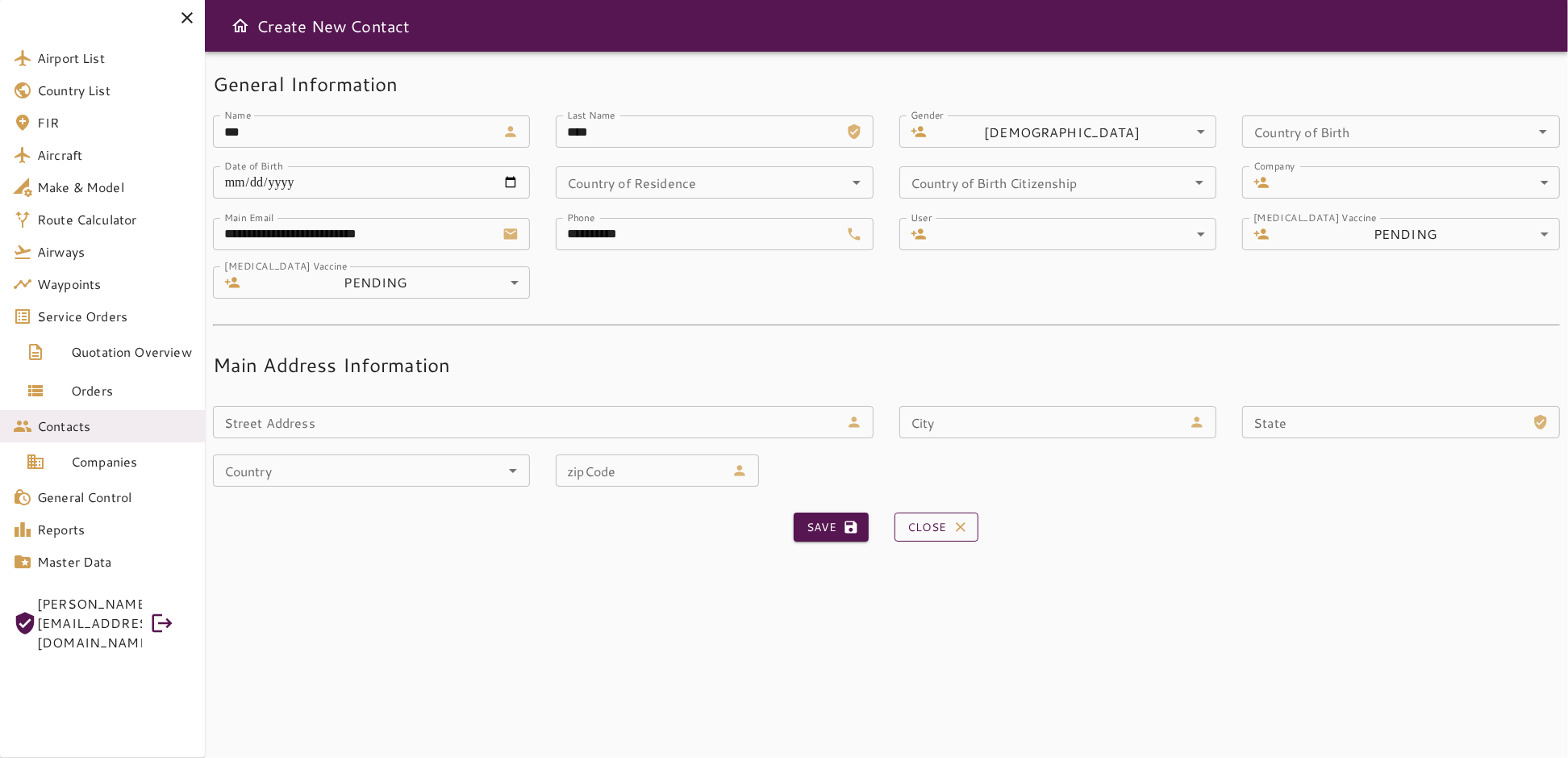
click at [931, 526] on button "Close" at bounding box center [937, 528] width 84 height 30
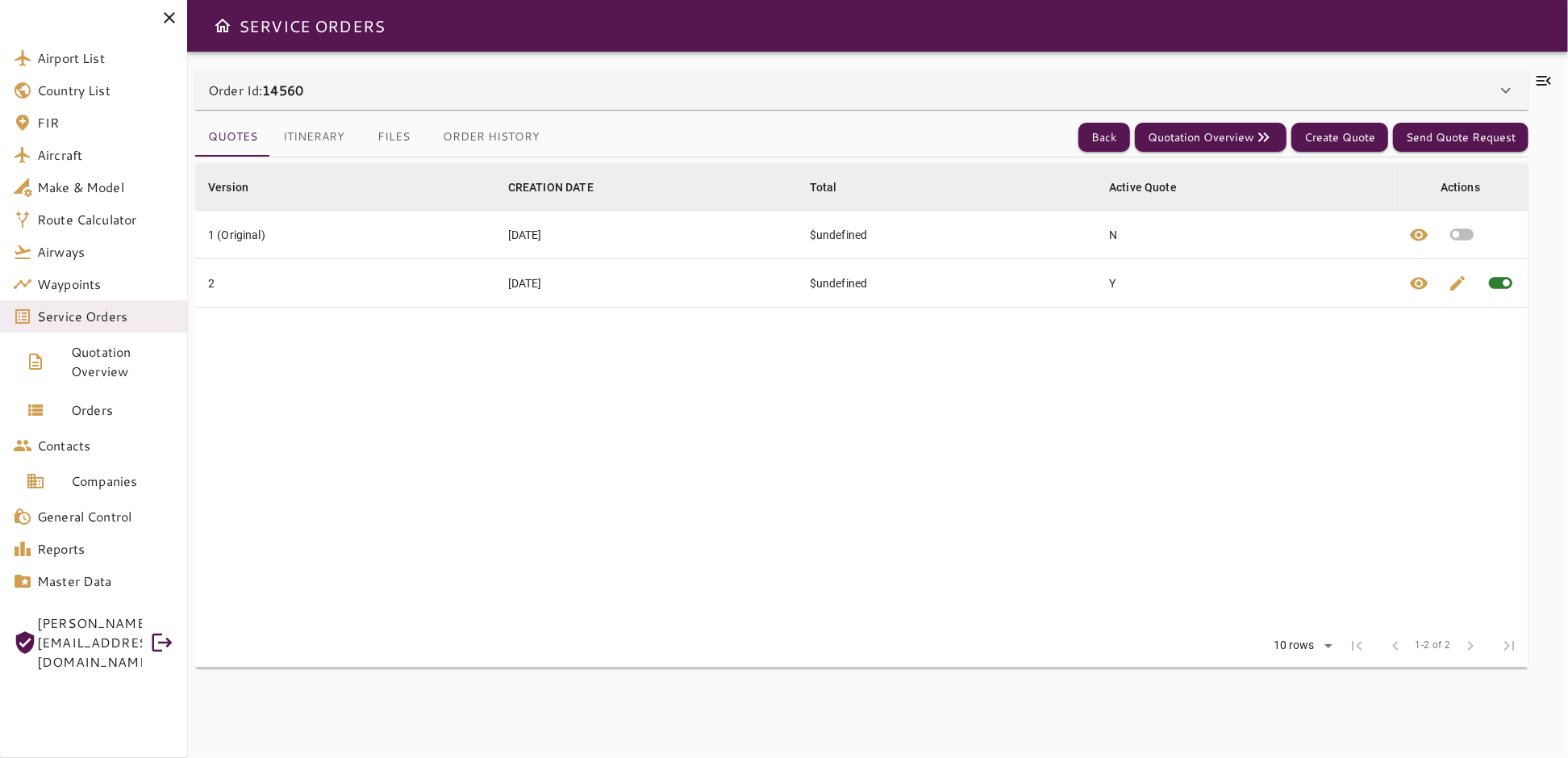
click at [1505, 81] on icon at bounding box center [1506, 90] width 19 height 19
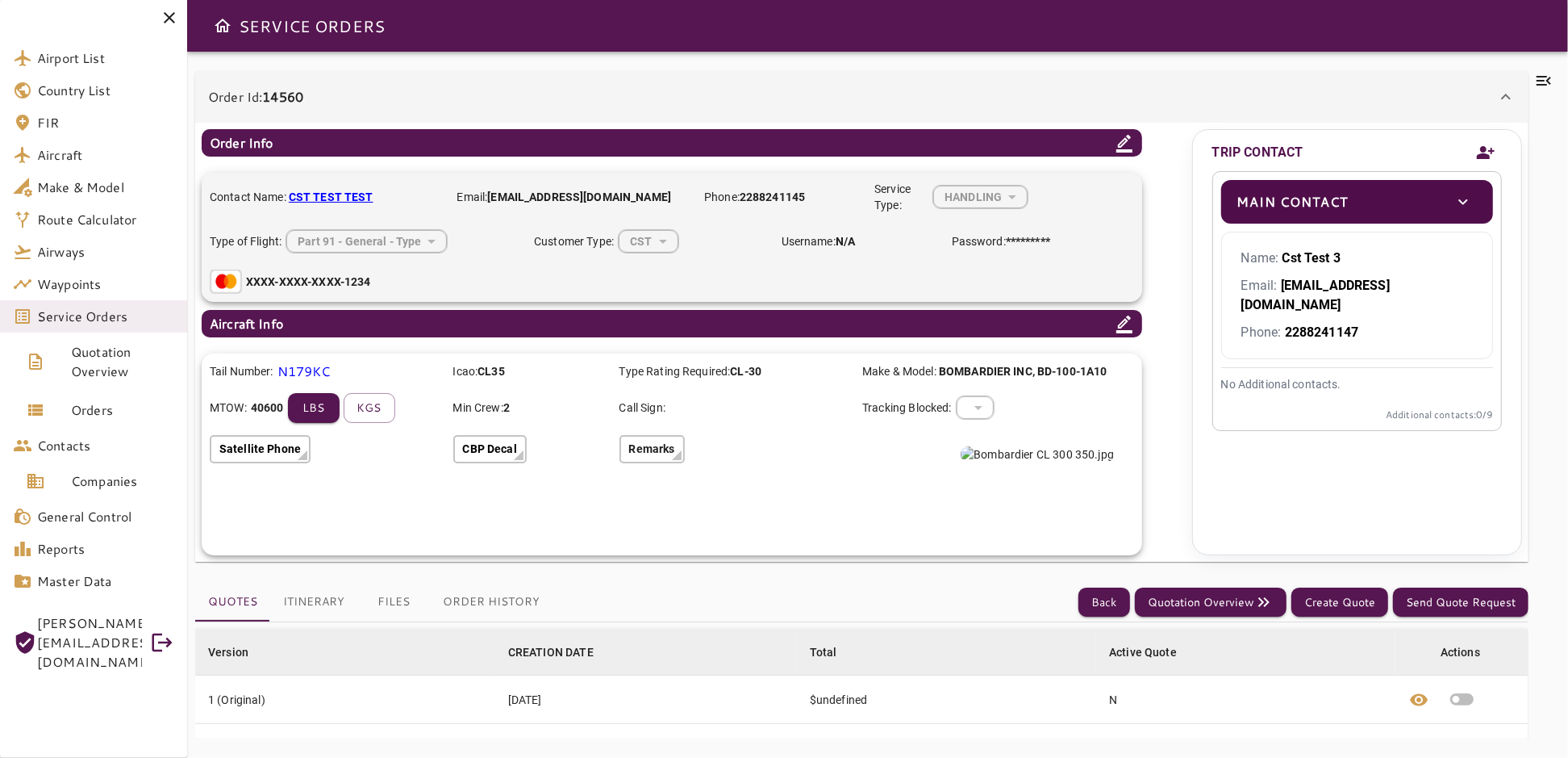
click at [1483, 145] on icon "Add new contact" at bounding box center [1487, 152] width 19 height 24
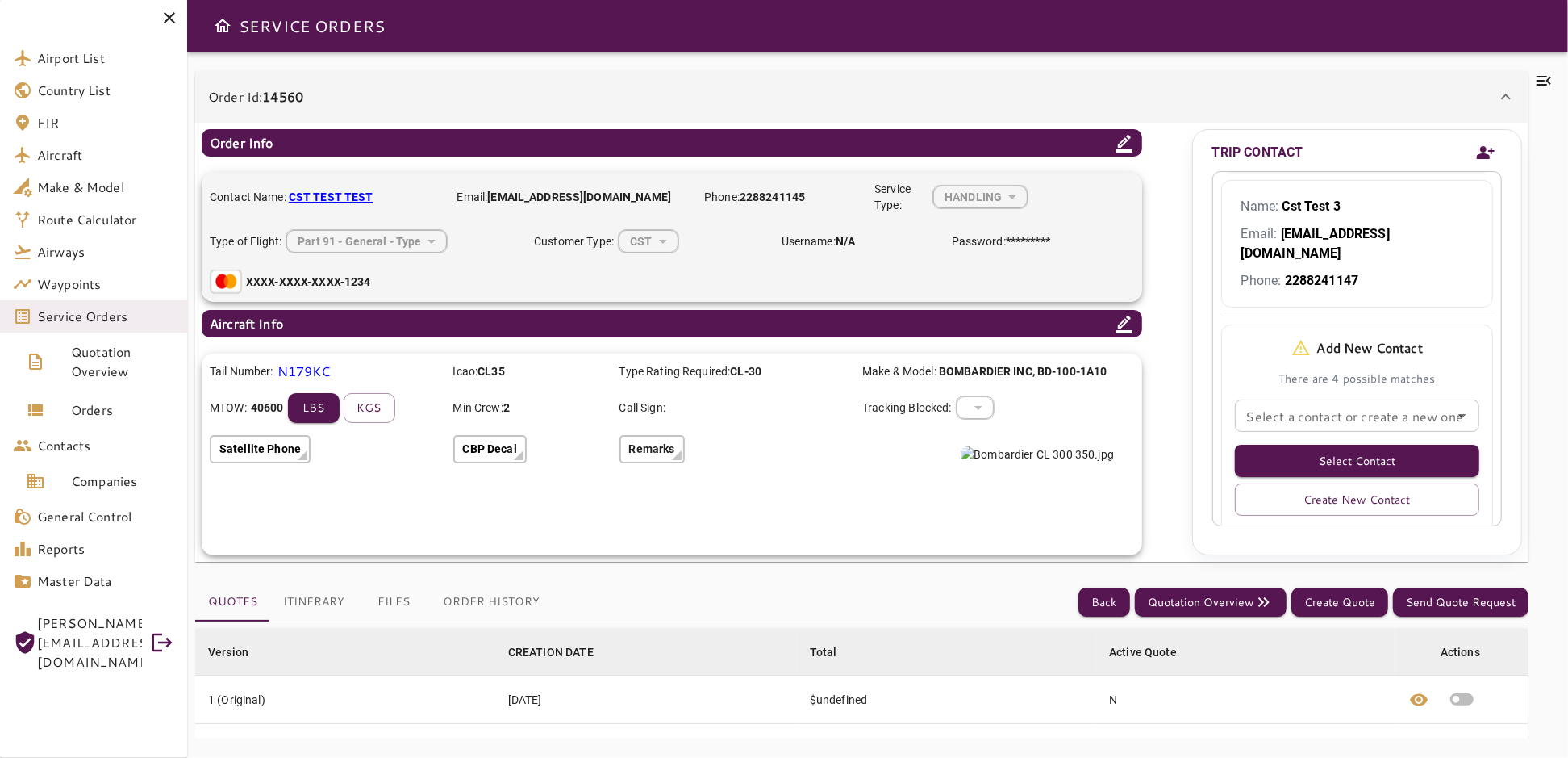
scroll to position [106, 0]
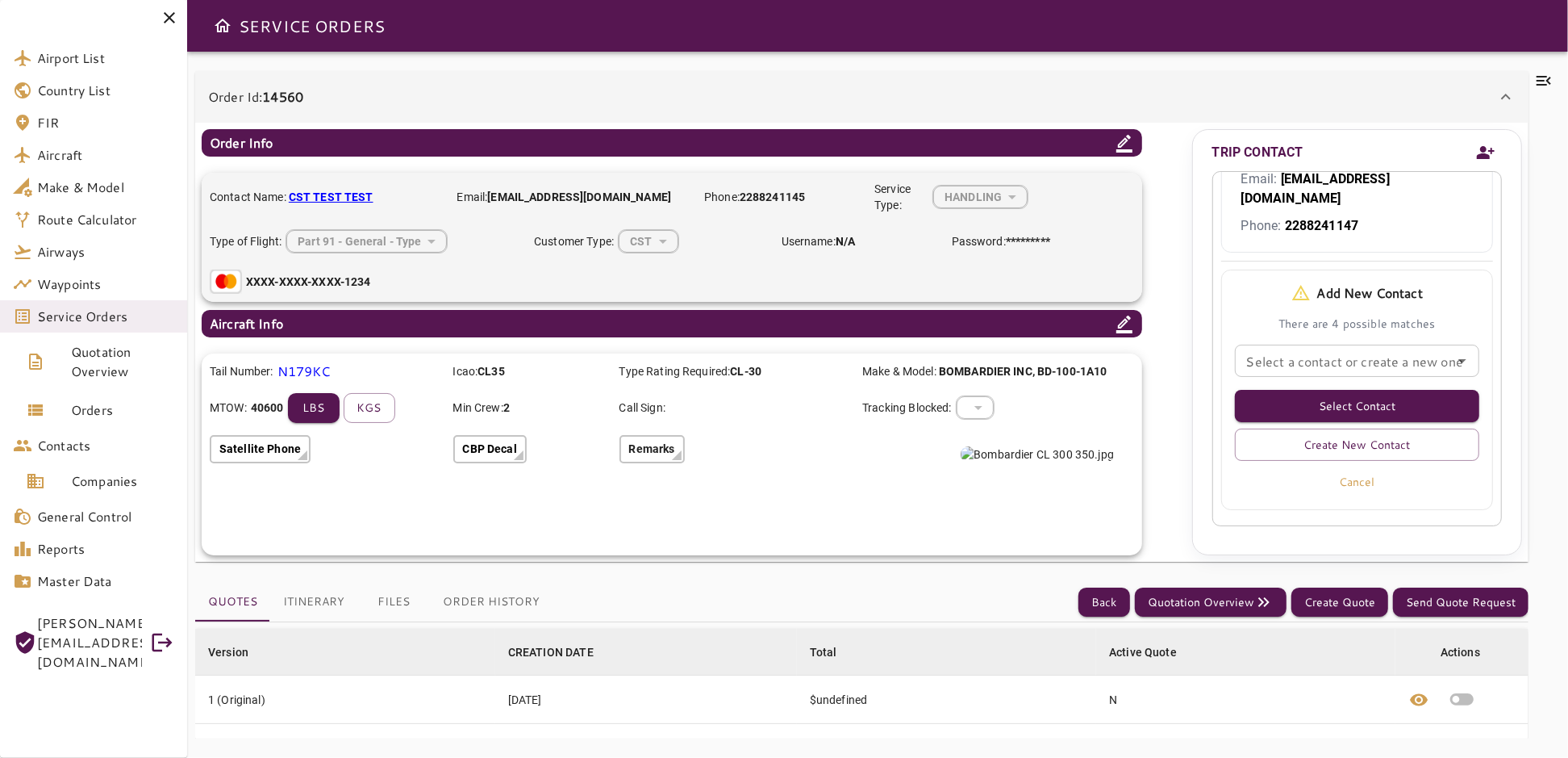
click at [1453, 351] on icon "Open" at bounding box center [1463, 360] width 19 height 19
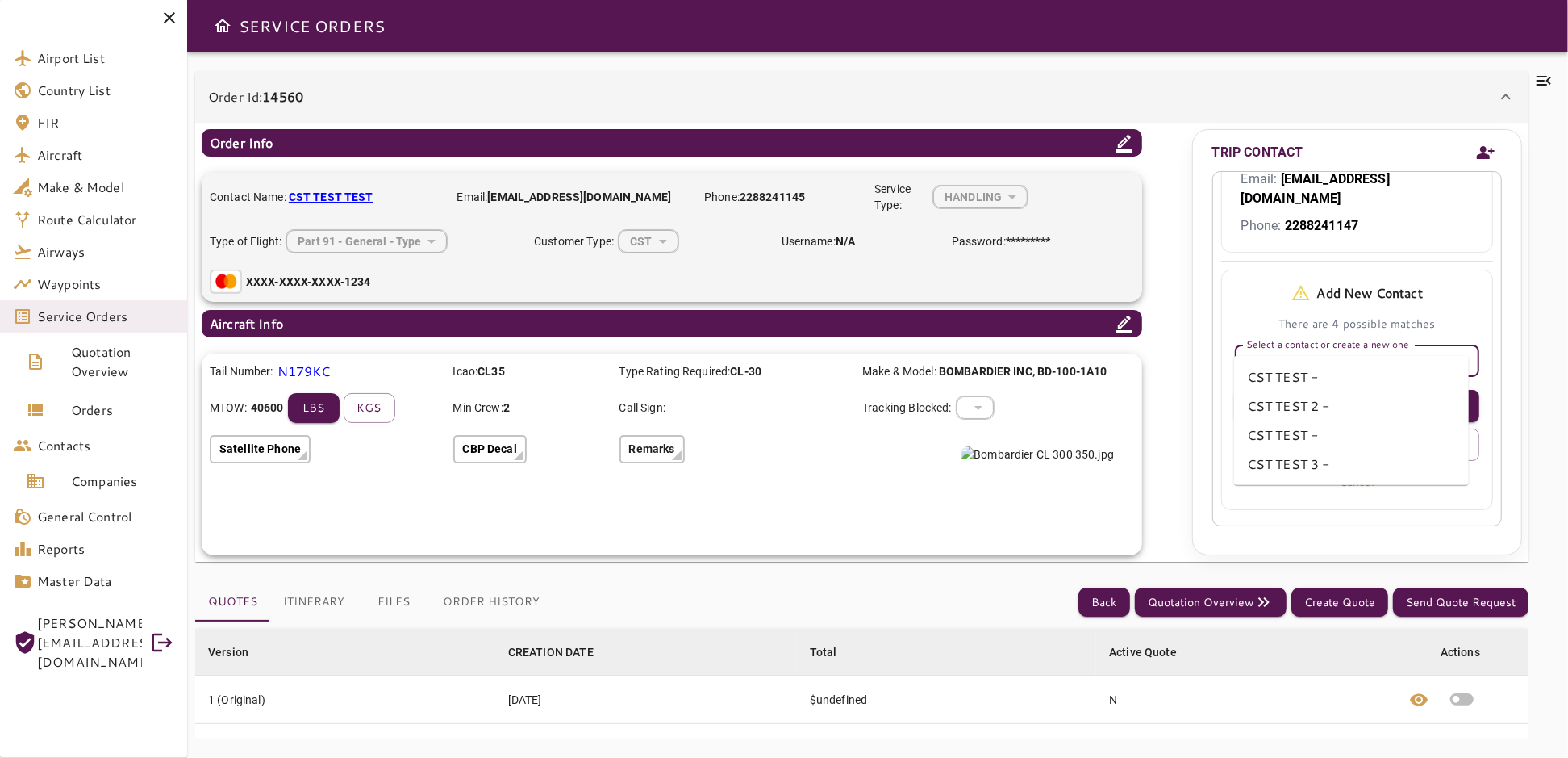
click at [1302, 408] on li "CST TEST 2 -" at bounding box center [1351, 406] width 235 height 29
type input "**********"
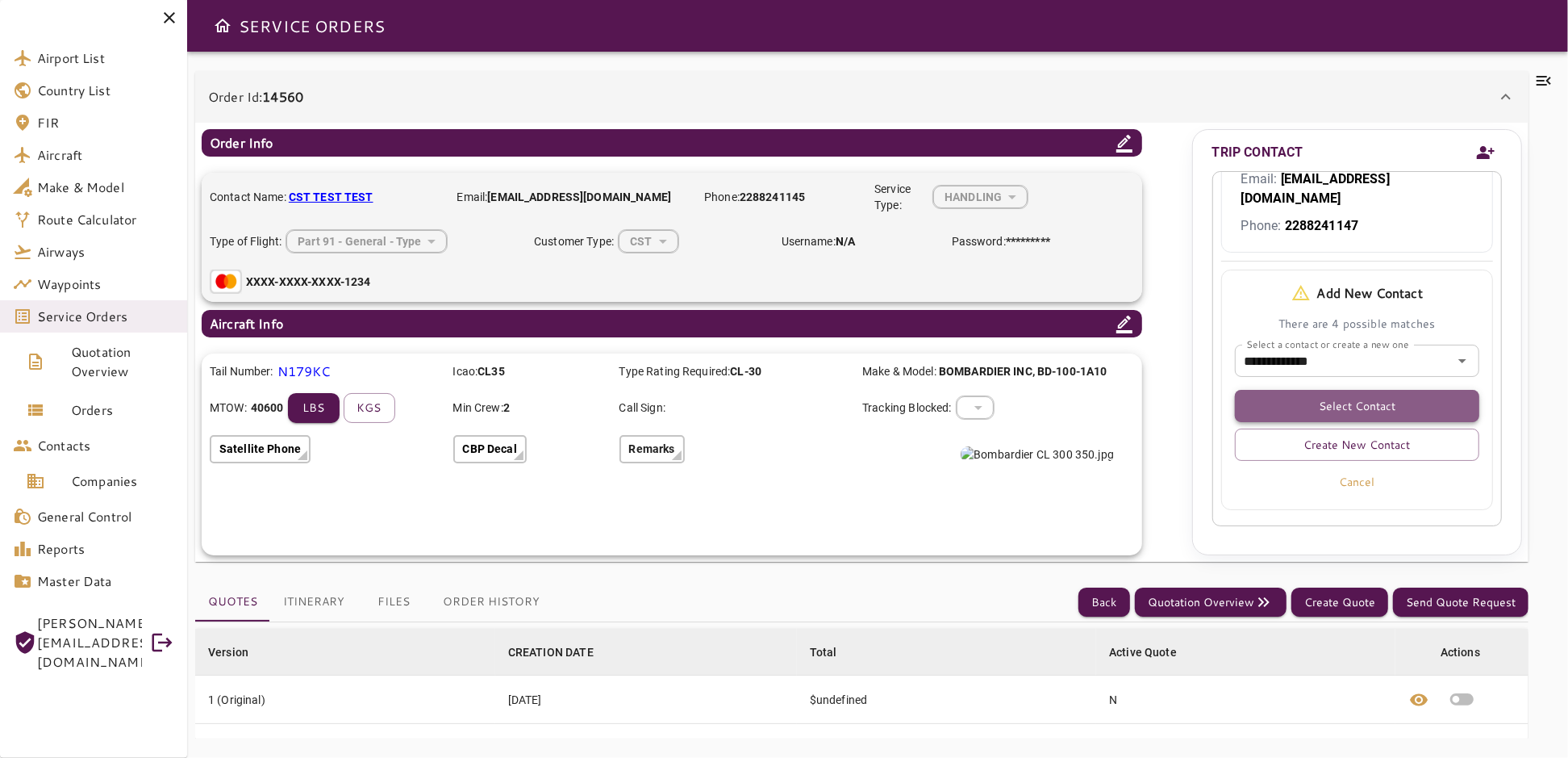
click at [1371, 390] on button "Select Contact" at bounding box center [1357, 406] width 244 height 32
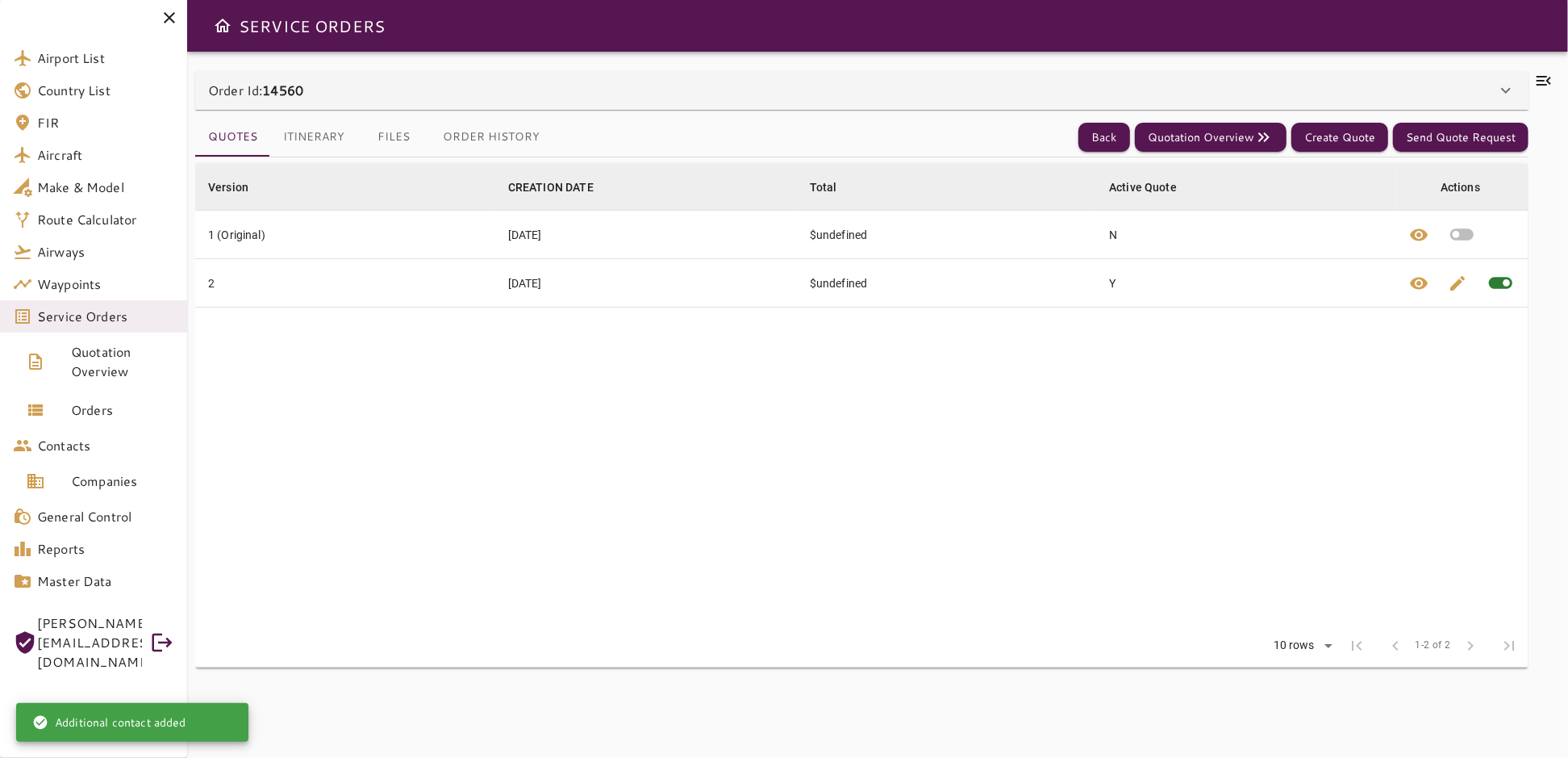
click at [1506, 84] on icon at bounding box center [1506, 90] width 19 height 19
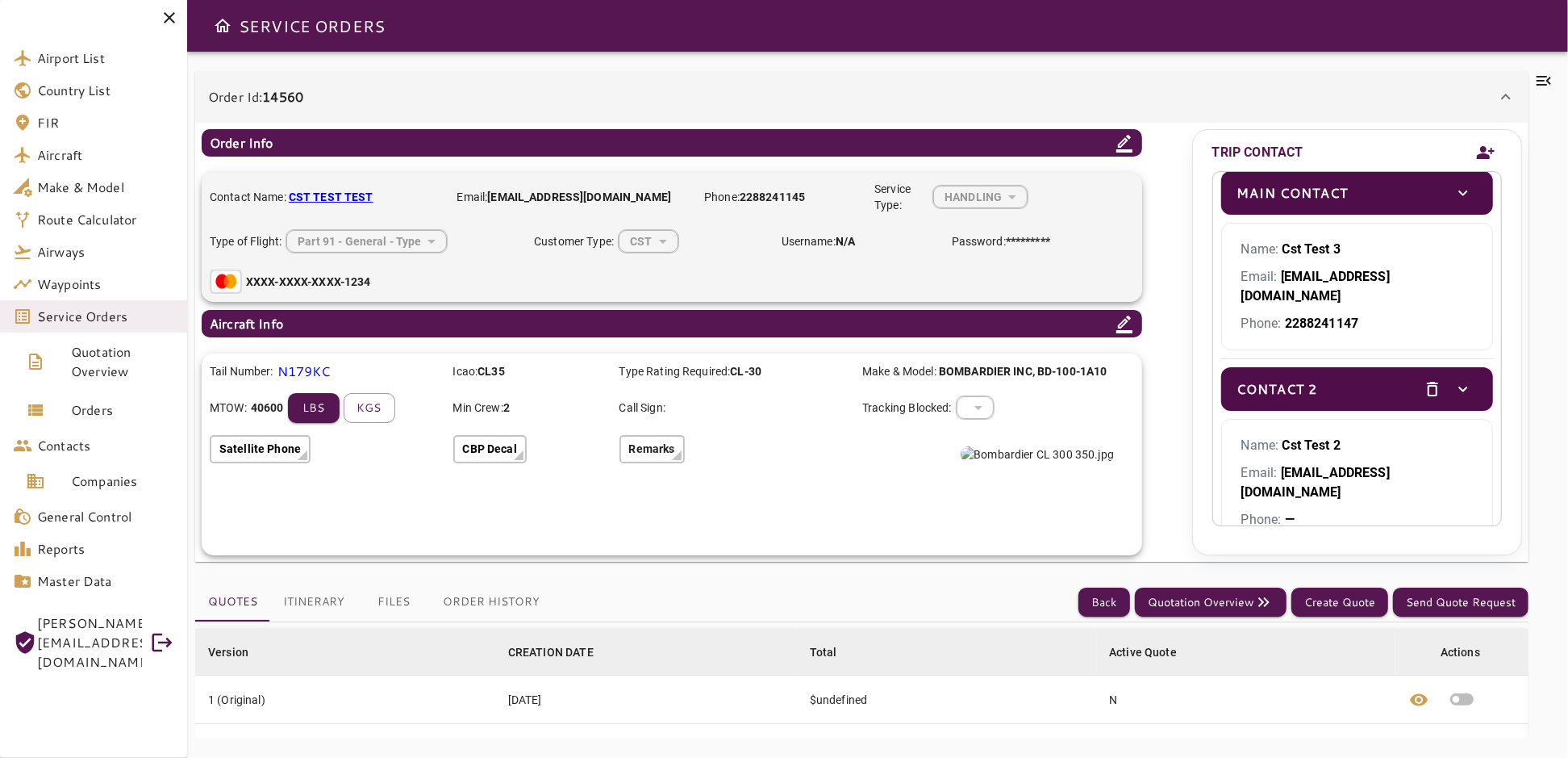
scroll to position [0, 0]
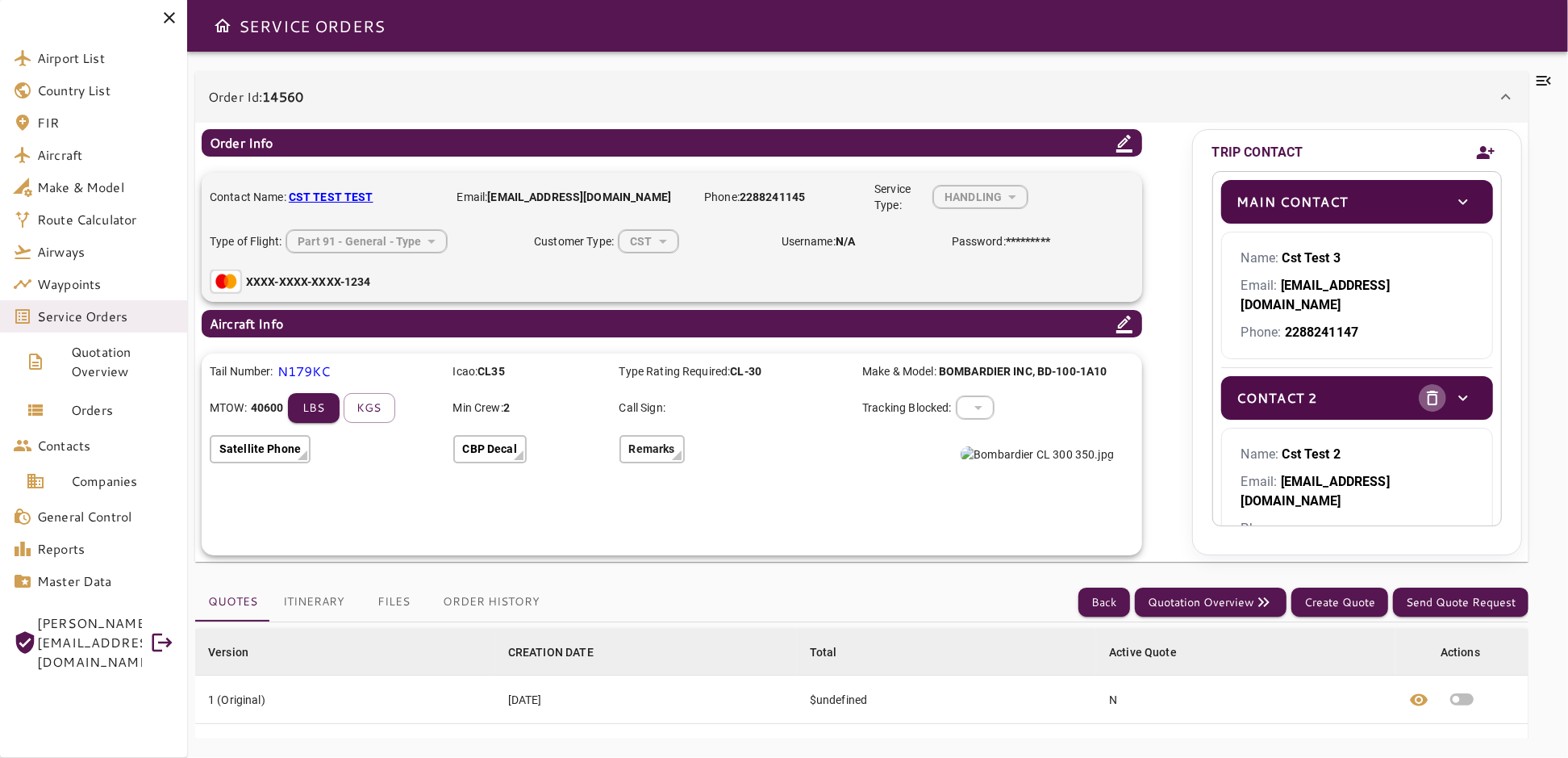
click at [1423, 388] on icon "delete" at bounding box center [1433, 398] width 19 height 19
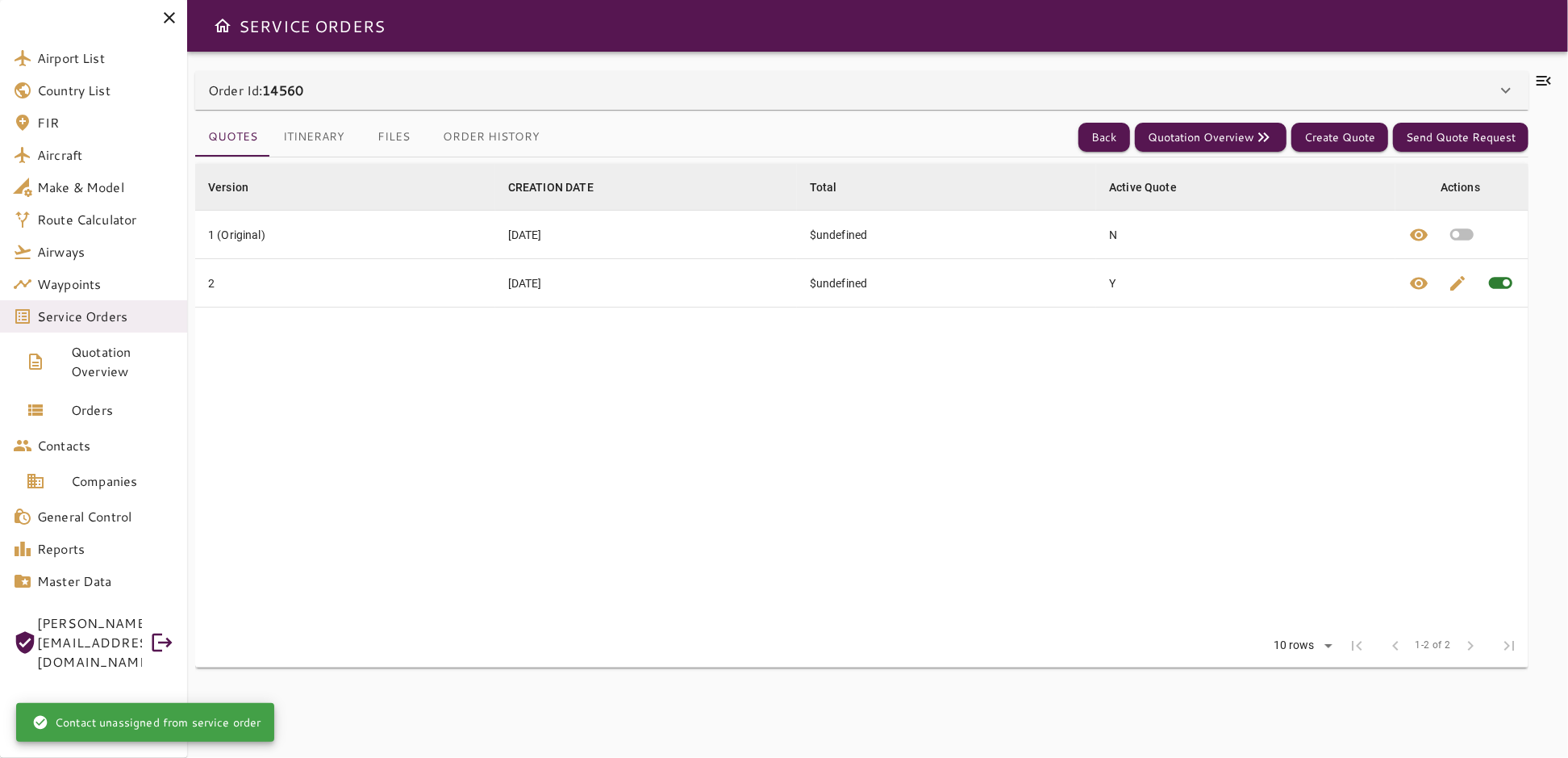
click at [1502, 89] on icon at bounding box center [1506, 90] width 10 height 5
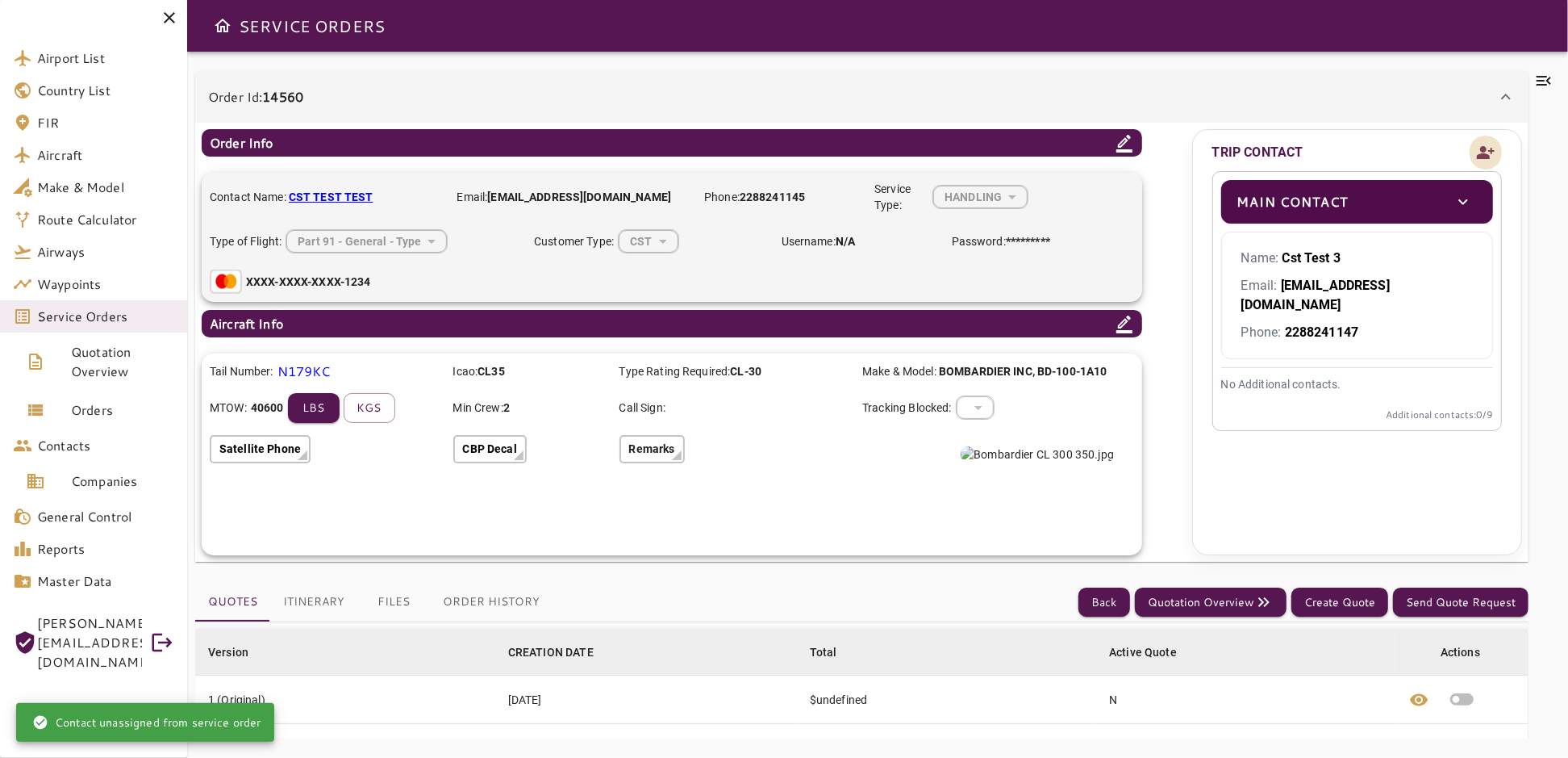
click at [1487, 155] on icon "Add new contact" at bounding box center [1487, 152] width 18 height 13
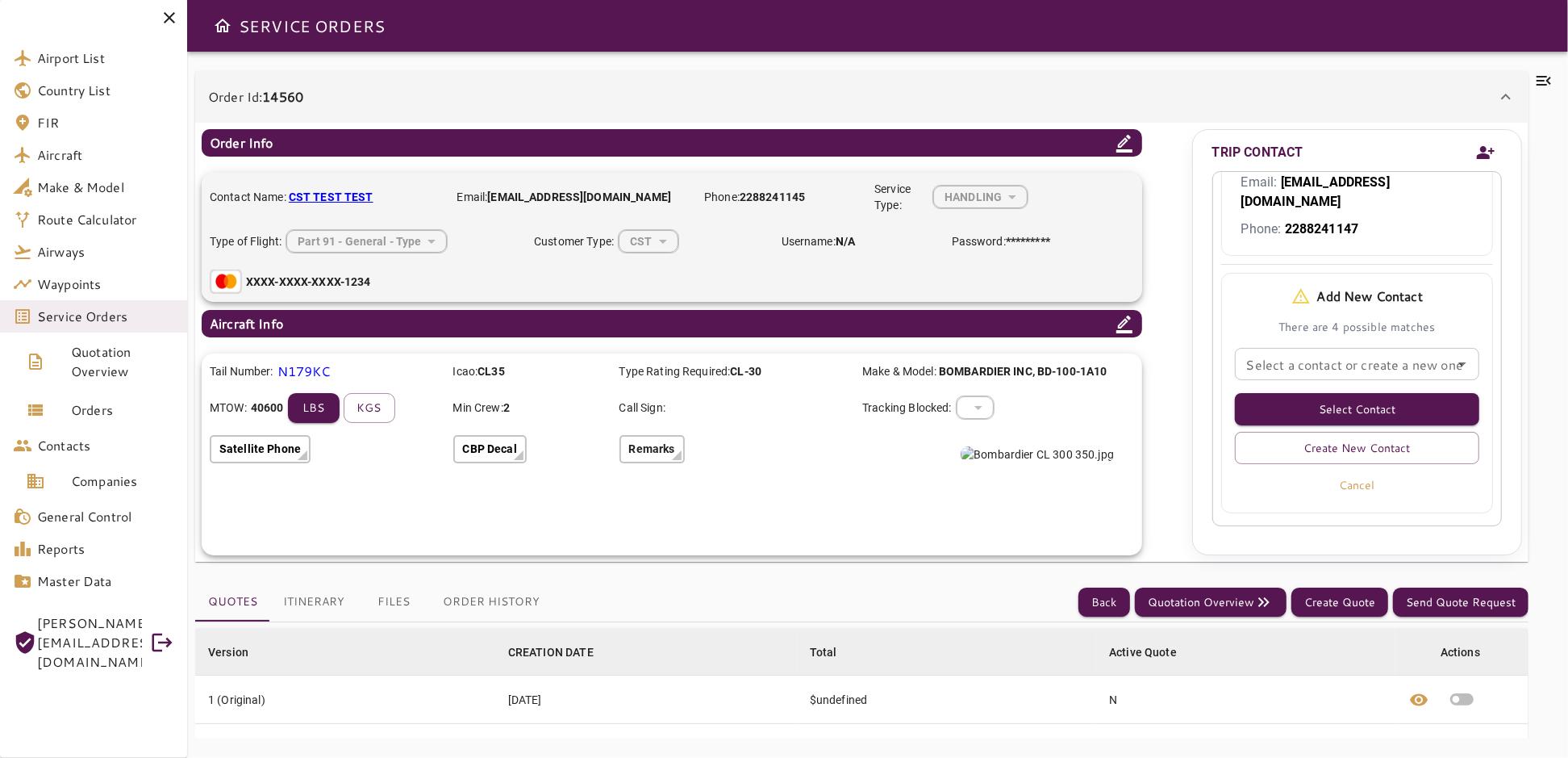
scroll to position [106, 0]
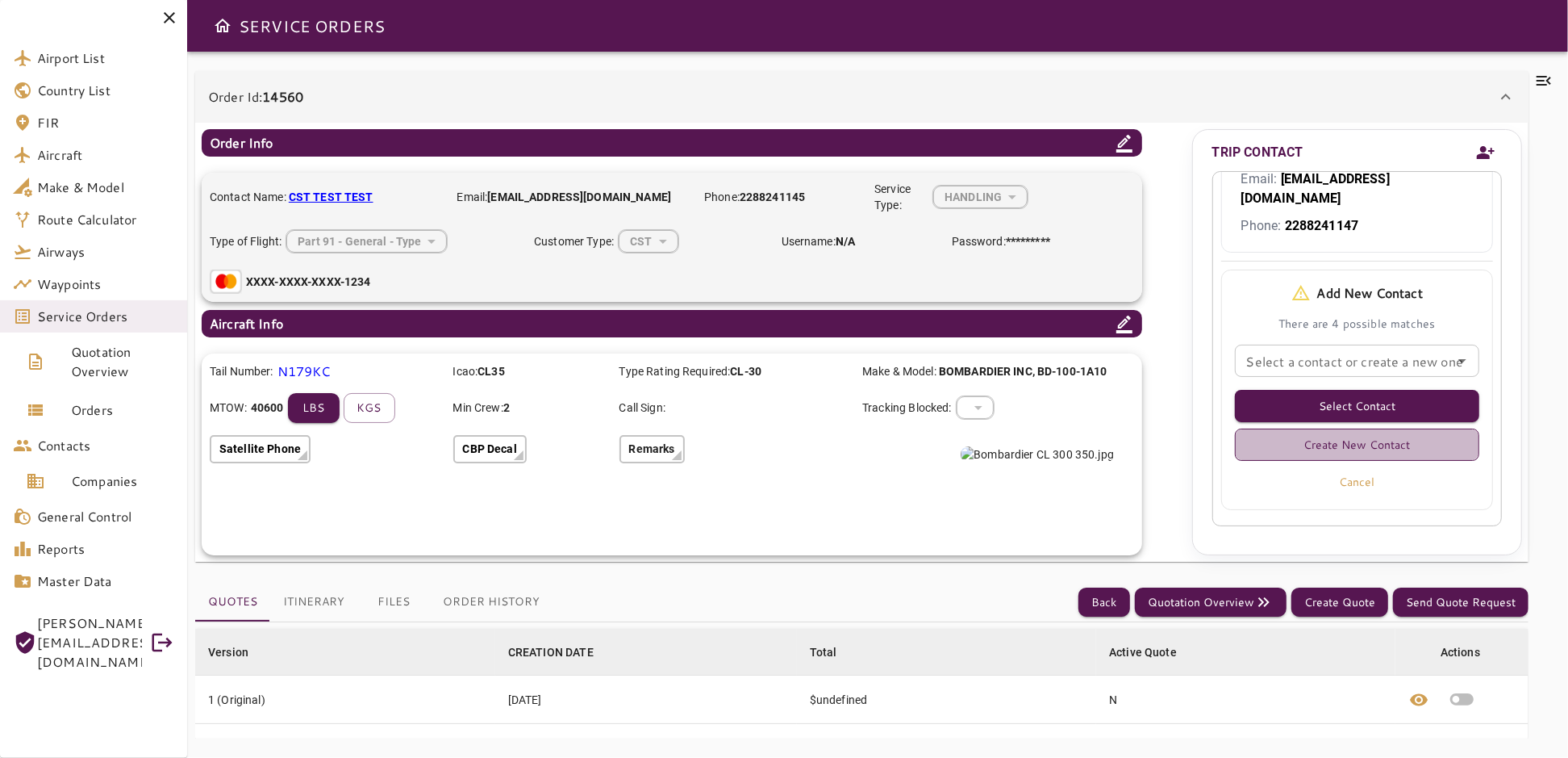
click at [1360, 429] on button "Create New Contact" at bounding box center [1357, 445] width 244 height 32
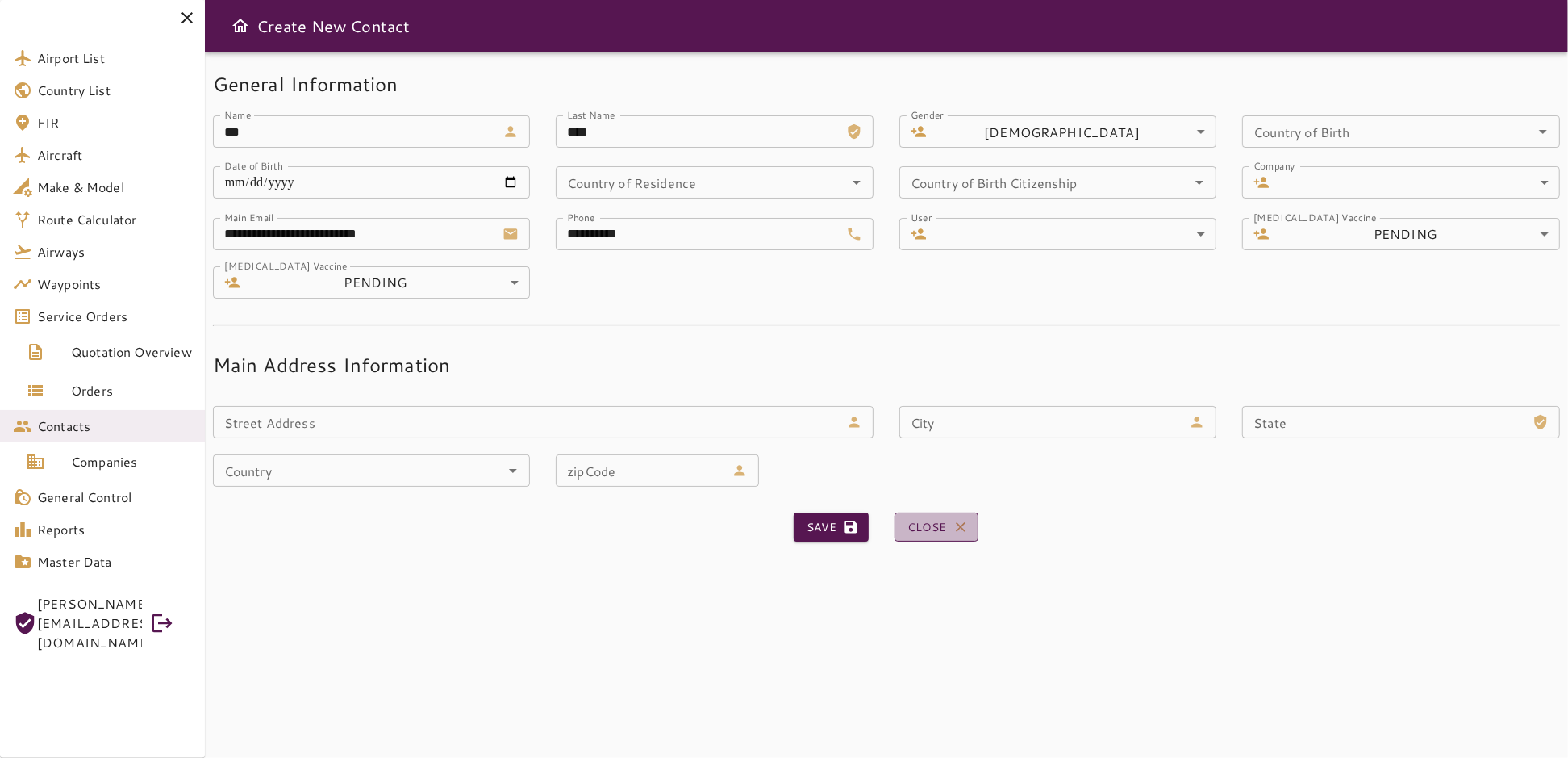
click at [945, 532] on button "Close" at bounding box center [937, 528] width 84 height 30
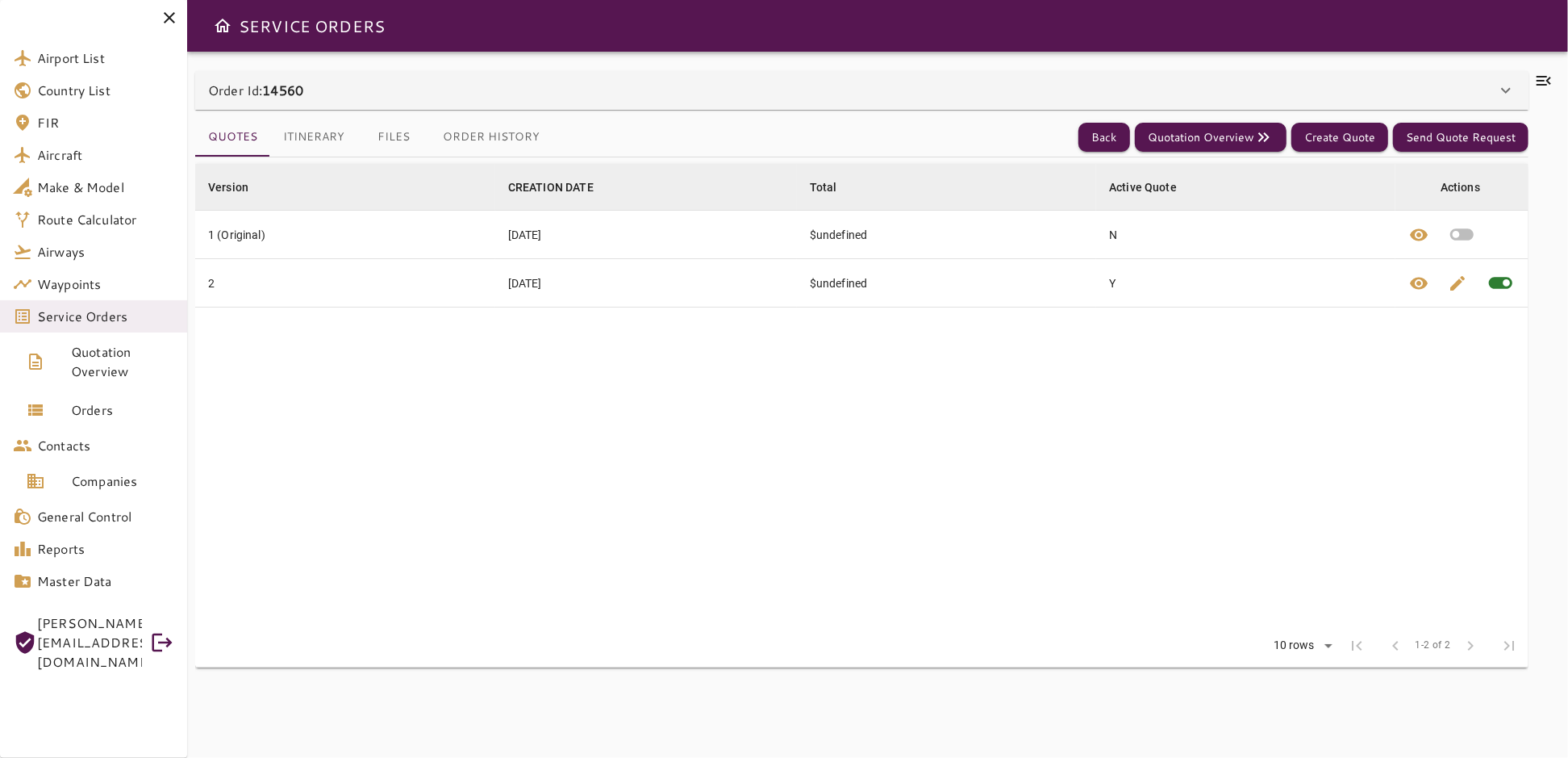
click at [1504, 92] on icon at bounding box center [1506, 90] width 19 height 19
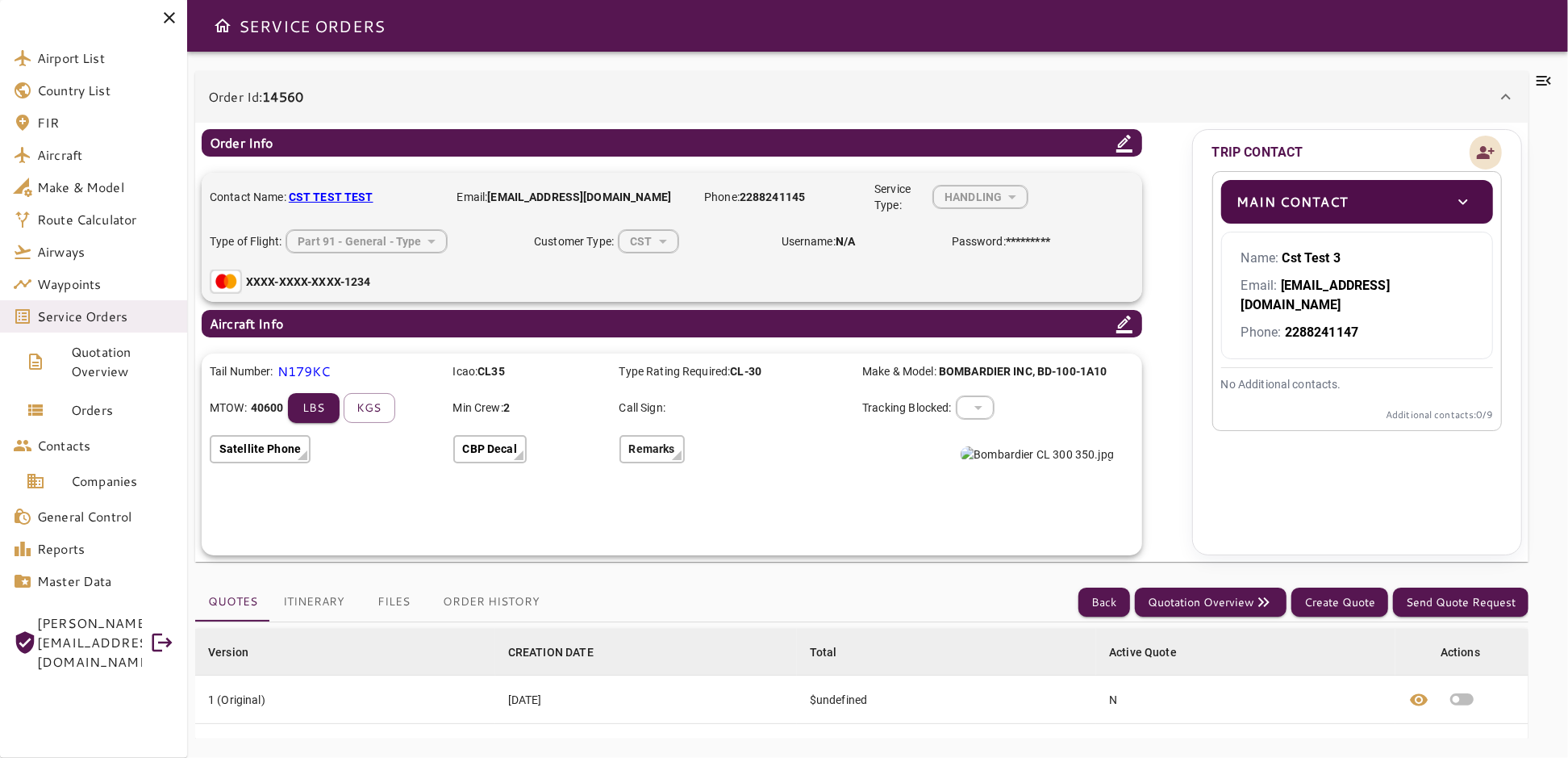
click at [1483, 153] on icon "Add new contact" at bounding box center [1487, 152] width 18 height 13
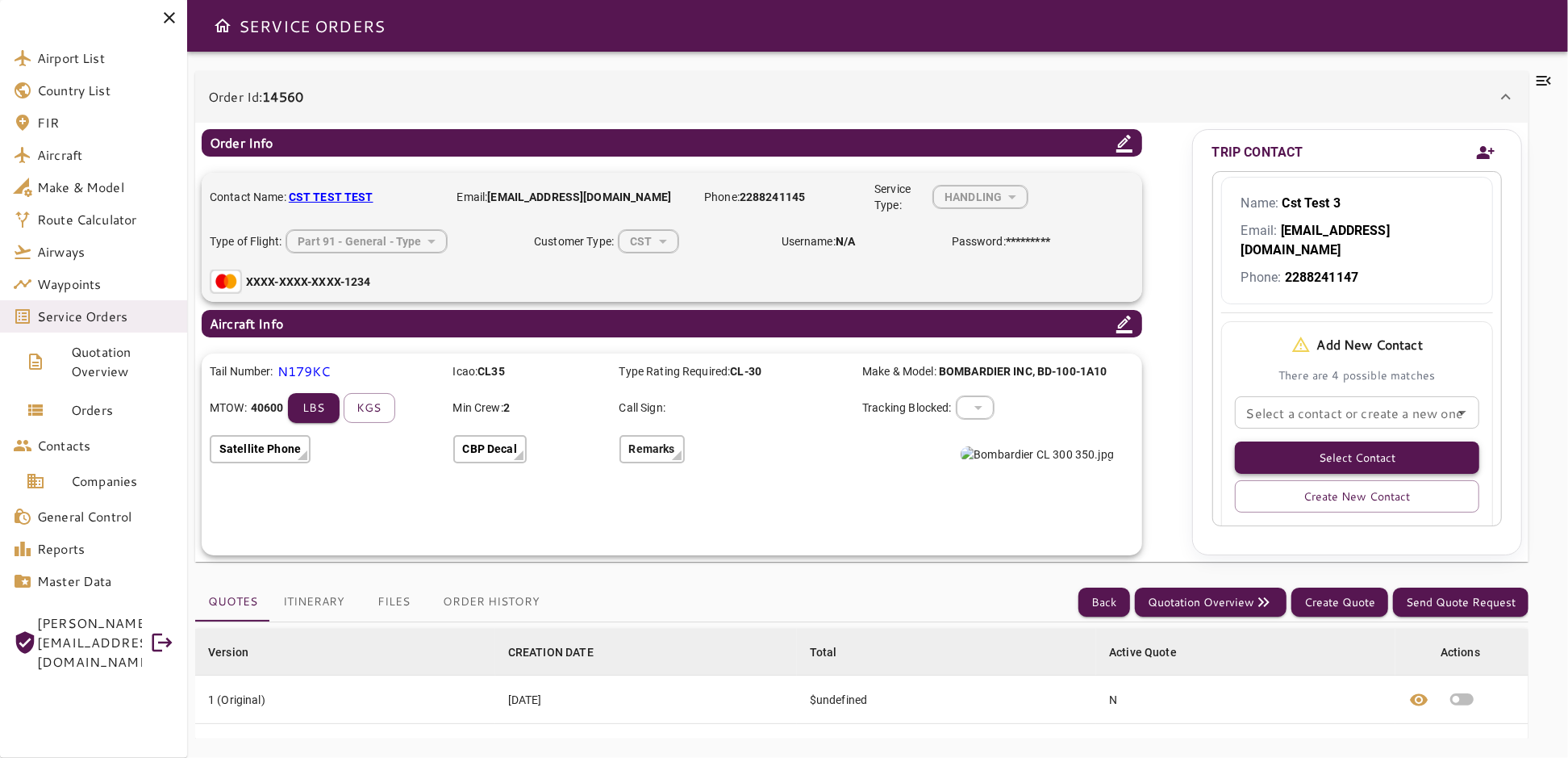
scroll to position [106, 0]
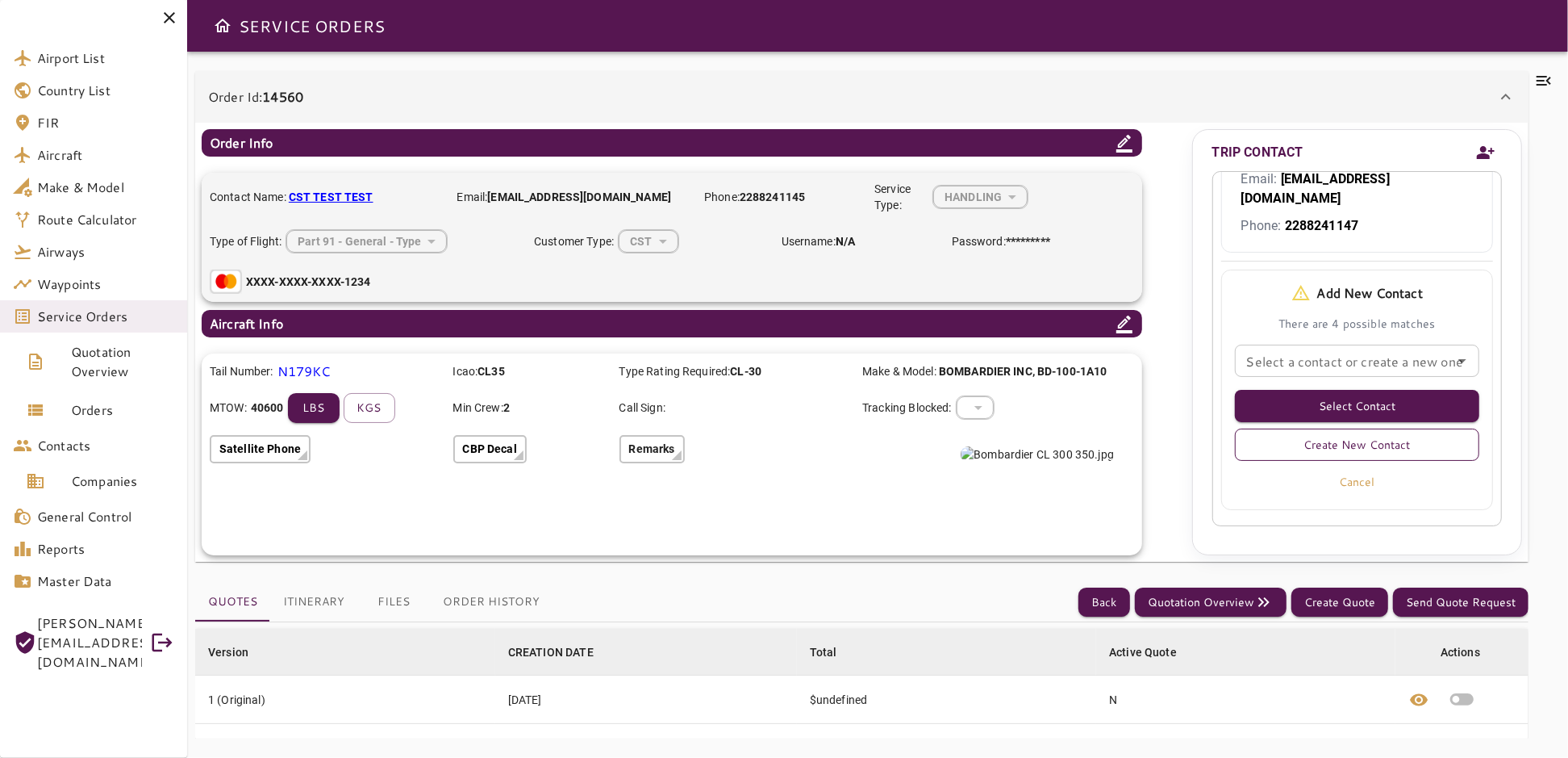
click at [1411, 429] on button "Create New Contact" at bounding box center [1357, 445] width 244 height 32
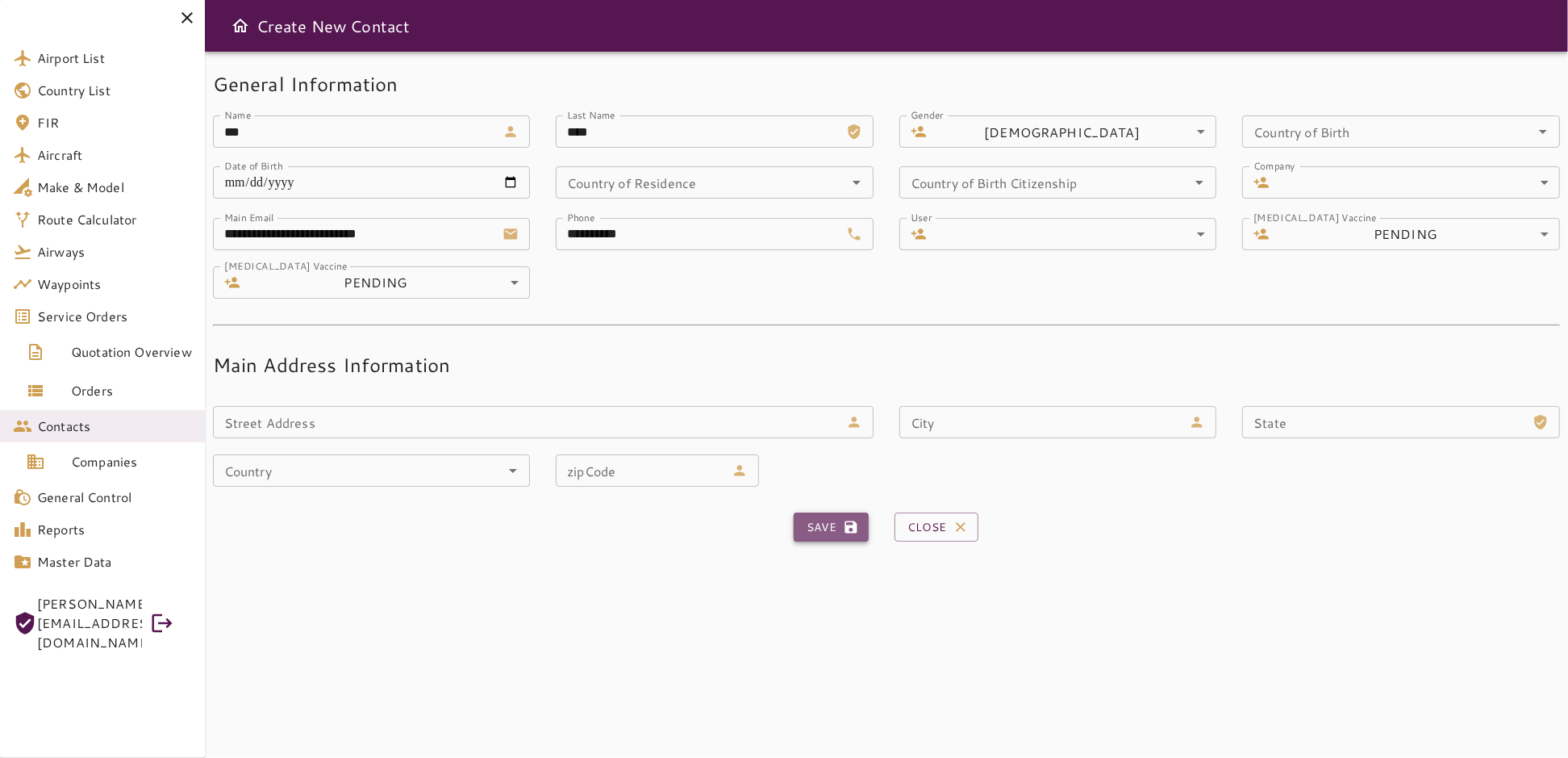
click at [838, 531] on button "Save" at bounding box center [831, 528] width 75 height 30
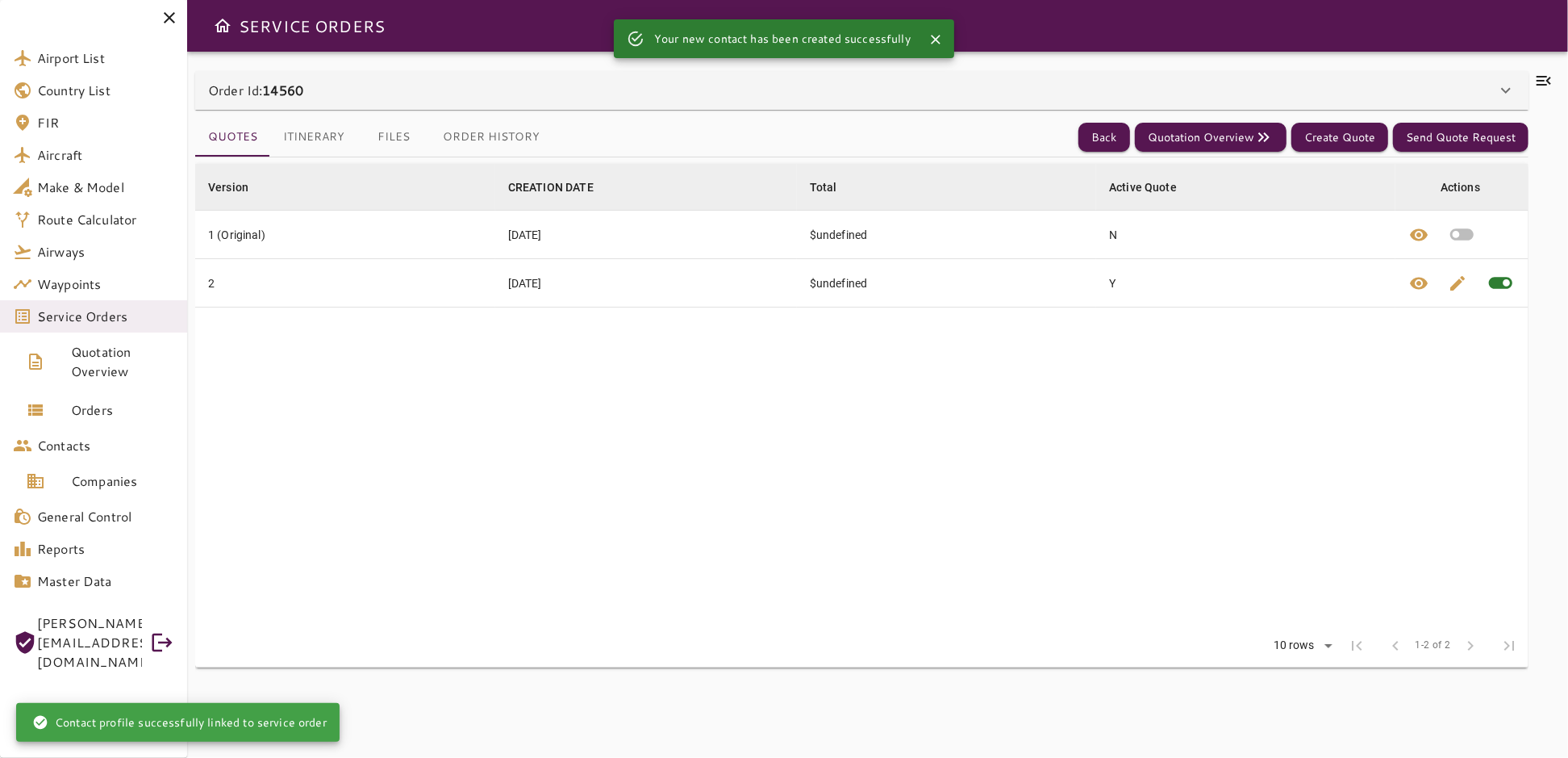
click at [1508, 87] on icon at bounding box center [1506, 90] width 19 height 19
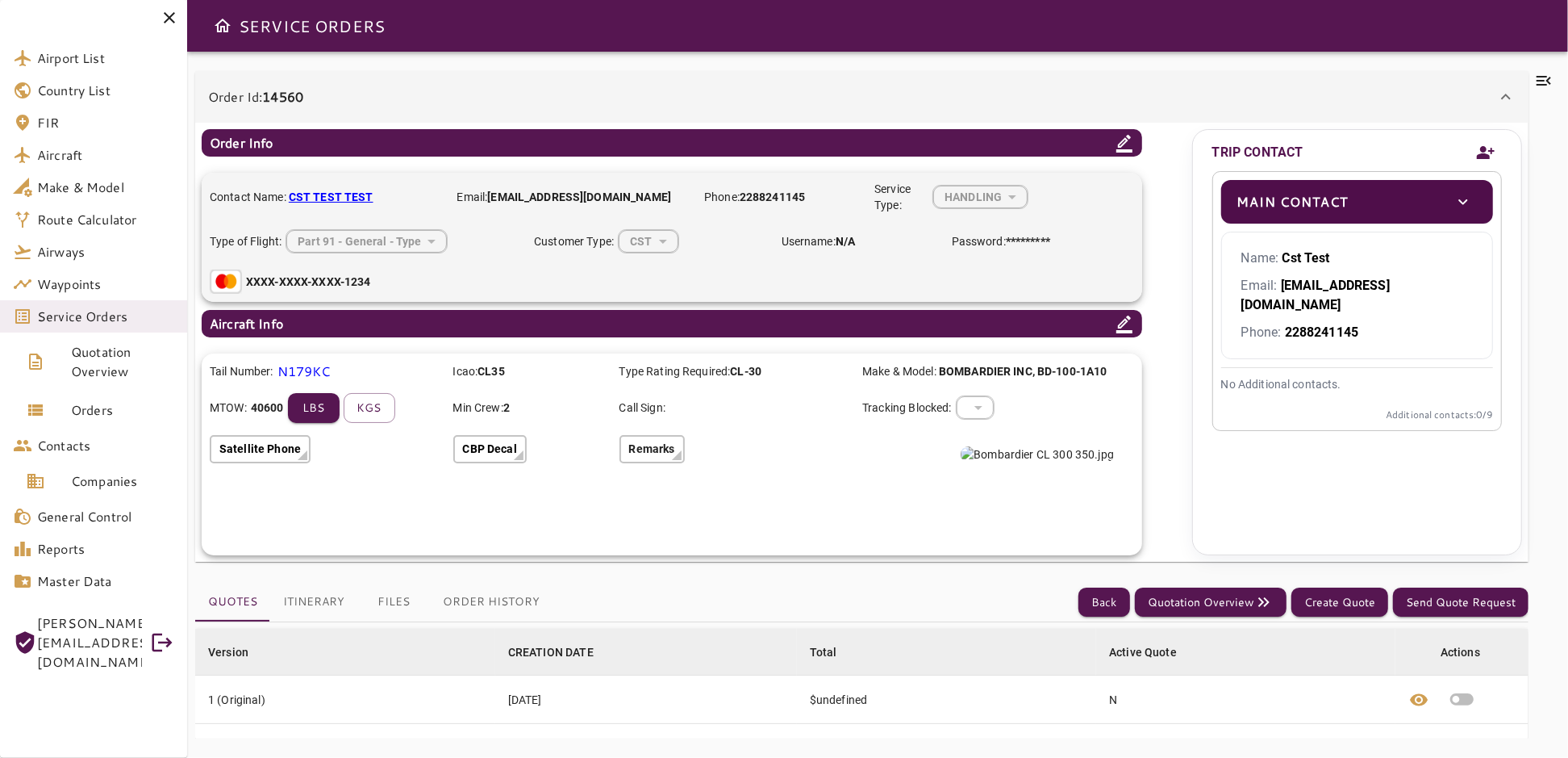
click at [1486, 157] on icon "Add new contact" at bounding box center [1487, 152] width 18 height 13
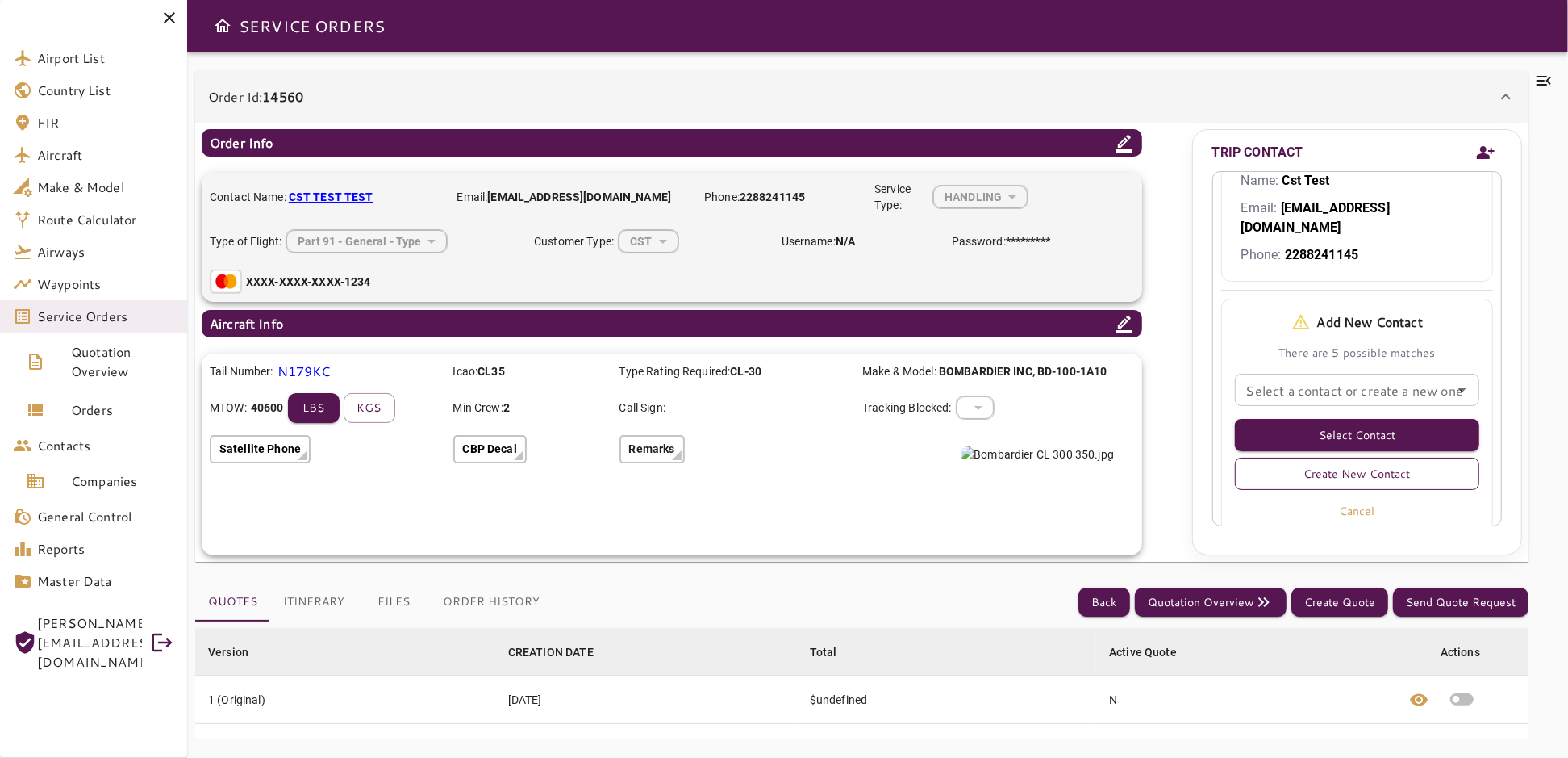
scroll to position [106, 0]
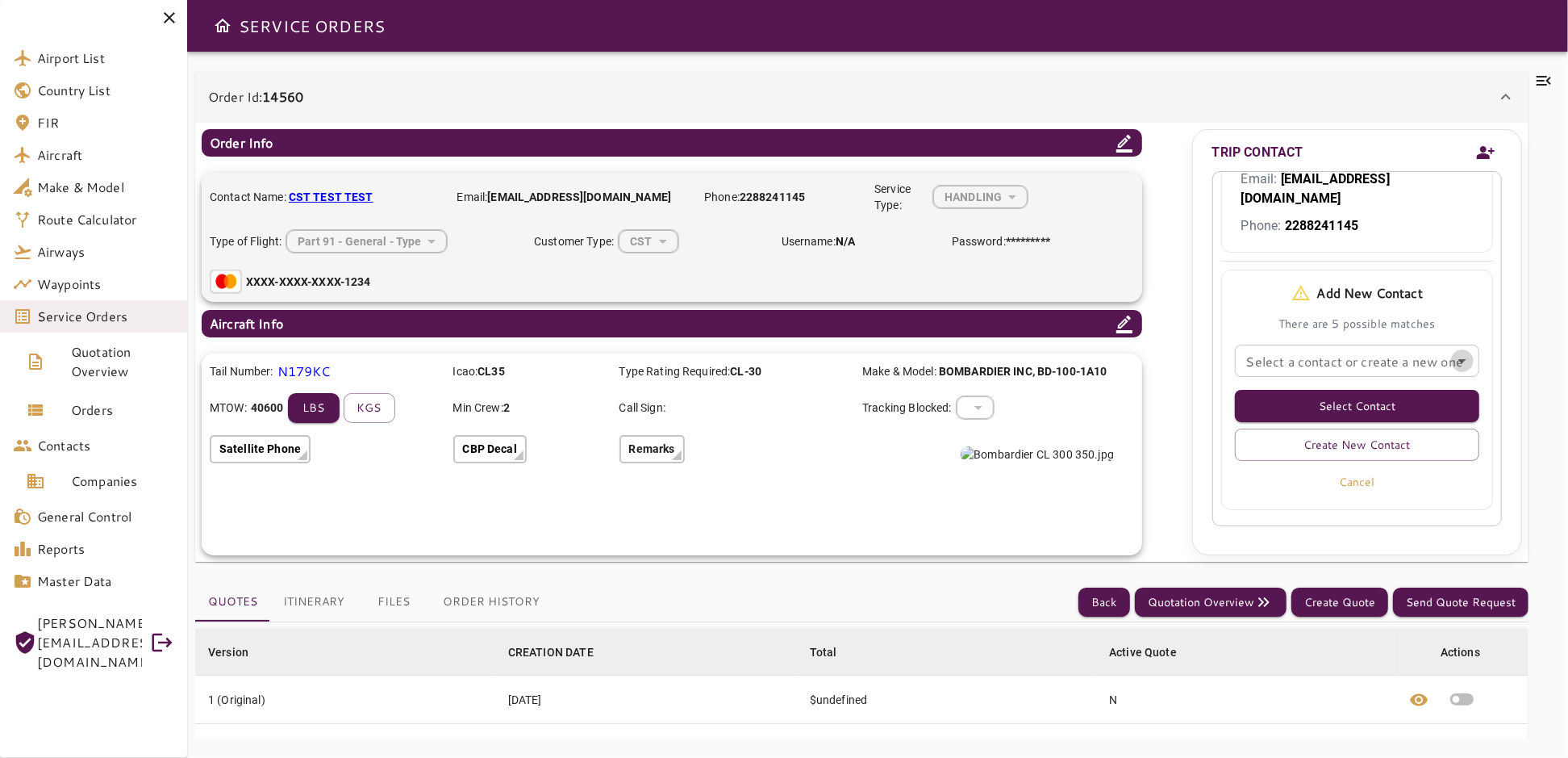
click at [1453, 351] on icon "Open" at bounding box center [1463, 360] width 19 height 19
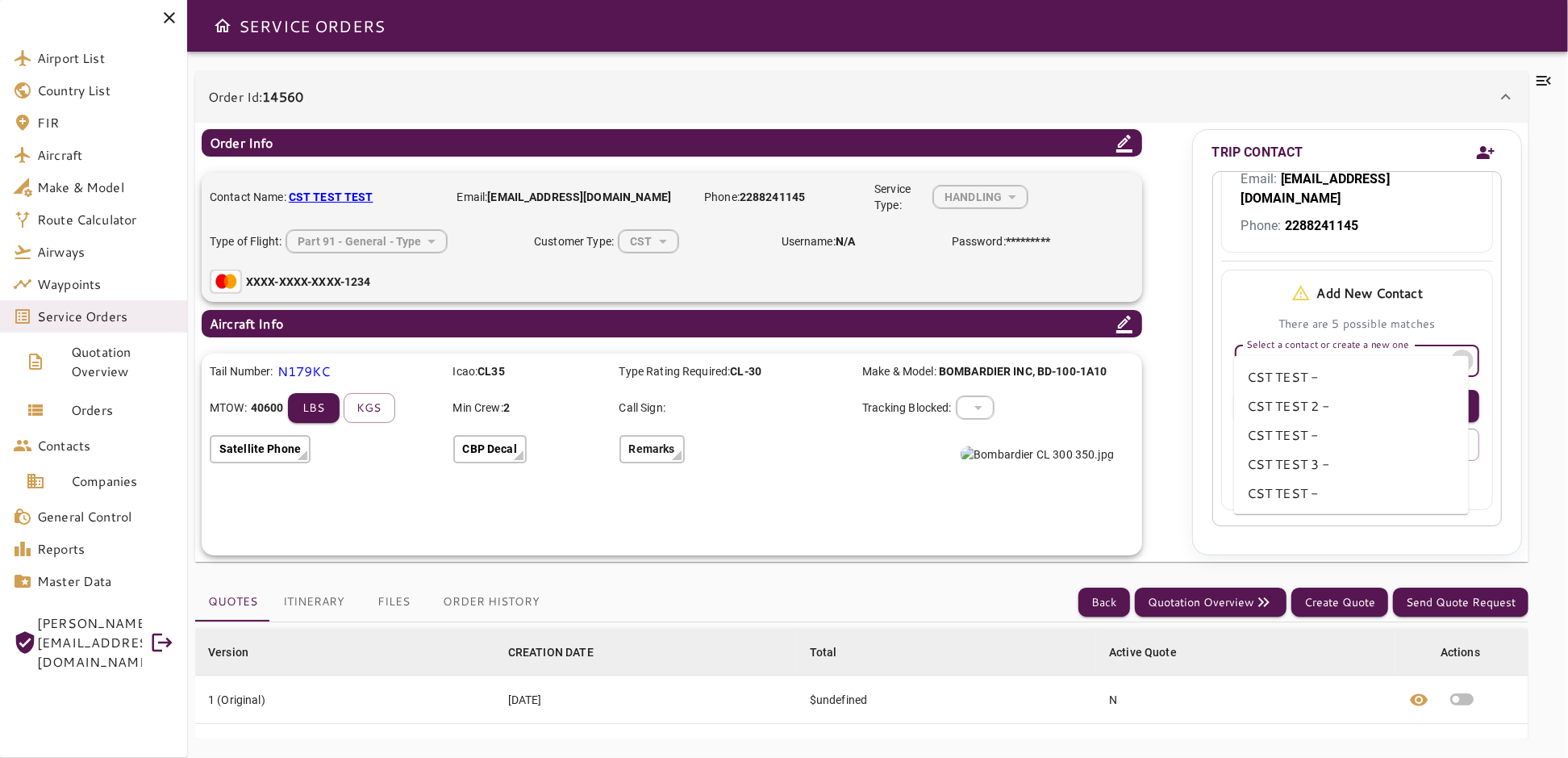
click at [1453, 351] on icon "Close" at bounding box center [1463, 360] width 19 height 19
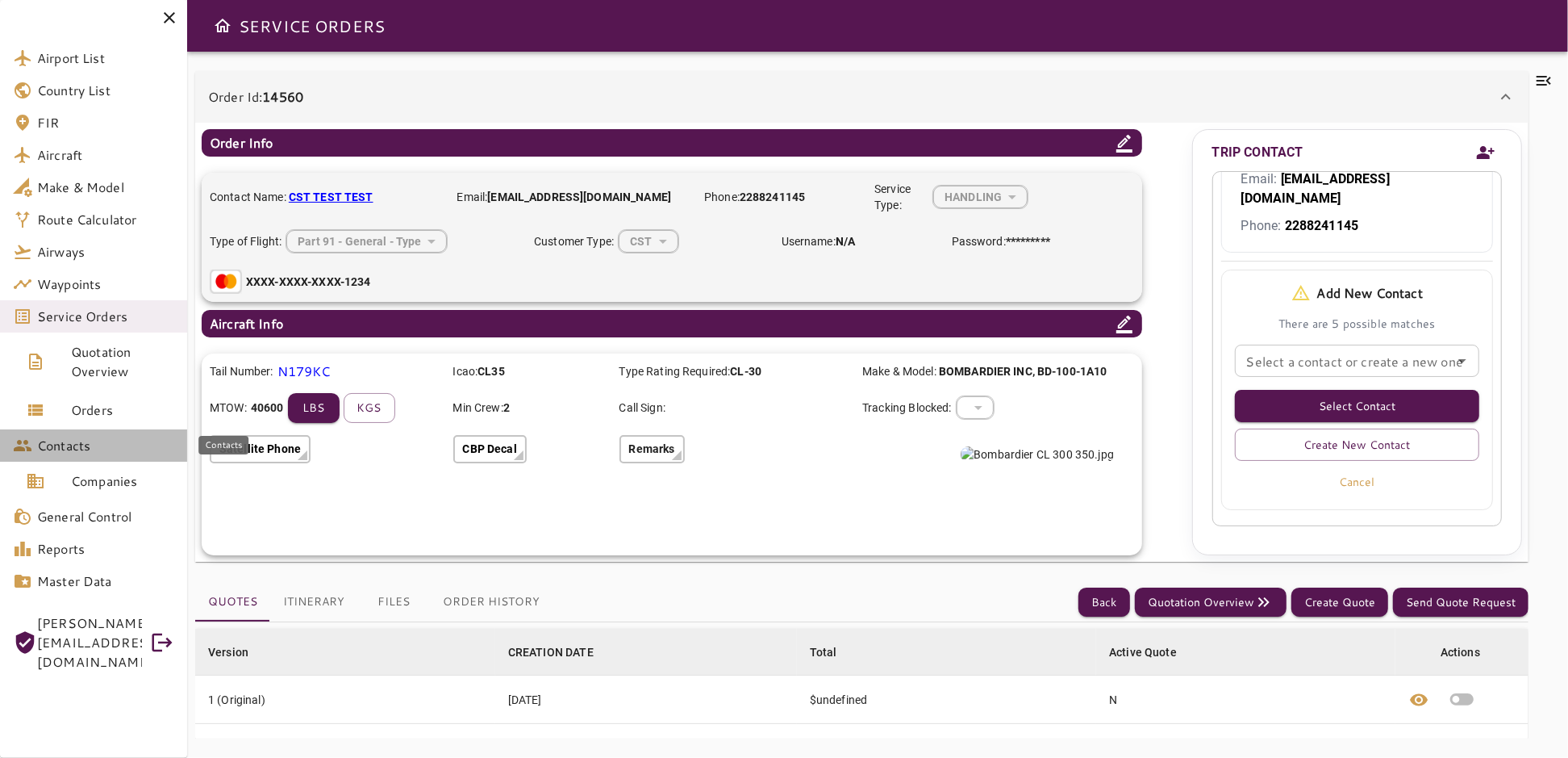
click at [73, 450] on span "Contacts" at bounding box center [105, 445] width 137 height 19
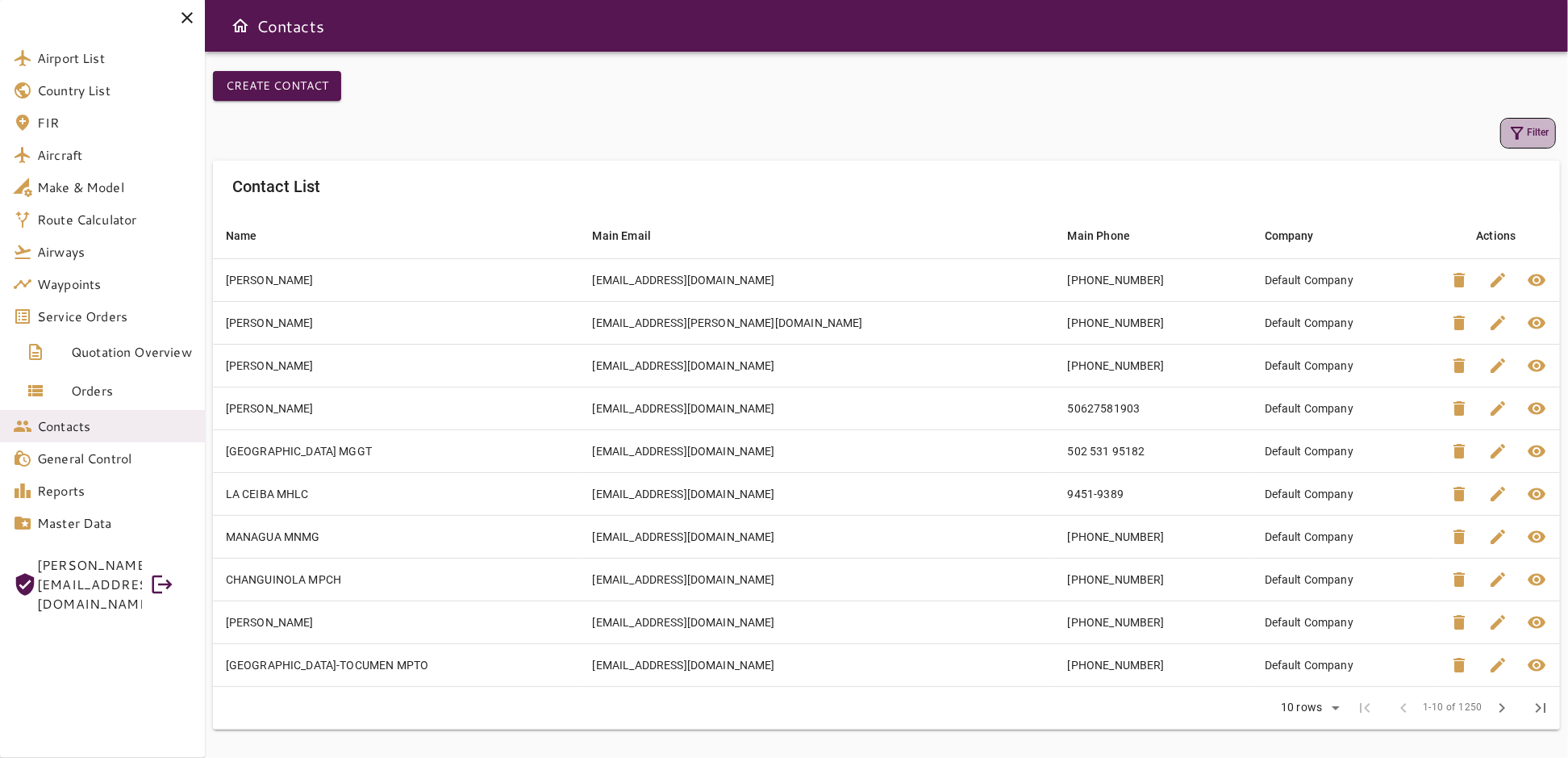
click at [1526, 134] on icon "button" at bounding box center [1518, 133] width 19 height 19
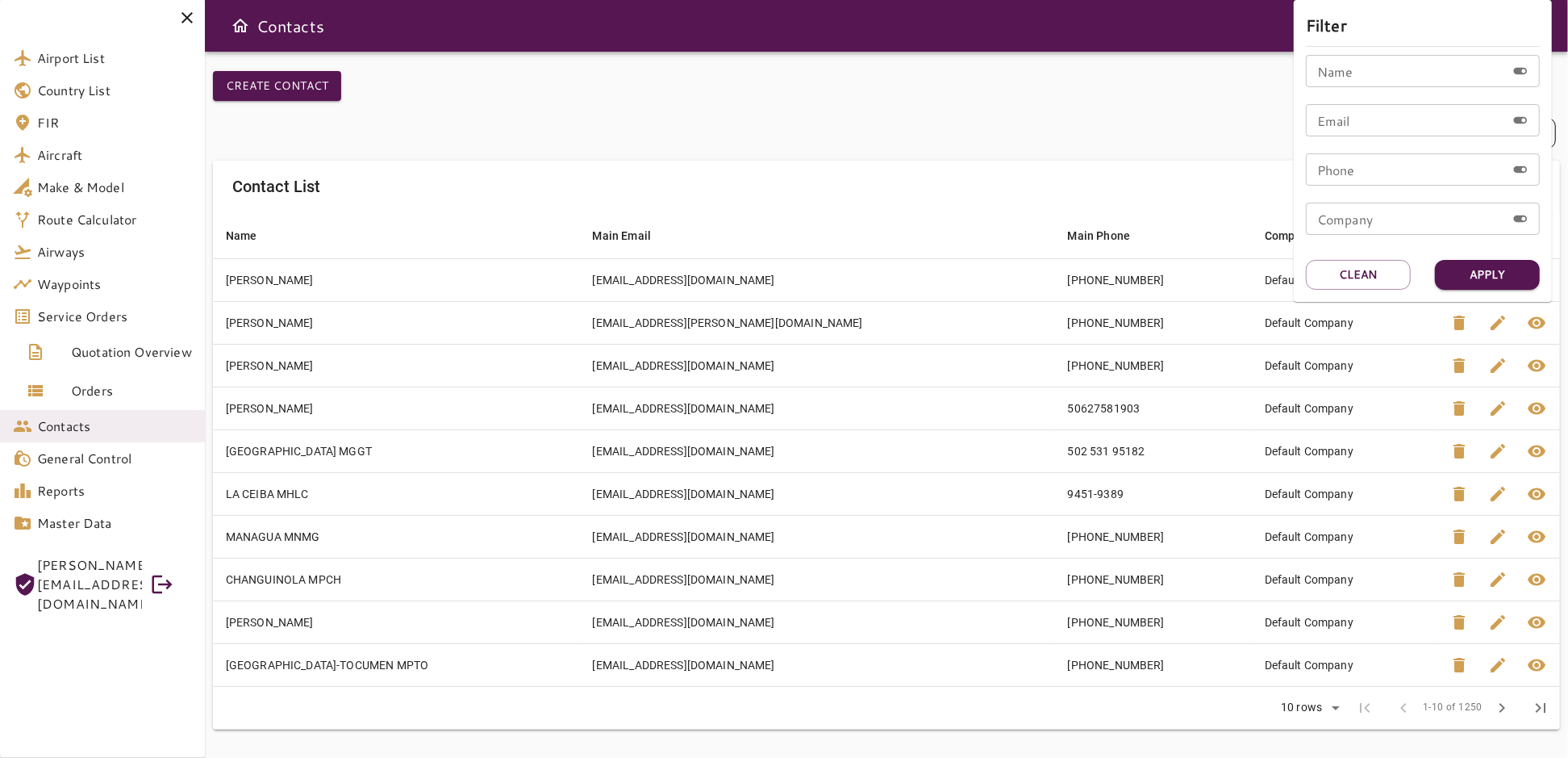
click at [1363, 69] on input "Name" at bounding box center [1406, 71] width 200 height 32
type input "********"
click at [1458, 280] on button "Apply" at bounding box center [1487, 275] width 104 height 30
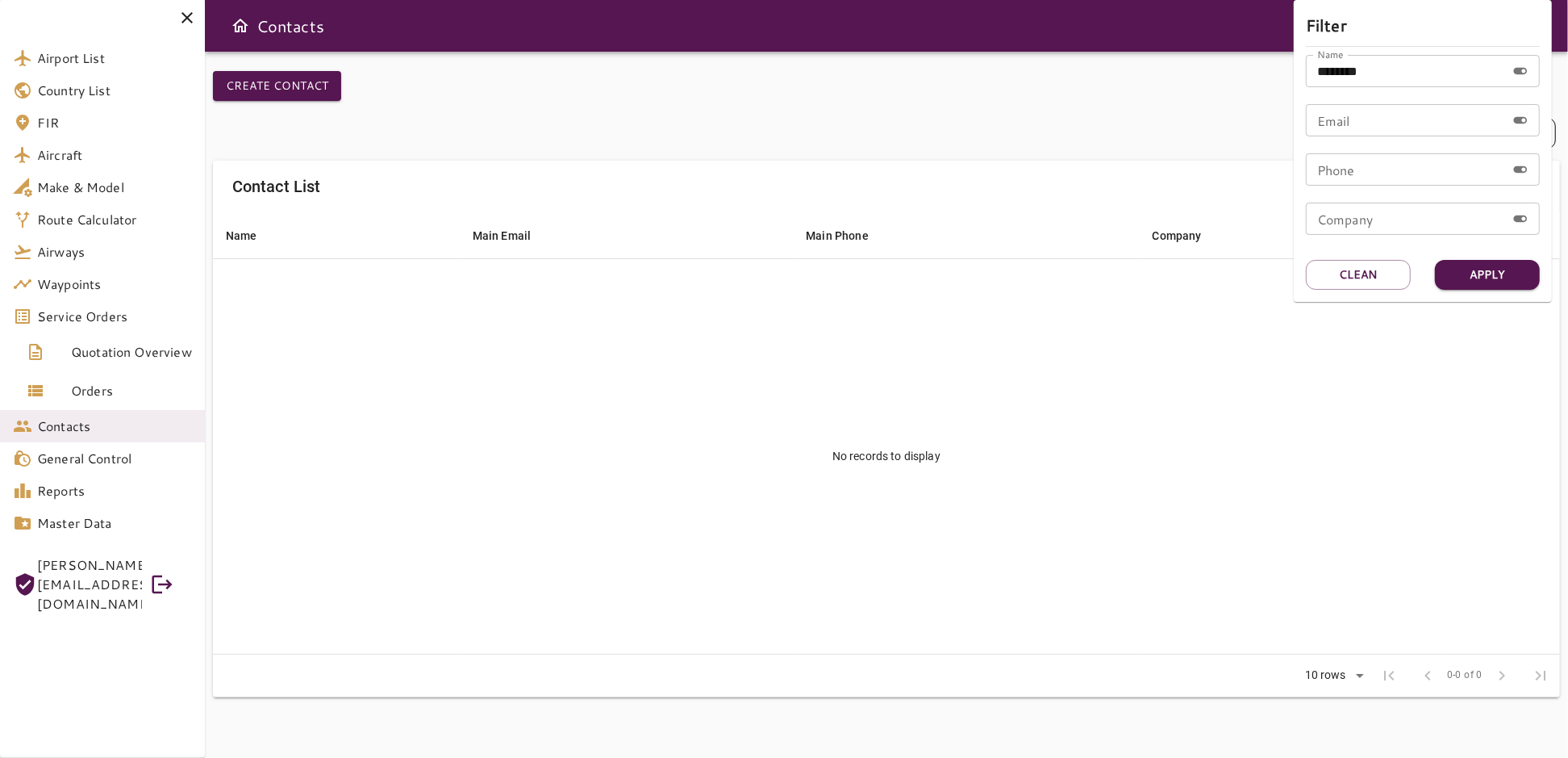
click at [1168, 118] on div at bounding box center [784, 379] width 1568 height 758
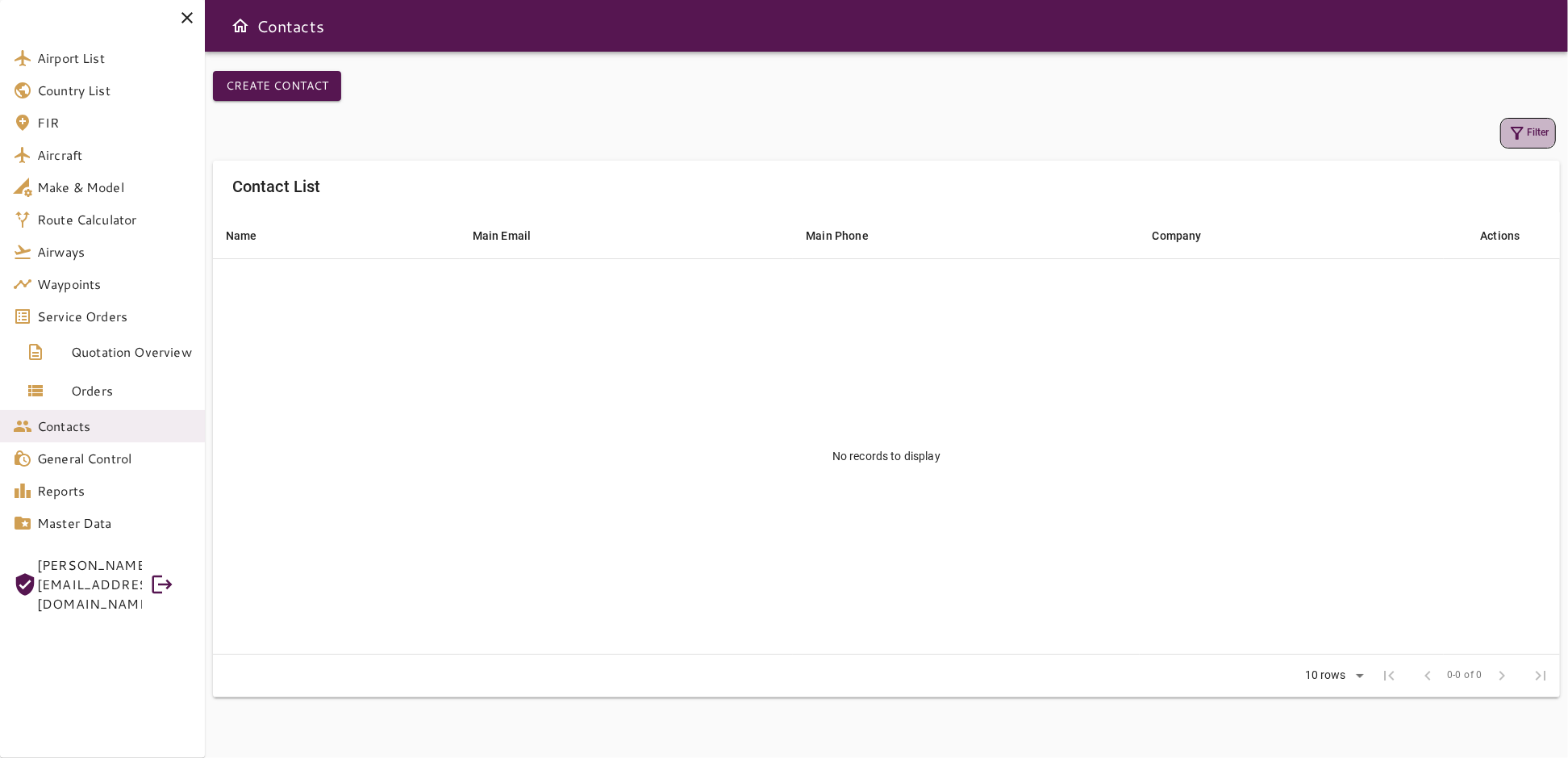
click at [1531, 129] on button "Filter" at bounding box center [1528, 133] width 56 height 31
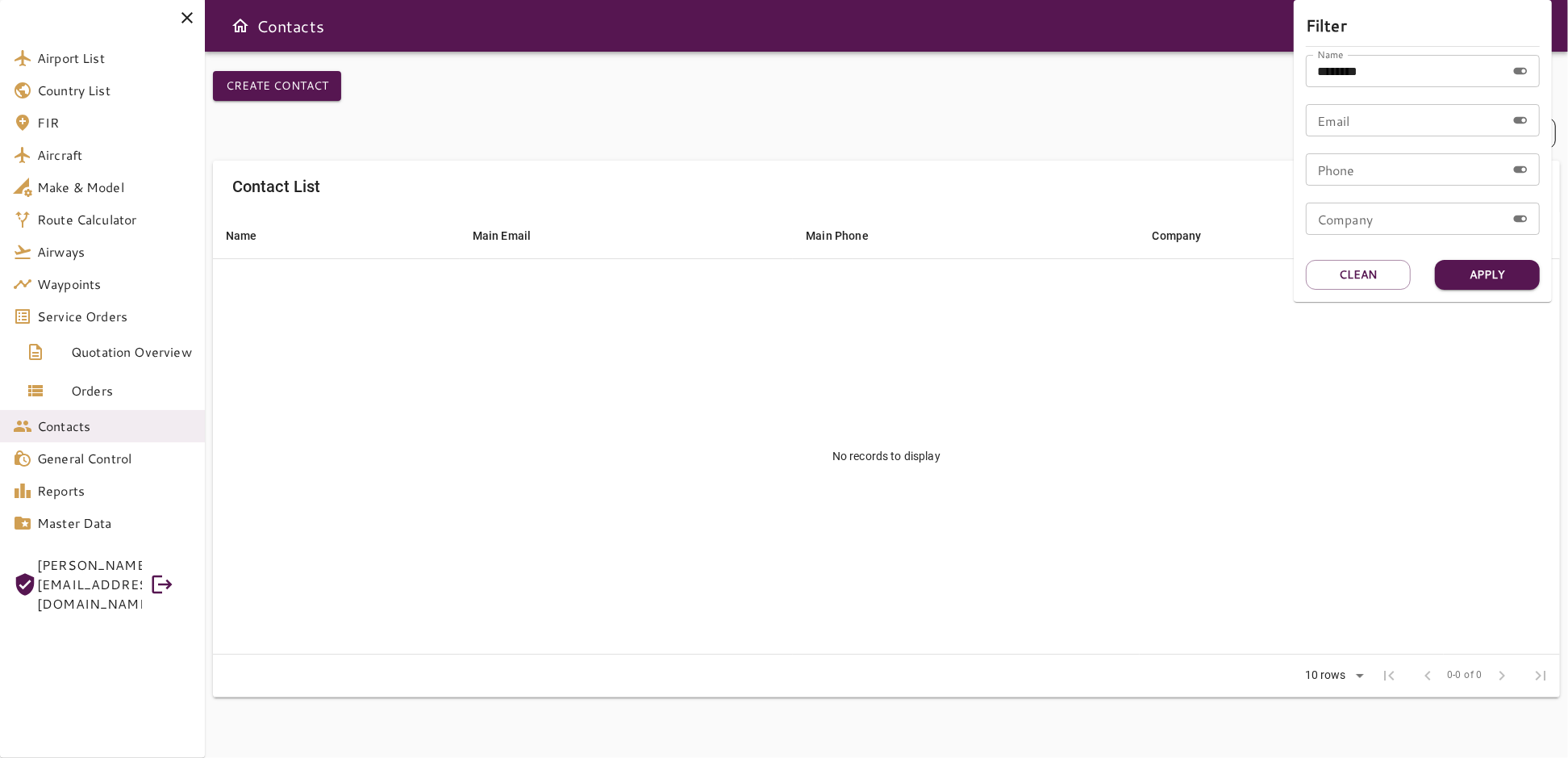
click at [1414, 66] on input "********" at bounding box center [1406, 71] width 200 height 32
type input "**********"
click at [1495, 278] on button "Apply" at bounding box center [1487, 275] width 104 height 30
click at [65, 323] on div at bounding box center [784, 379] width 1568 height 758
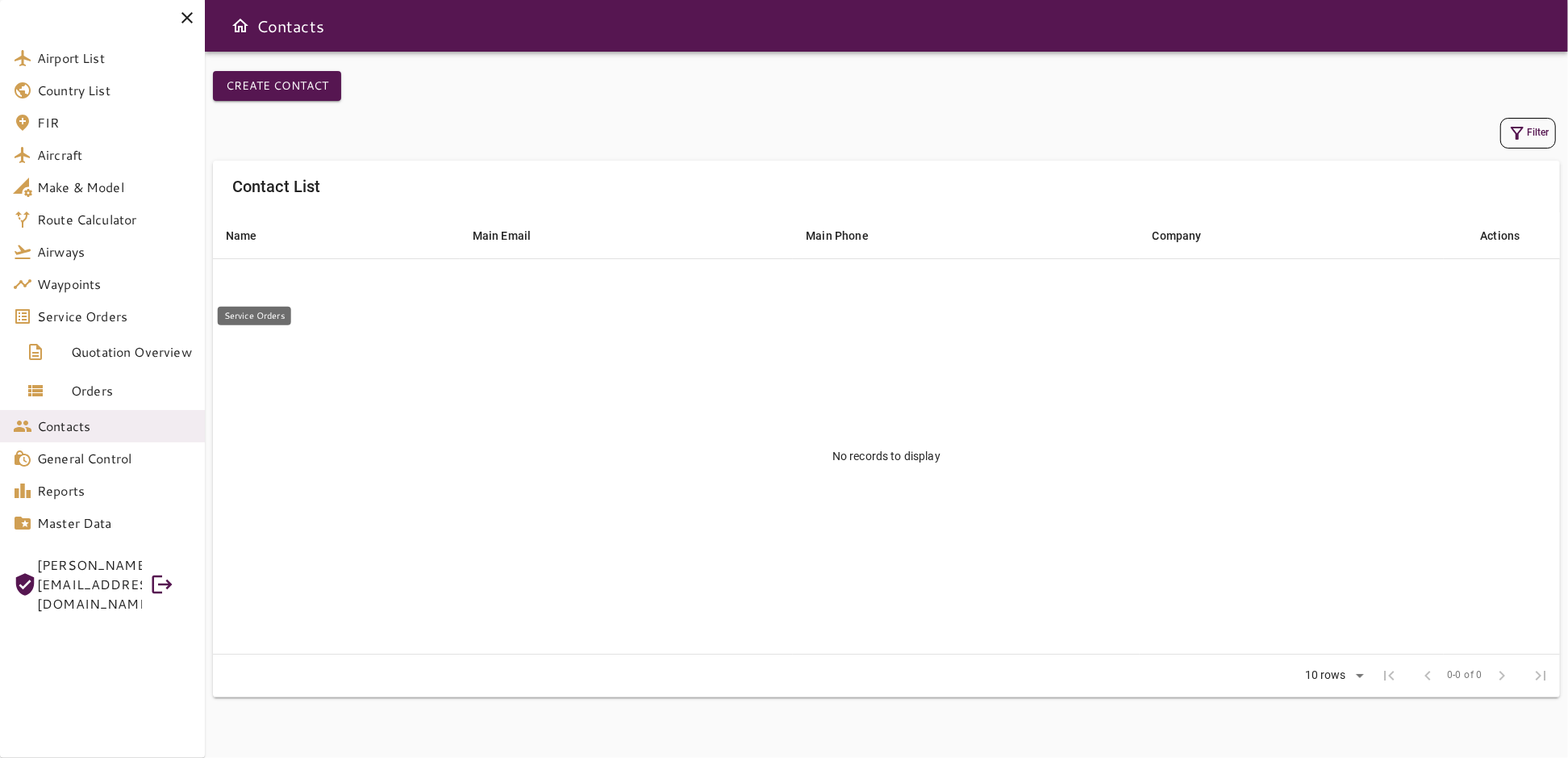
click at [75, 318] on span "Service Orders" at bounding box center [114, 316] width 155 height 19
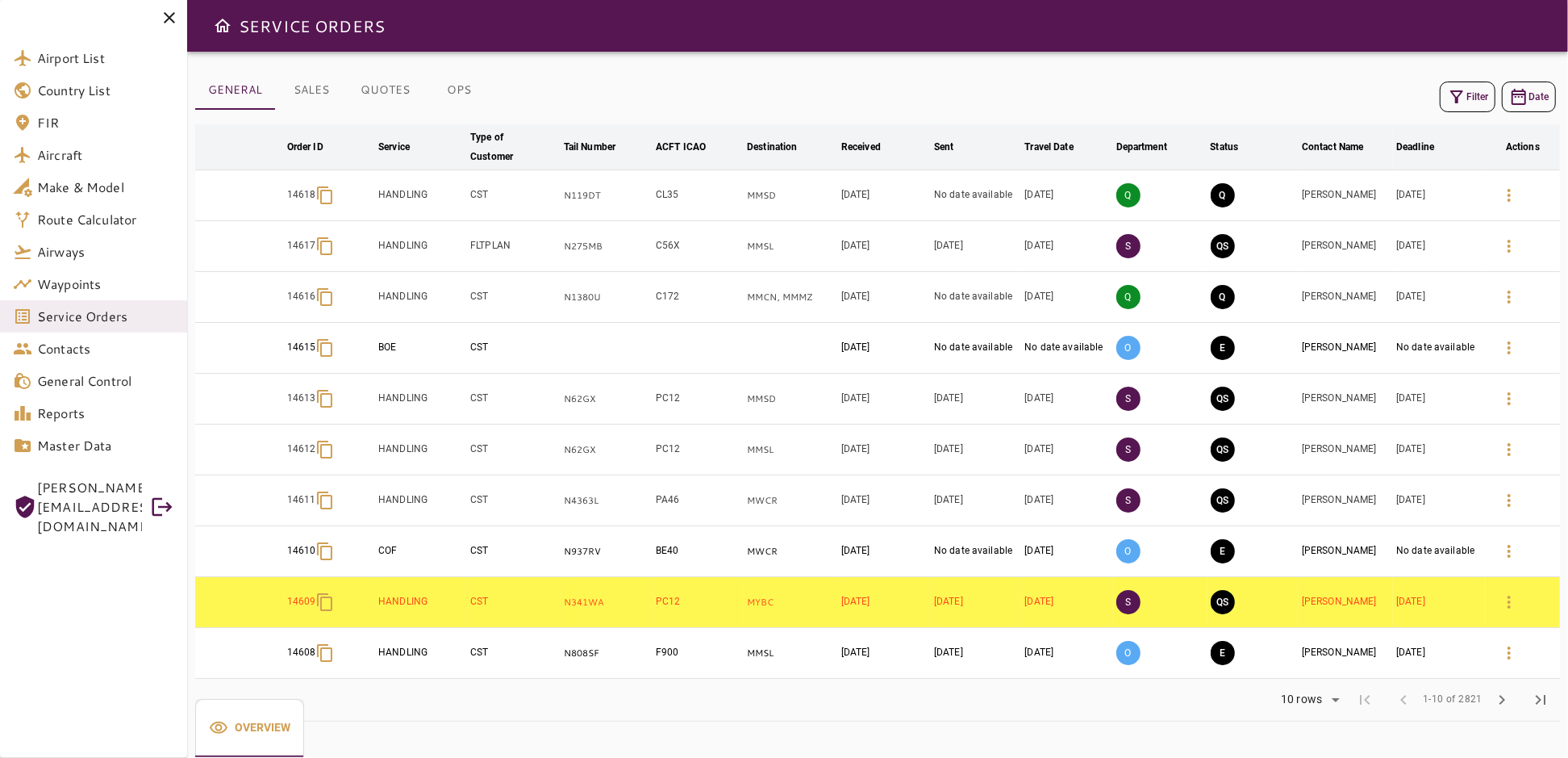
click at [1463, 96] on icon "button" at bounding box center [1457, 97] width 19 height 19
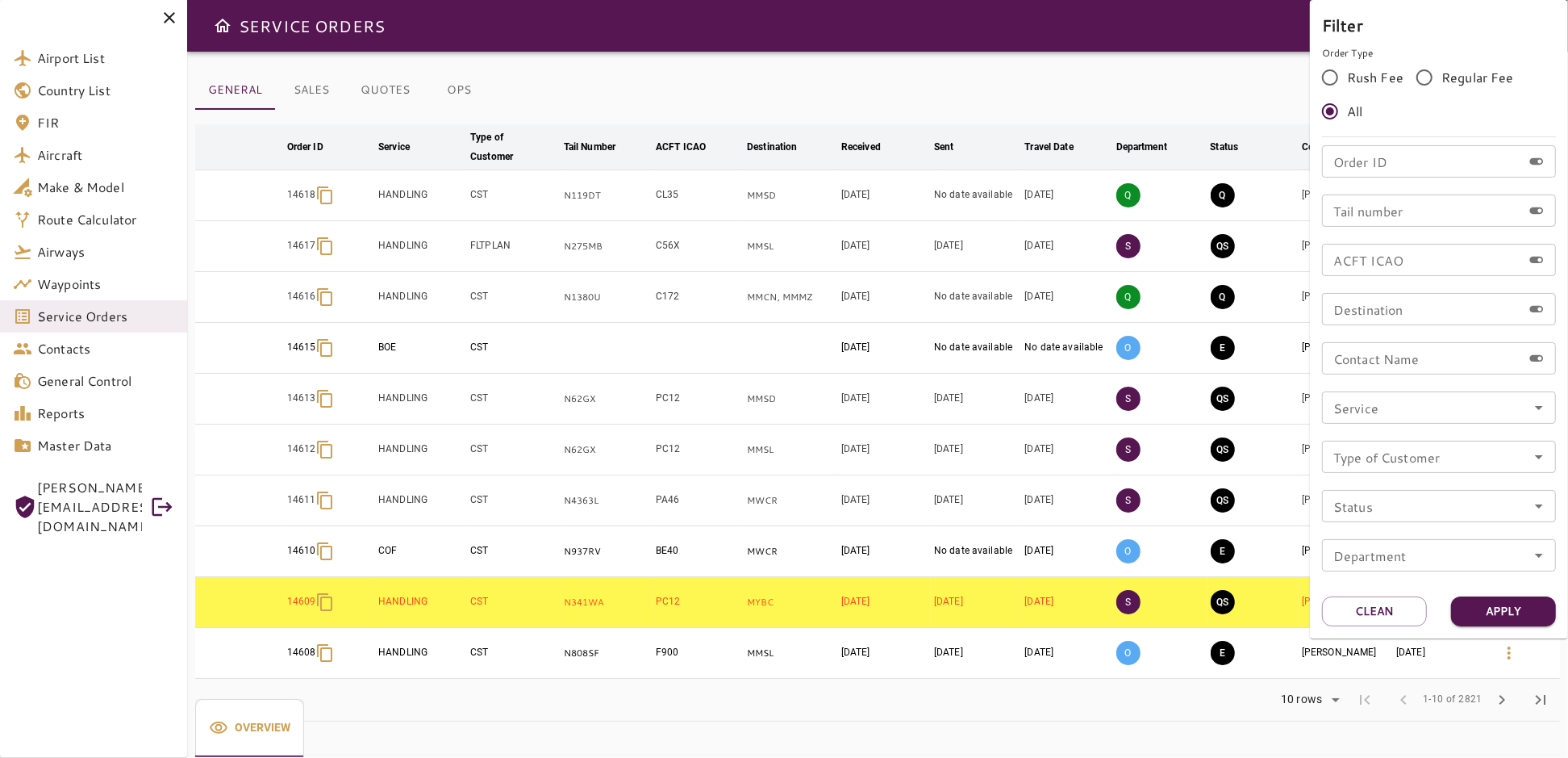
click at [1356, 168] on input "Order ID" at bounding box center [1423, 161] width 200 height 32
type input "*****"
click at [1495, 612] on button "Apply" at bounding box center [1503, 611] width 104 height 30
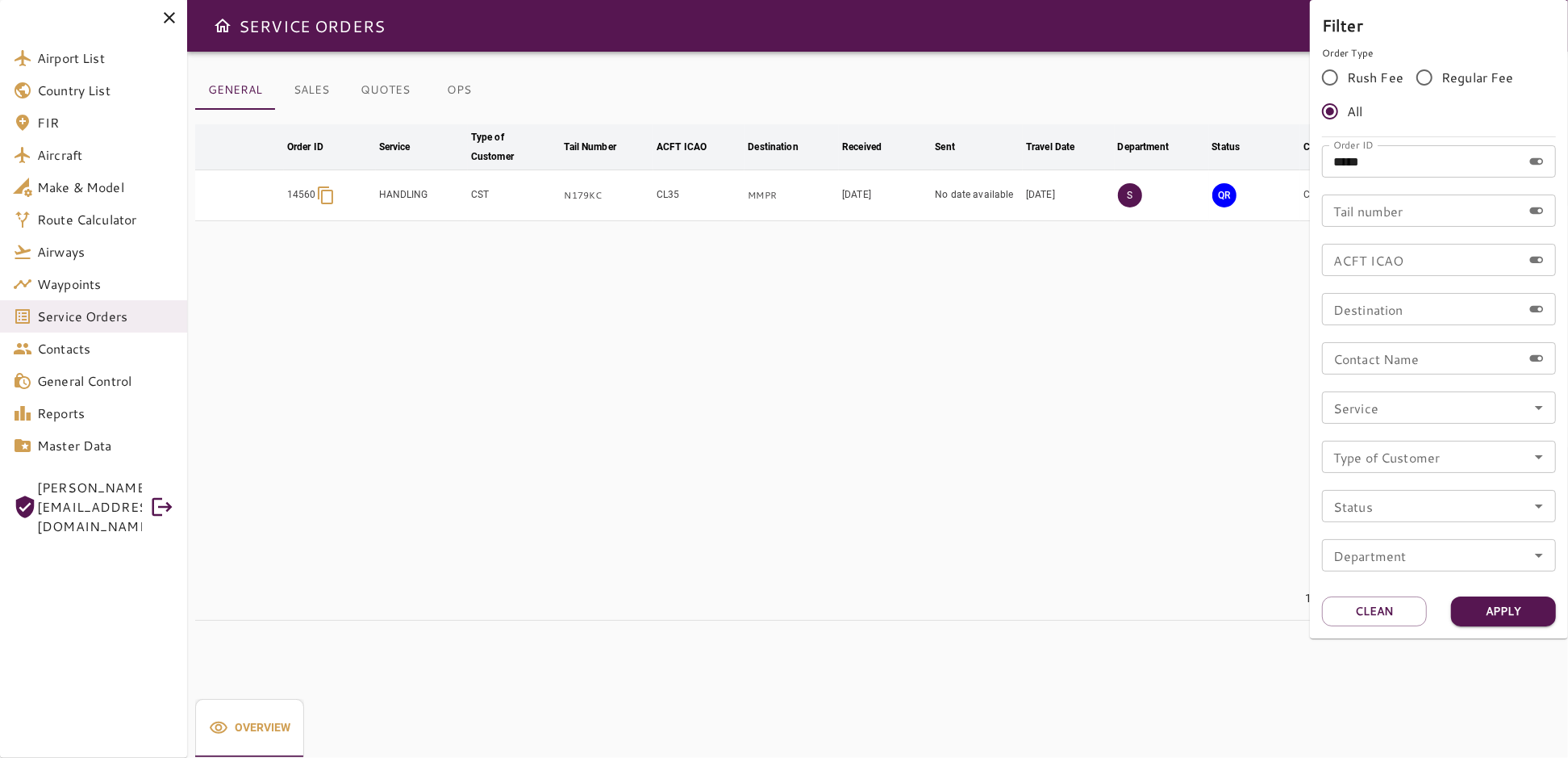
click at [1229, 127] on div at bounding box center [784, 379] width 1568 height 758
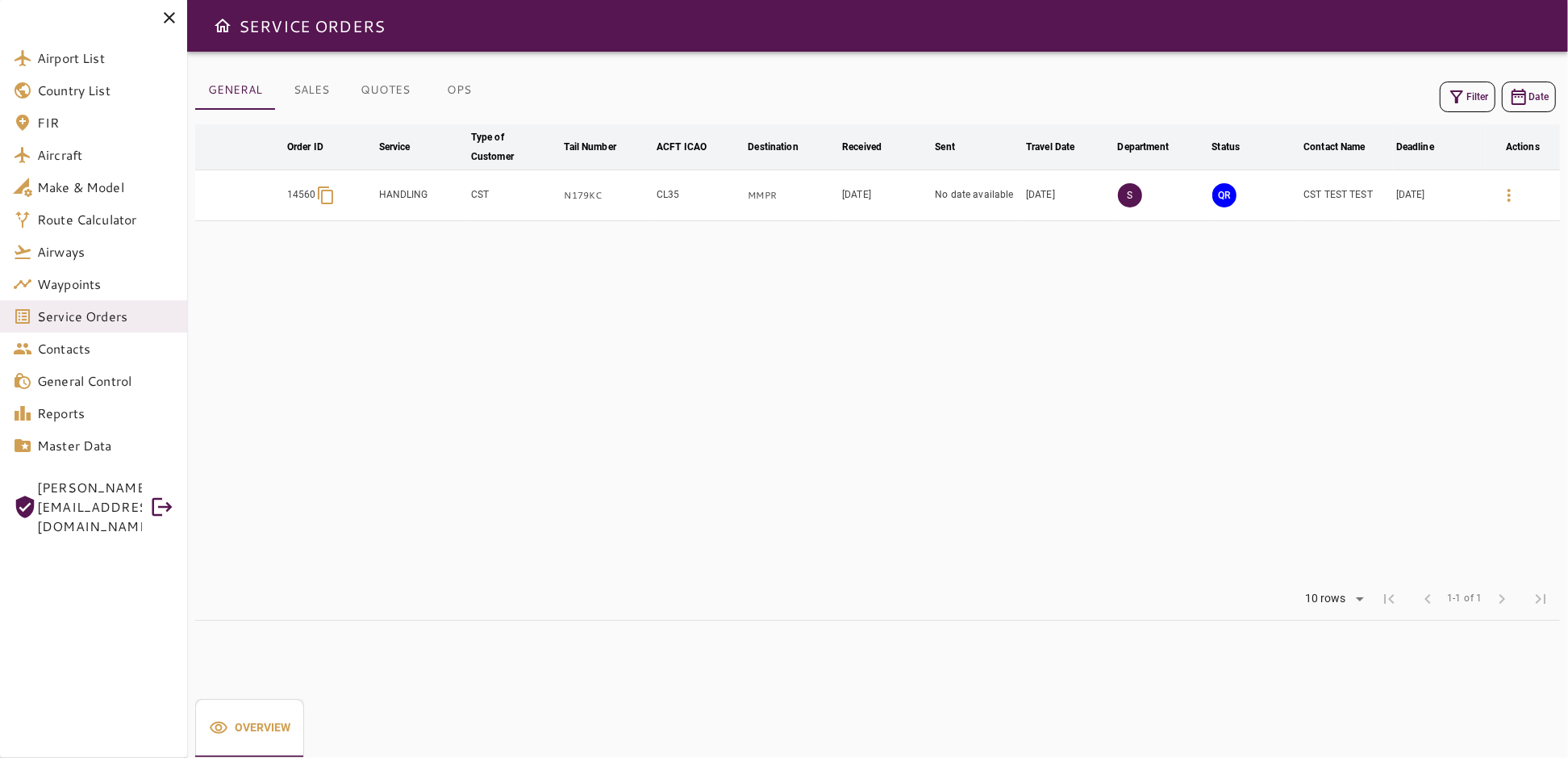
click at [1505, 197] on icon "button" at bounding box center [1510, 196] width 19 height 19
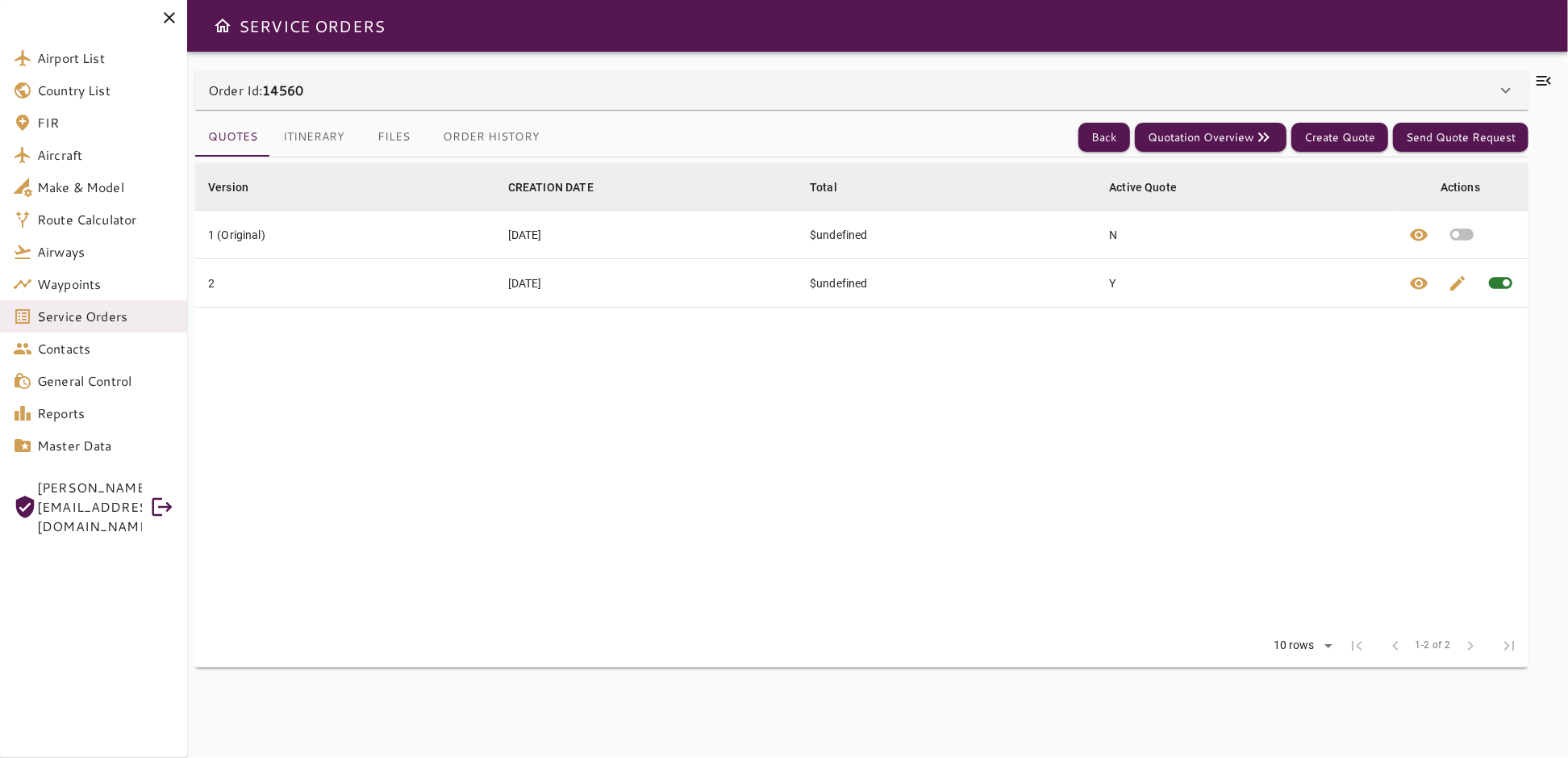
click at [1508, 84] on icon at bounding box center [1506, 90] width 19 height 19
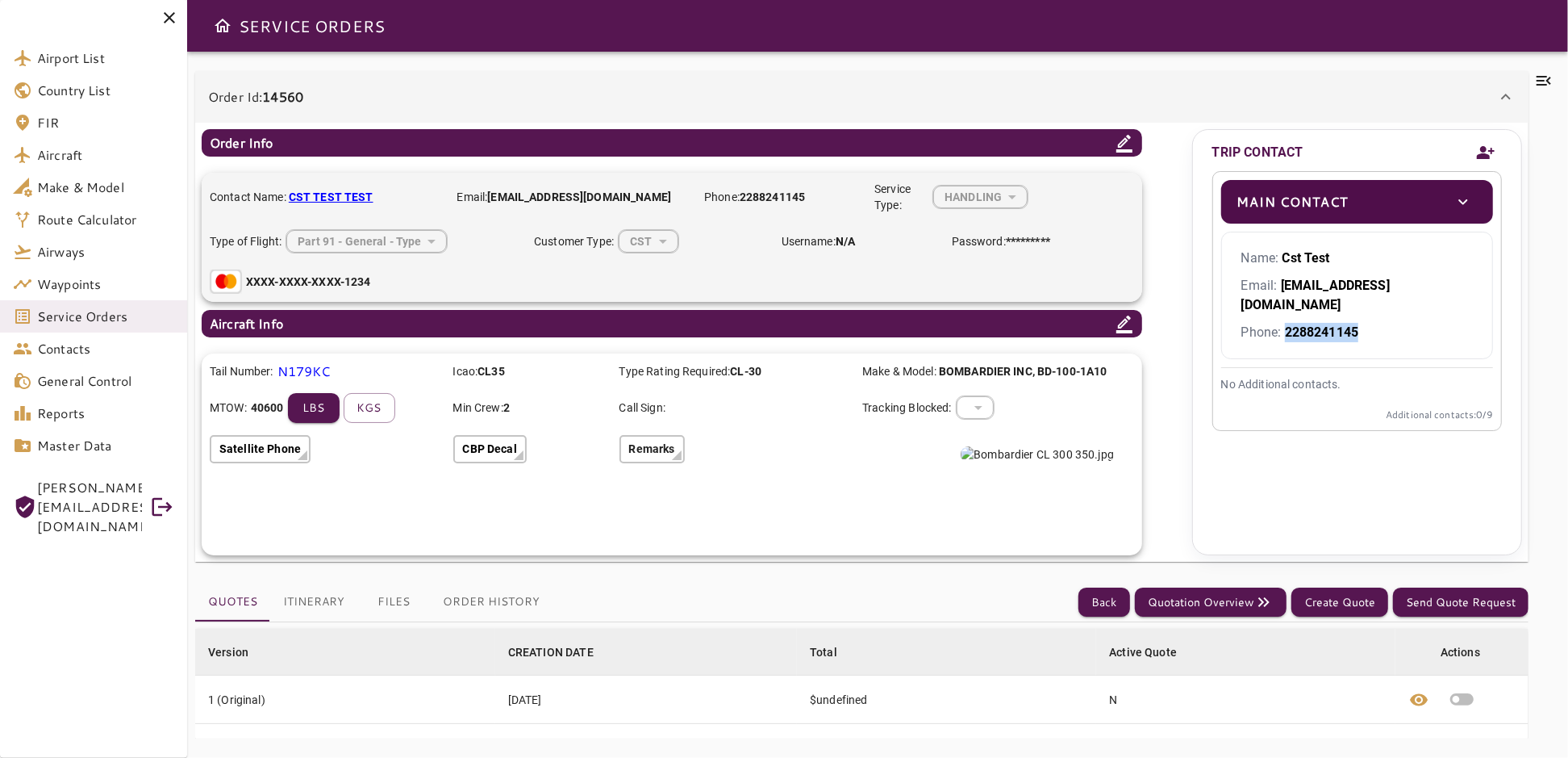
drag, startPoint x: 1362, startPoint y: 305, endPoint x: 1285, endPoint y: 312, distance: 77.3
click at [1285, 323] on p "Phone: 2288241145" at bounding box center [1357, 333] width 232 height 19
copy b "2288241145"
click at [67, 344] on span "Contacts" at bounding box center [105, 349] width 137 height 19
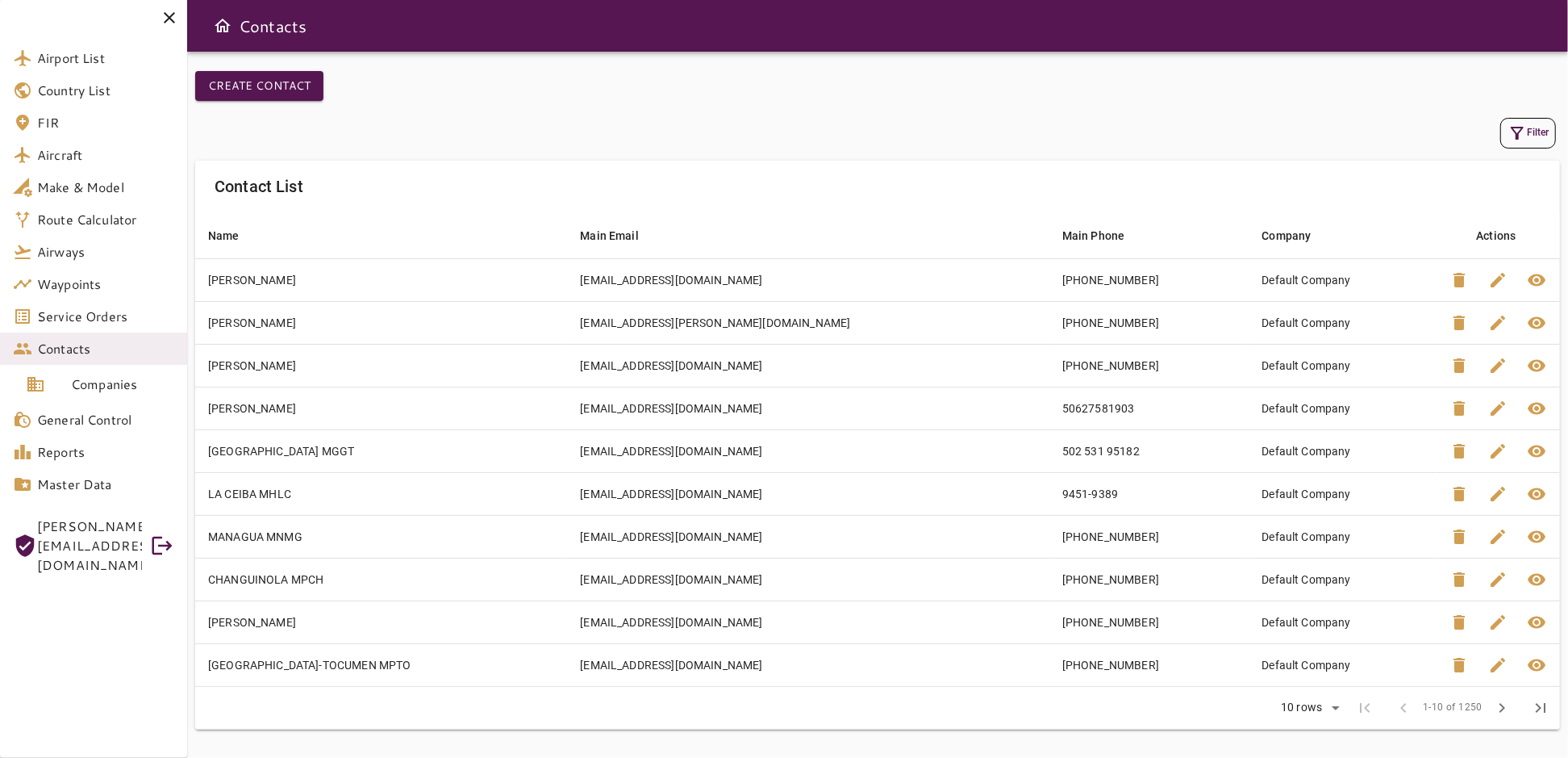
click at [1543, 127] on button "Filter" at bounding box center [1528, 133] width 56 height 31
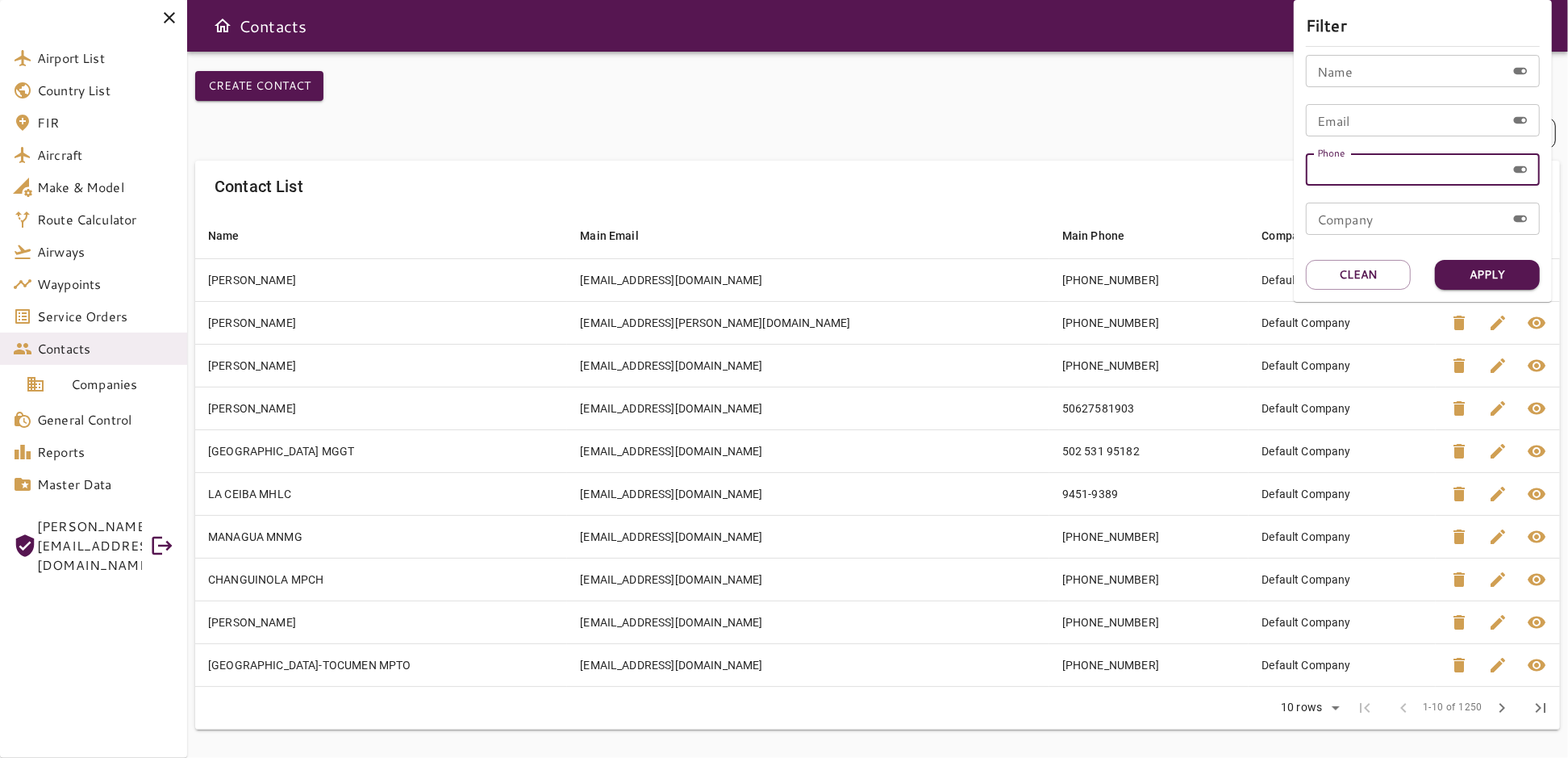
click at [1379, 164] on input "Phone" at bounding box center [1406, 169] width 200 height 32
paste input "**********"
type input "**********"
click at [1493, 269] on button "Apply" at bounding box center [1487, 275] width 104 height 30
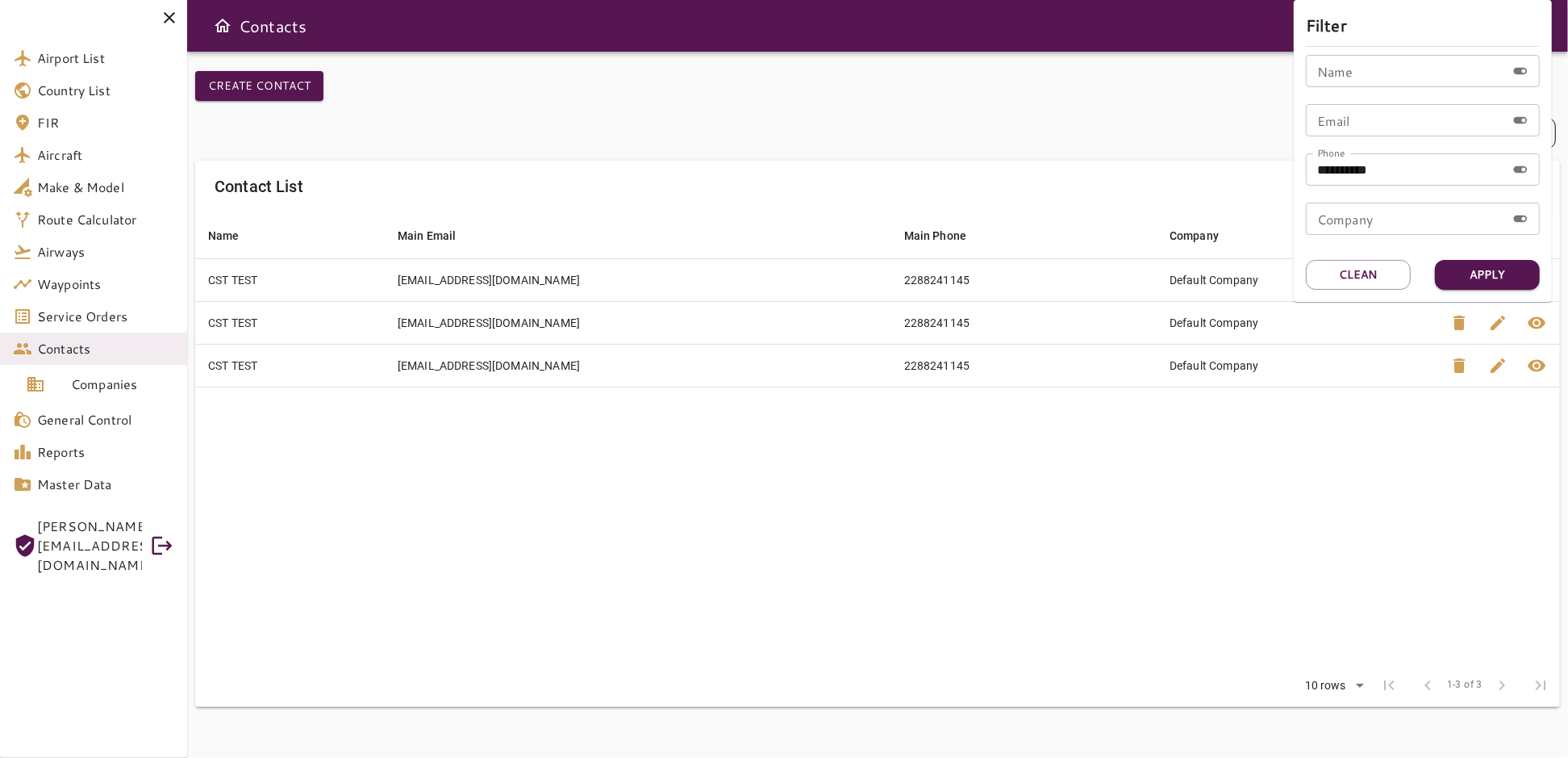
click at [1074, 68] on div at bounding box center [784, 379] width 1568 height 758
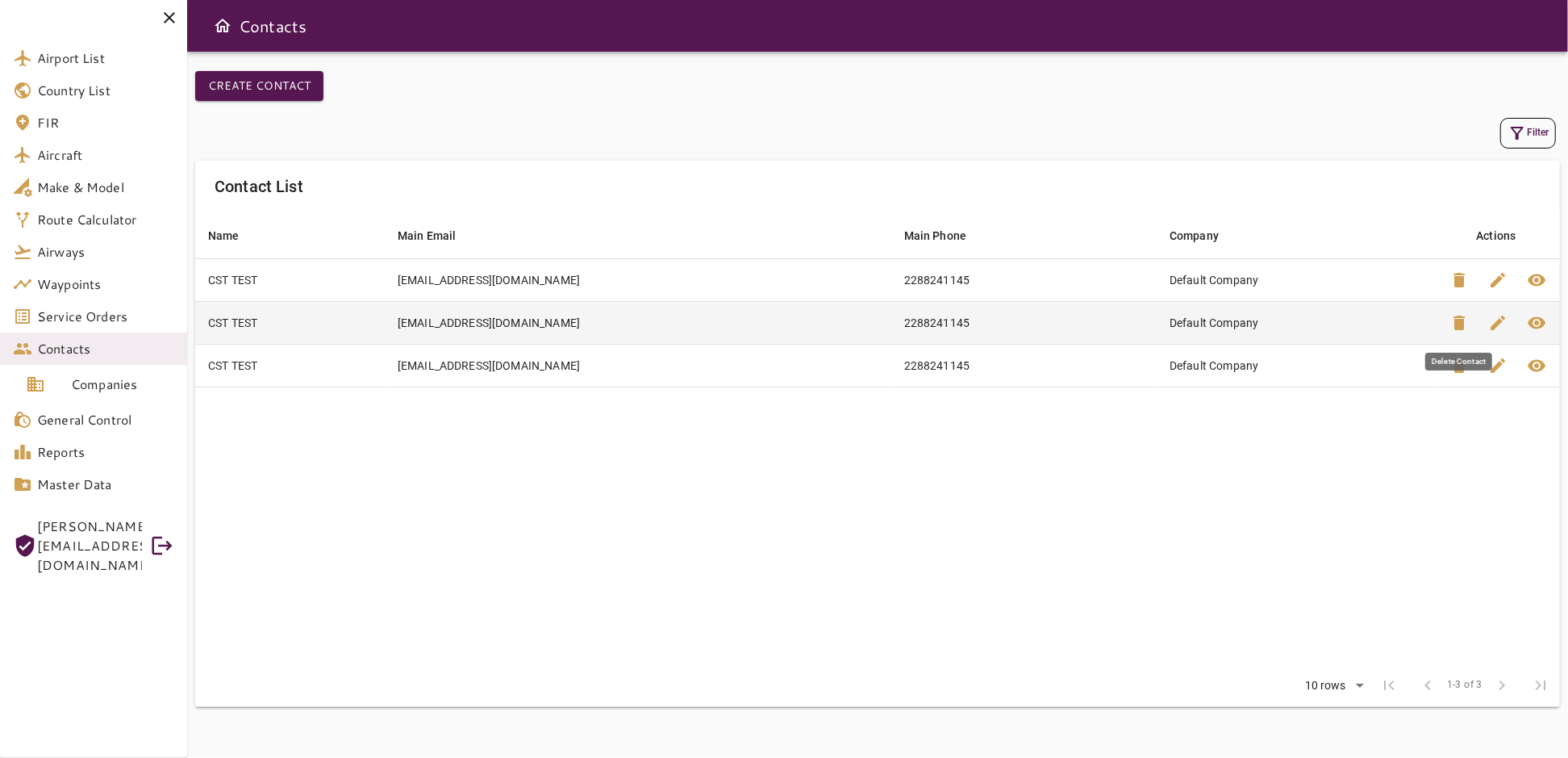
click at [1459, 323] on span "delete" at bounding box center [1460, 323] width 19 height 19
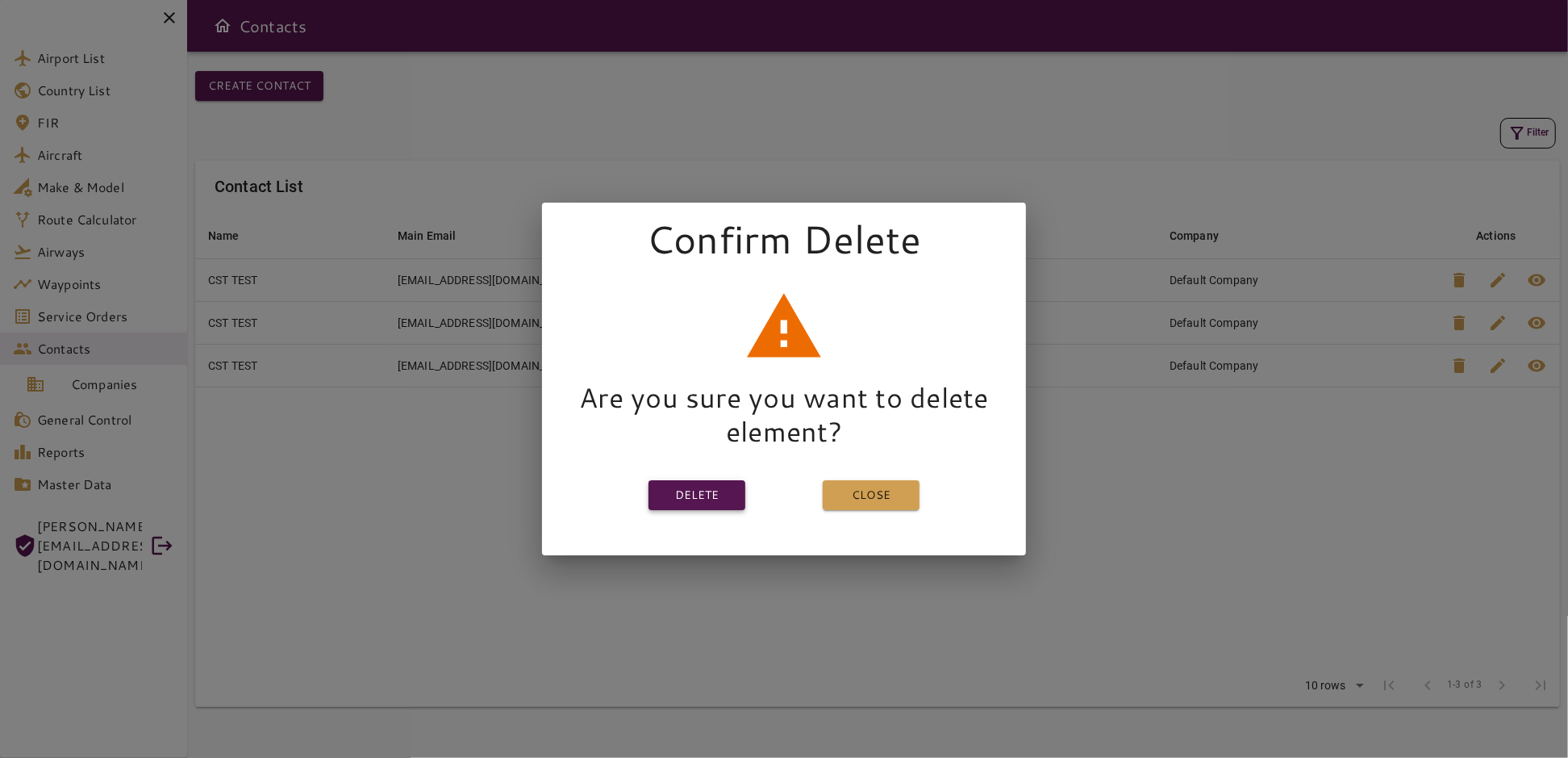
click at [702, 491] on button "Delete" at bounding box center [697, 495] width 97 height 30
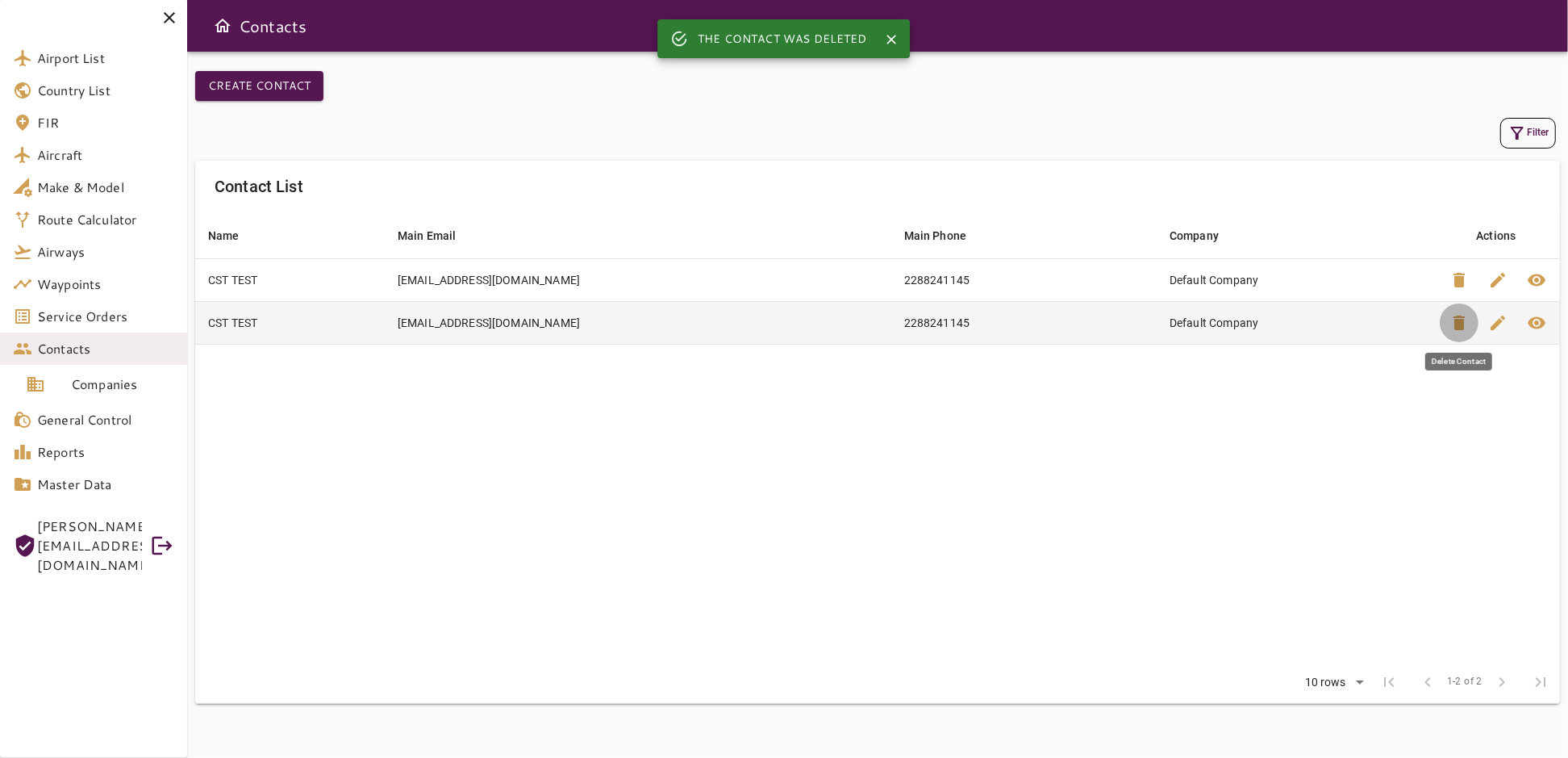
click at [1460, 323] on span "delete" at bounding box center [1460, 323] width 19 height 19
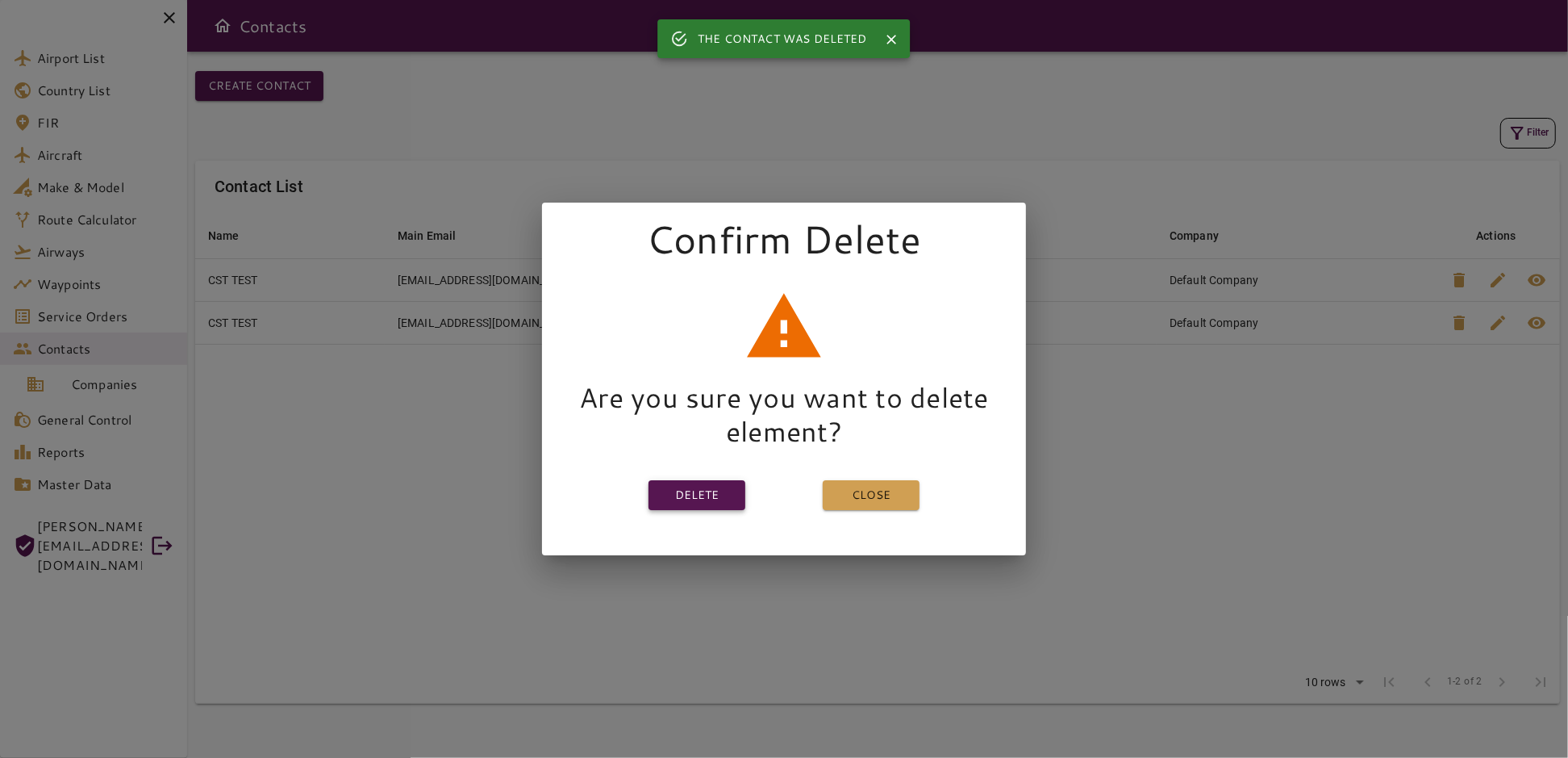
click at [723, 492] on button "Delete" at bounding box center [697, 495] width 97 height 30
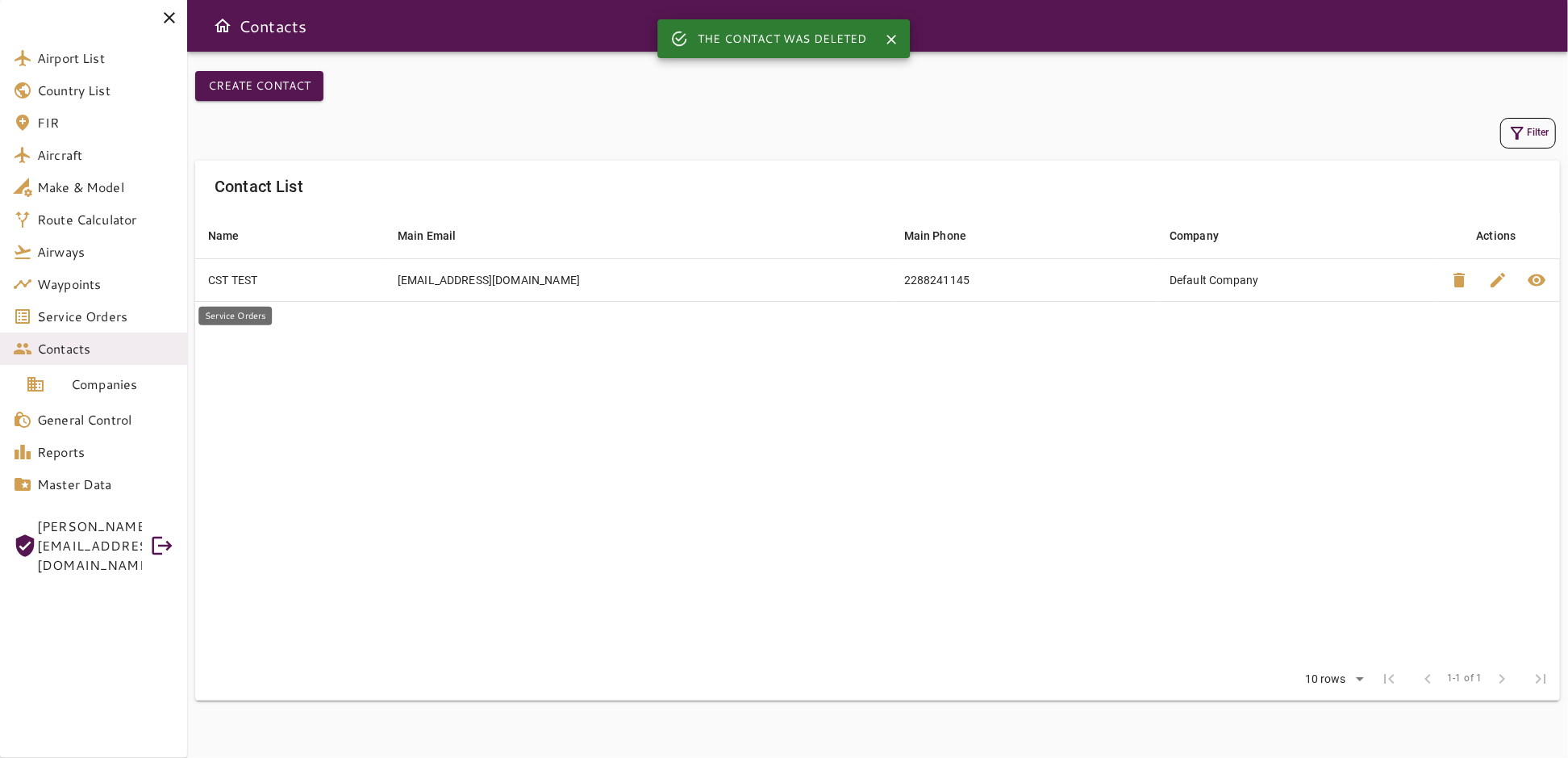
click at [51, 310] on span "Service Orders" at bounding box center [105, 316] width 137 height 19
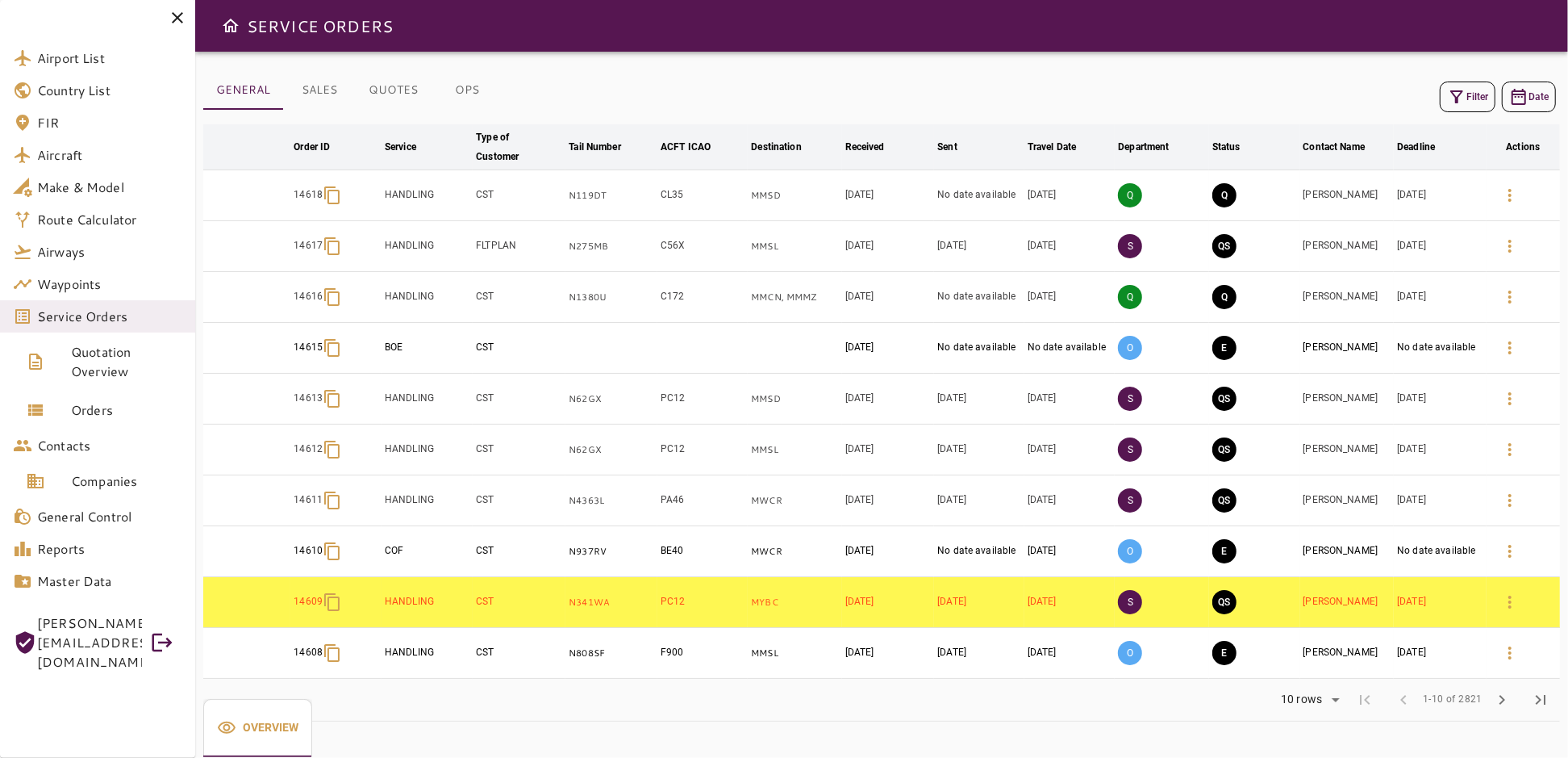
click at [1465, 93] on icon "button" at bounding box center [1457, 97] width 19 height 19
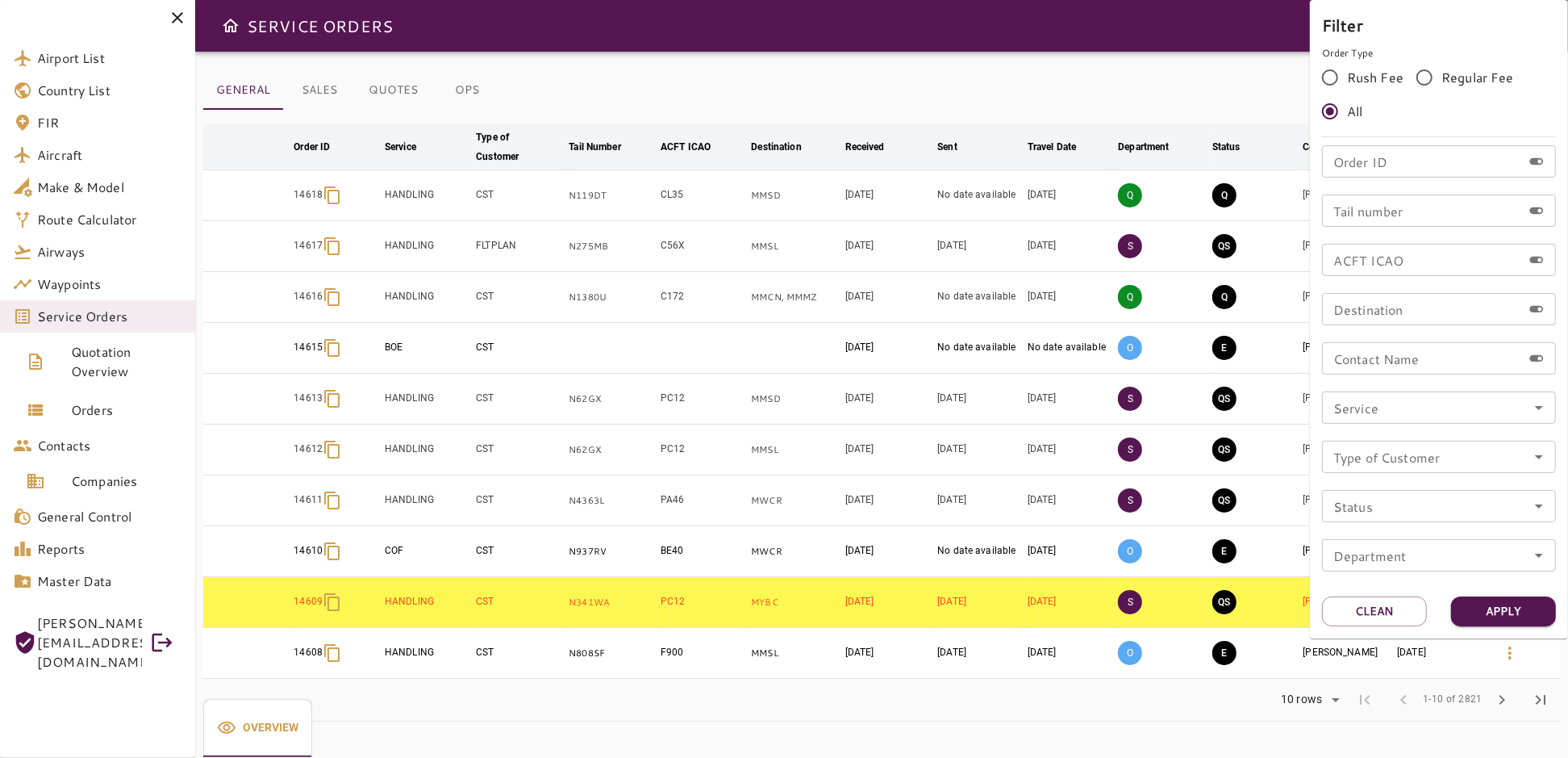
click at [1399, 168] on input "Order ID" at bounding box center [1423, 161] width 200 height 32
type input "*****"
click at [1472, 616] on button "Apply" at bounding box center [1503, 611] width 104 height 30
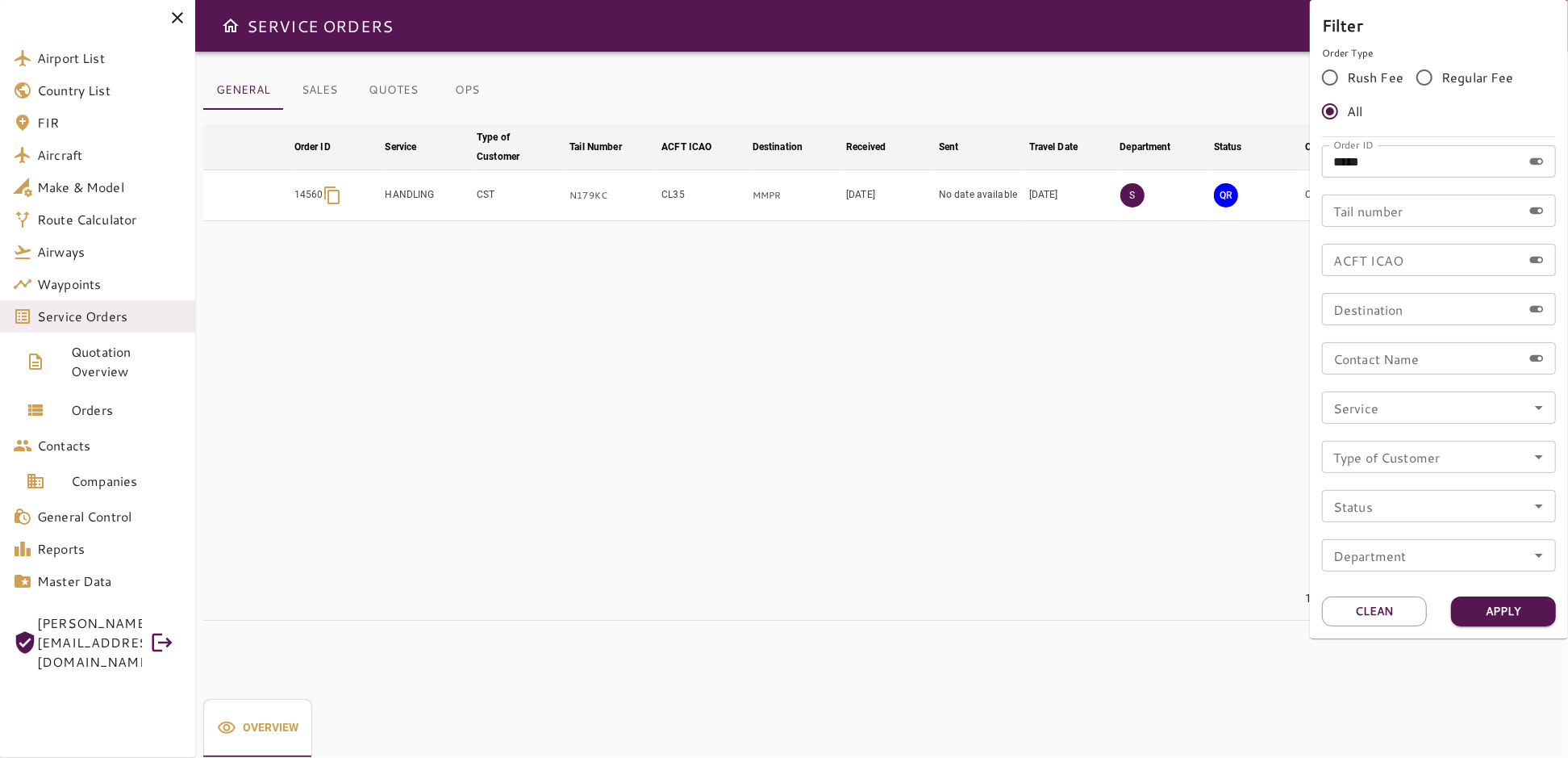
click at [1173, 423] on div at bounding box center [784, 379] width 1568 height 758
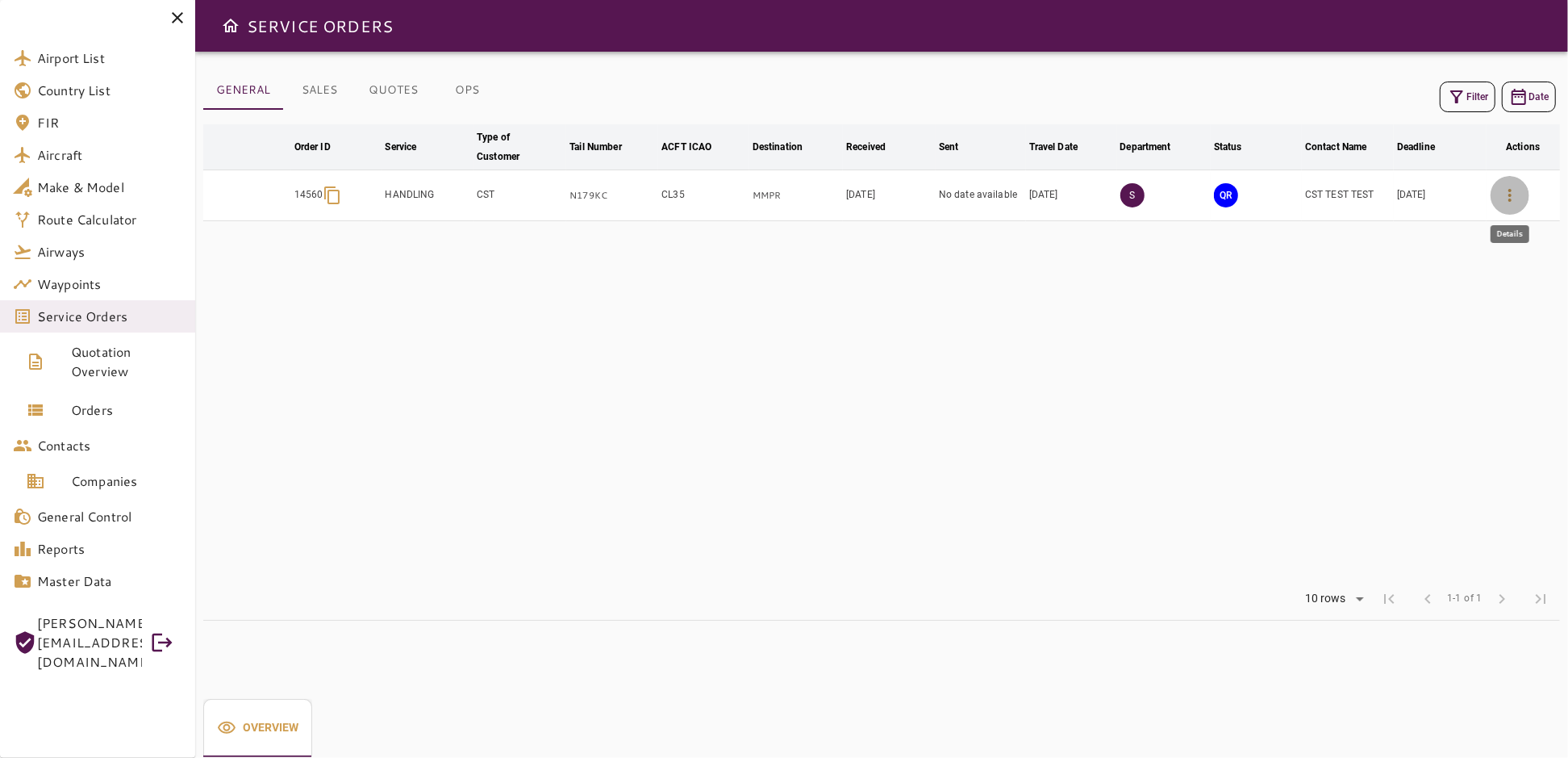
click at [1511, 205] on button "button" at bounding box center [1510, 196] width 39 height 39
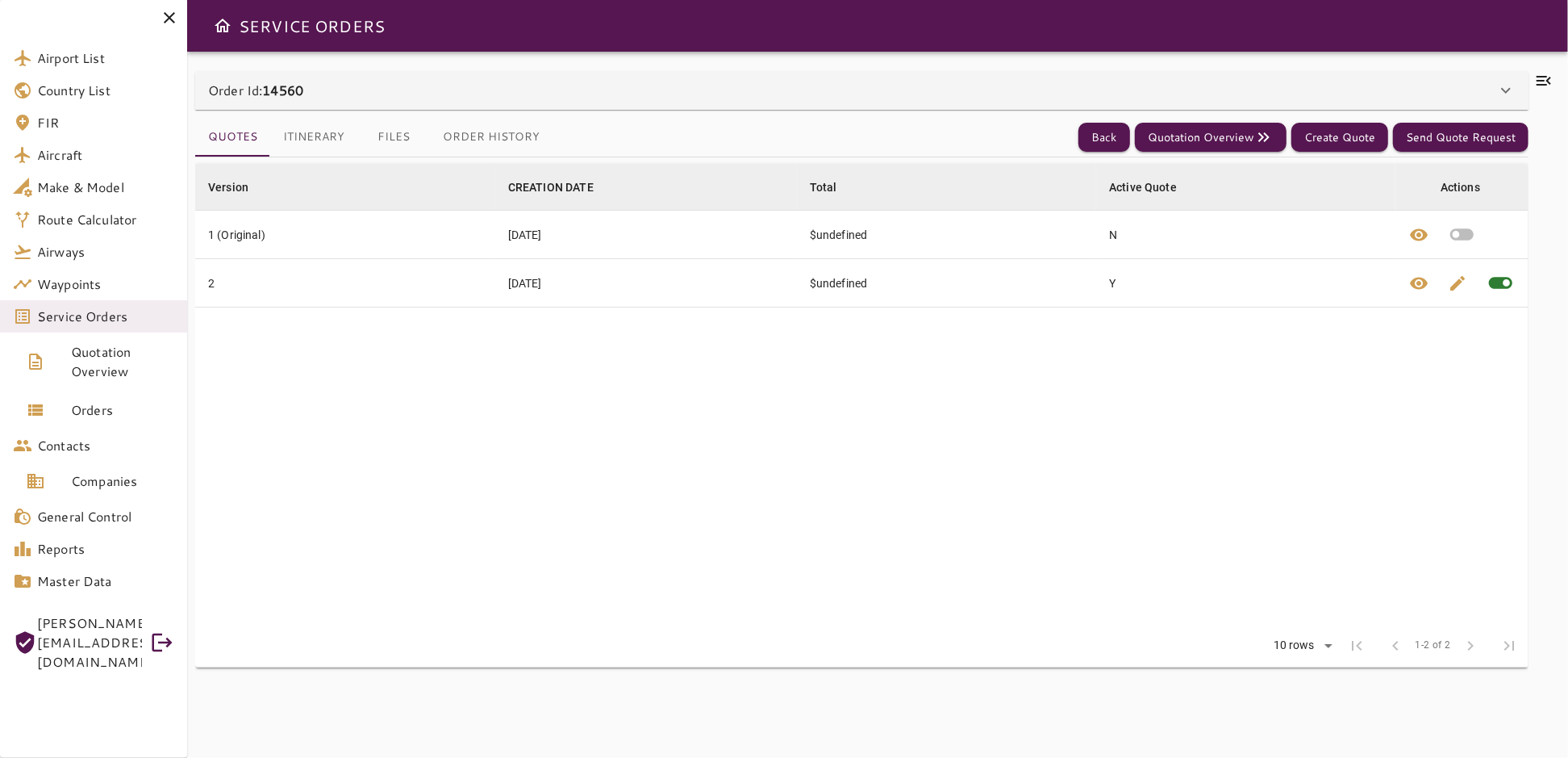
click at [1516, 94] on icon at bounding box center [1506, 90] width 19 height 19
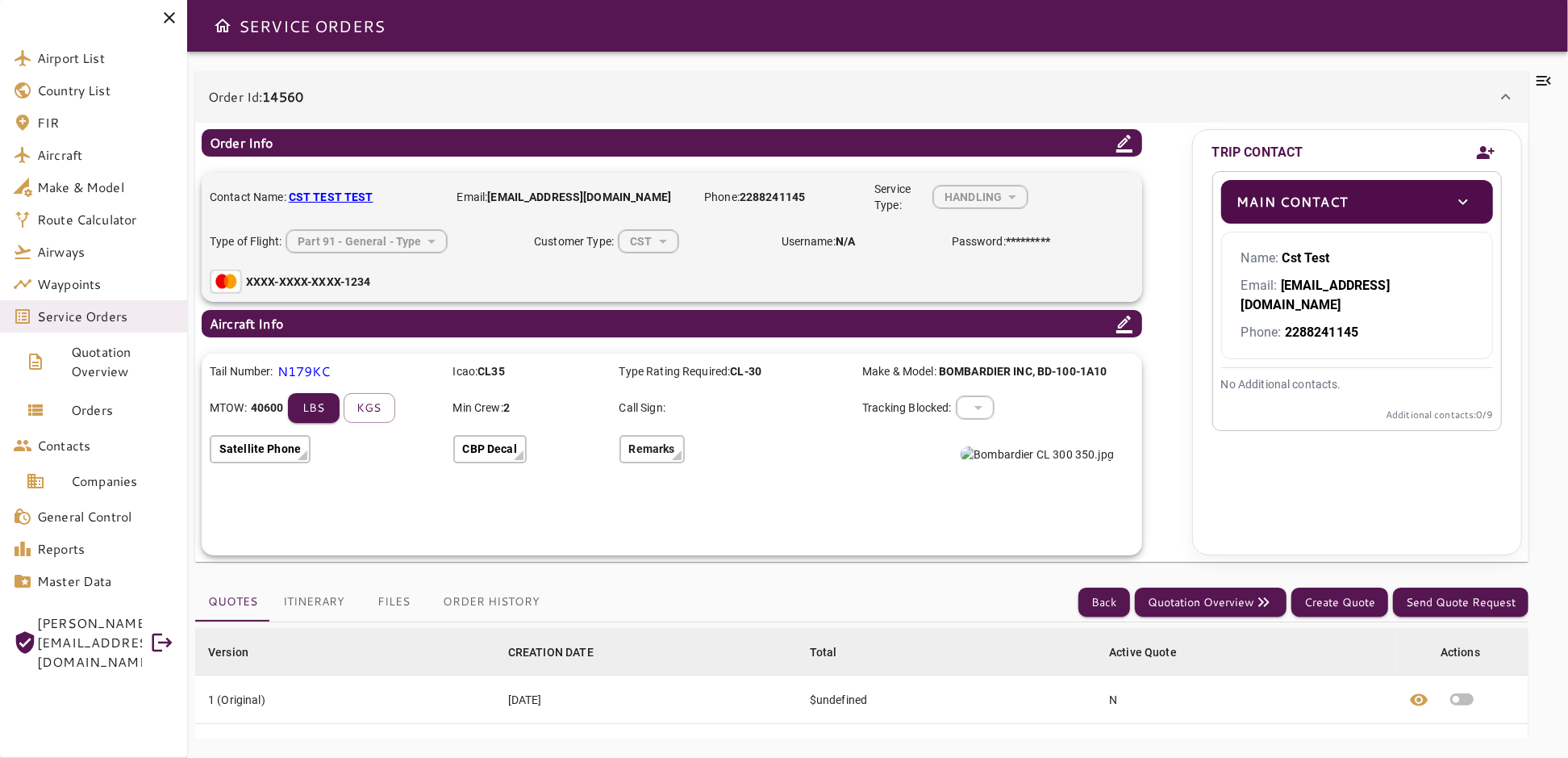
click at [1465, 208] on icon "toggle" at bounding box center [1464, 202] width 19 height 19
click at [1486, 148] on icon "Add new contact" at bounding box center [1487, 152] width 18 height 13
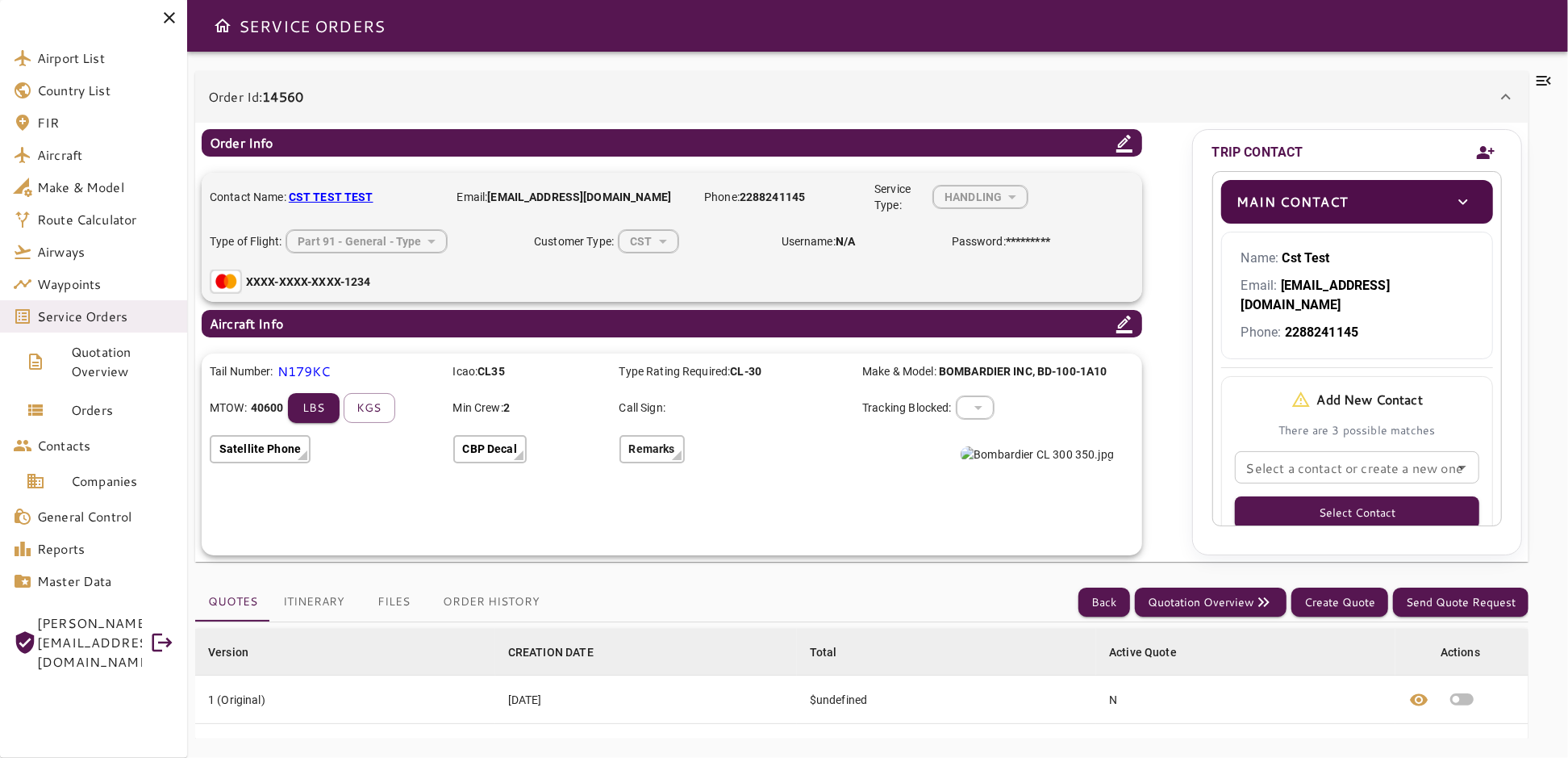
scroll to position [106, 0]
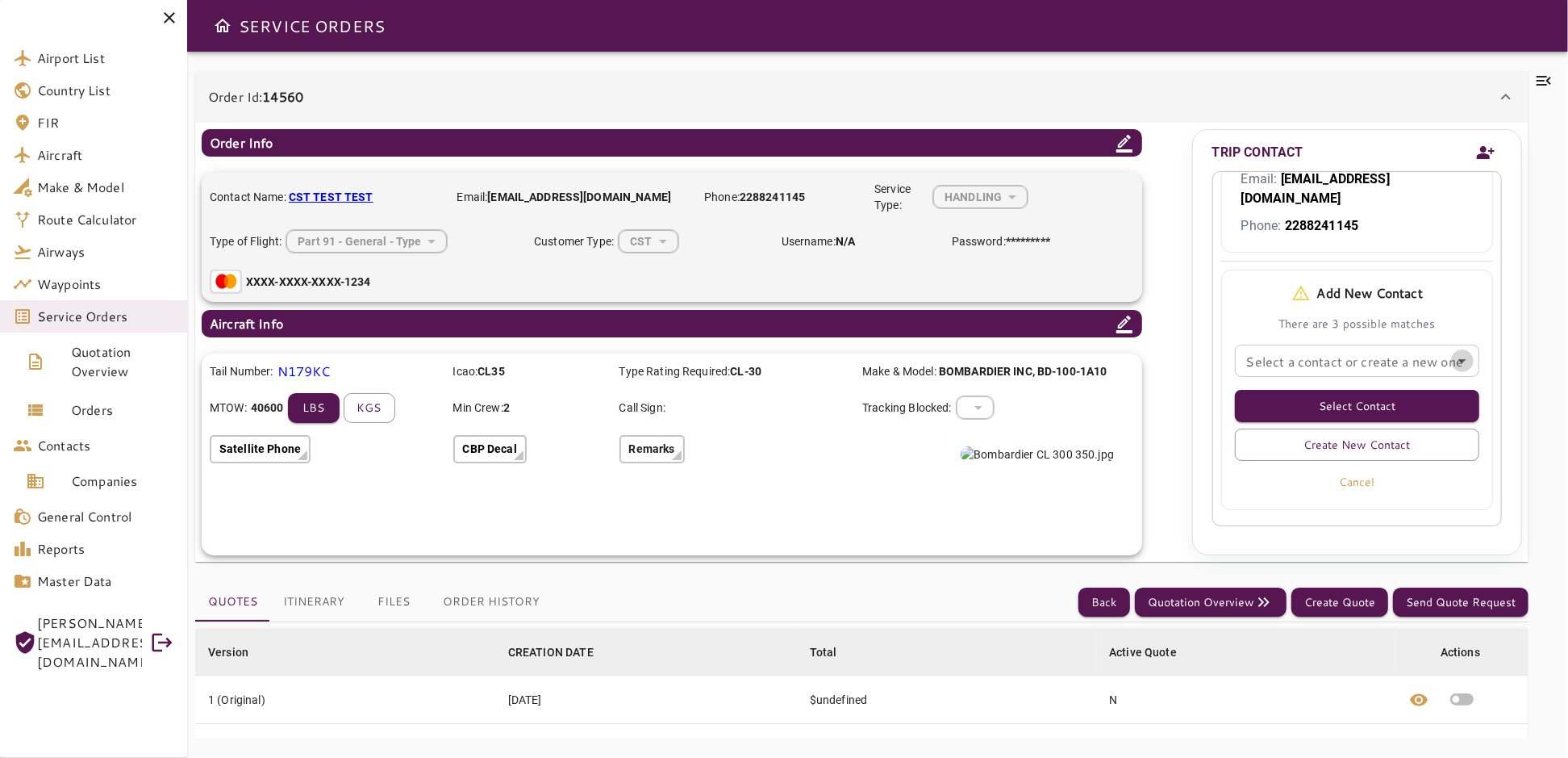
click at [1453, 351] on icon "Open" at bounding box center [1463, 360] width 19 height 19
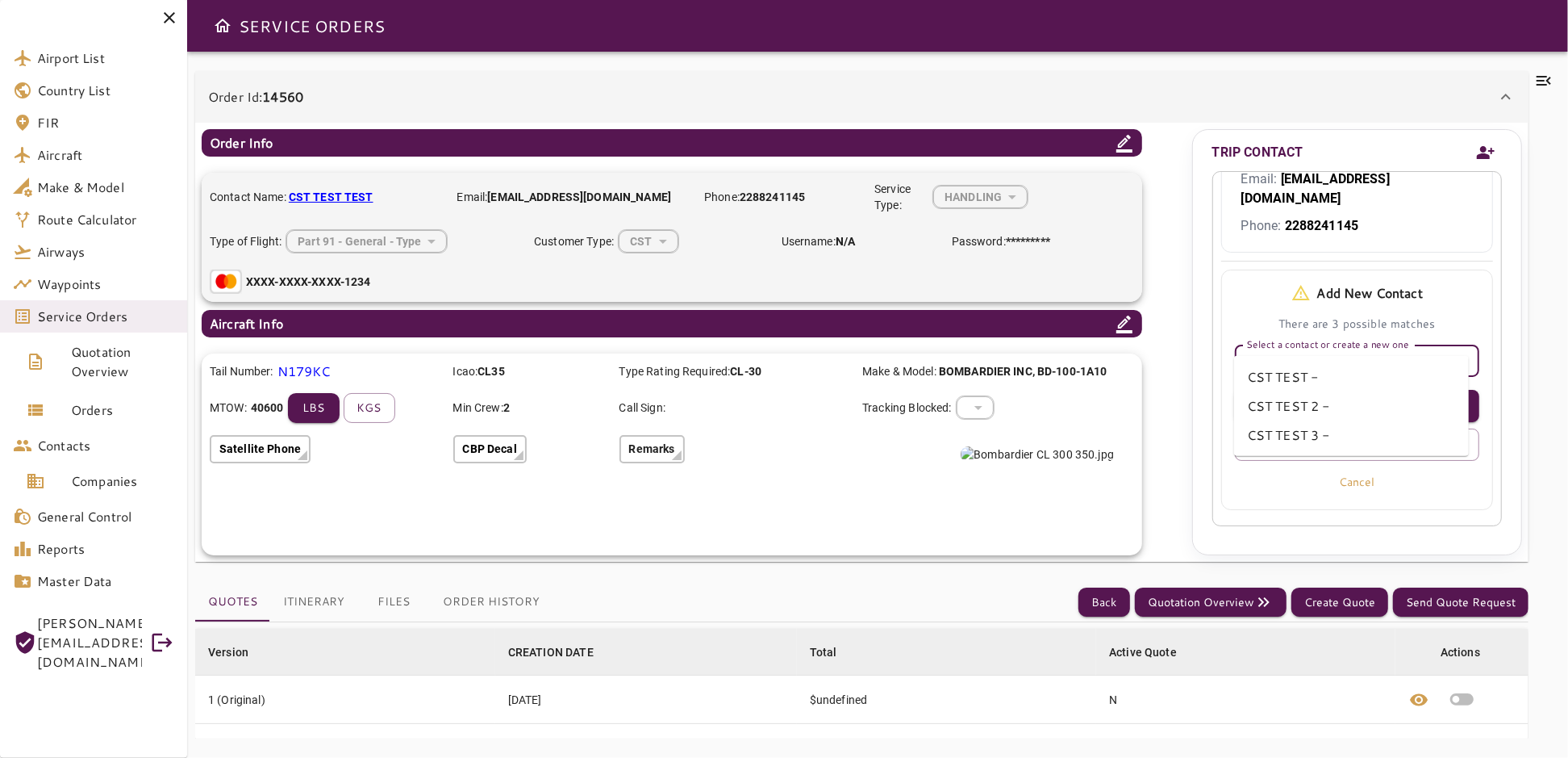
click at [1455, 351] on icon "Close" at bounding box center [1463, 360] width 19 height 19
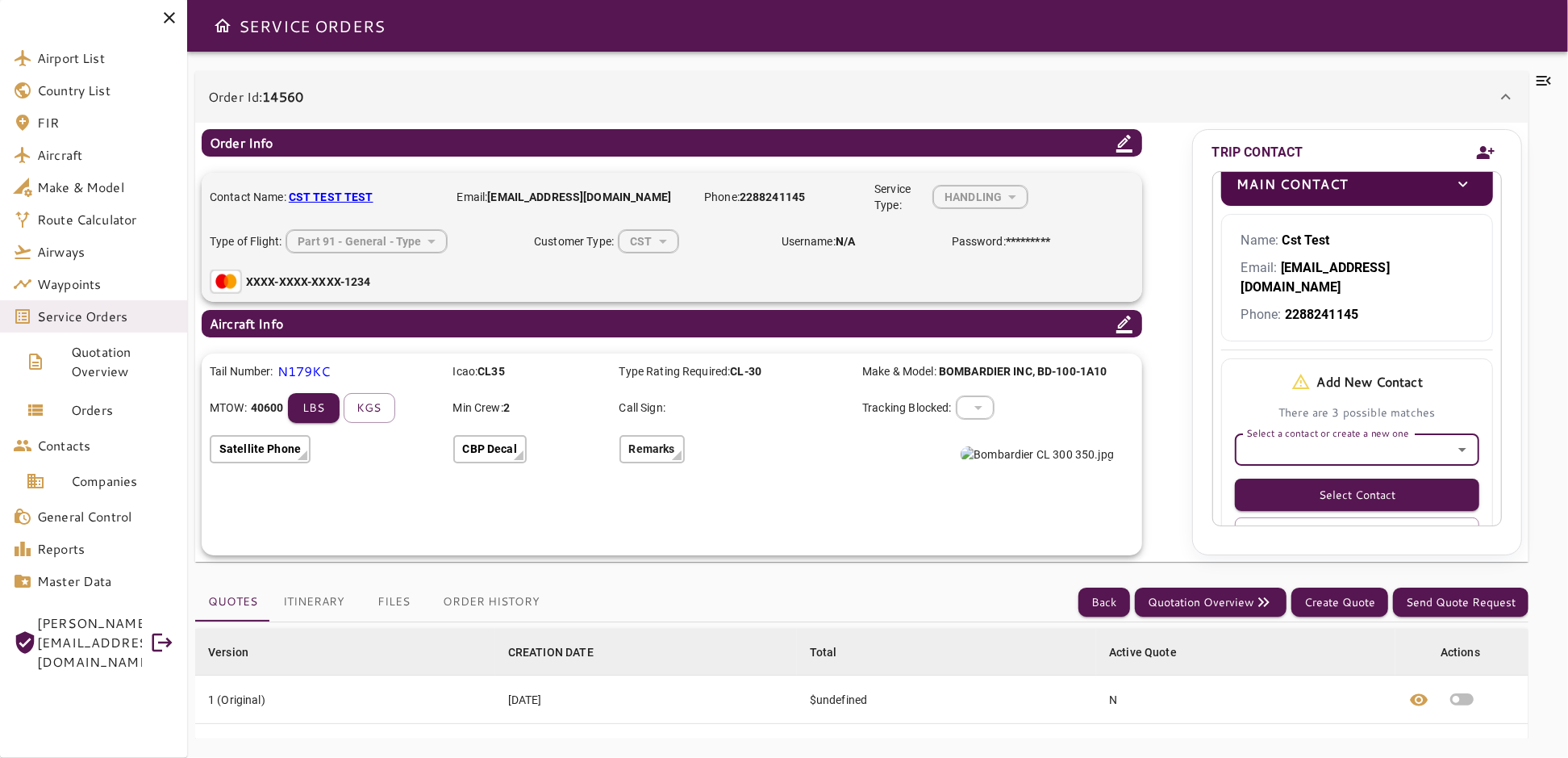
scroll to position [0, 0]
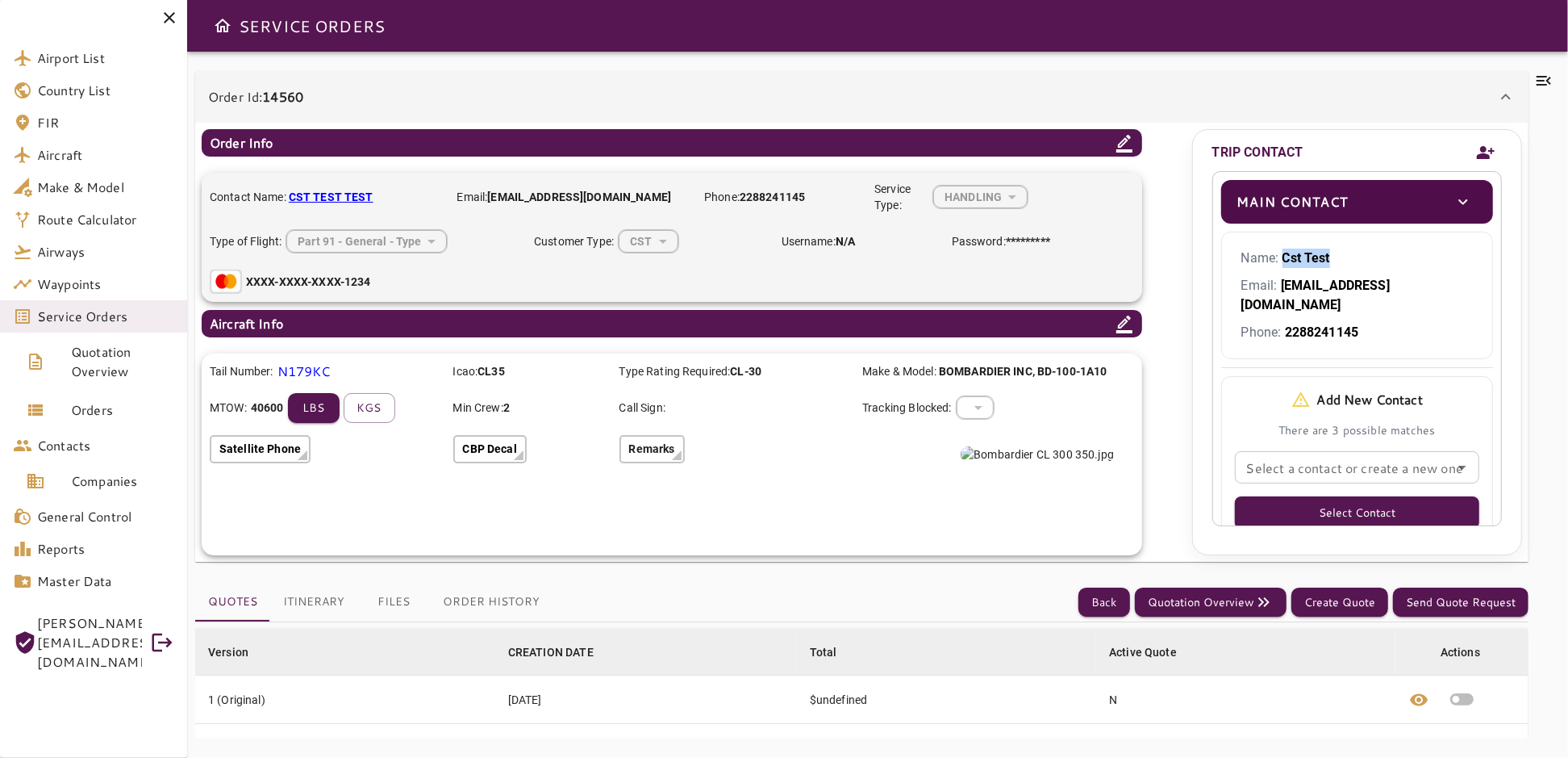
drag, startPoint x: 1330, startPoint y: 257, endPoint x: 1281, endPoint y: 261, distance: 49.2
click at [1281, 261] on p "Name: Cst Test" at bounding box center [1357, 259] width 232 height 19
copy b "Cst Test"
click at [77, 447] on span "Contacts" at bounding box center [105, 445] width 137 height 19
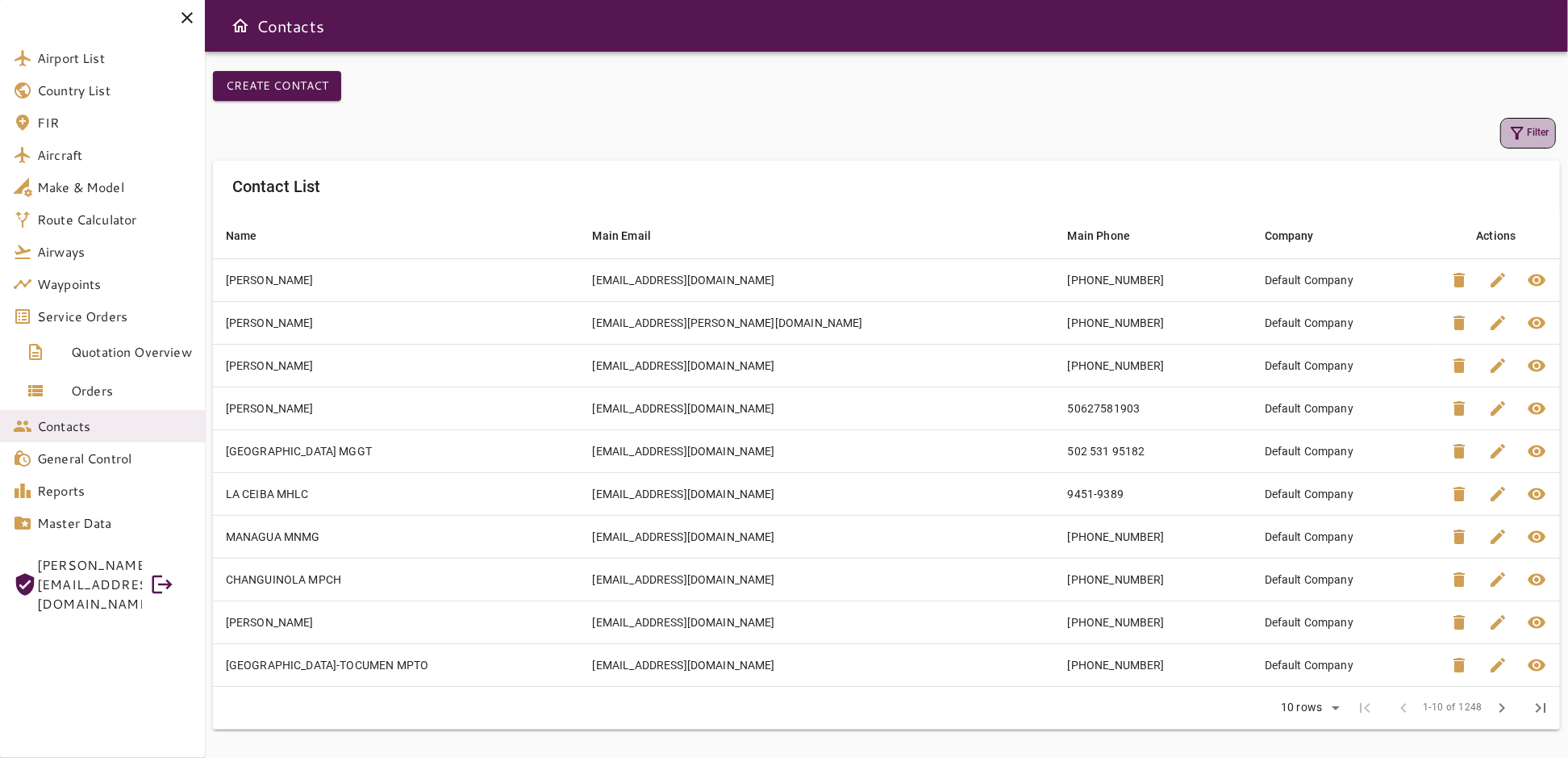
click at [1536, 127] on button "Filter" at bounding box center [1528, 133] width 56 height 31
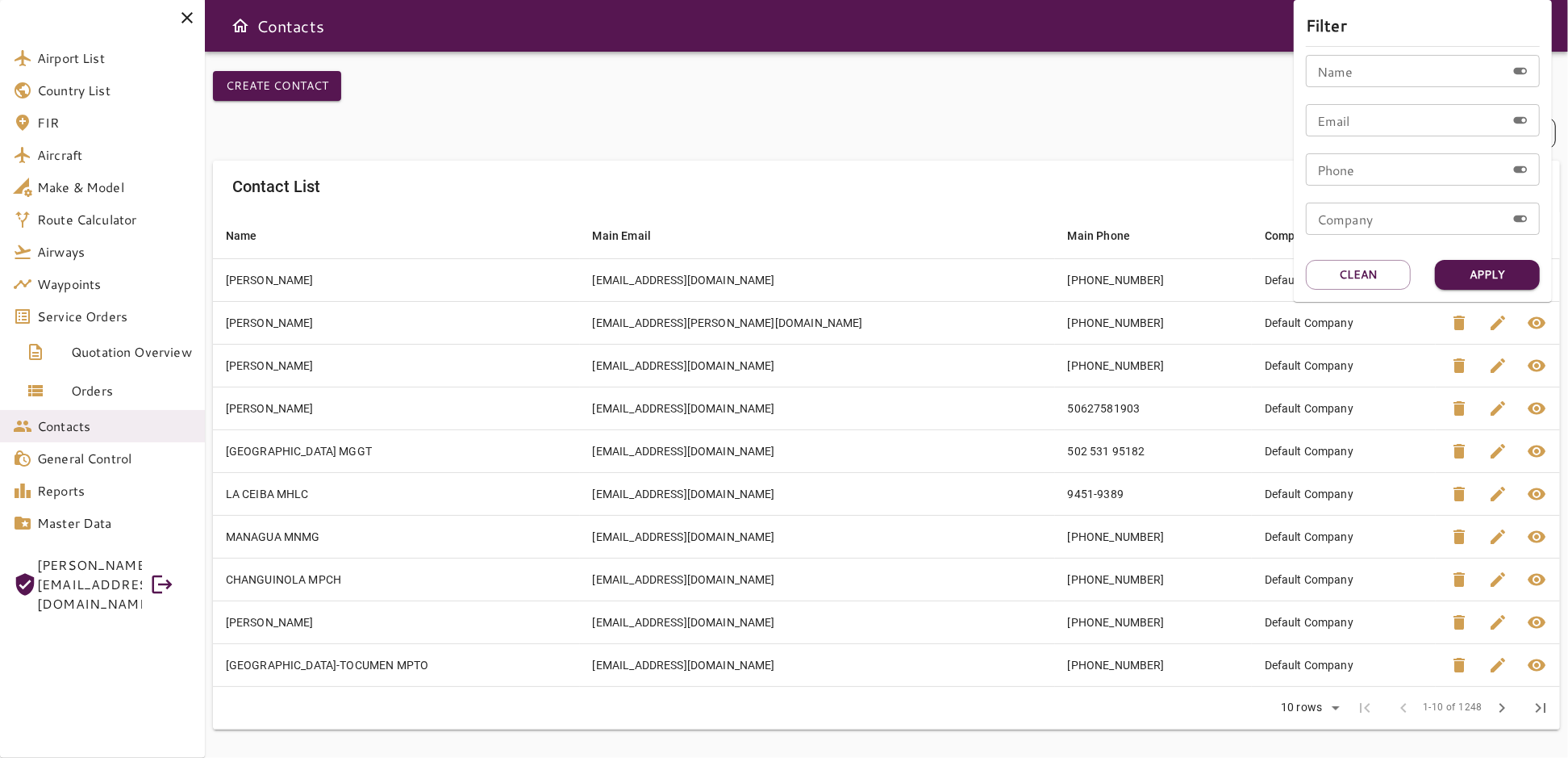
click at [1350, 76] on input "Name" at bounding box center [1406, 71] width 200 height 32
paste input "********"
click at [1478, 268] on button "Apply" at bounding box center [1487, 275] width 104 height 30
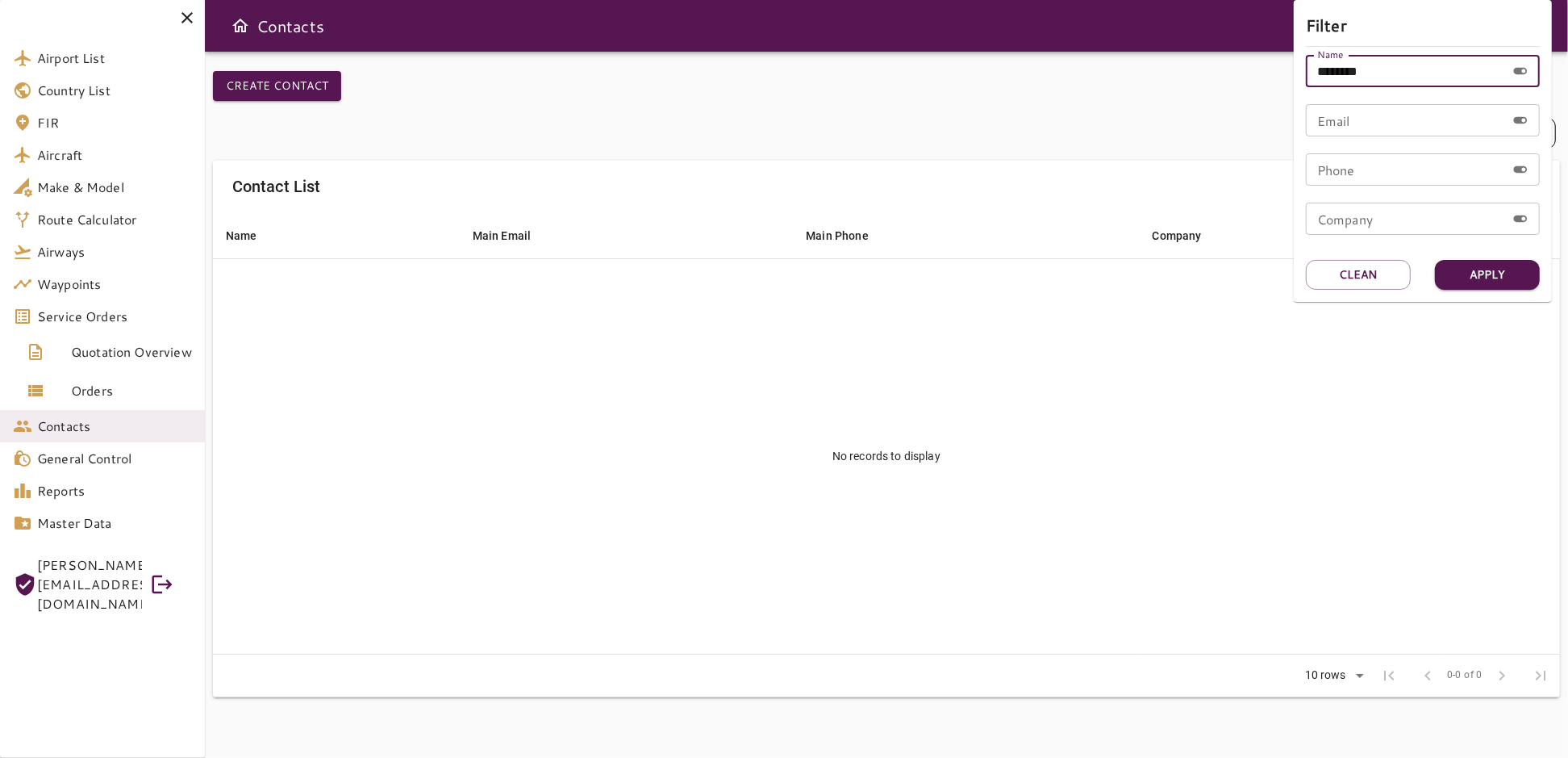
drag, startPoint x: 1383, startPoint y: 77, endPoint x: 1291, endPoint y: 73, distance: 92.1
click at [1291, 73] on div "Filter Name ******** Name Email Email Phone Phone Company Company Apply Clean" at bounding box center [784, 379] width 1568 height 758
type input "********"
click at [1479, 282] on button "Apply" at bounding box center [1487, 275] width 104 height 30
drag, startPoint x: 1389, startPoint y: 72, endPoint x: 1303, endPoint y: 81, distance: 86.5
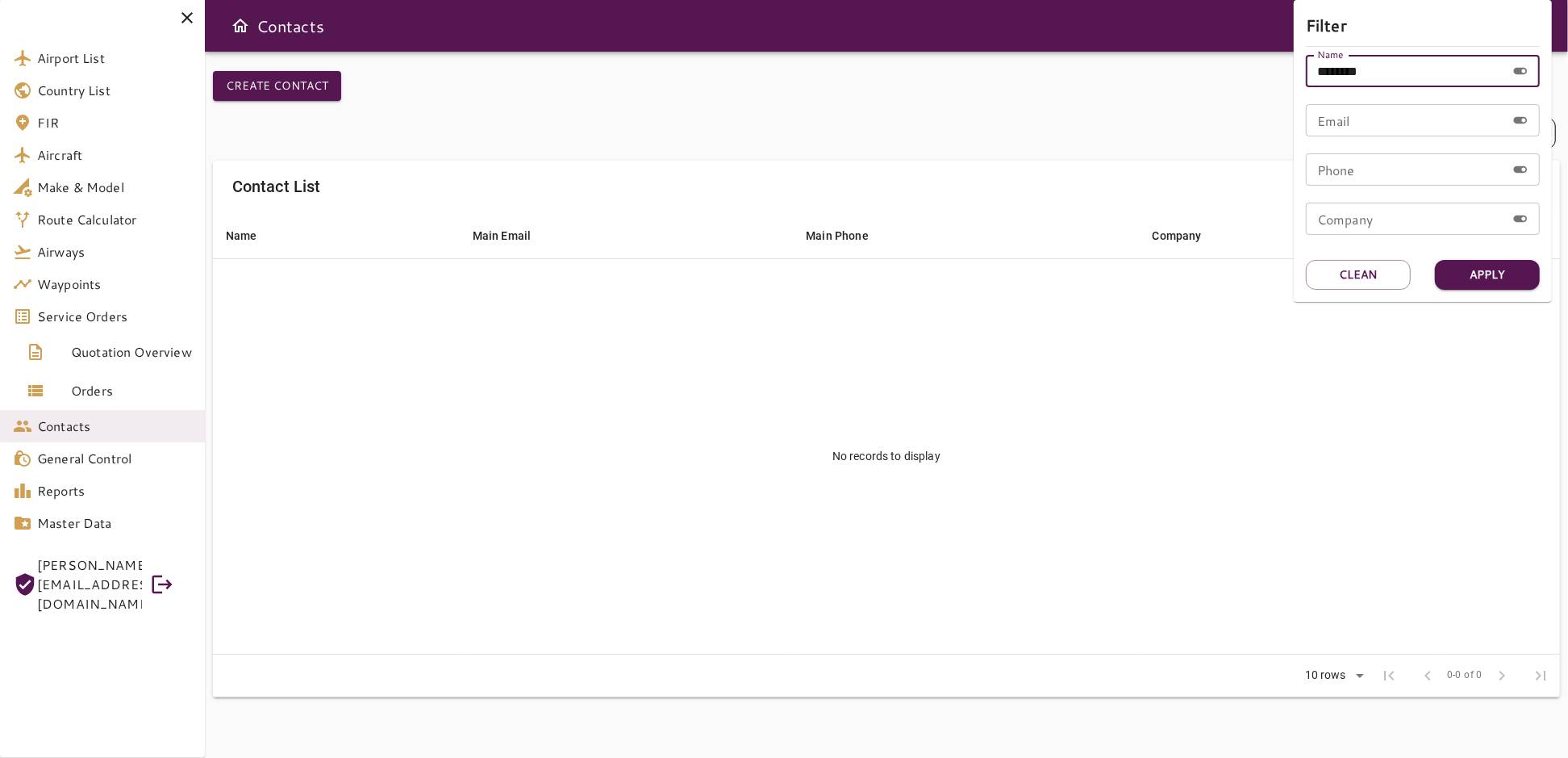
click at [1303, 81] on div "Filter Name ******** Name Email Email Phone Phone Company Company Apply Clean" at bounding box center [1424, 151] width 259 height 302
click at [100, 318] on div at bounding box center [784, 379] width 1568 height 758
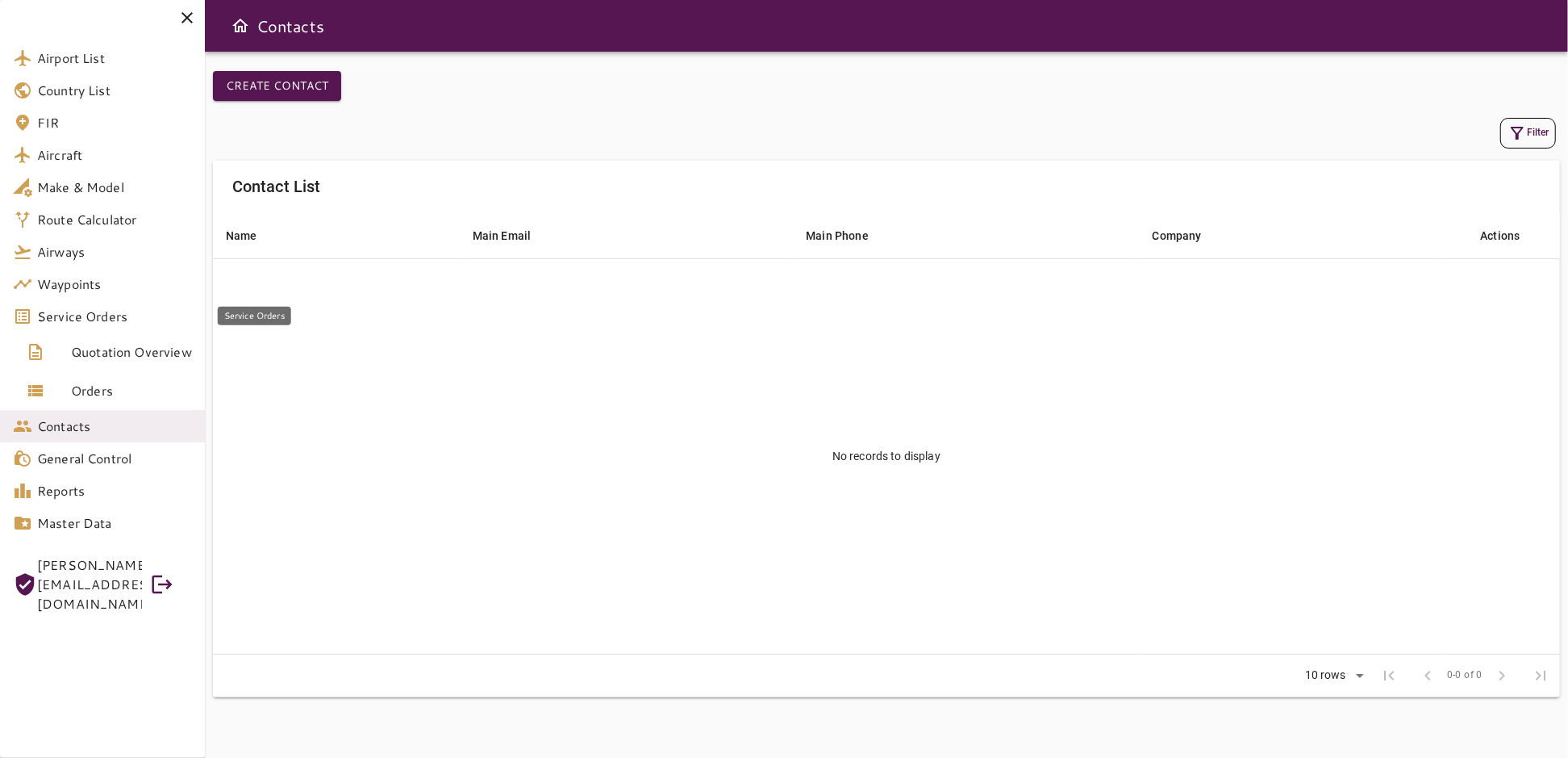
click at [102, 305] on link "Service Orders" at bounding box center [102, 316] width 205 height 32
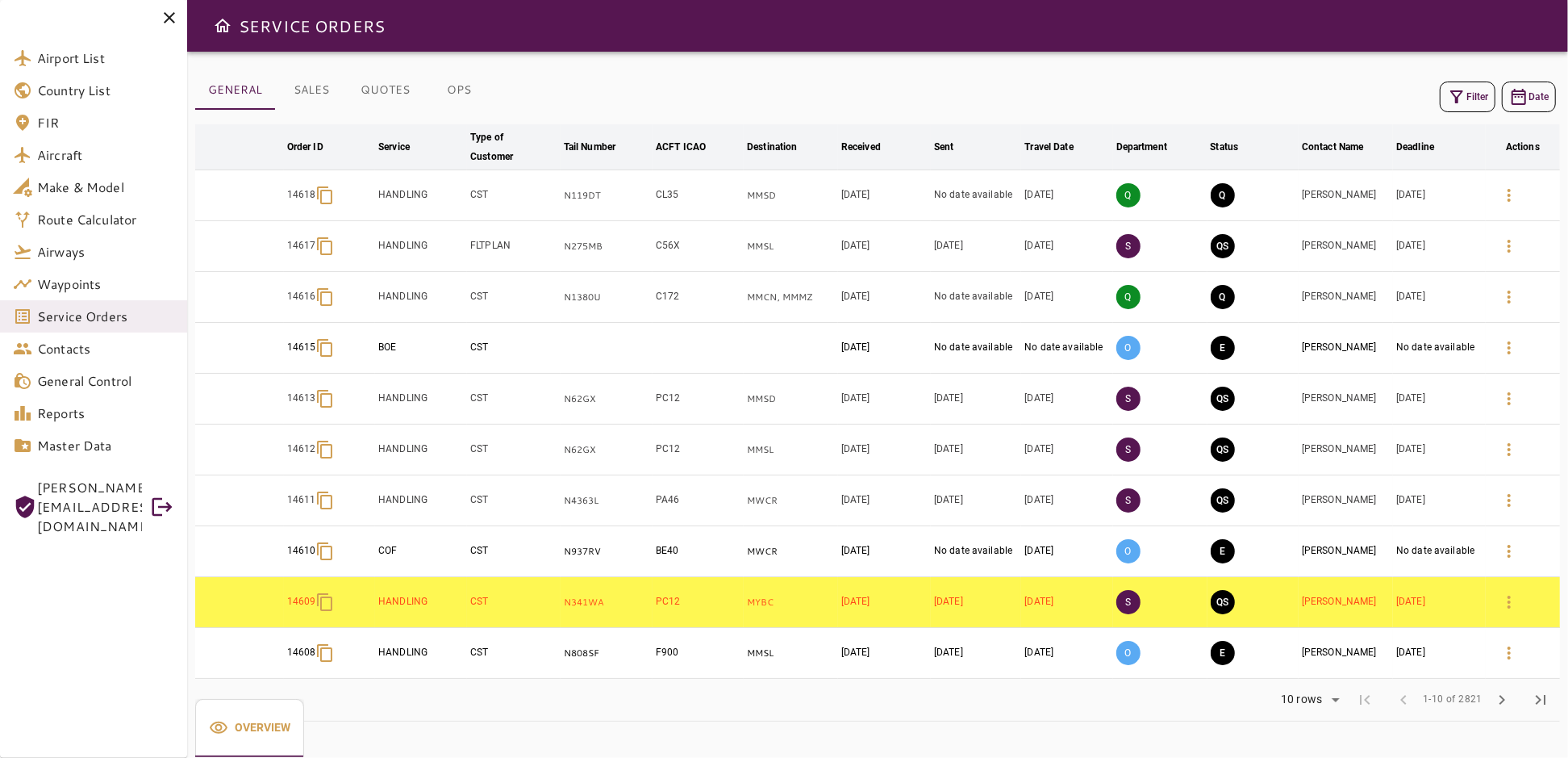
click at [1467, 108] on button "Filter" at bounding box center [1468, 97] width 56 height 31
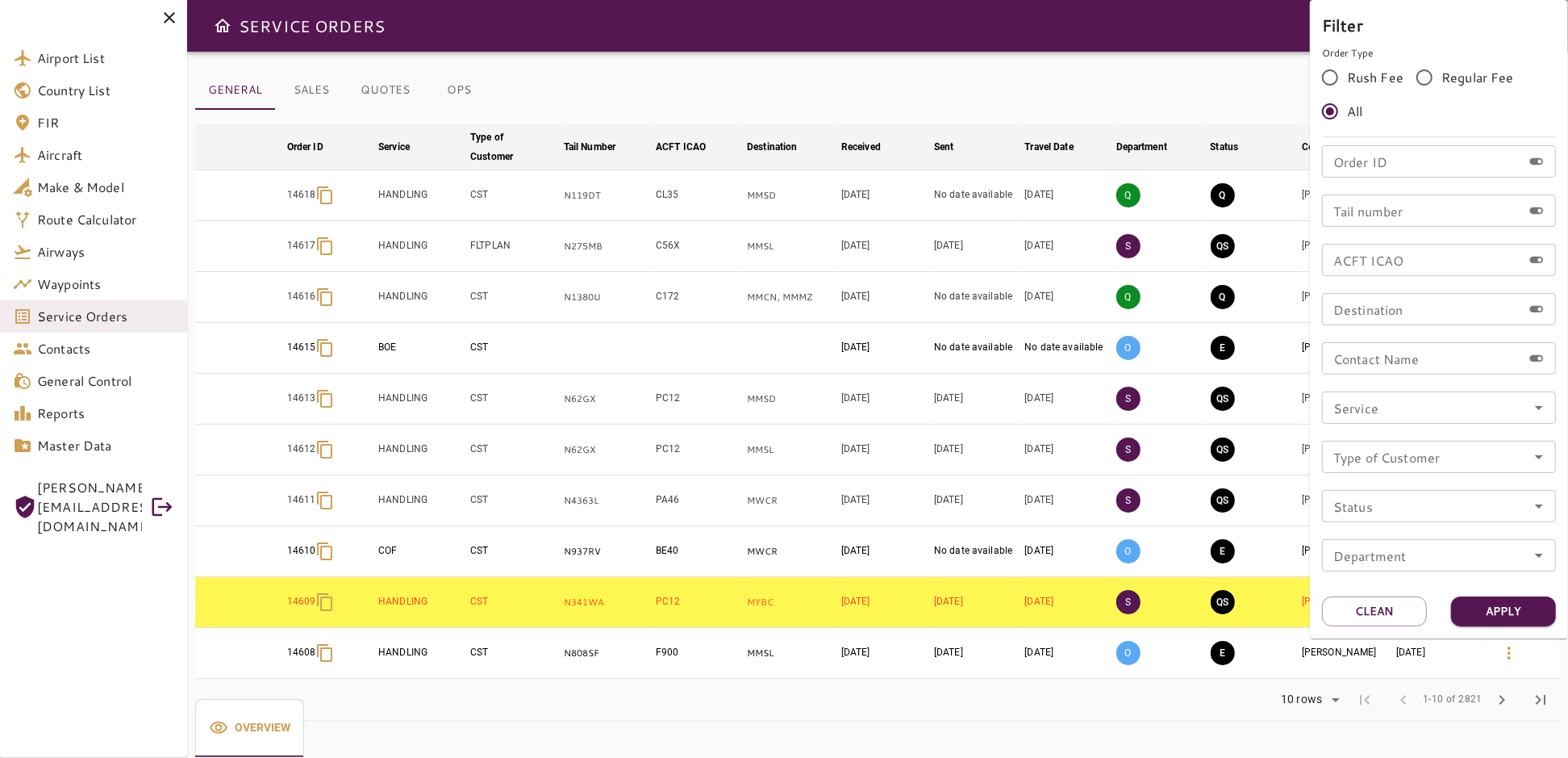
click at [1397, 162] on input "Order ID" at bounding box center [1423, 161] width 200 height 32
type input "*****"
click at [1526, 615] on button "Apply" at bounding box center [1503, 611] width 104 height 30
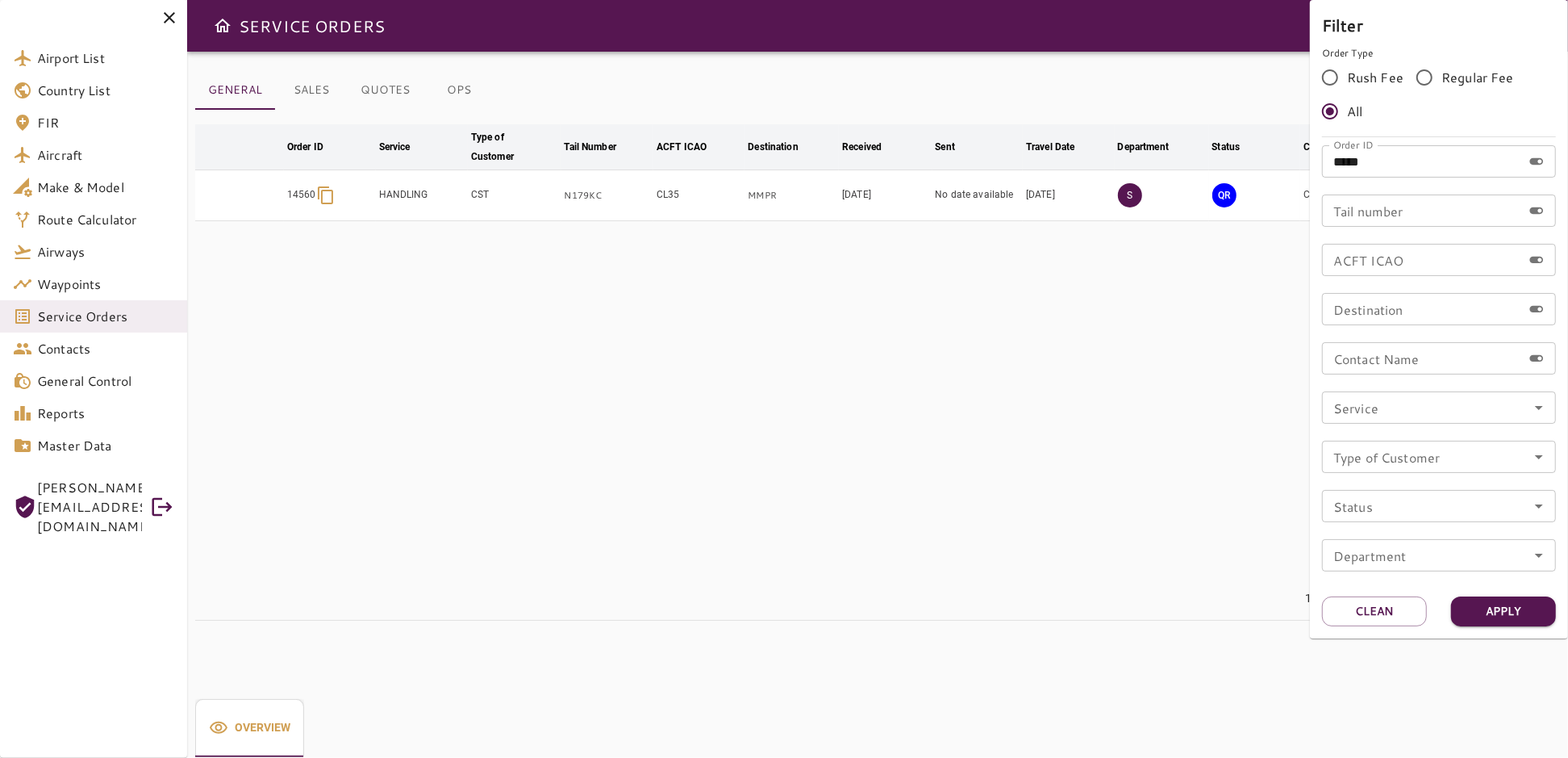
click at [1190, 405] on div at bounding box center [784, 379] width 1568 height 758
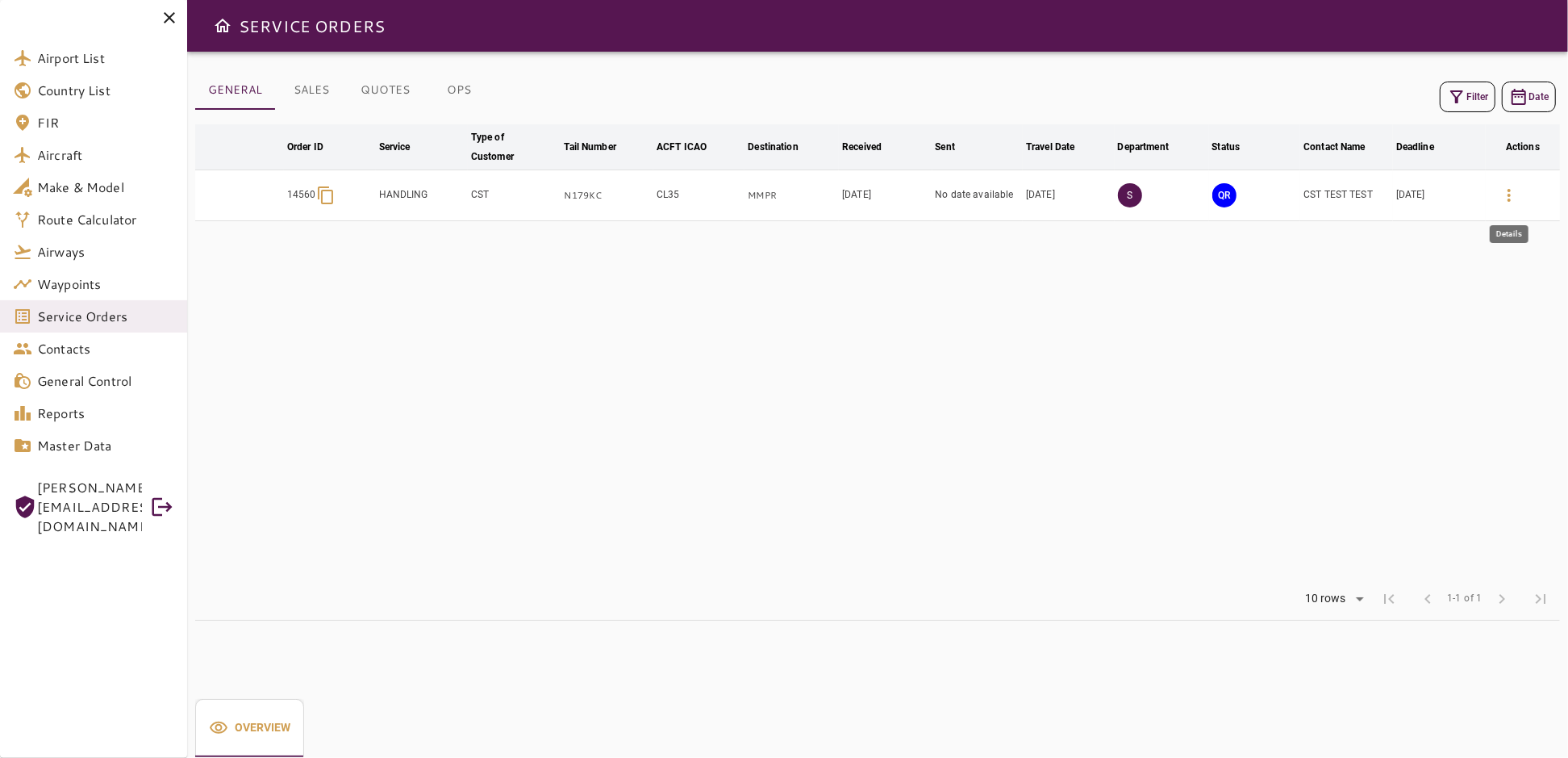
click at [1513, 197] on icon "button" at bounding box center [1510, 196] width 19 height 19
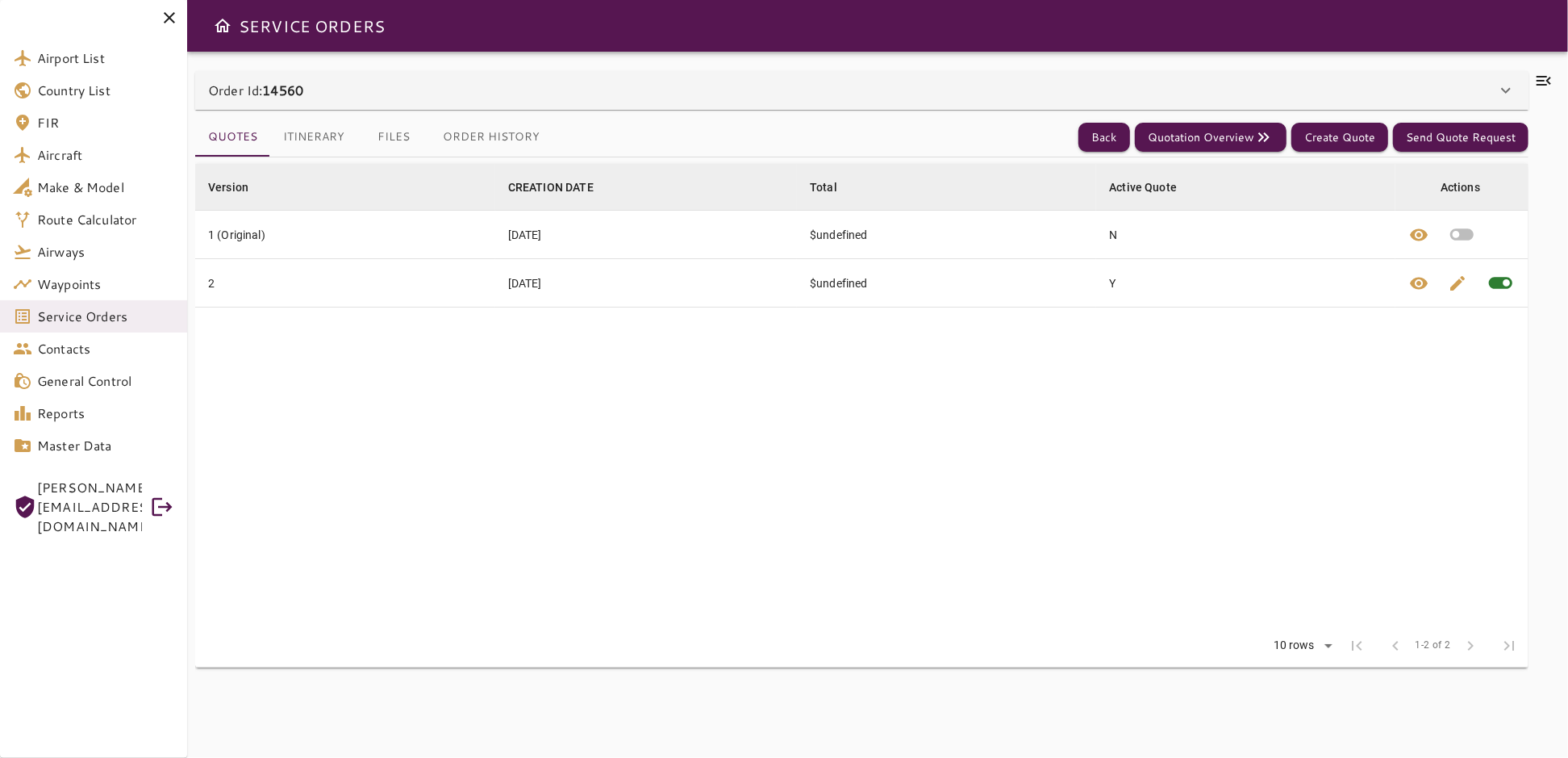
click at [1502, 91] on icon at bounding box center [1506, 90] width 19 height 19
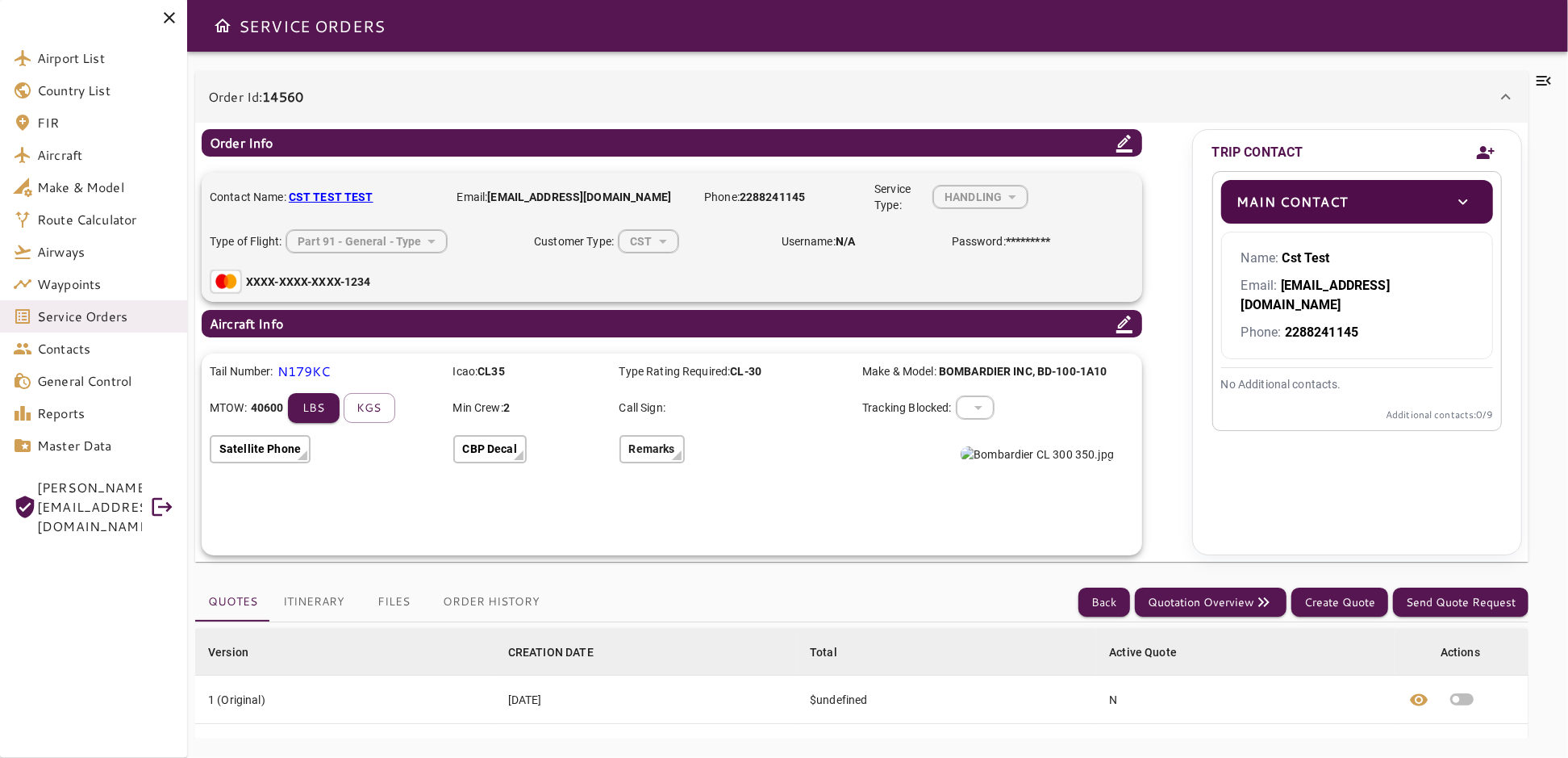
click at [1489, 148] on icon "Add new contact" at bounding box center [1487, 152] width 19 height 24
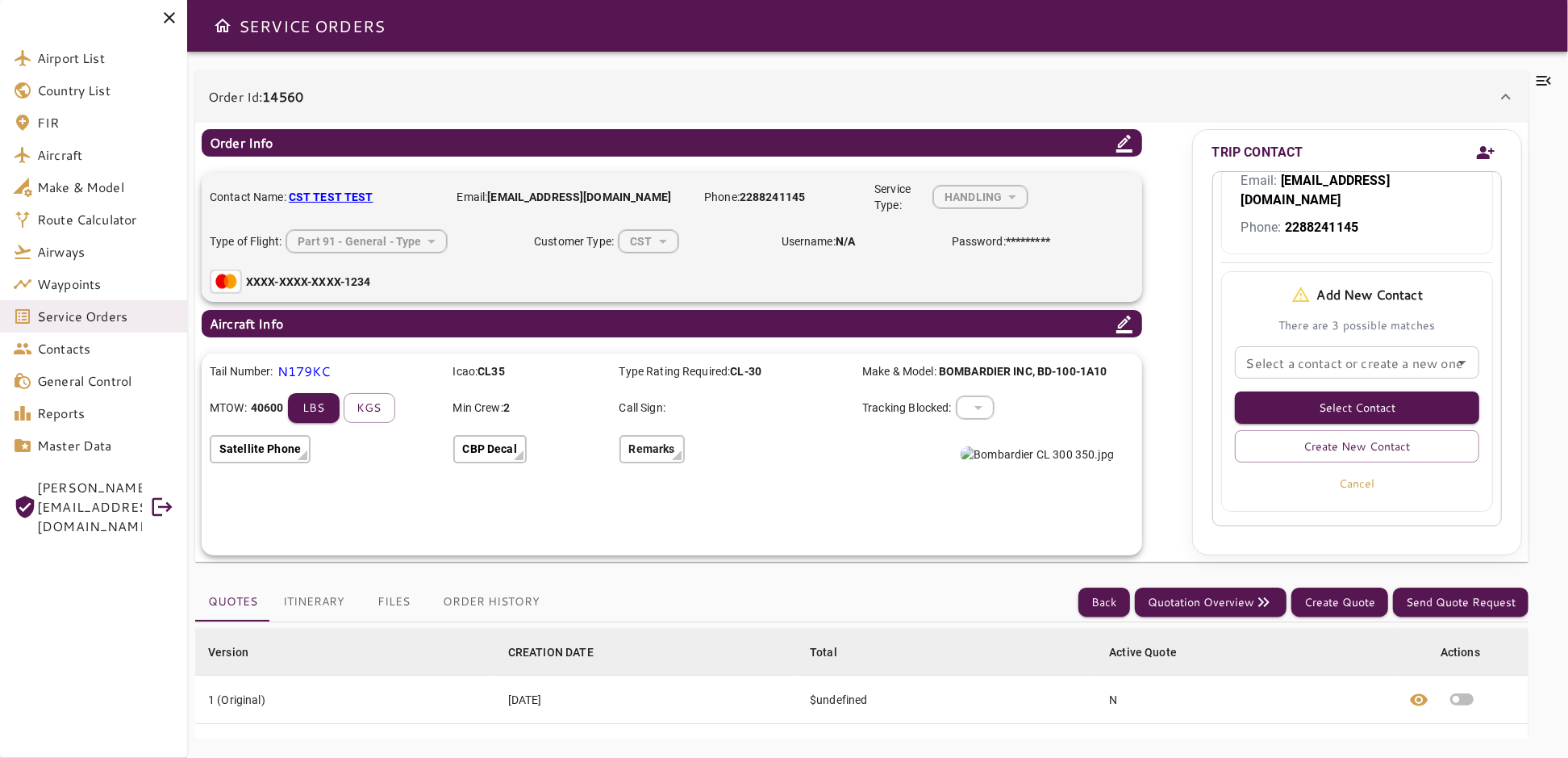
scroll to position [106, 0]
click at [1417, 350] on input "Select a contact or create a new one" at bounding box center [1357, 361] width 235 height 23
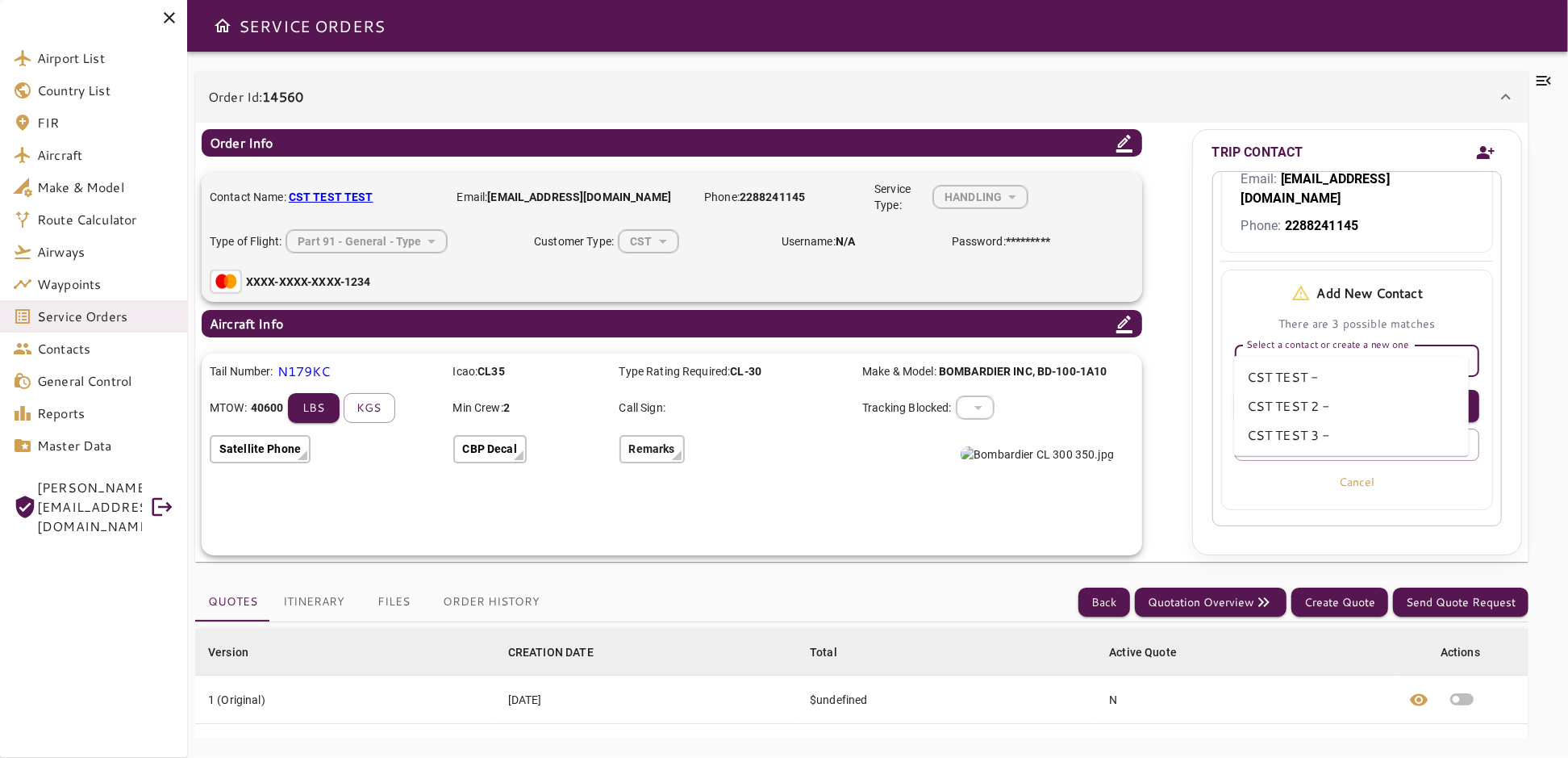
click at [1280, 406] on li "CST TEST 2 -" at bounding box center [1351, 406] width 235 height 29
type input "**********"
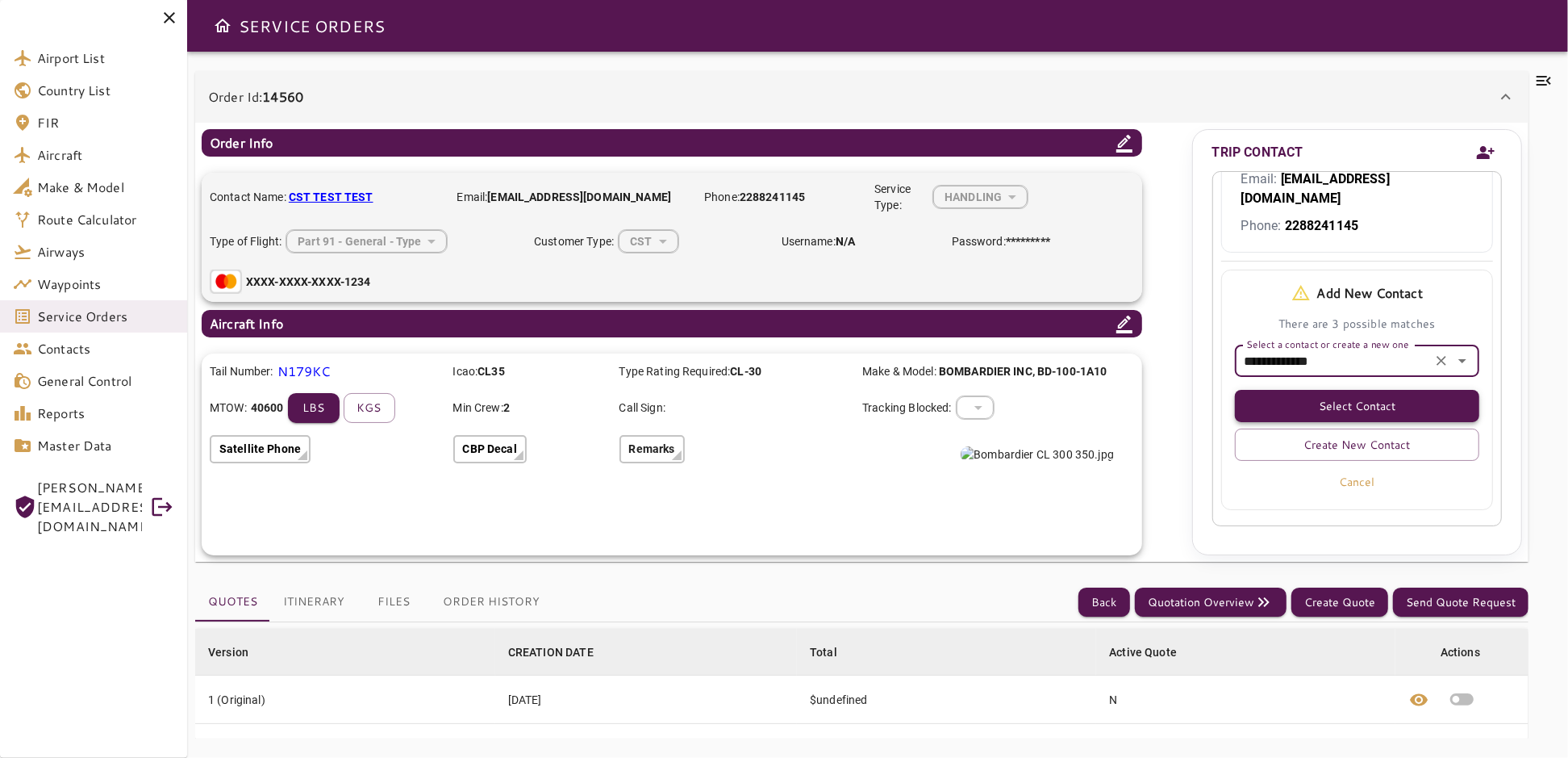
click at [1343, 390] on button "Select Contact" at bounding box center [1357, 406] width 244 height 32
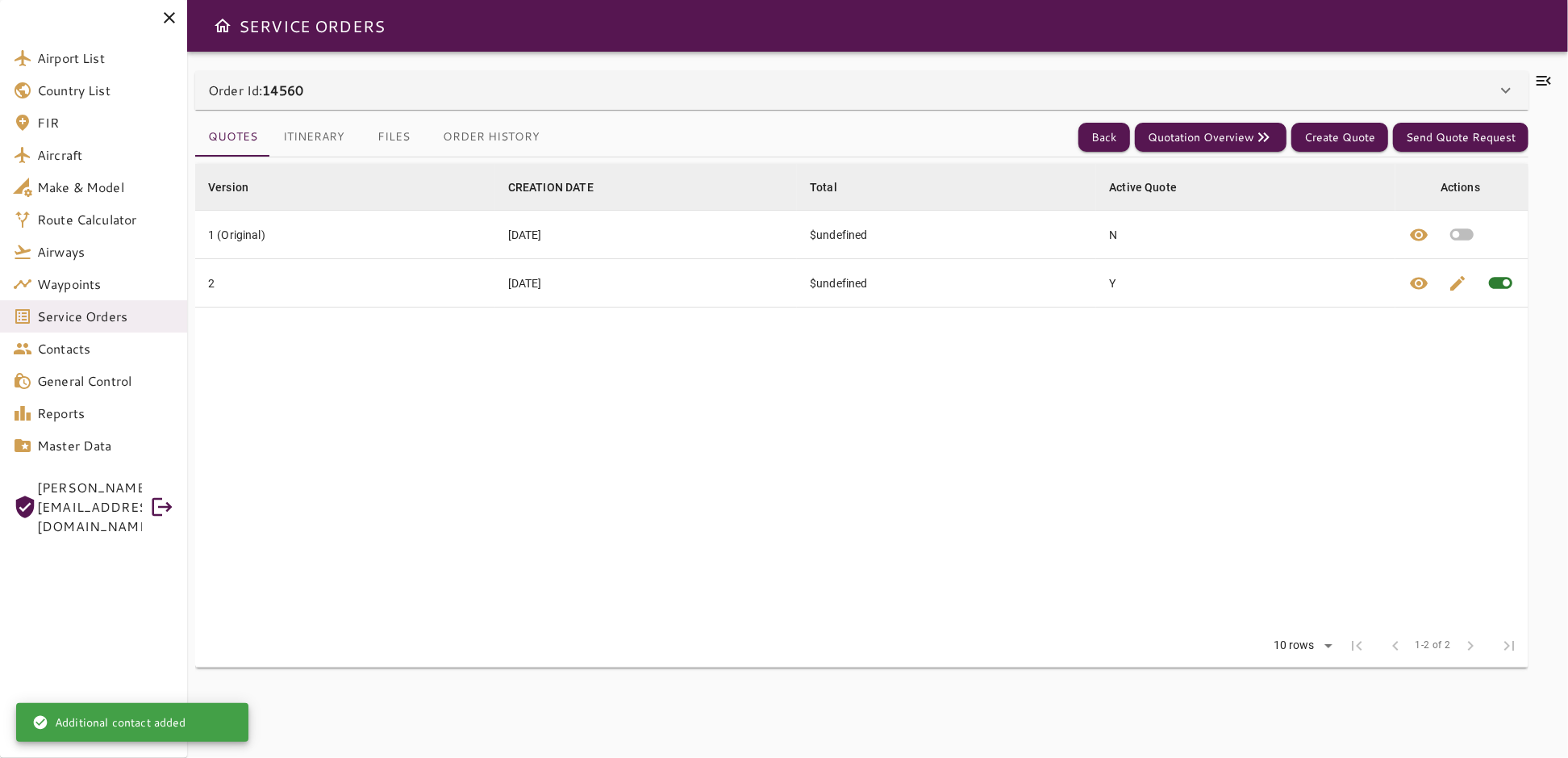
click at [1505, 87] on icon at bounding box center [1506, 90] width 19 height 19
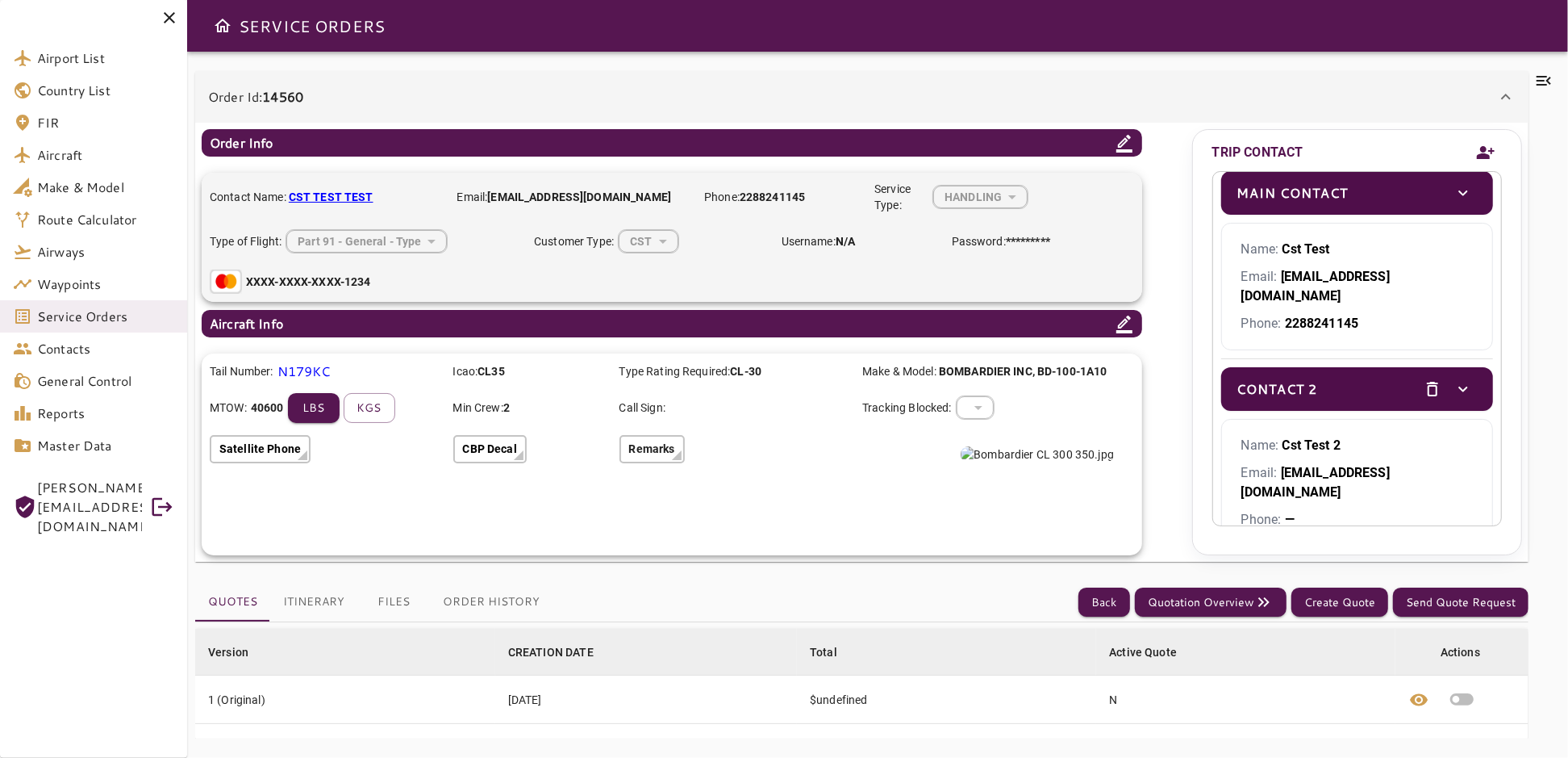
scroll to position [0, 0]
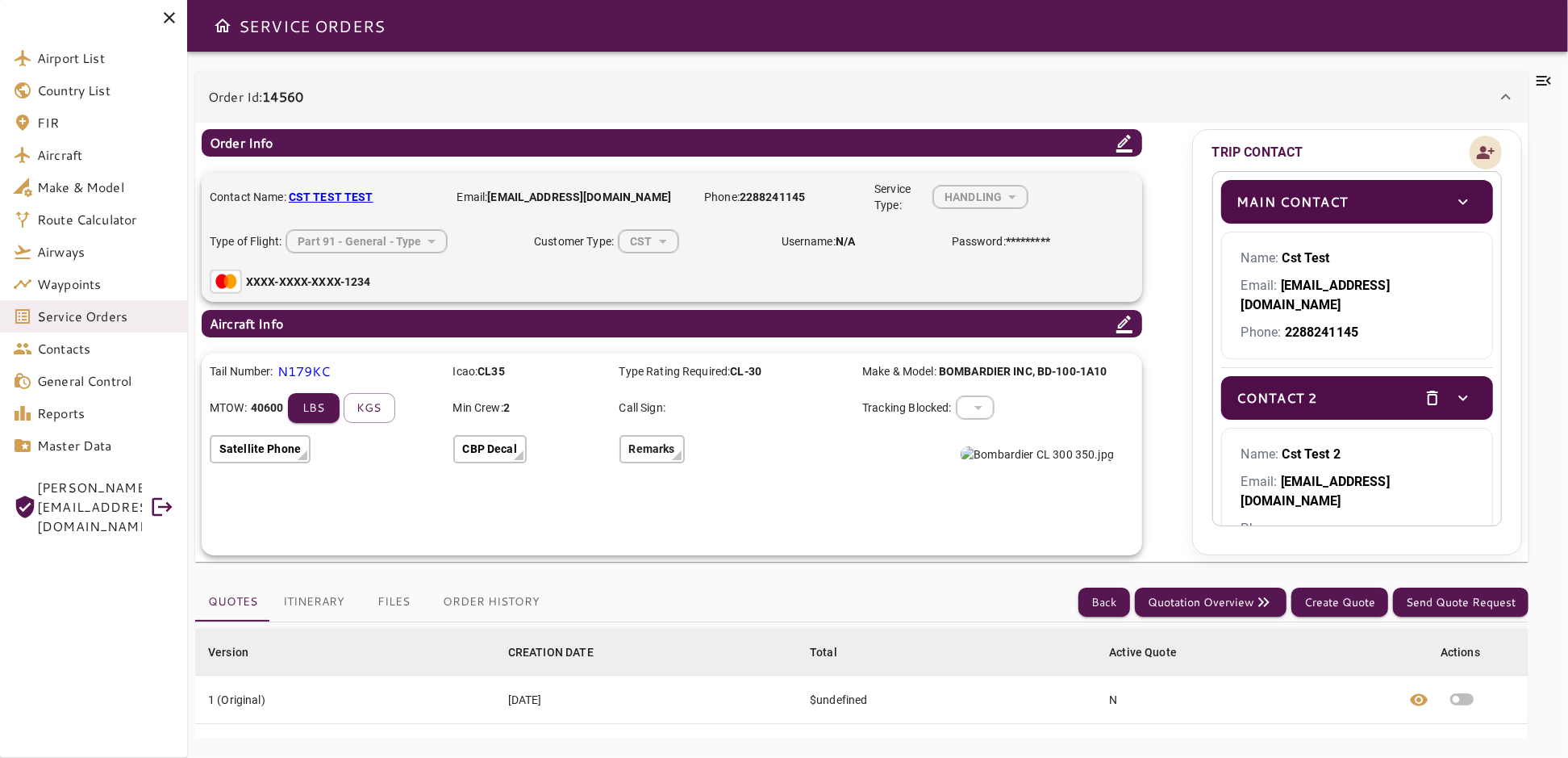
click at [1490, 151] on icon "Add new contact" at bounding box center [1487, 152] width 18 height 13
click at [1485, 157] on icon "Add new contact" at bounding box center [1487, 152] width 18 height 13
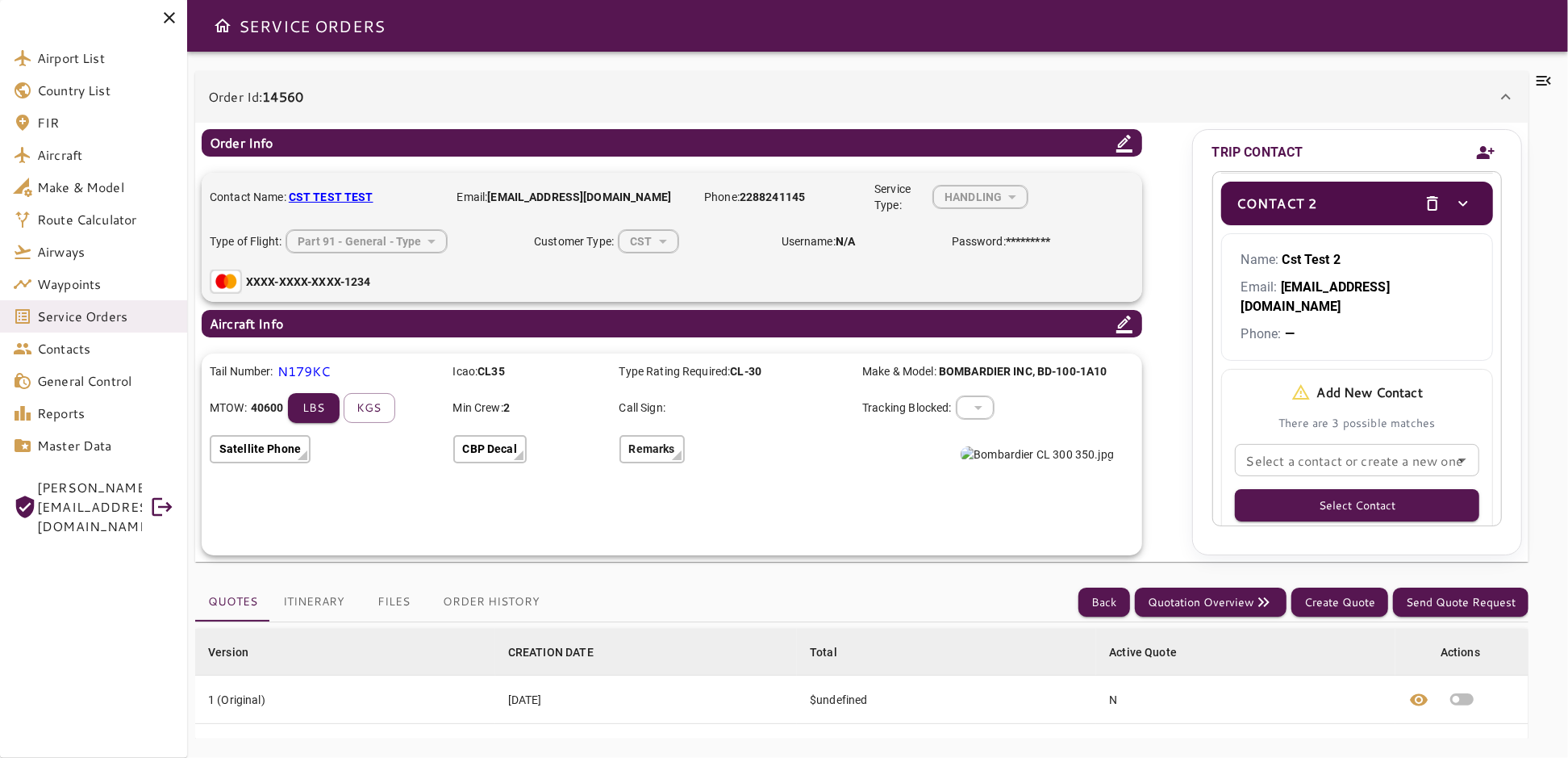
scroll to position [275, 0]
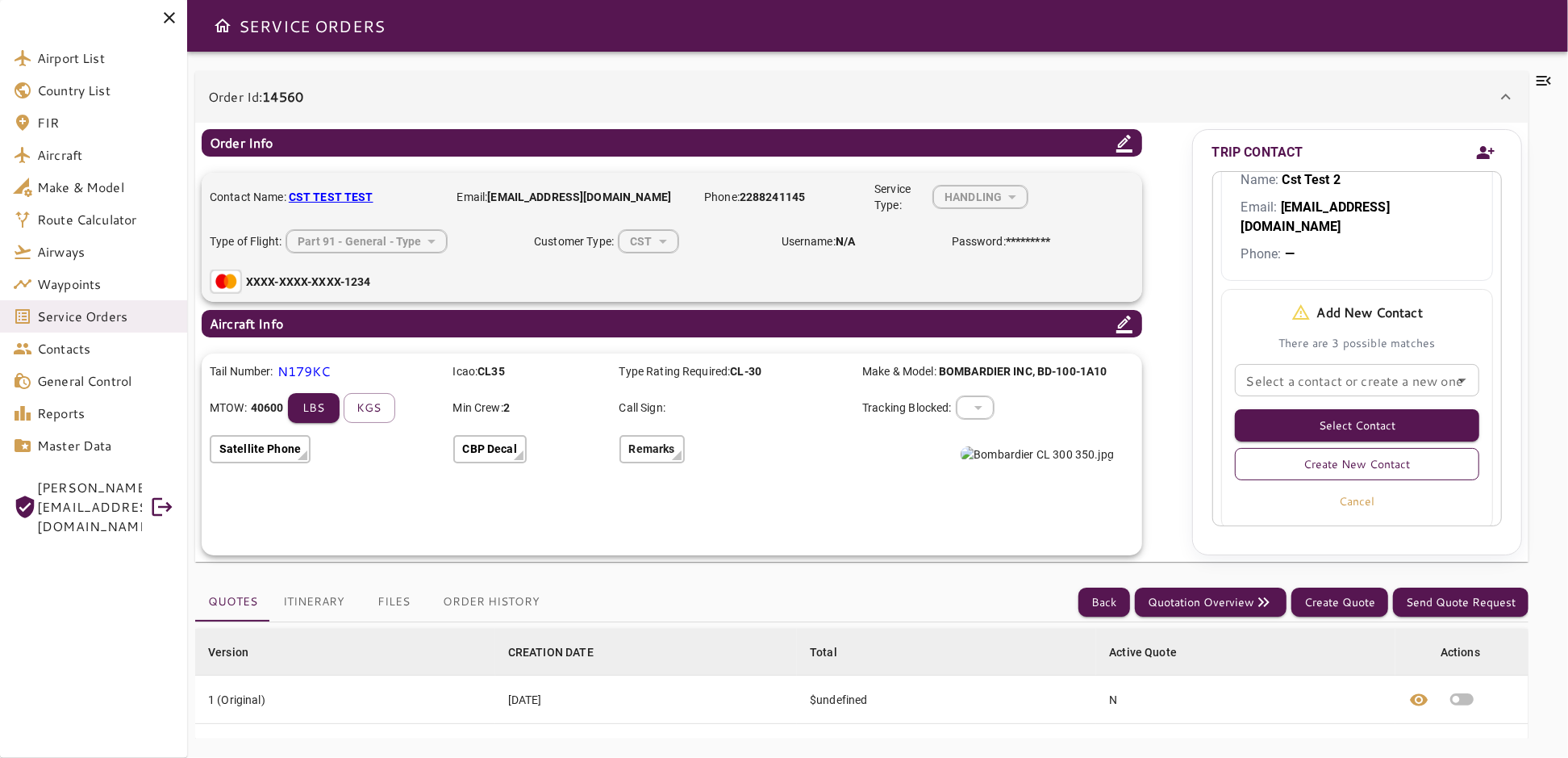
click at [1350, 448] on button "Create New Contact" at bounding box center [1357, 464] width 244 height 32
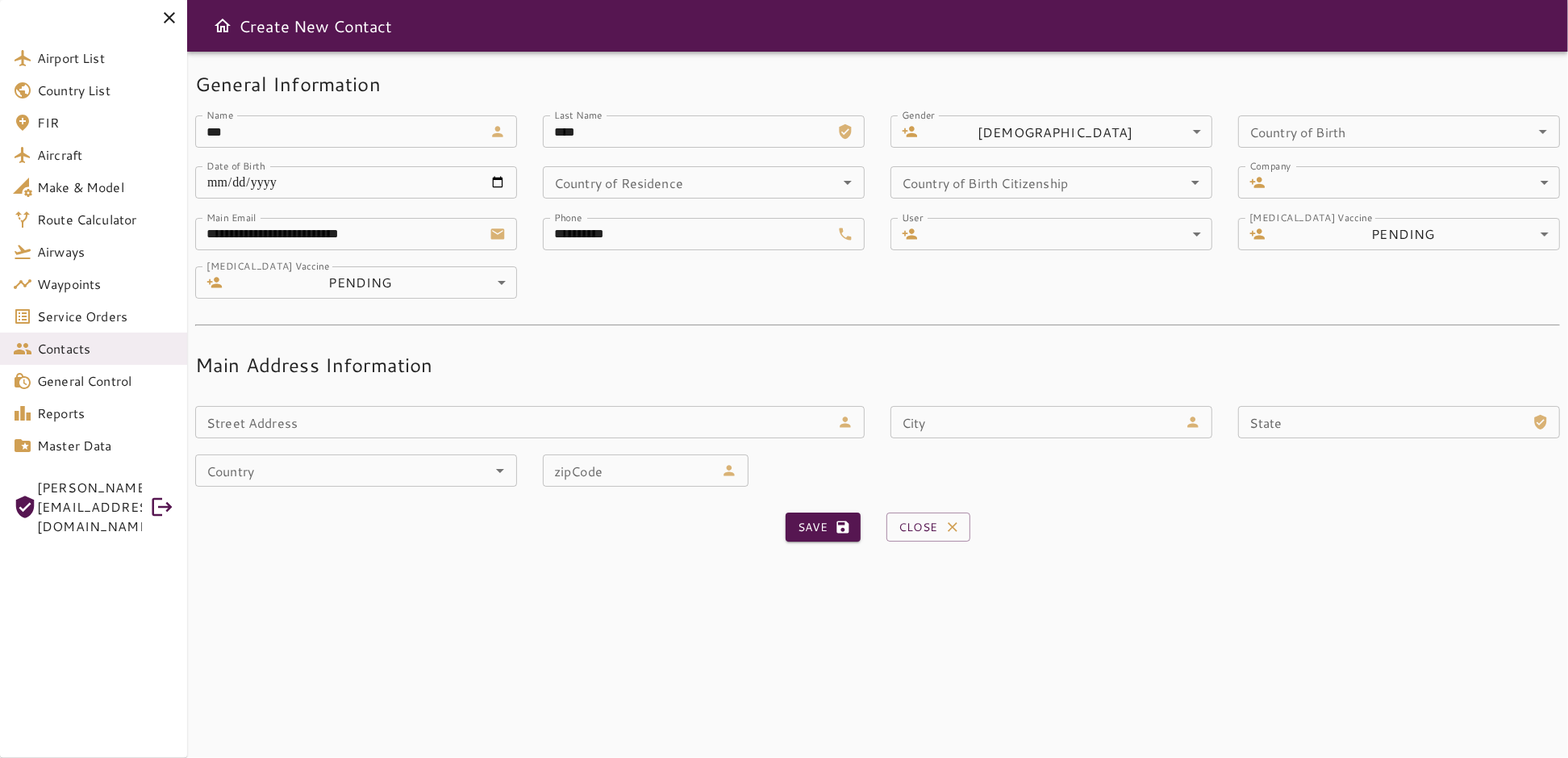
click at [699, 134] on input "****" at bounding box center [686, 131] width 288 height 32
type input "******"
click at [659, 241] on input "**********" at bounding box center [686, 234] width 288 height 32
click at [663, 239] on input "**********" at bounding box center [686, 234] width 288 height 32
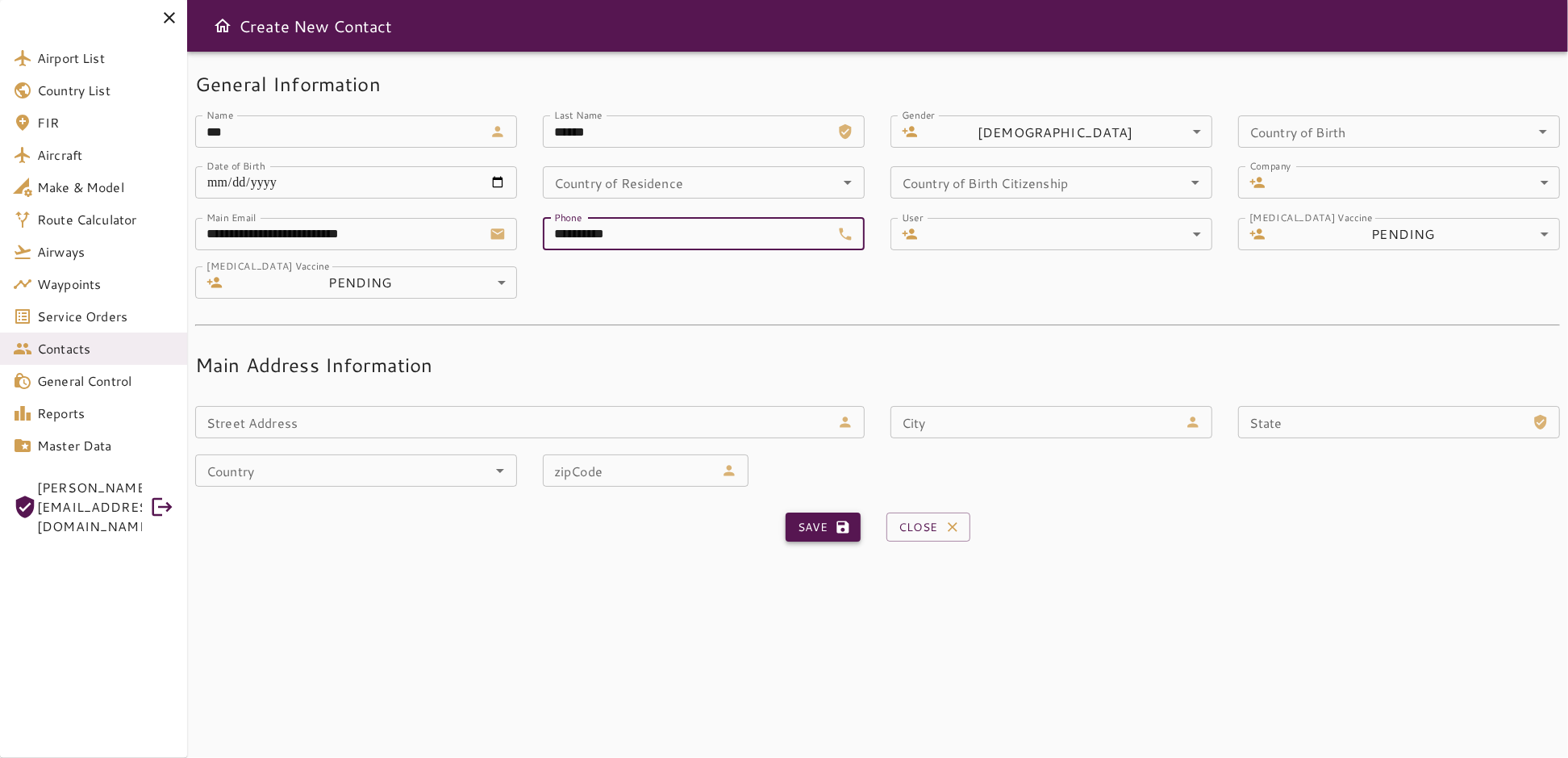
type input "**********"
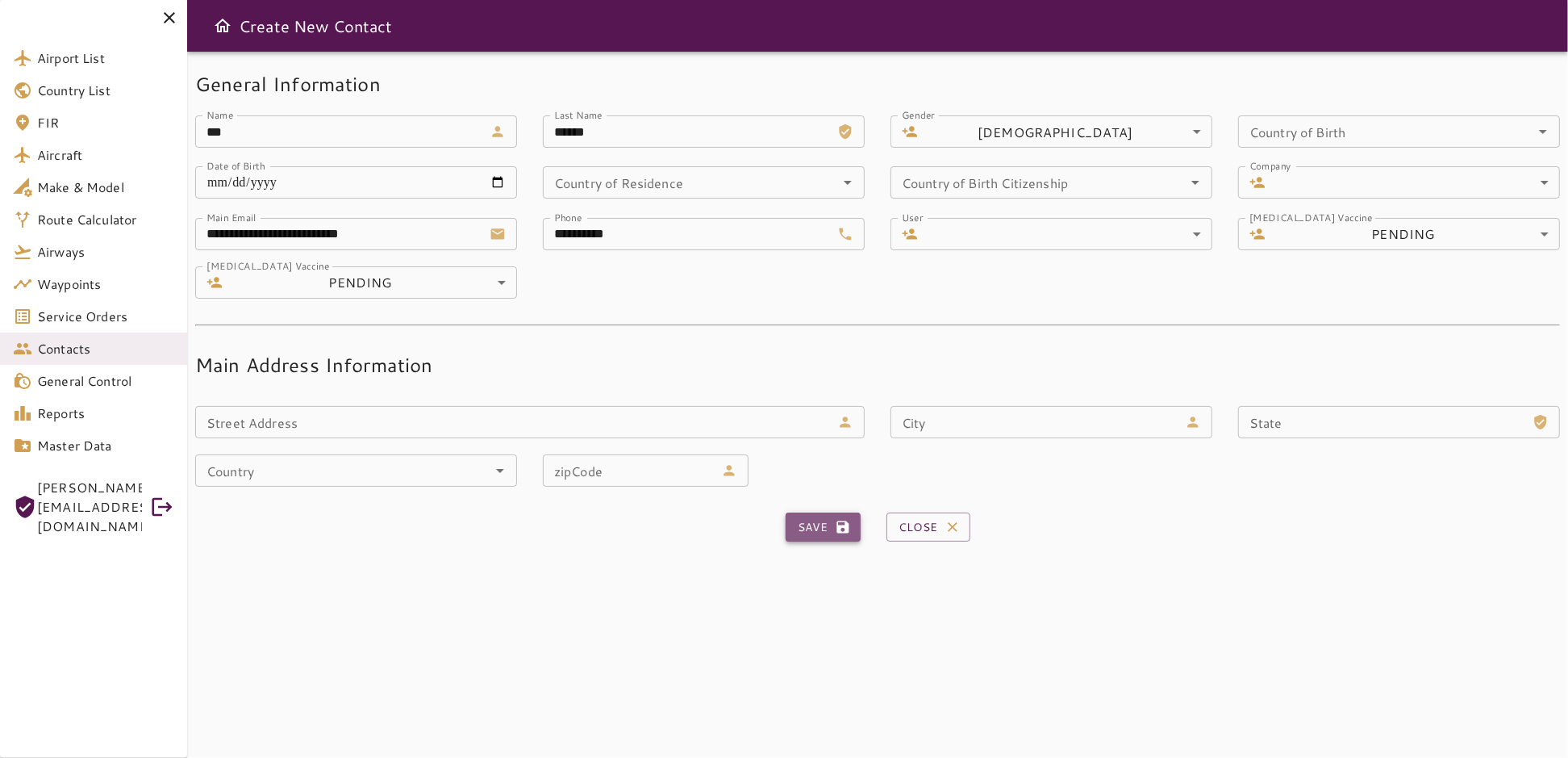
click at [814, 528] on button "Save" at bounding box center [823, 528] width 75 height 30
type input "****"
type input "**********"
click at [715, 576] on div "**********" at bounding box center [877, 404] width 1381 height 706
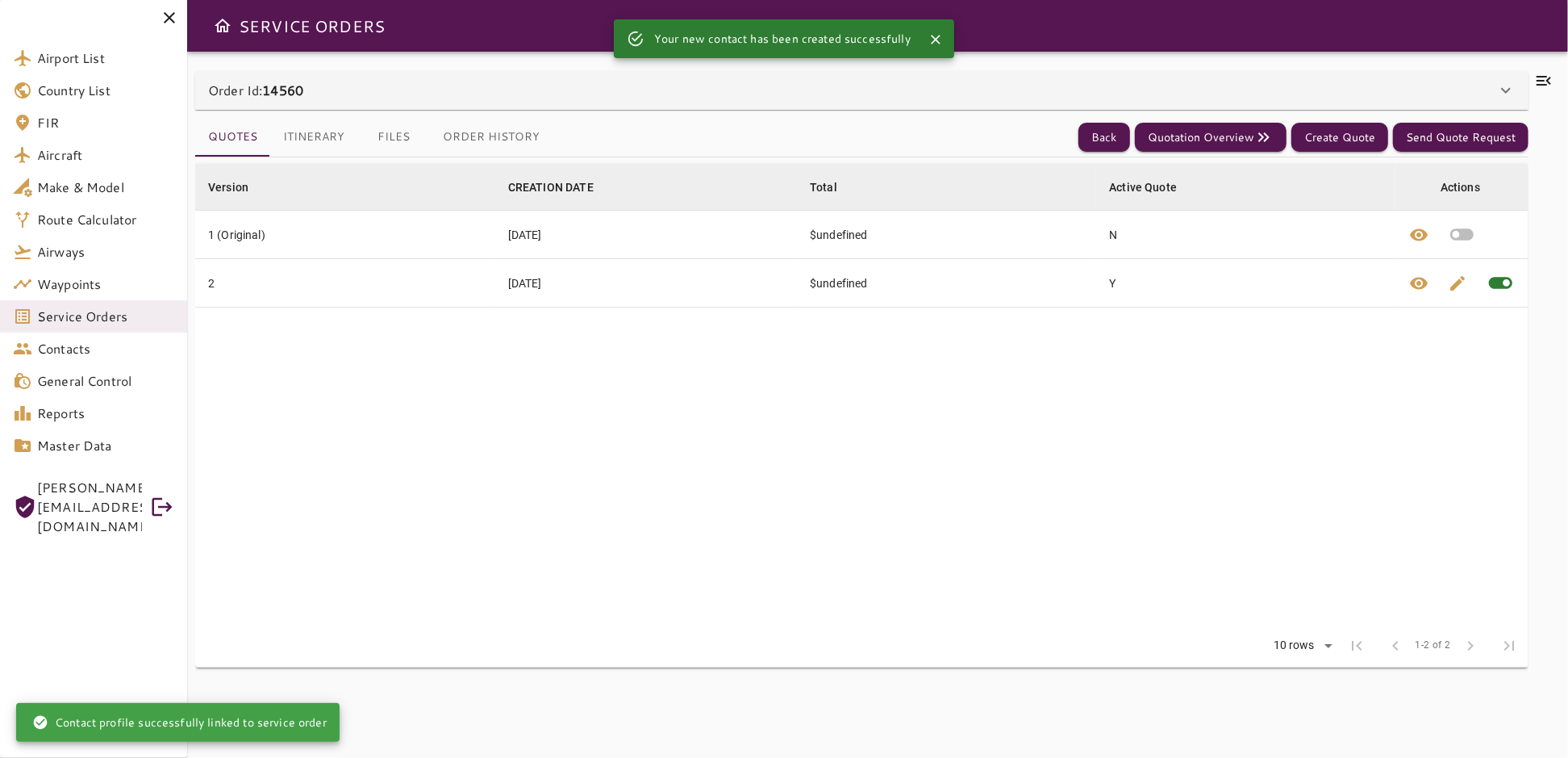
click at [1506, 89] on icon at bounding box center [1506, 90] width 19 height 19
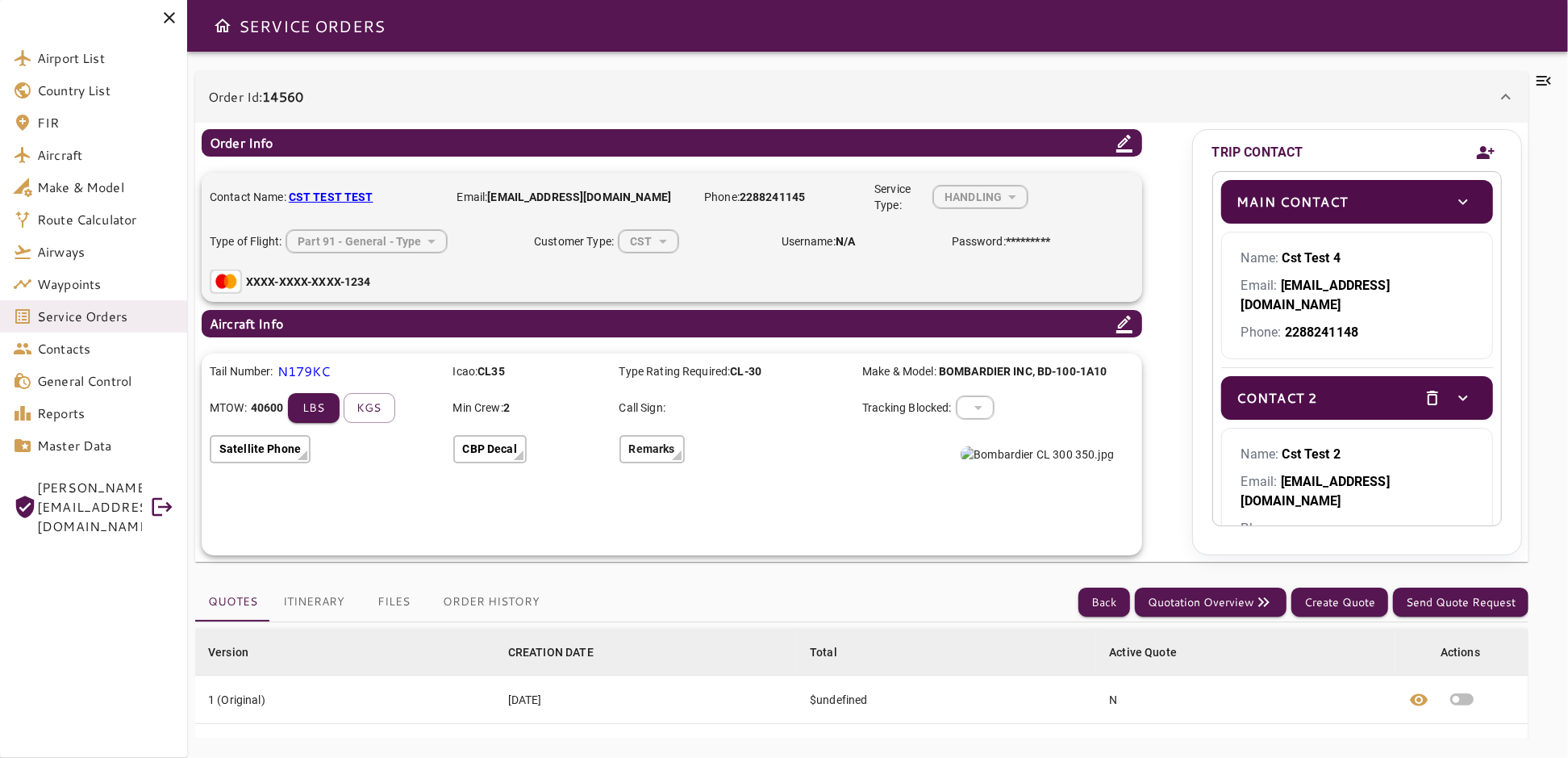
click at [1511, 94] on icon at bounding box center [1506, 97] width 19 height 19
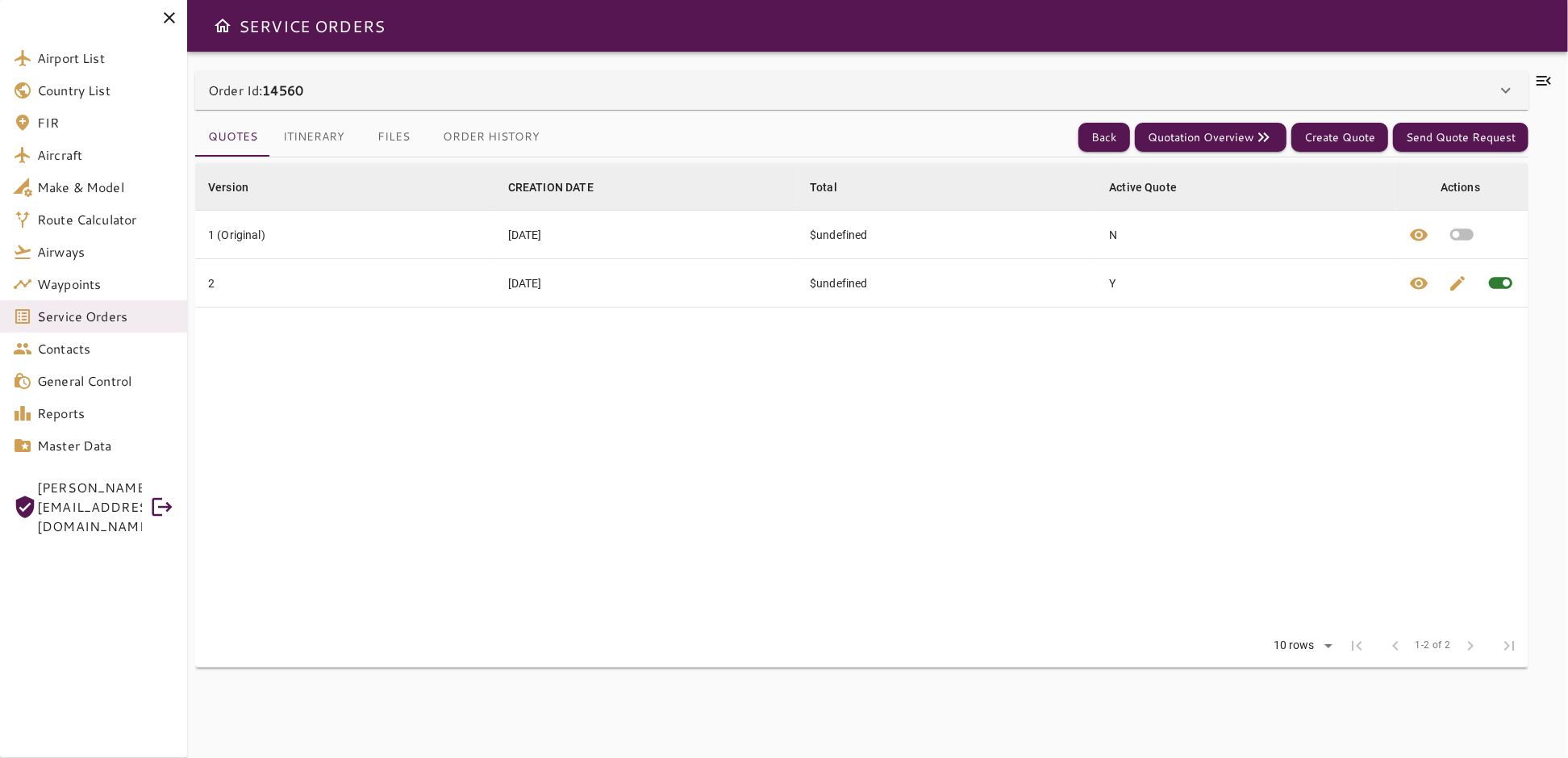
click at [1511, 94] on icon at bounding box center [1506, 90] width 19 height 19
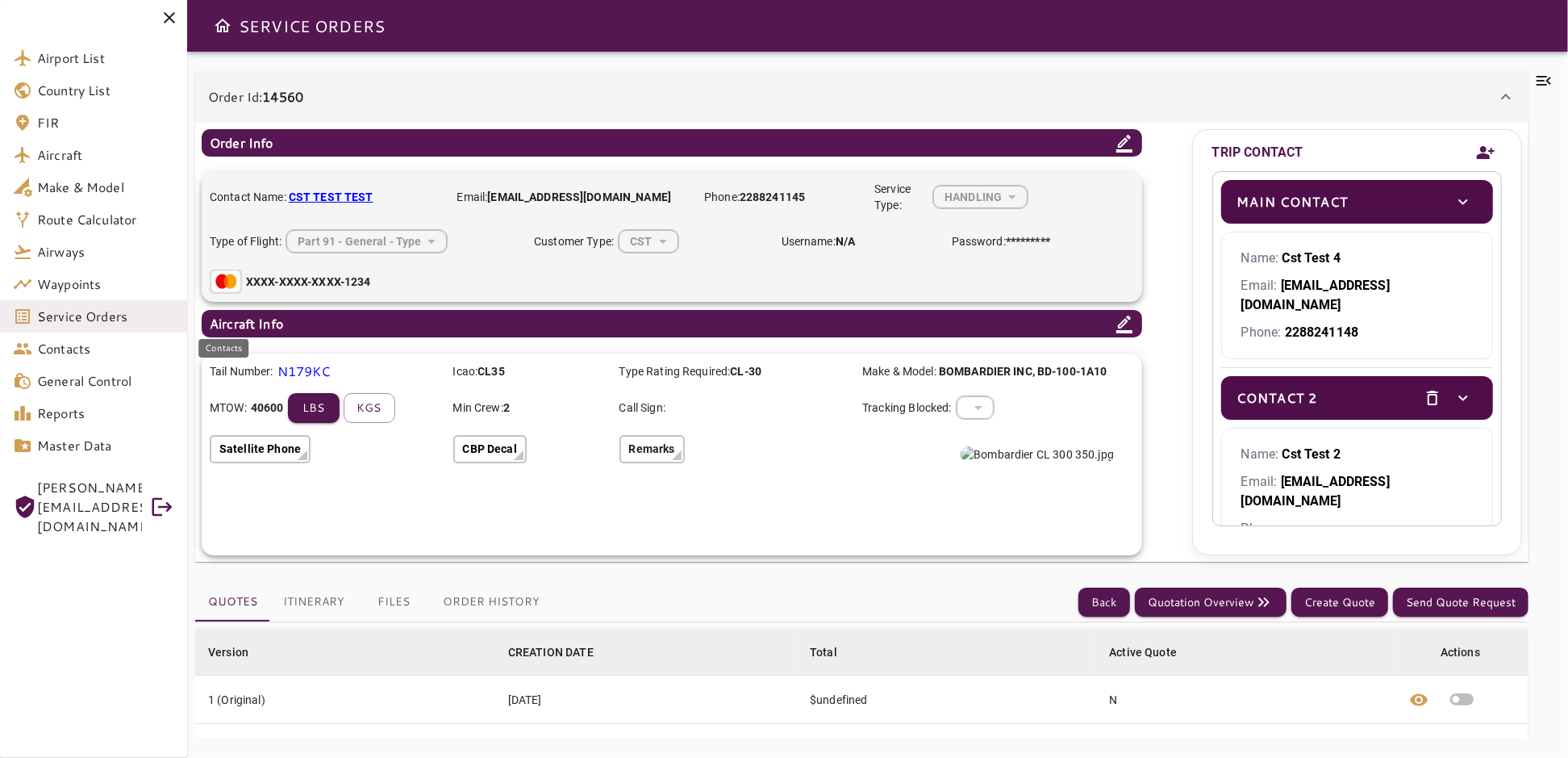
click at [64, 352] on span "Contacts" at bounding box center [105, 349] width 137 height 19
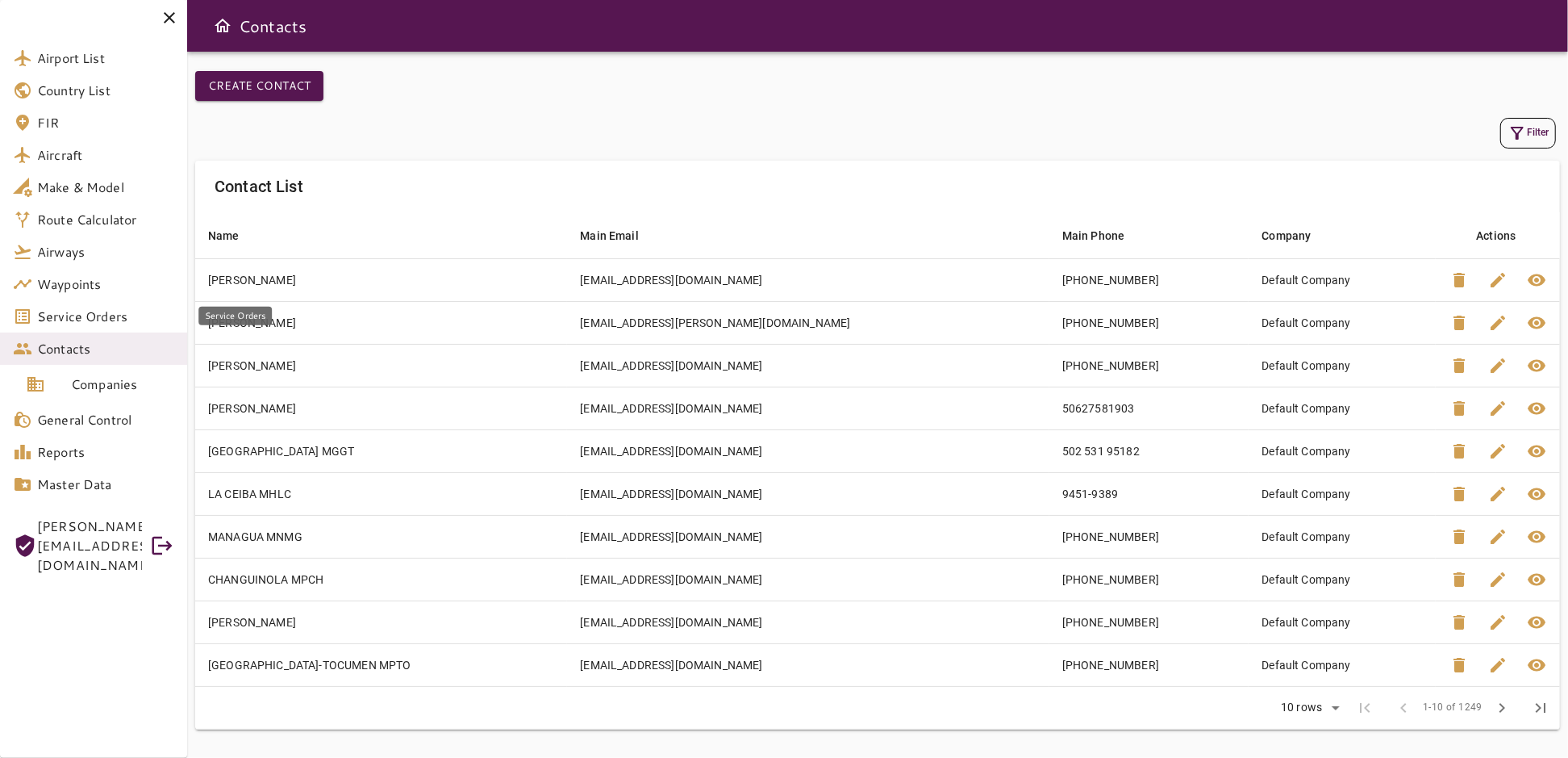
click at [53, 320] on span "Service Orders" at bounding box center [105, 316] width 137 height 19
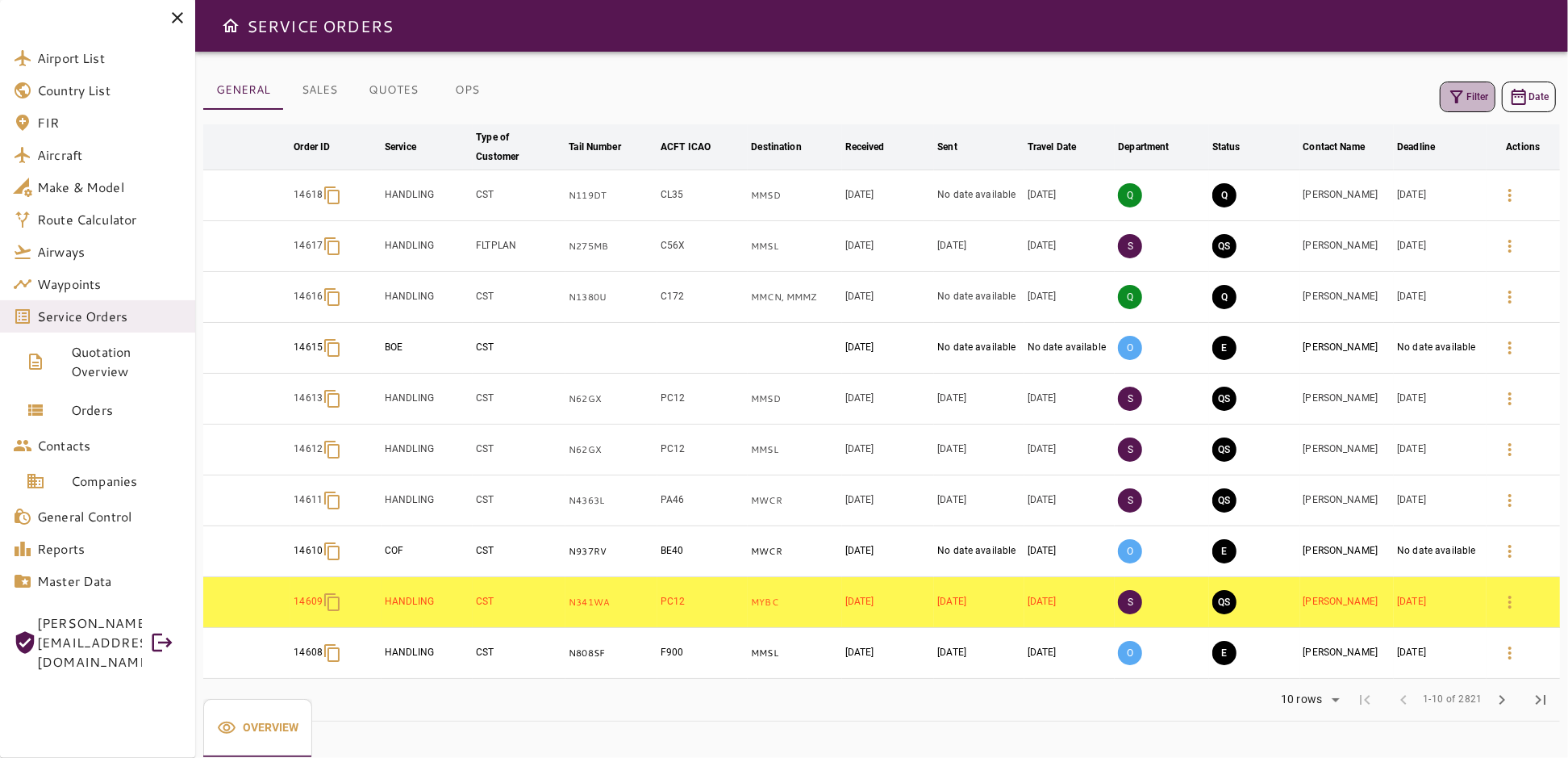
click at [1470, 102] on button "Filter" at bounding box center [1468, 97] width 56 height 31
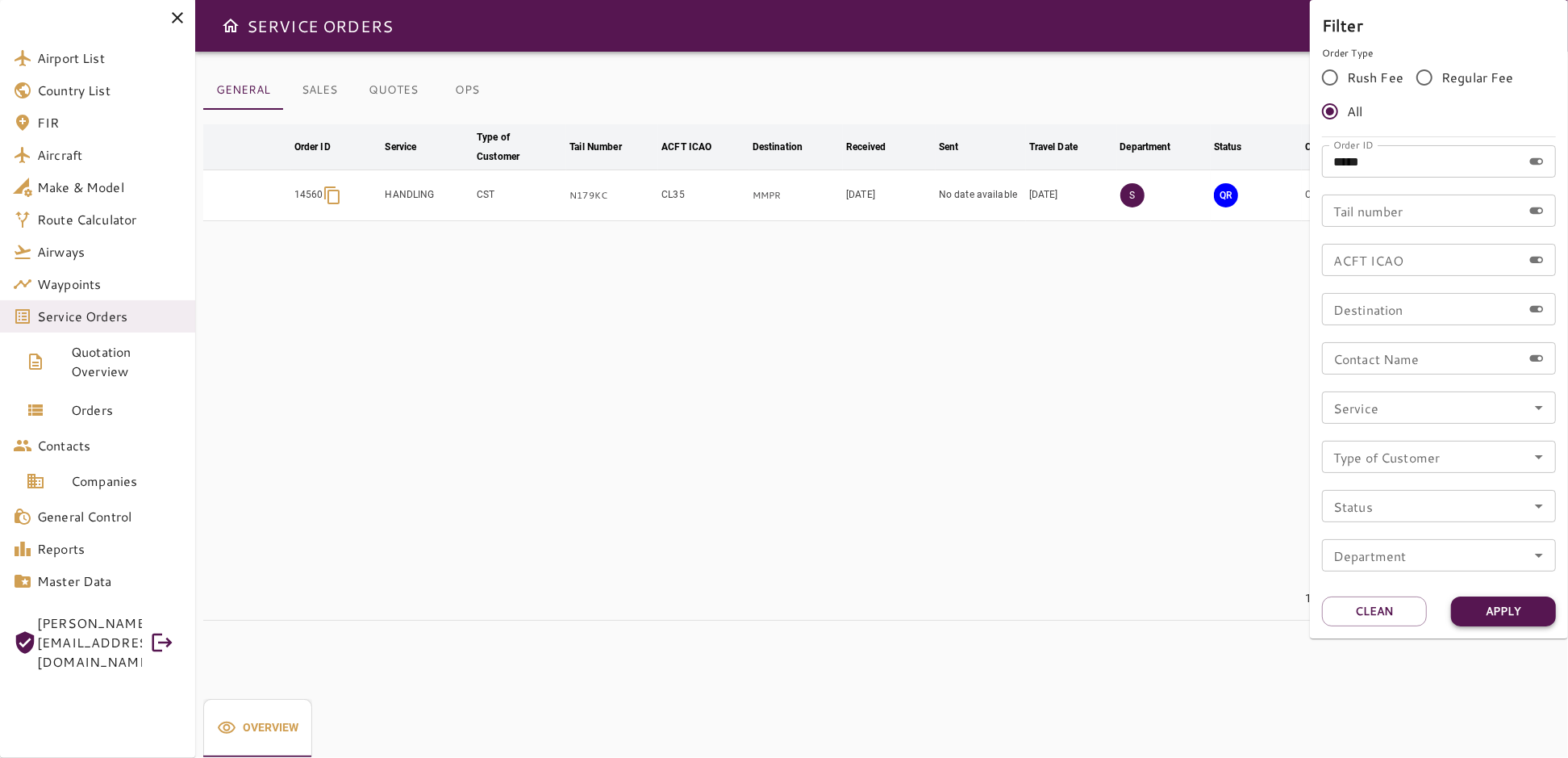
click at [1495, 615] on button "Apply" at bounding box center [1503, 611] width 104 height 30
click at [1127, 496] on div at bounding box center [784, 379] width 1568 height 758
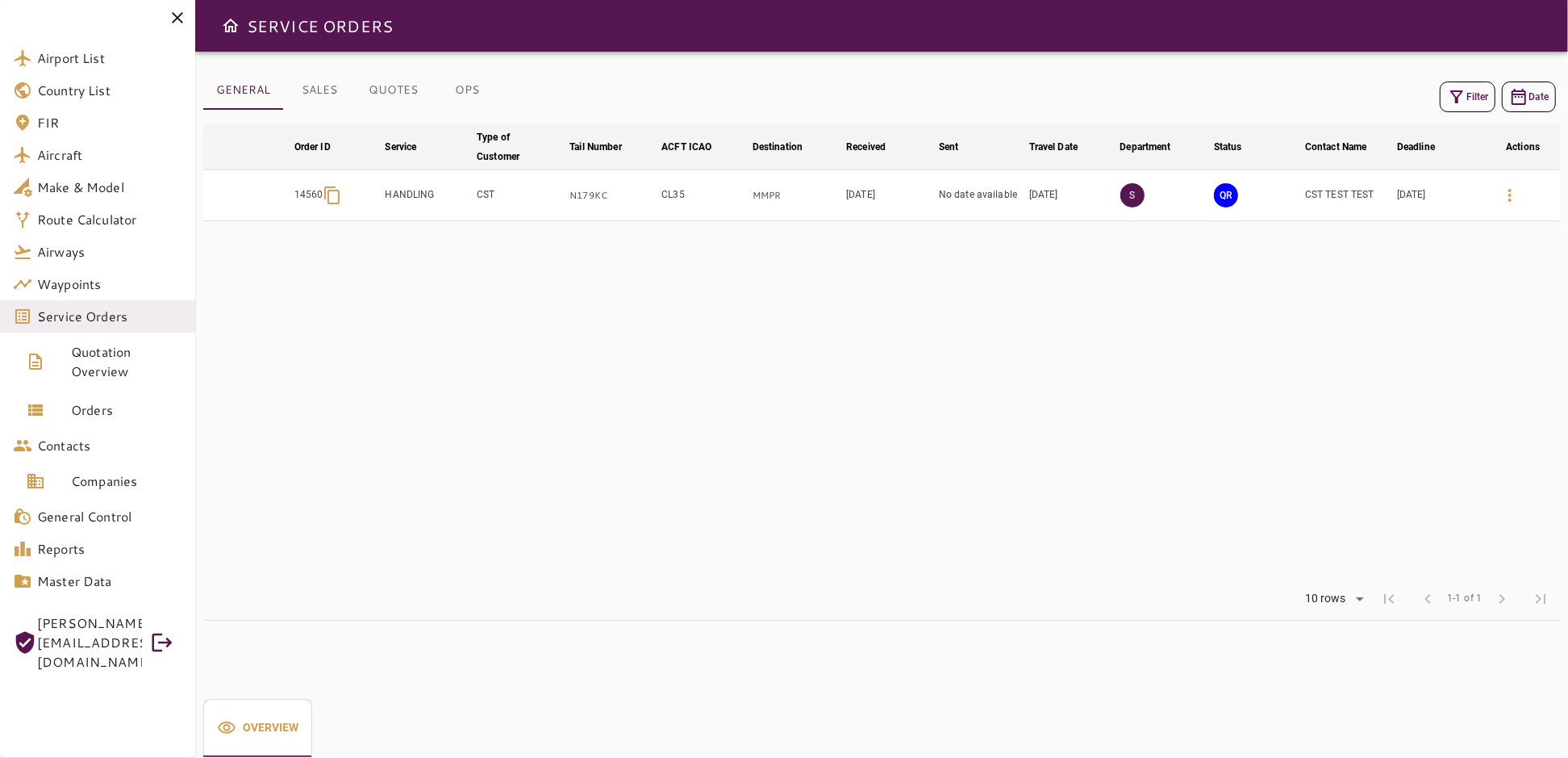
click at [1507, 190] on icon "button" at bounding box center [1510, 196] width 19 height 19
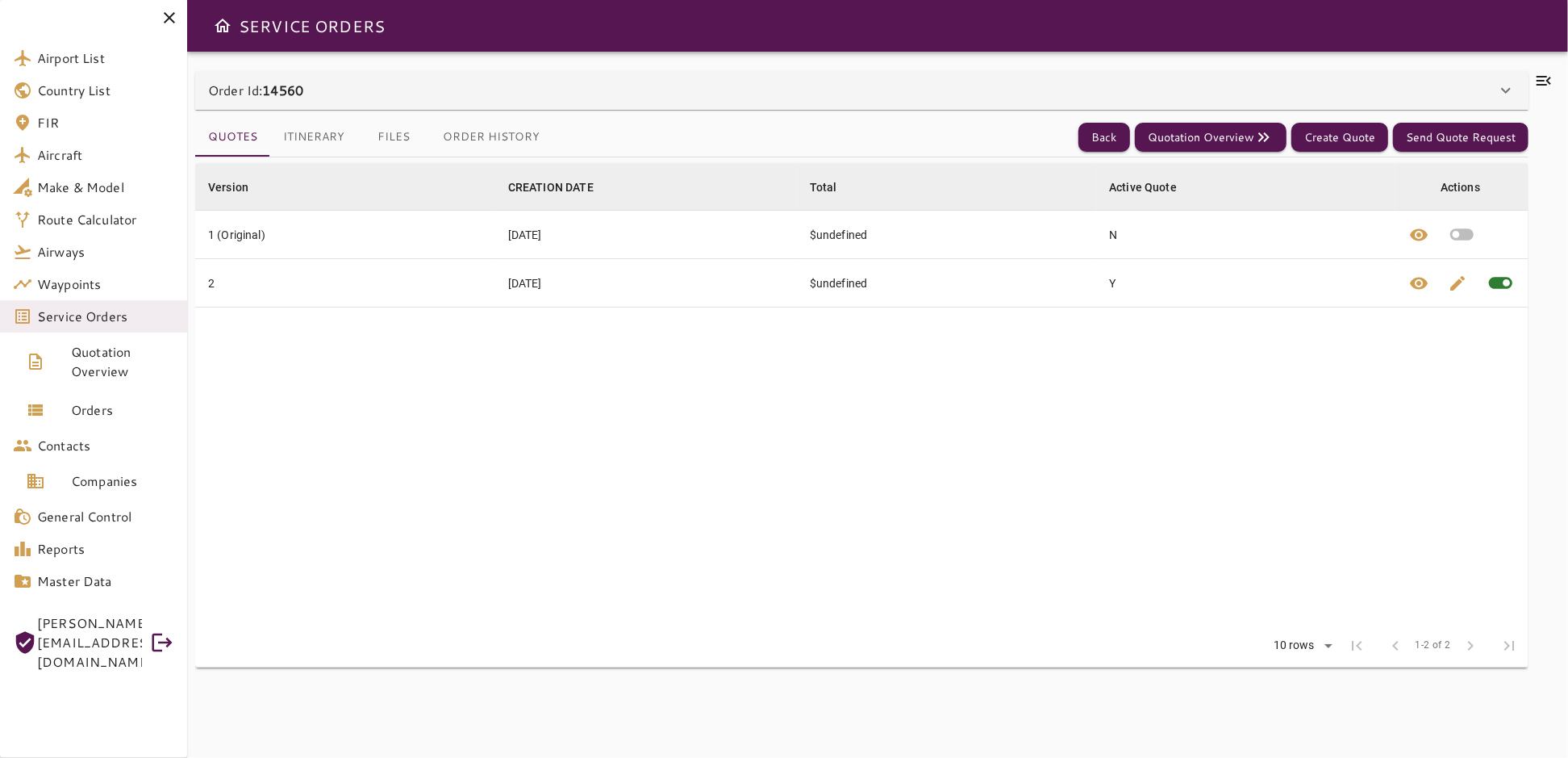
click at [1507, 84] on icon at bounding box center [1506, 90] width 19 height 19
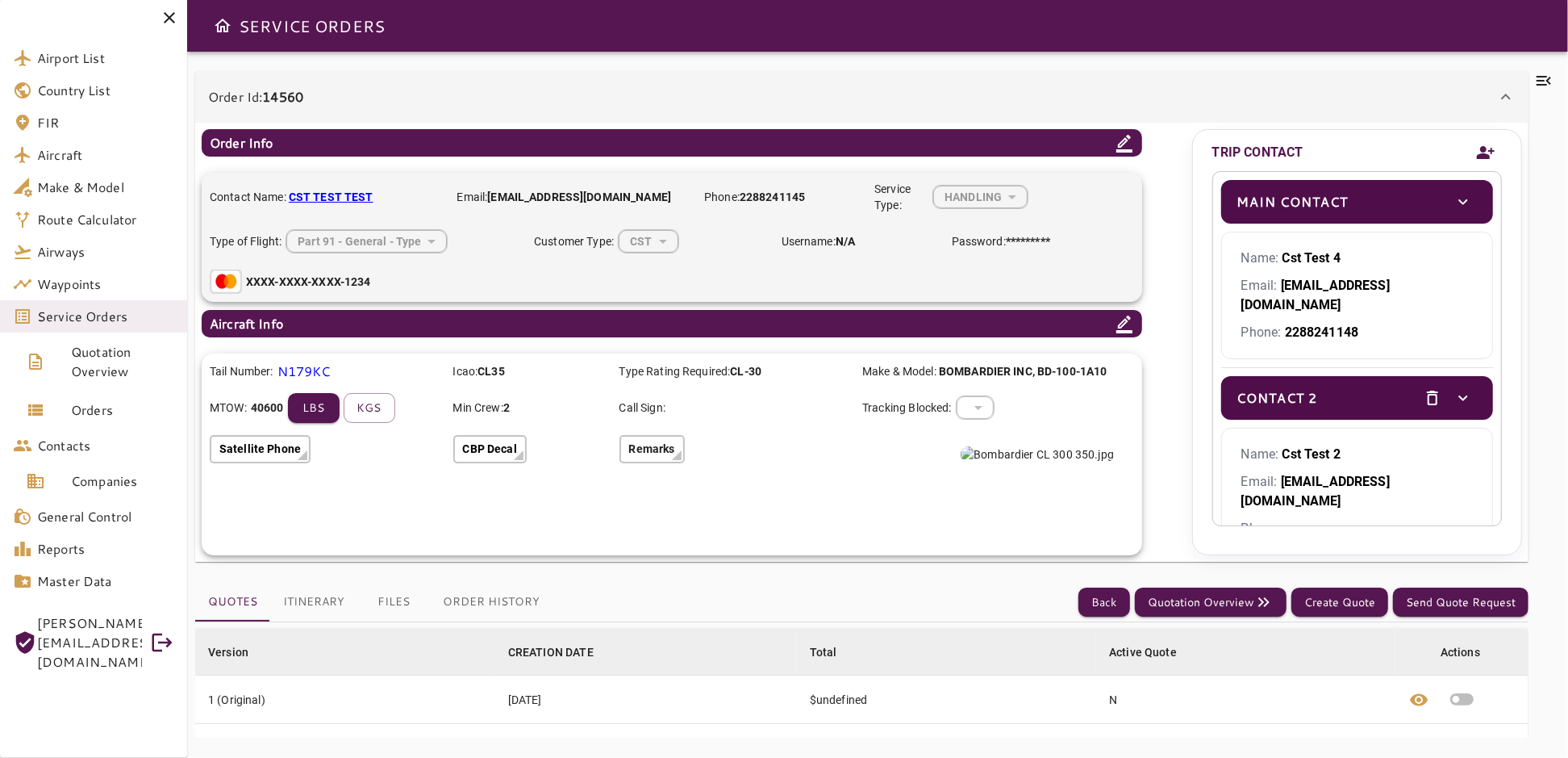
click at [1454, 200] on icon "toggle" at bounding box center [1464, 202] width 19 height 19
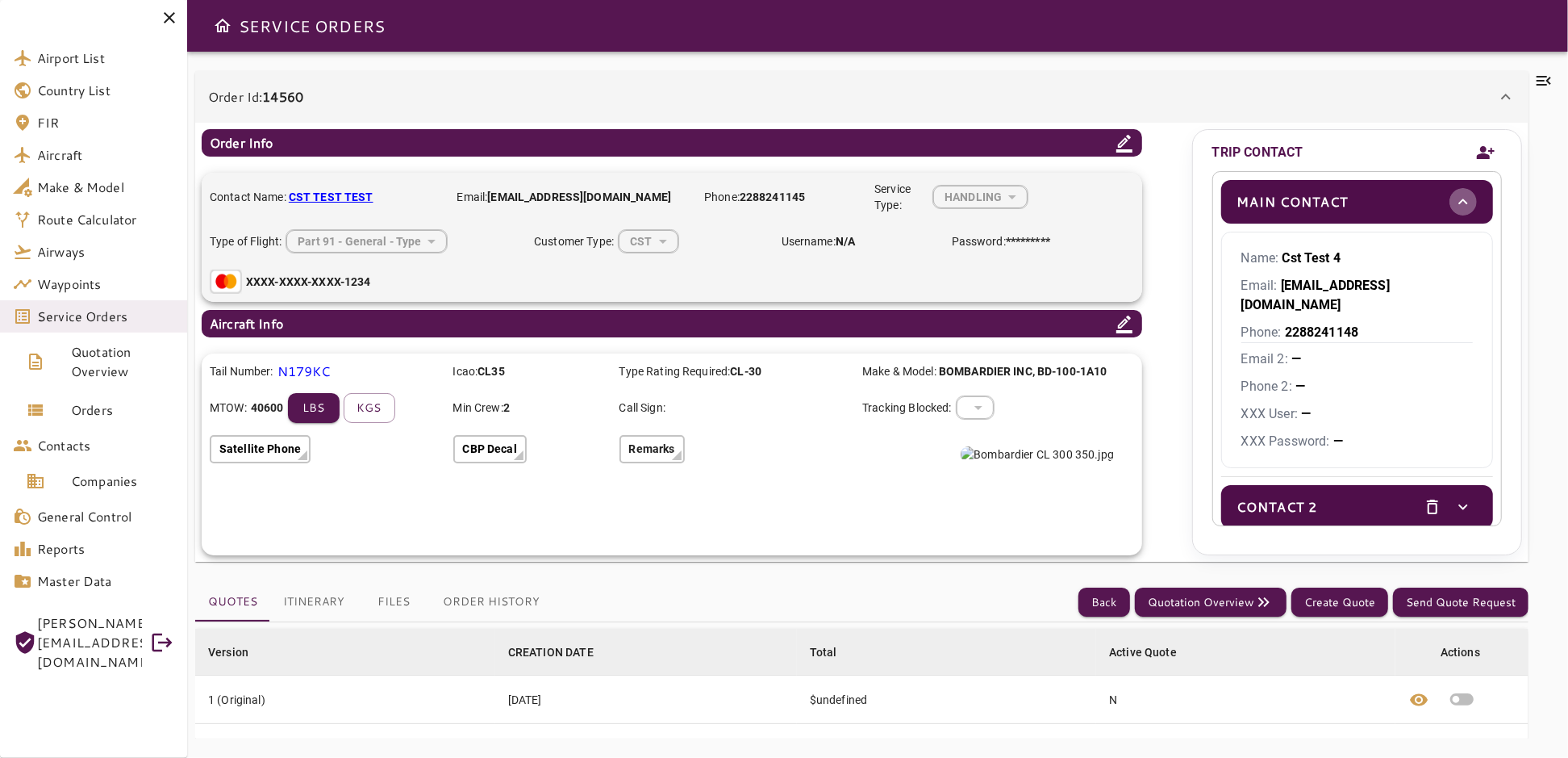
click at [1454, 200] on icon "toggle" at bounding box center [1464, 202] width 19 height 19
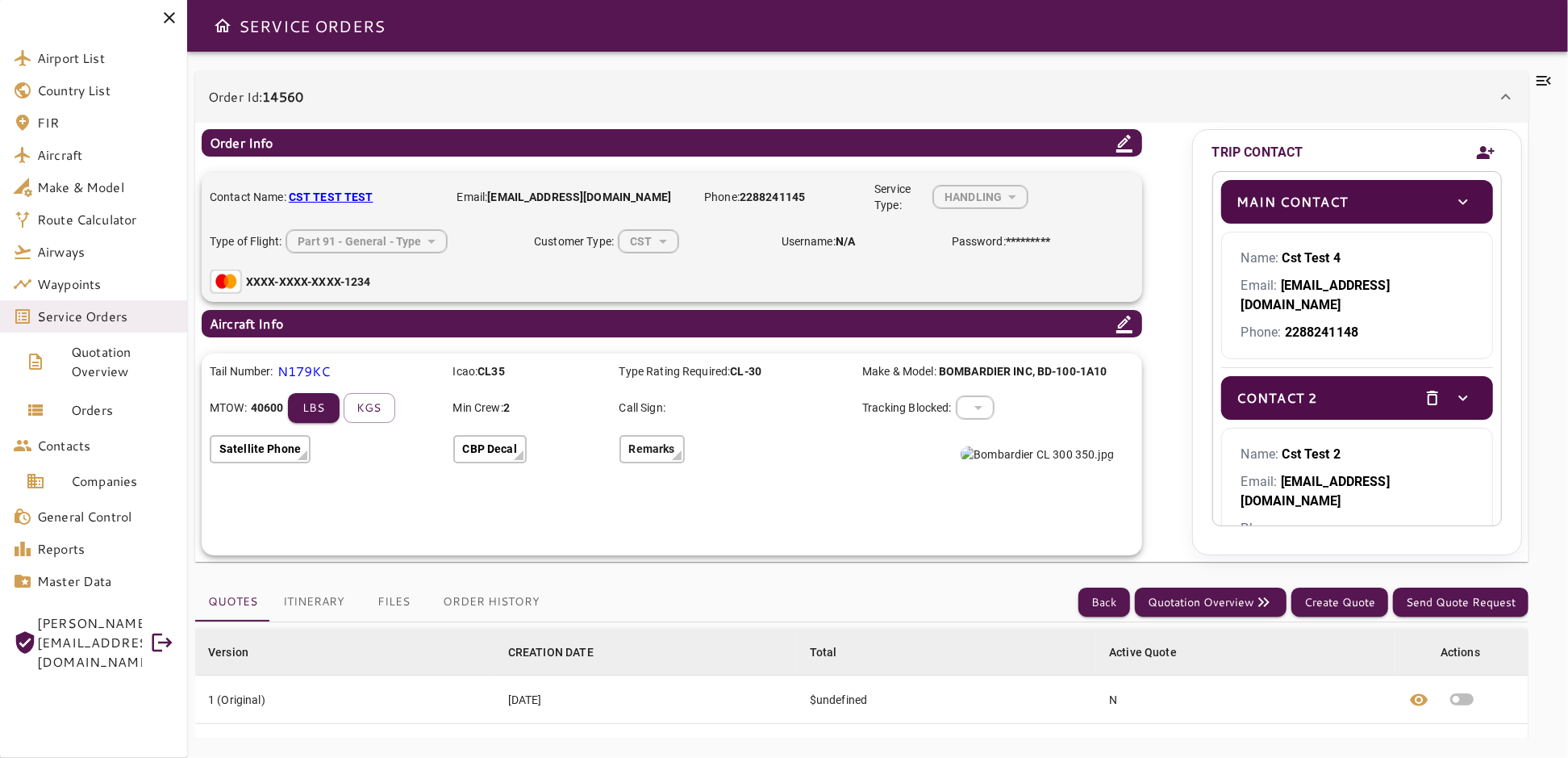
click at [1459, 199] on icon "toggle" at bounding box center [1464, 202] width 9 height 5
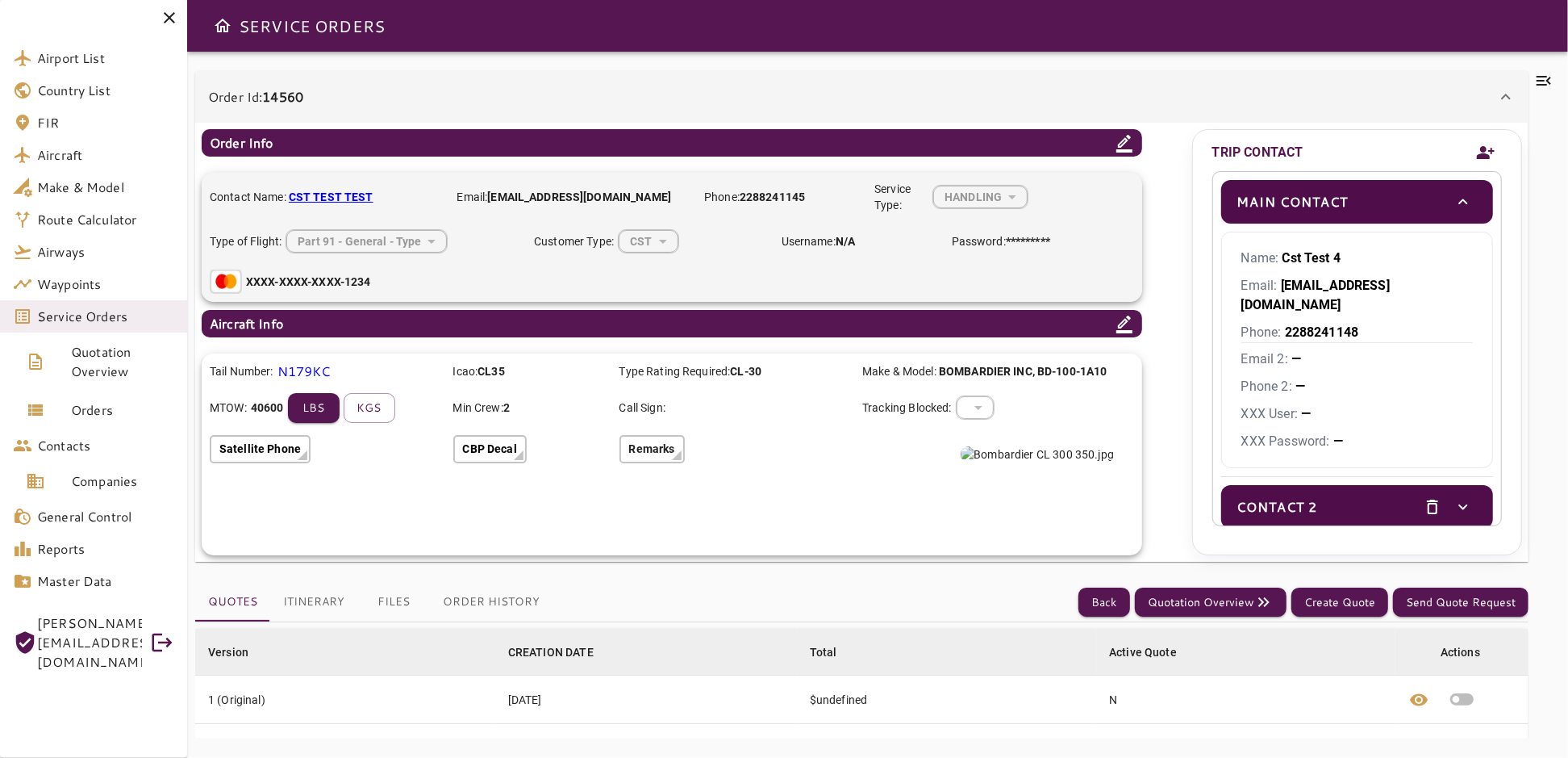
click at [1457, 197] on icon "toggle" at bounding box center [1464, 202] width 19 height 19
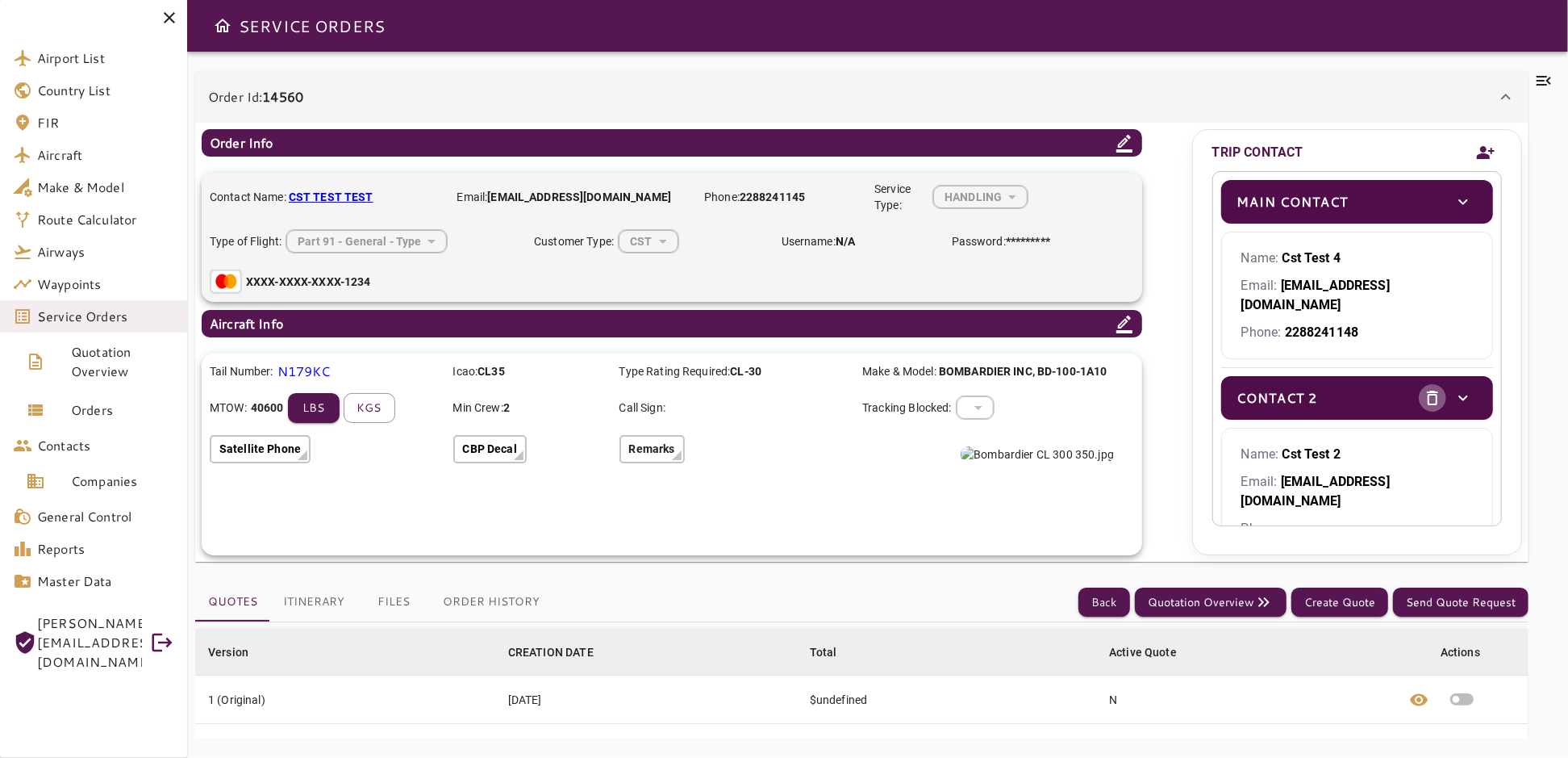
click at [1424, 388] on icon "delete" at bounding box center [1433, 398] width 19 height 19
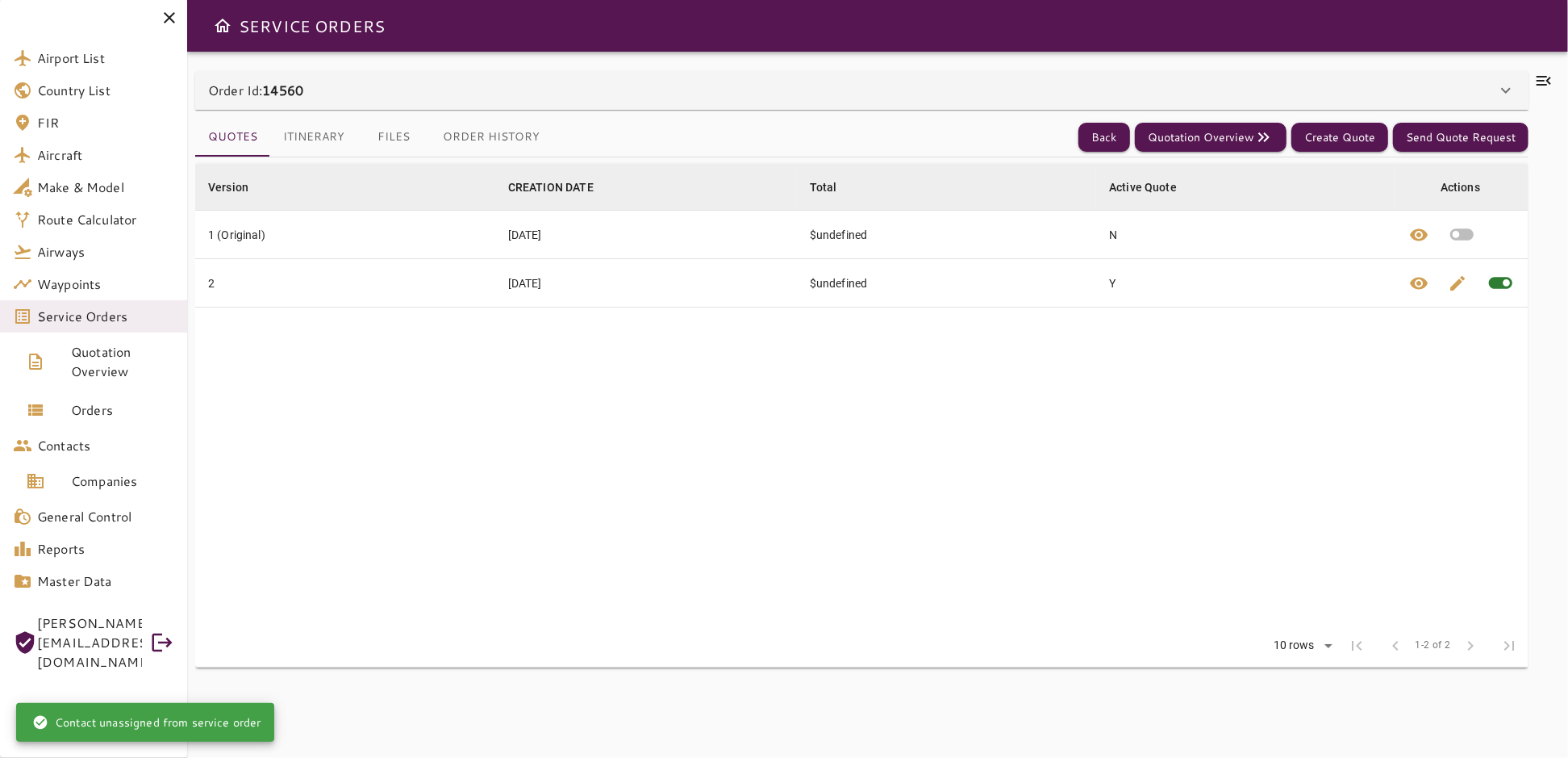
click at [1502, 94] on icon at bounding box center [1506, 90] width 19 height 19
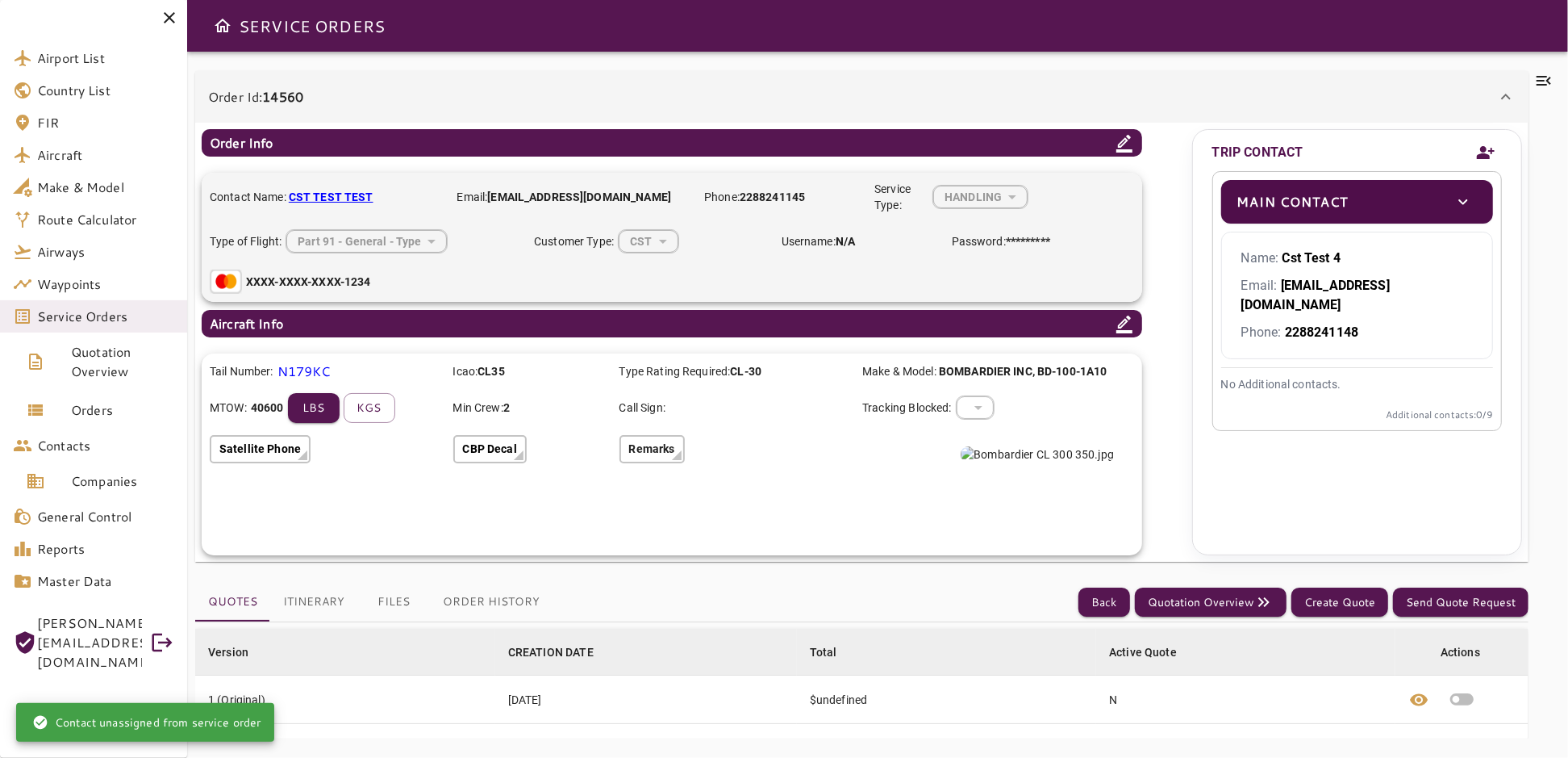
click at [1487, 148] on icon "Add new contact" at bounding box center [1487, 152] width 19 height 24
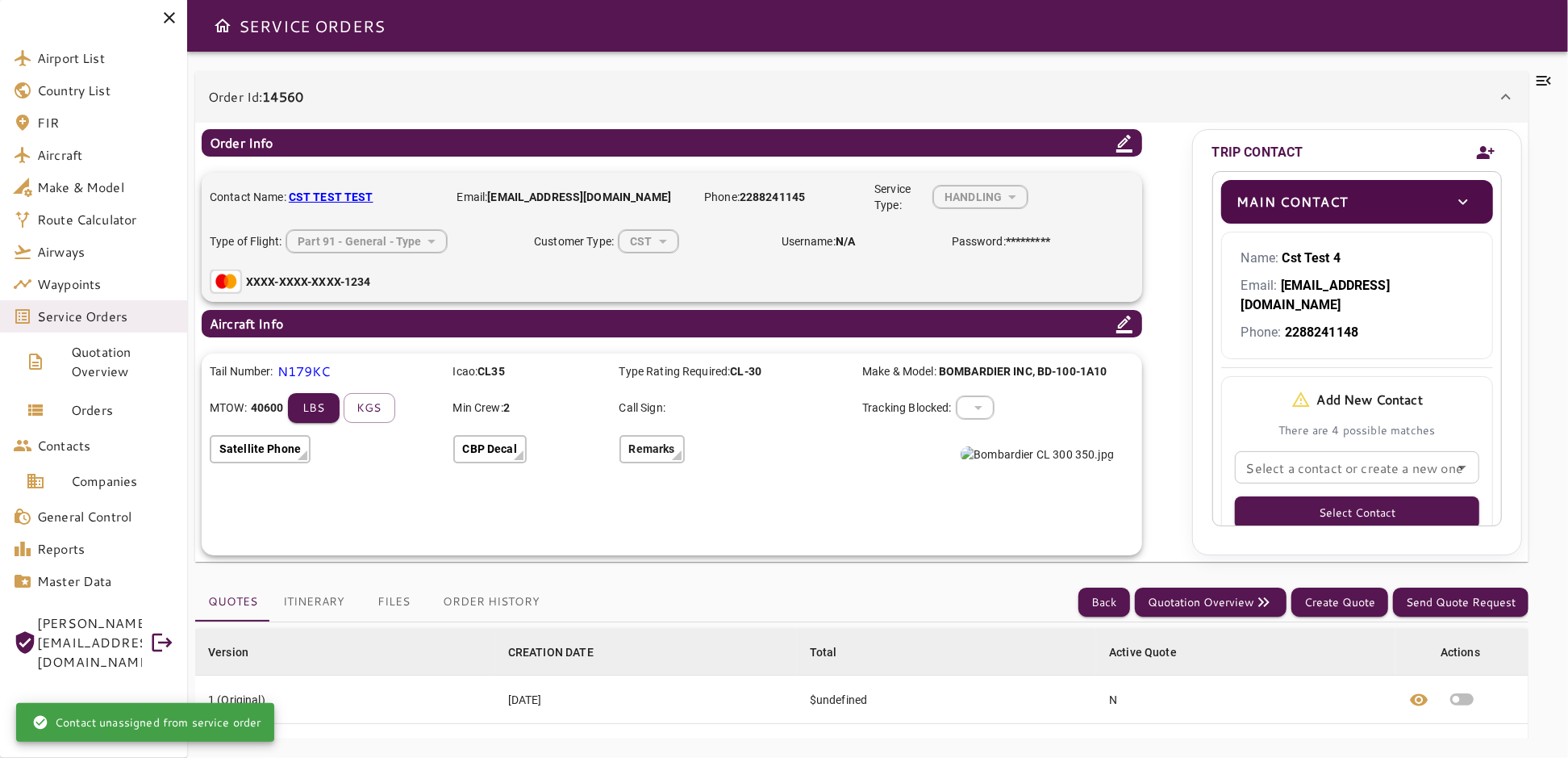
click at [1399, 451] on div "Select a contact or create a new one Select a contact or create a new one" at bounding box center [1357, 467] width 244 height 32
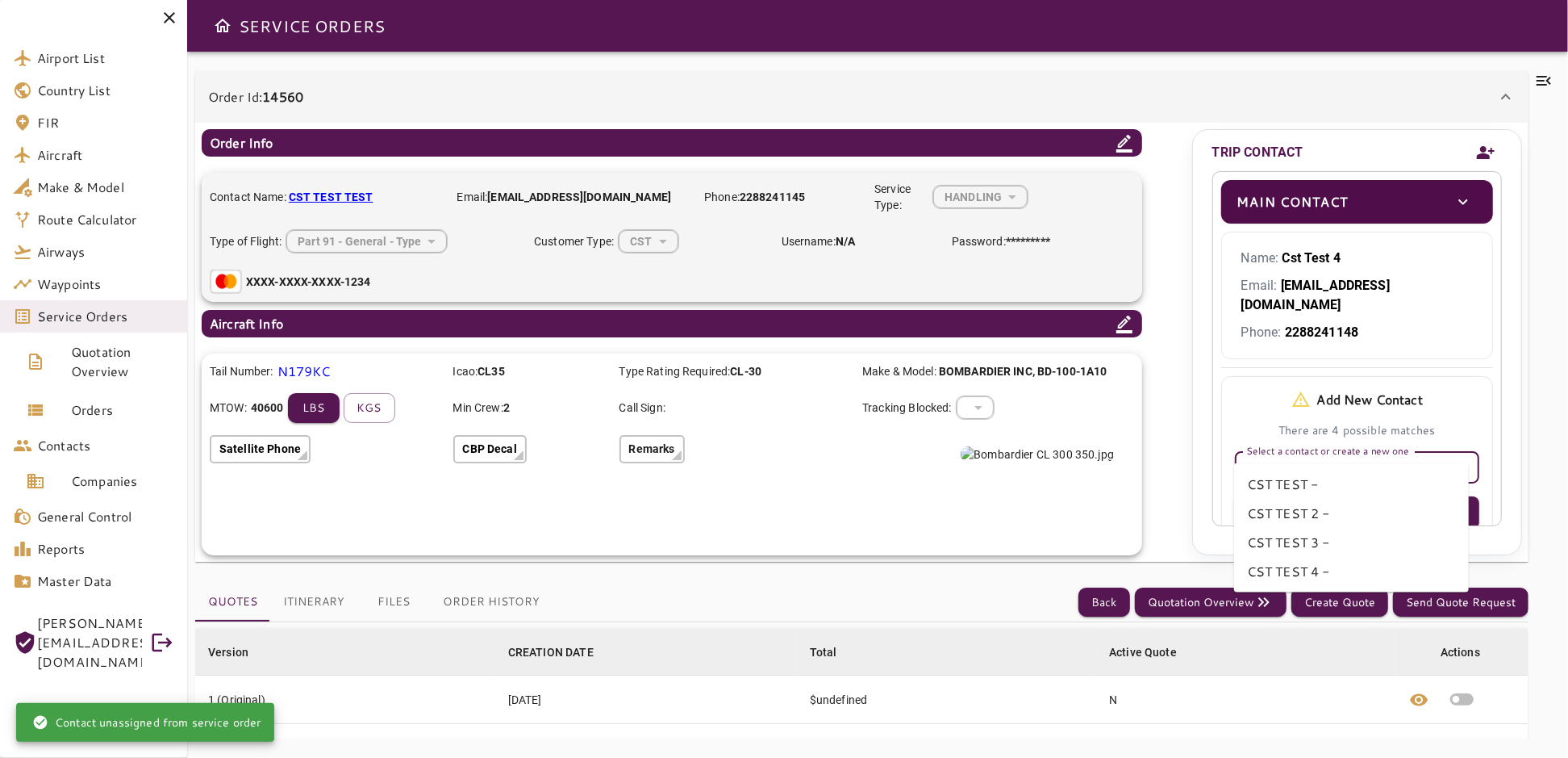
click at [1453, 458] on icon "Close" at bounding box center [1463, 468] width 19 height 19
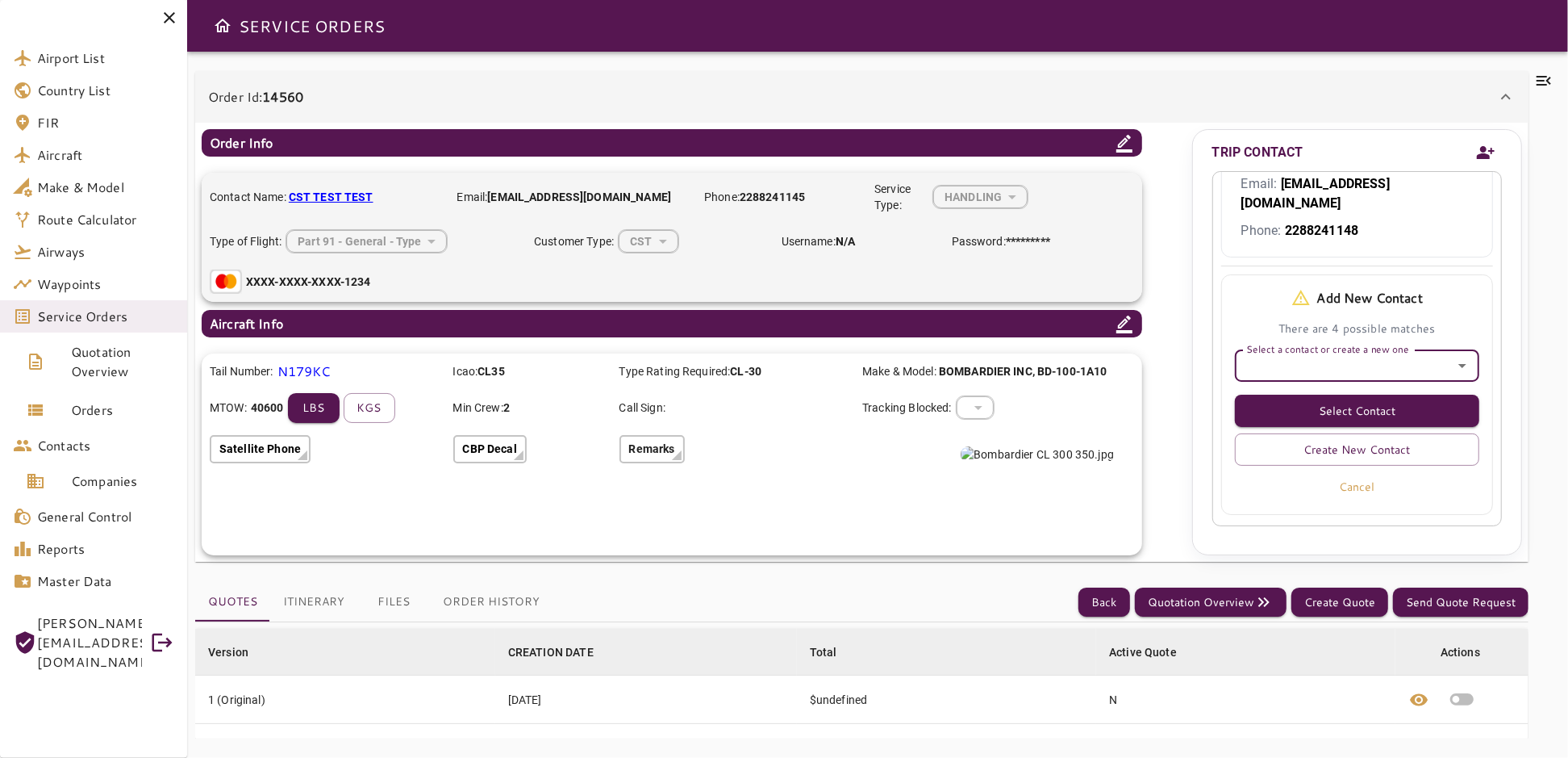
scroll to position [106, 0]
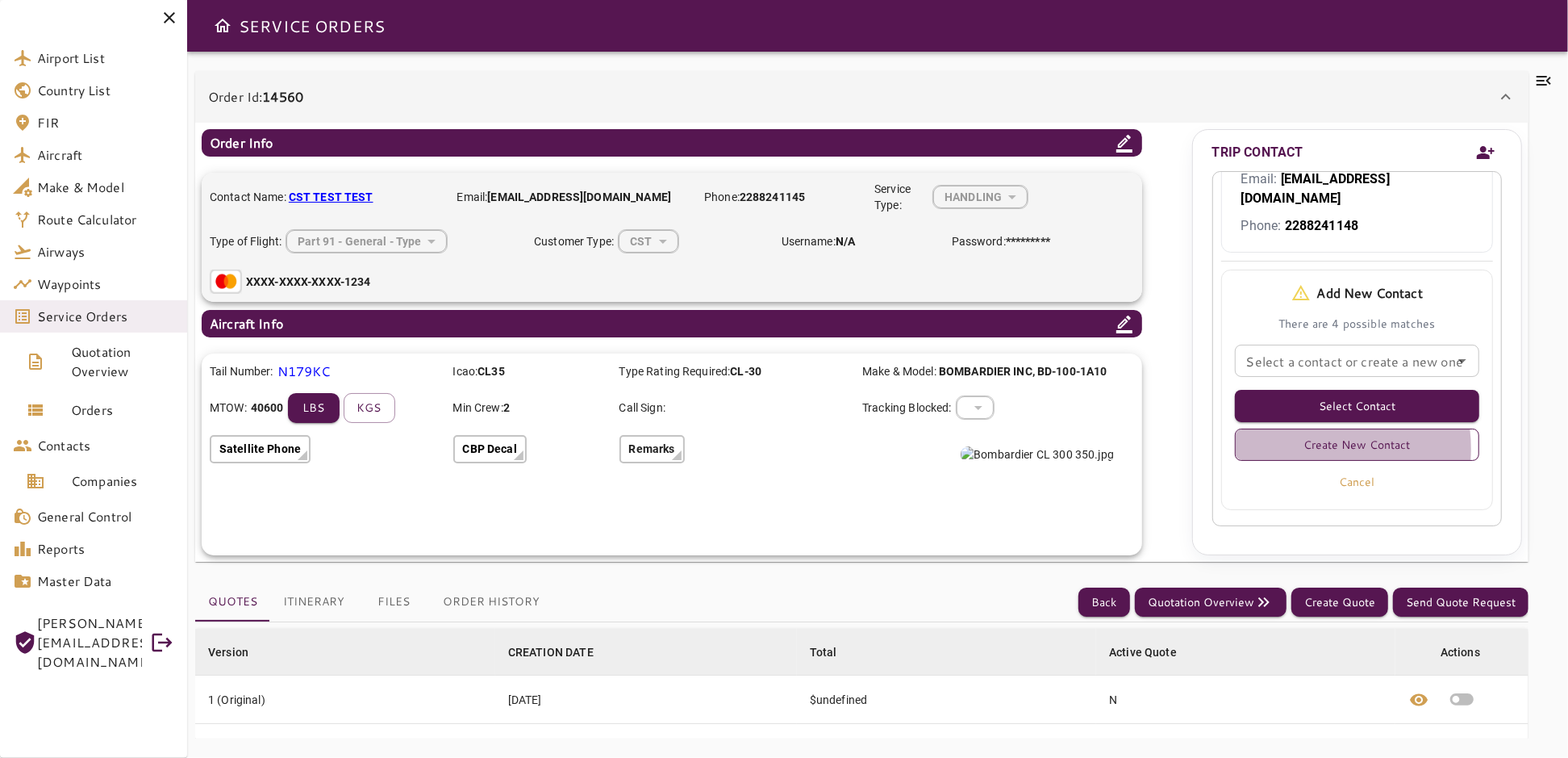
click at [1308, 429] on button "Create New Contact" at bounding box center [1357, 445] width 244 height 32
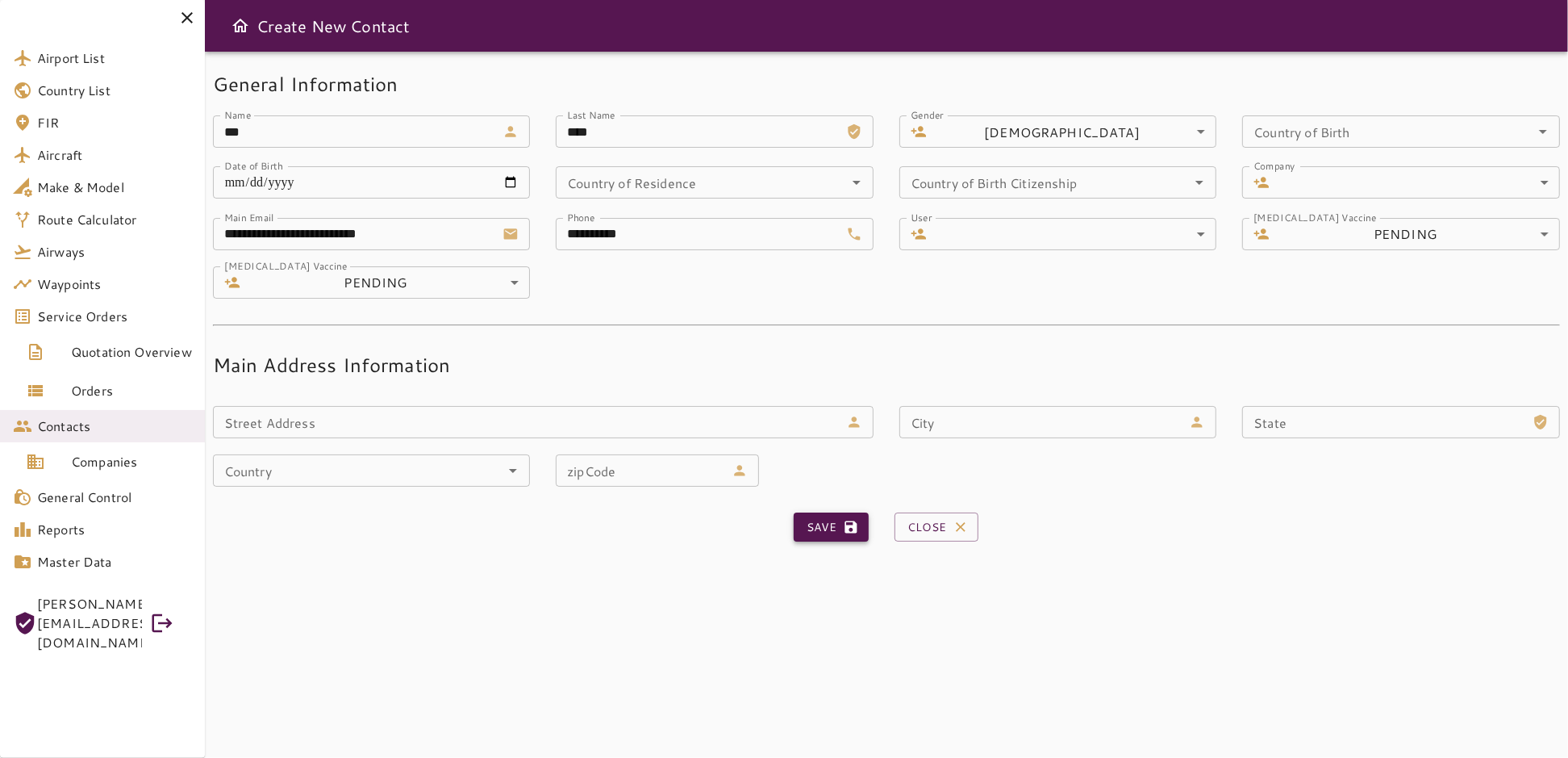
click at [820, 527] on button "Save" at bounding box center [831, 528] width 75 height 30
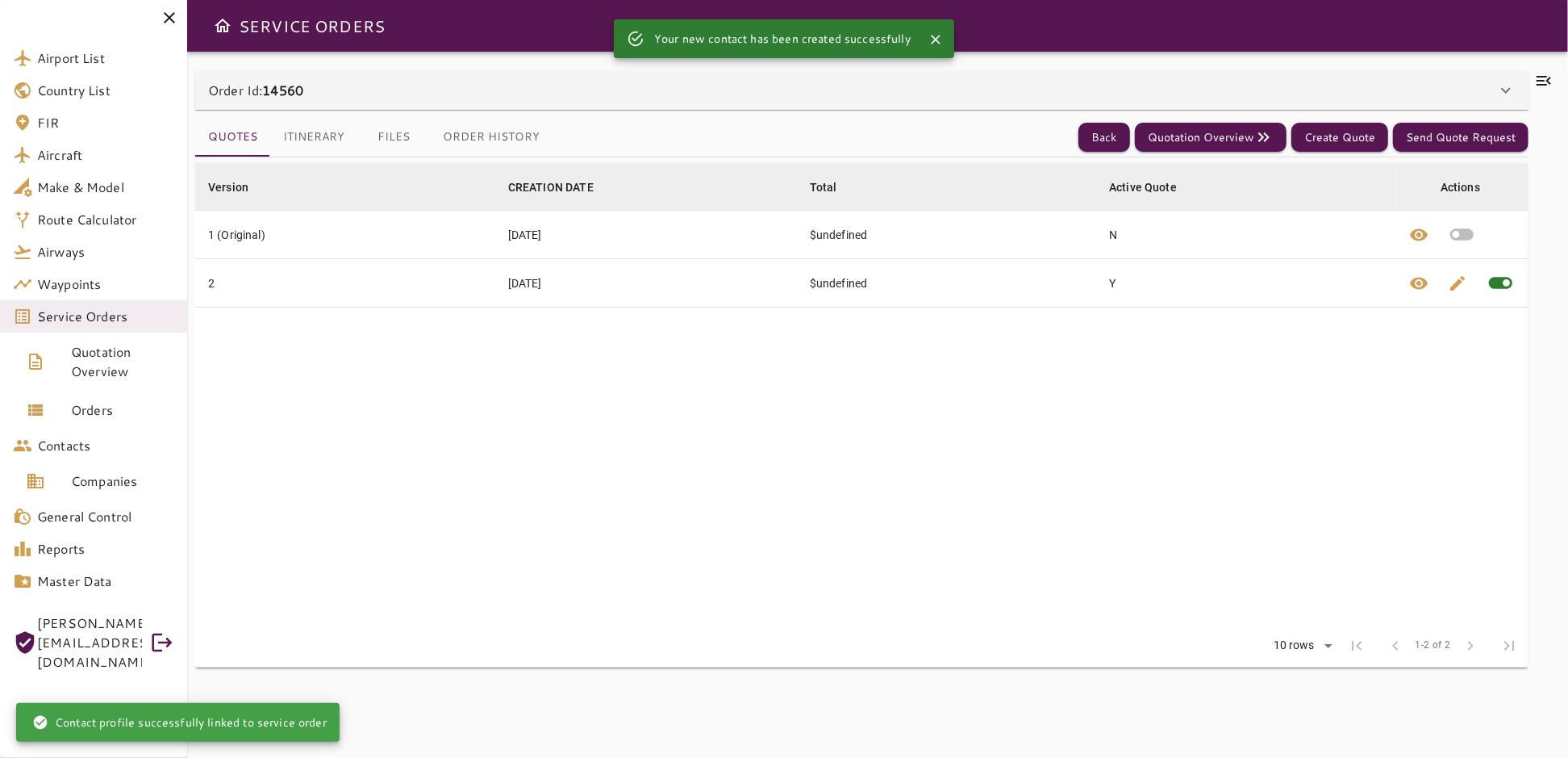
click at [1505, 93] on icon at bounding box center [1506, 90] width 10 height 5
